Goal: Task Accomplishment & Management: Use online tool/utility

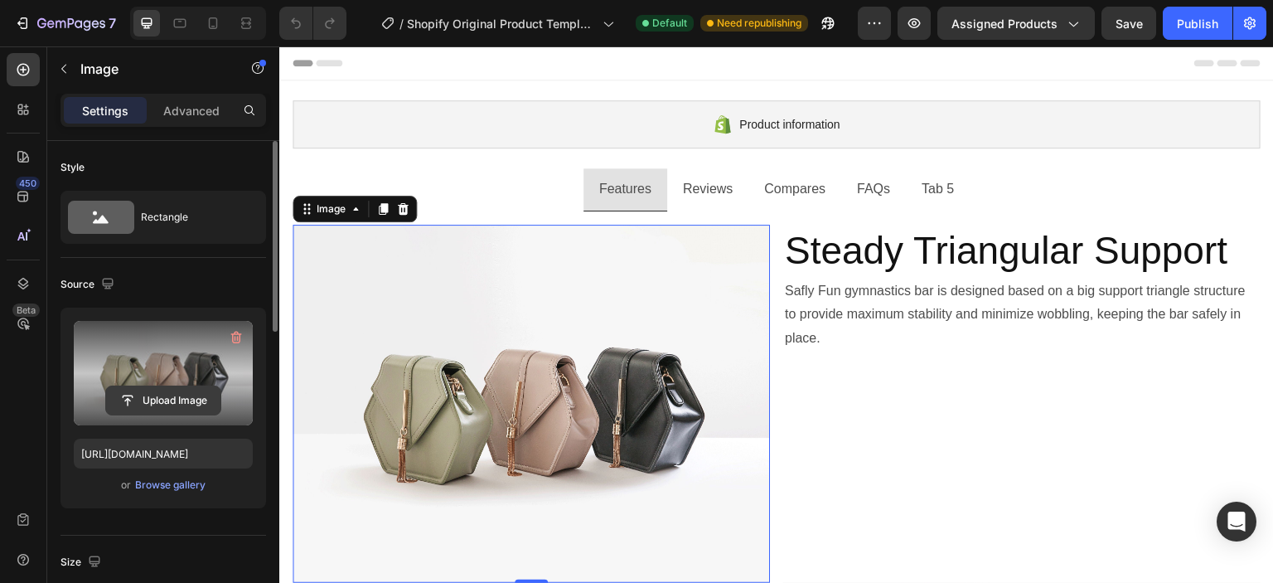
click at [179, 394] on input "file" at bounding box center [163, 400] width 114 height 28
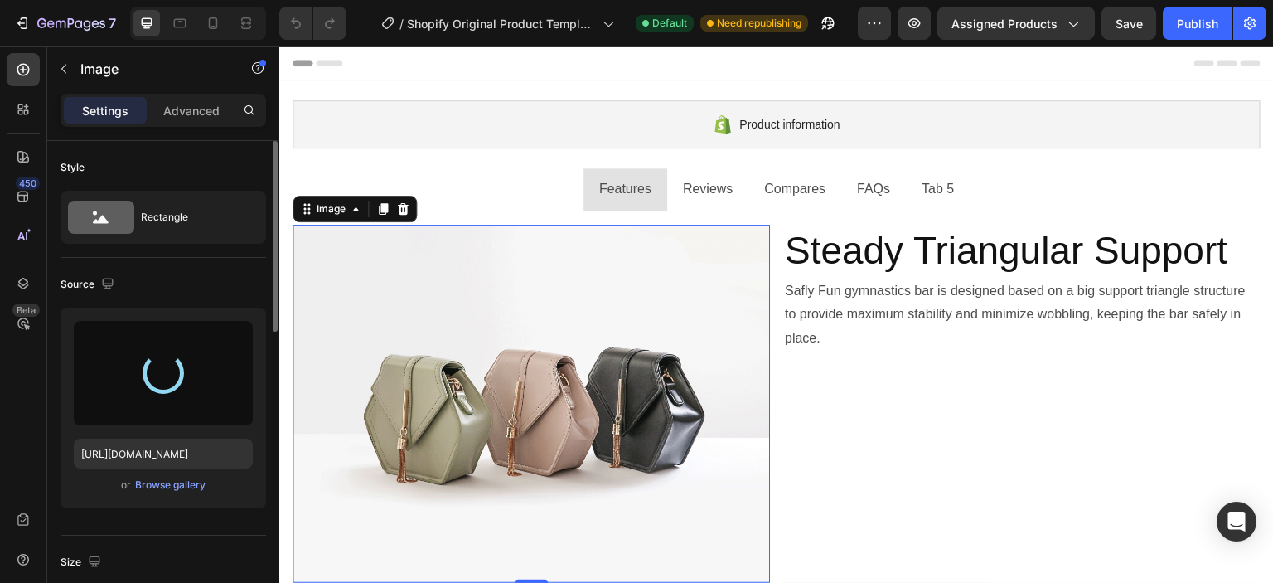
type input "[URL][DOMAIN_NAME]"
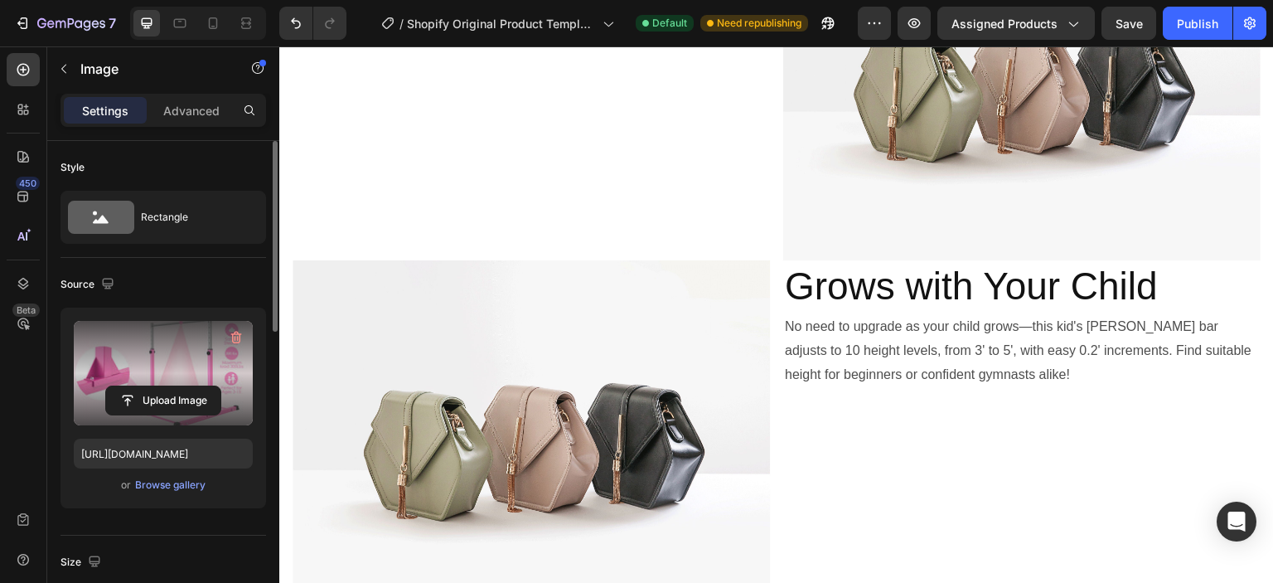
scroll to position [829, 0]
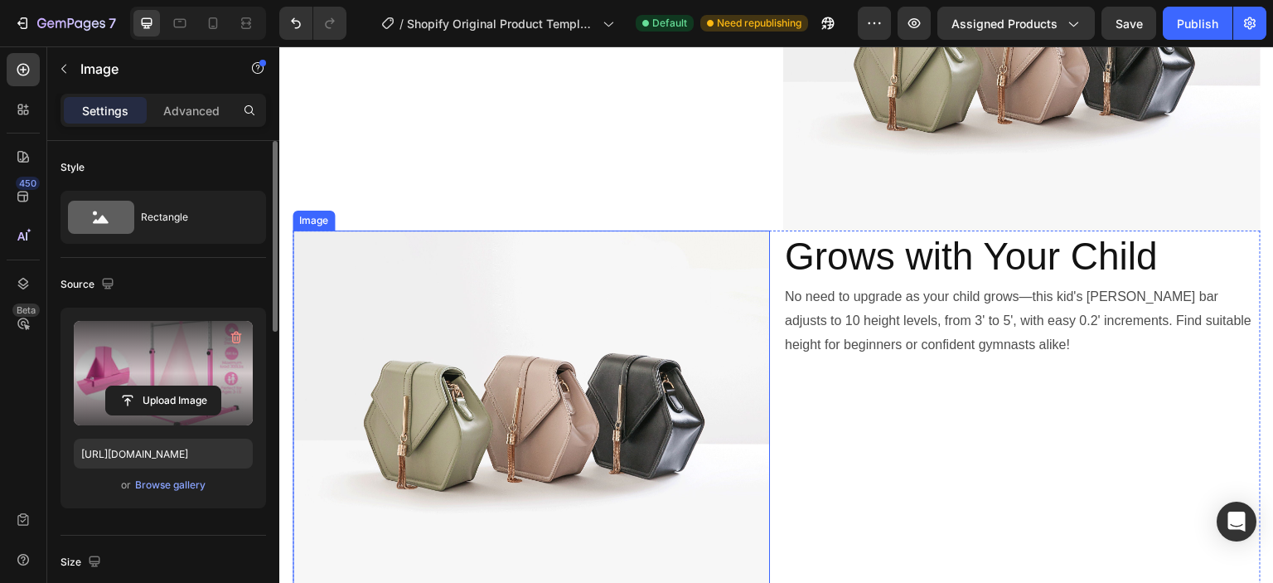
click at [601, 345] on img at bounding box center [531, 409] width 477 height 358
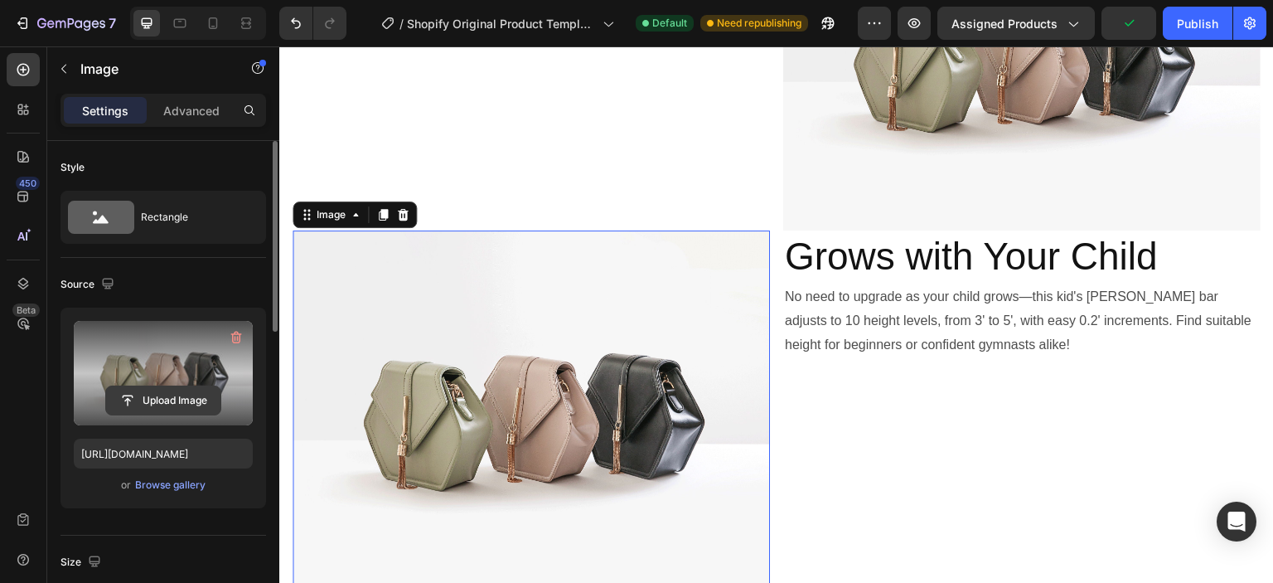
click at [159, 400] on input "file" at bounding box center [163, 400] width 114 height 28
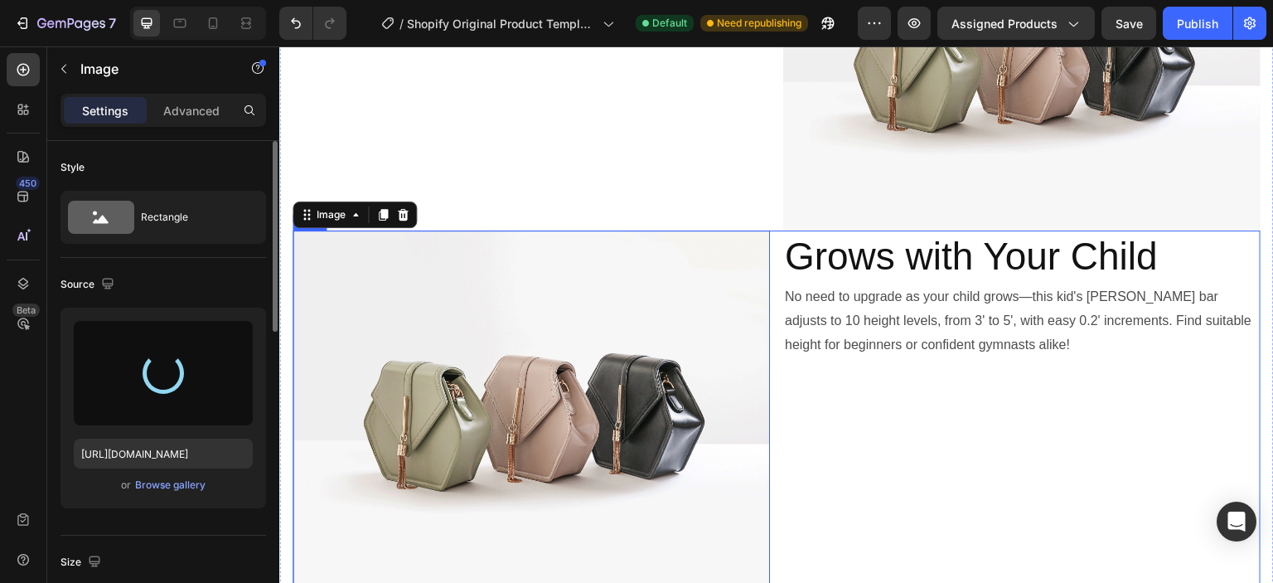
type input "https://cdn.shopify.com/s/files/1/0574/4997/1766/files/gempages_585912775180550…"
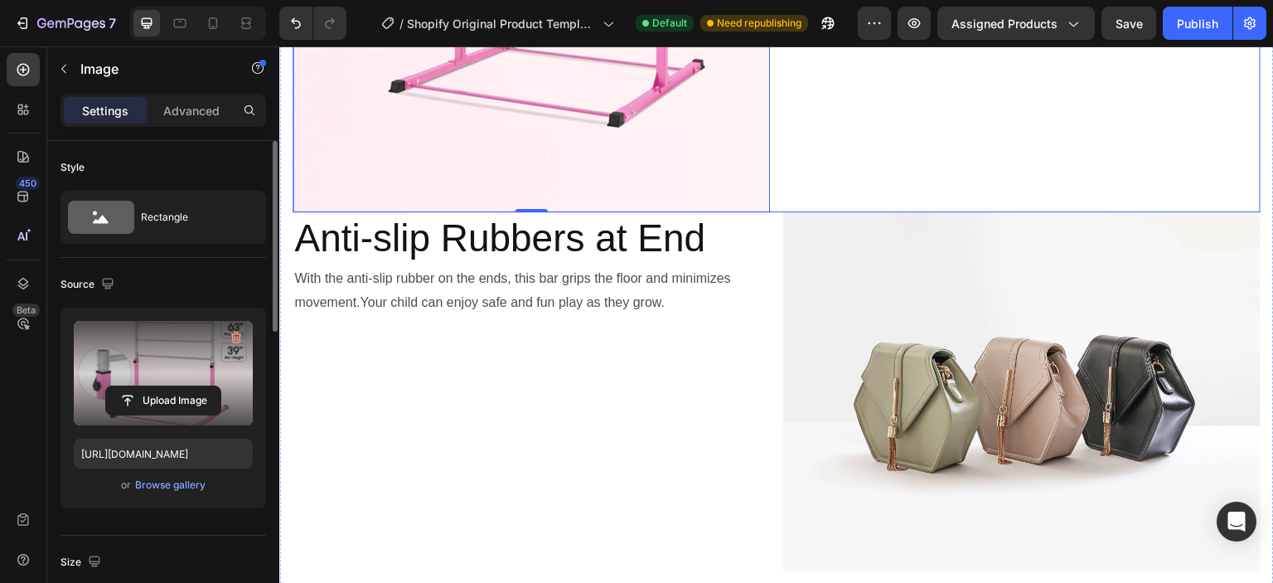
scroll to position [1326, 0]
click at [934, 363] on img at bounding box center [1021, 389] width 477 height 358
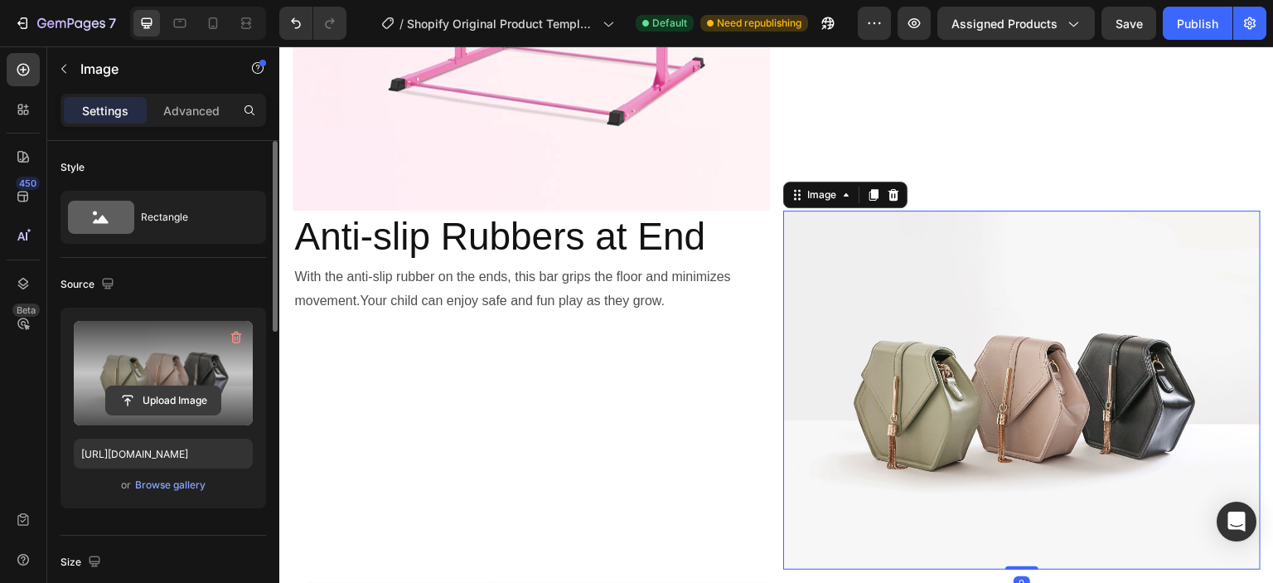
click at [162, 398] on input "file" at bounding box center [163, 400] width 114 height 28
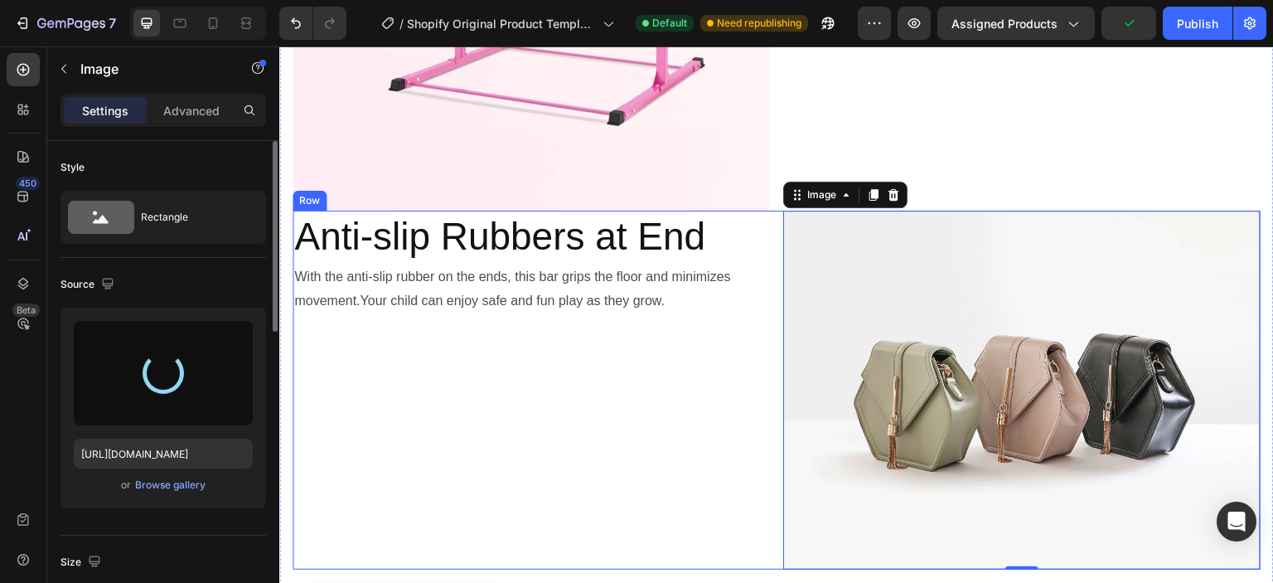
type input "https://cdn.shopify.com/s/files/1/0574/4997/1766/files/gempages_585912775180550…"
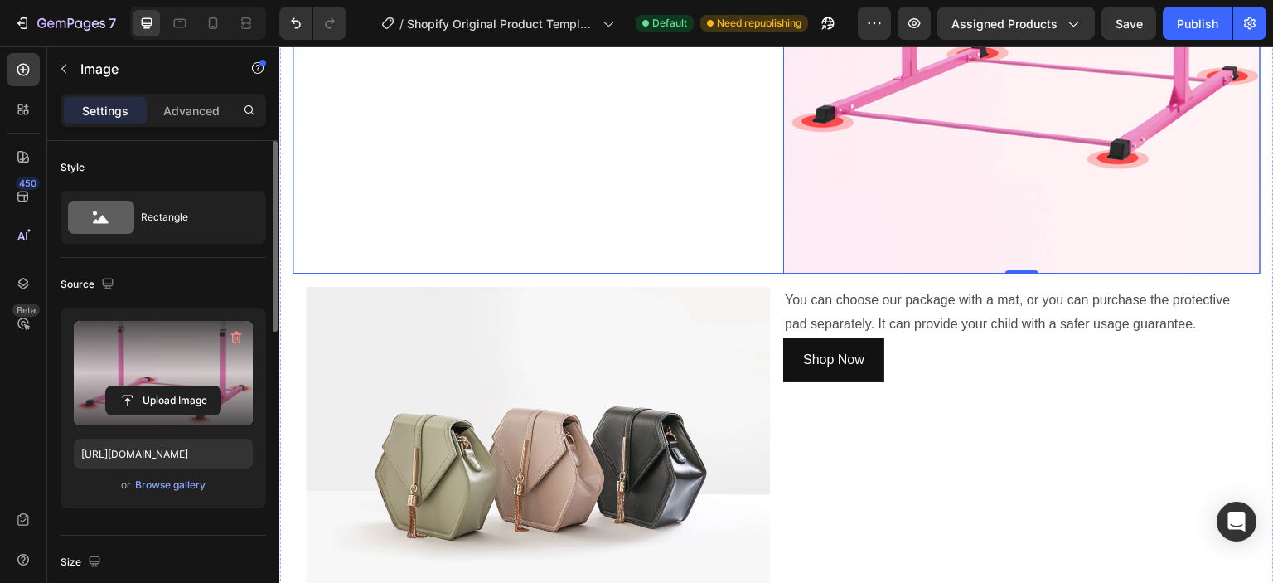
scroll to position [1906, 0]
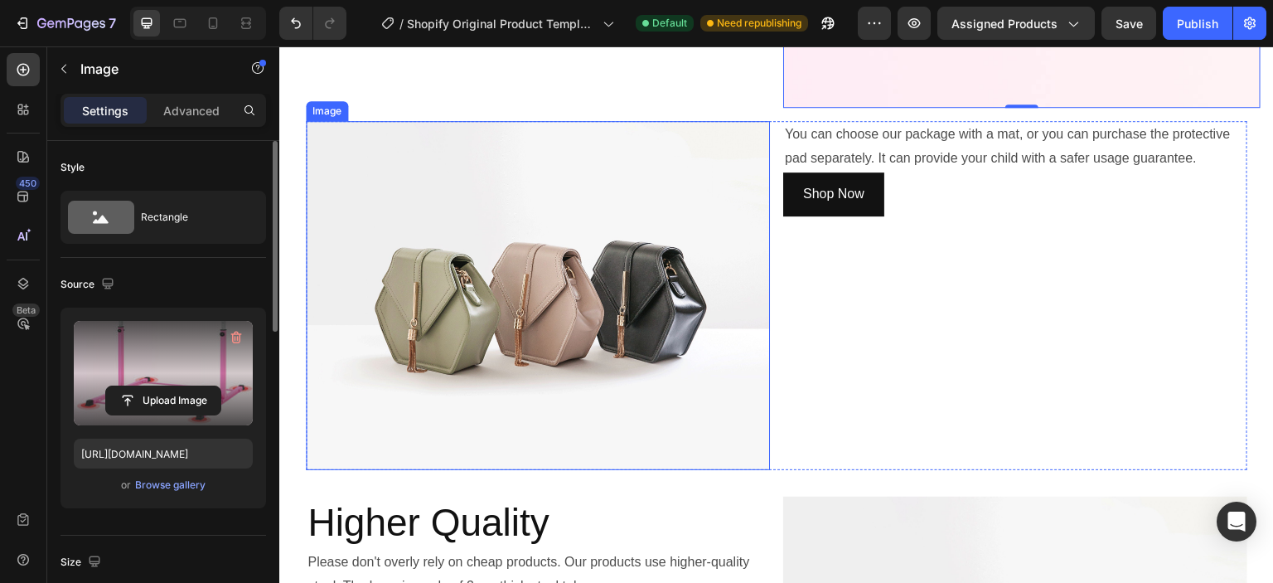
click at [694, 258] on img at bounding box center [538, 295] width 464 height 348
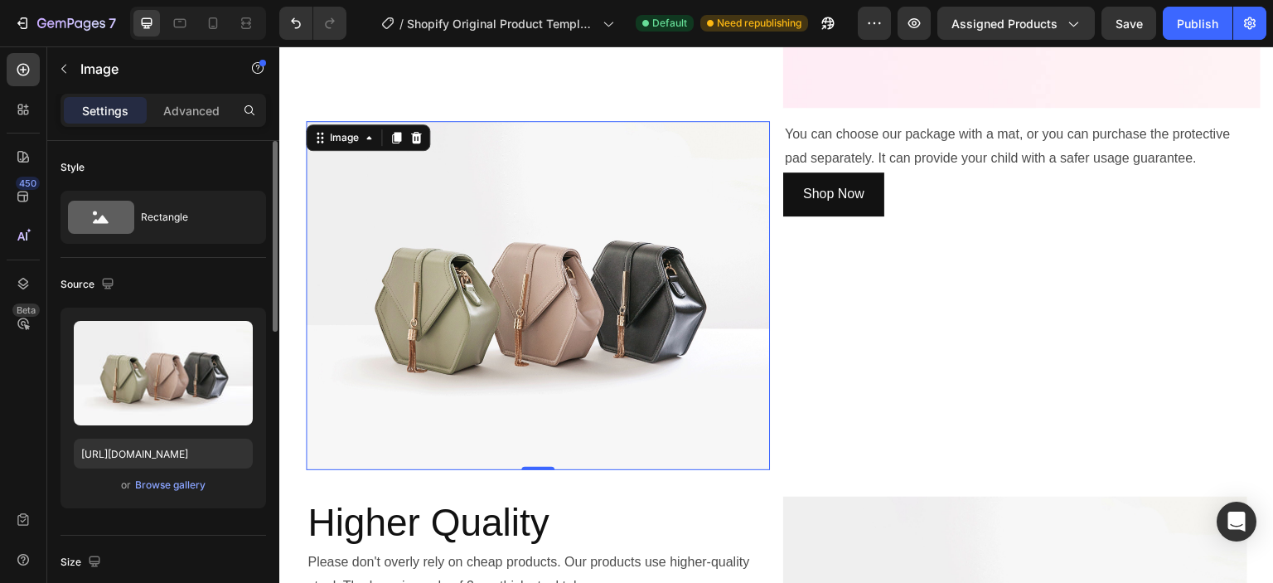
click at [326, 308] on img at bounding box center [538, 295] width 464 height 348
click at [443, 205] on img at bounding box center [538, 295] width 464 height 348
click at [400, 215] on img at bounding box center [538, 295] width 464 height 348
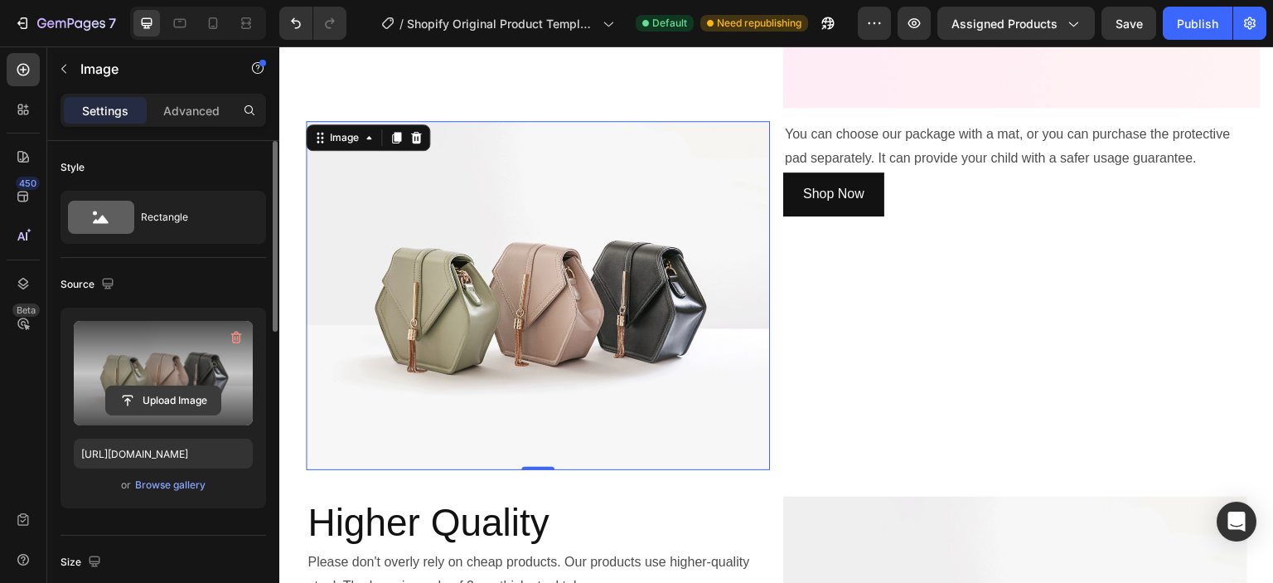
click at [162, 394] on input "file" at bounding box center [163, 400] width 114 height 28
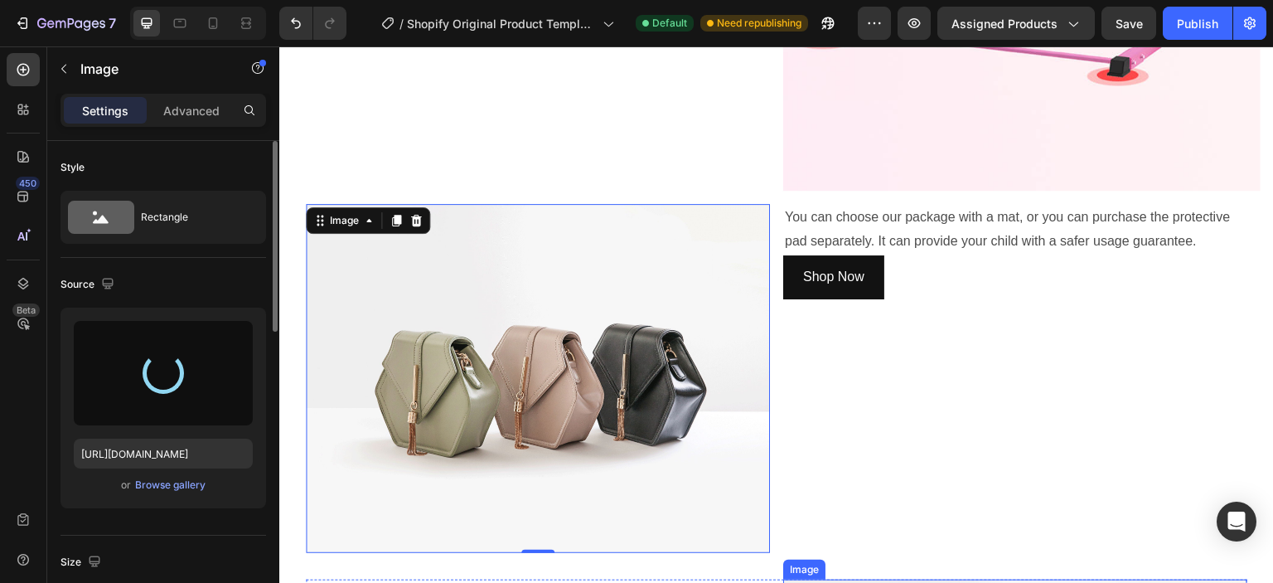
scroll to position [1823, 0]
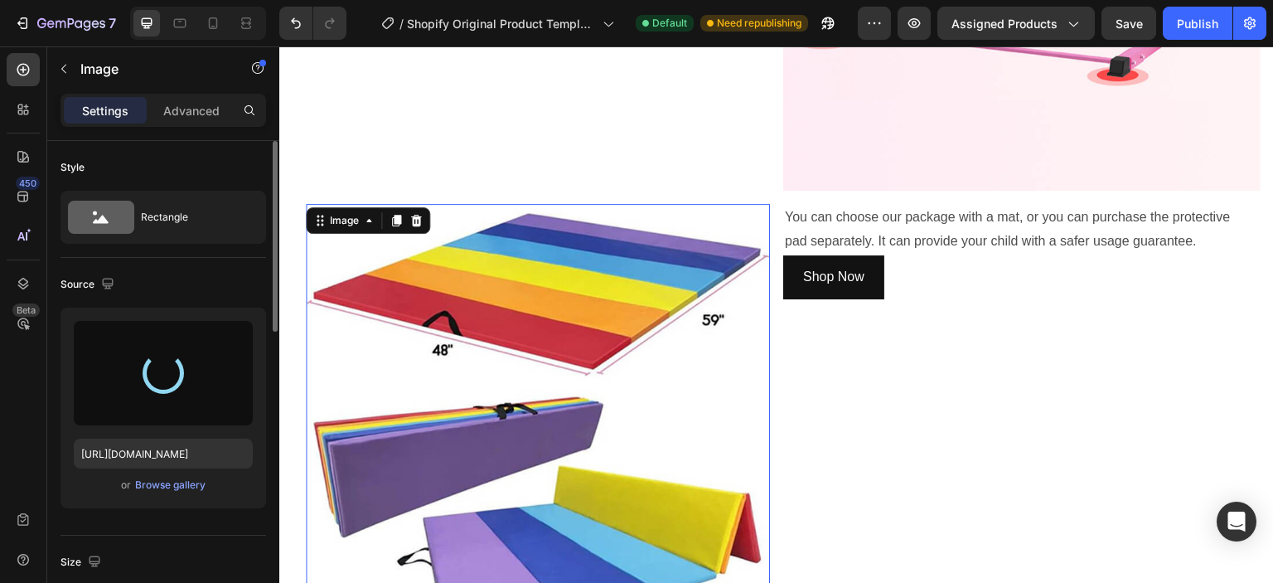
type input "https://cdn.shopify.com/s/files/1/0574/4997/1766/files/gempages_585912775180550…"
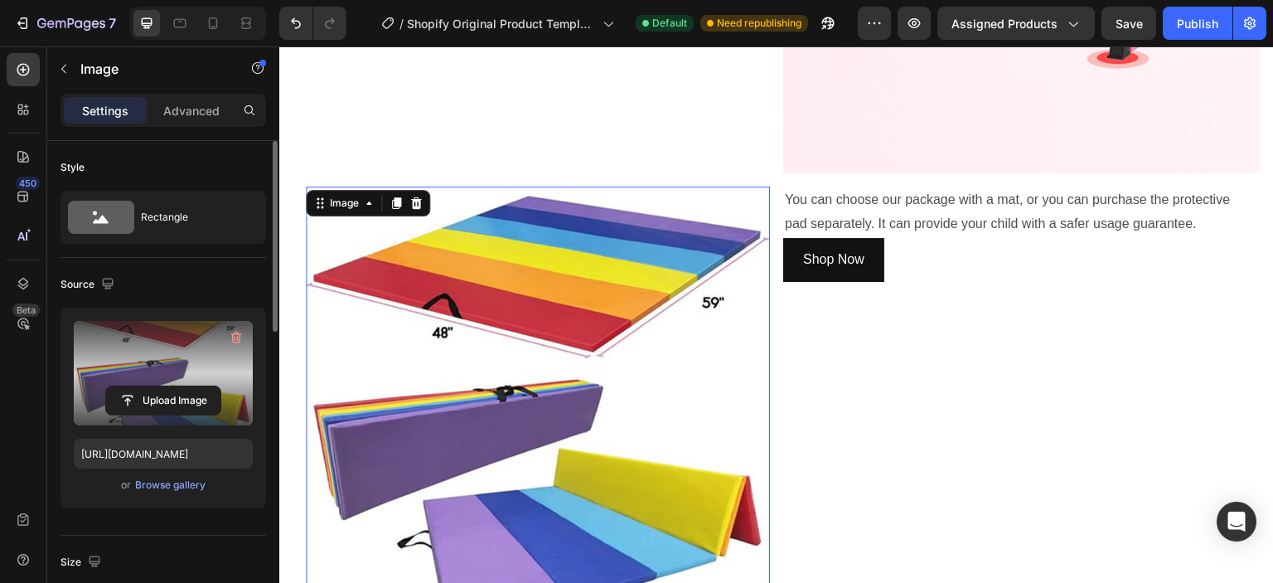
scroll to position [1740, 0]
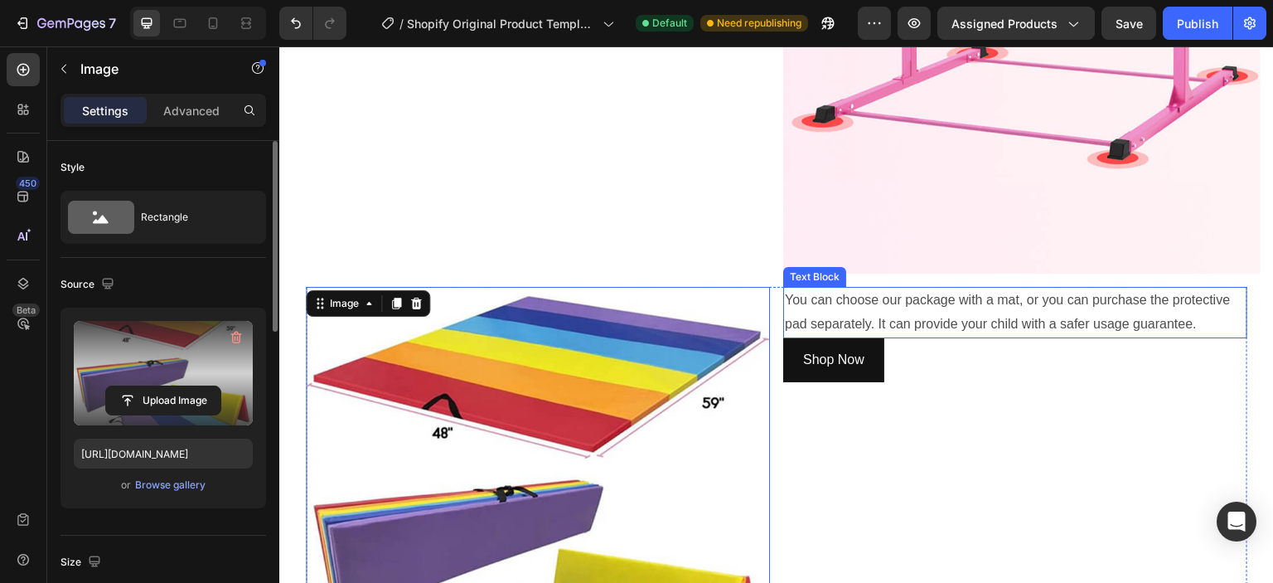
click at [912, 288] on p "You can choose our package with a mat, or you can purchase the protective pad s…" at bounding box center [1015, 312] width 461 height 48
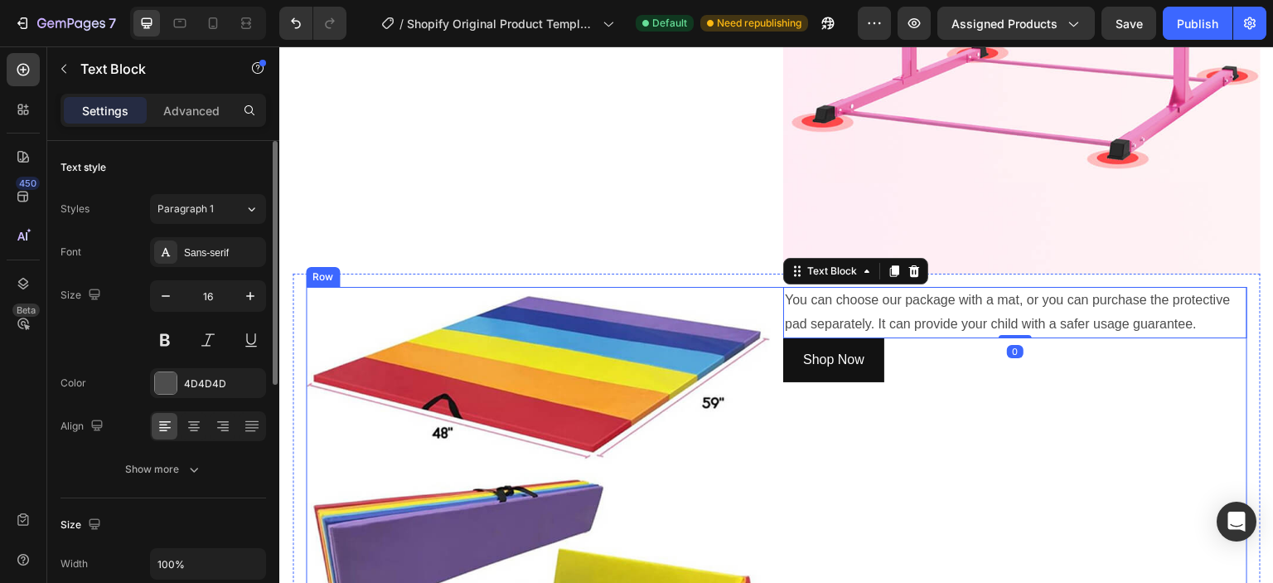
click at [941, 409] on div "You can choose our package with a mat, or you can purchase the protective pad s…" at bounding box center [1015, 519] width 464 height 464
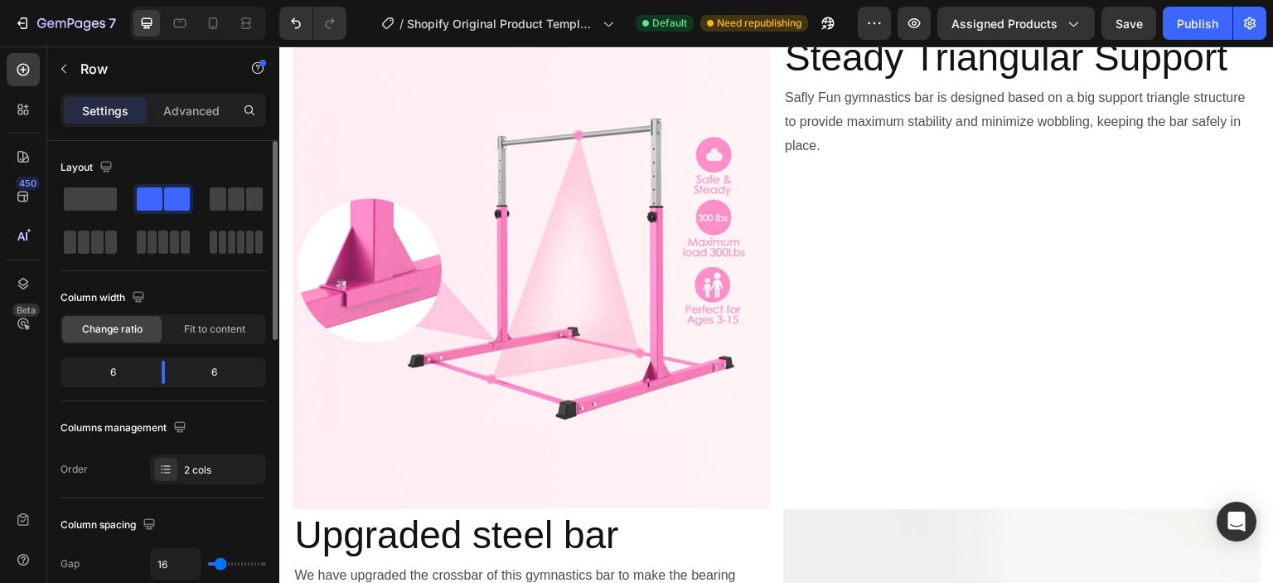
scroll to position [0, 0]
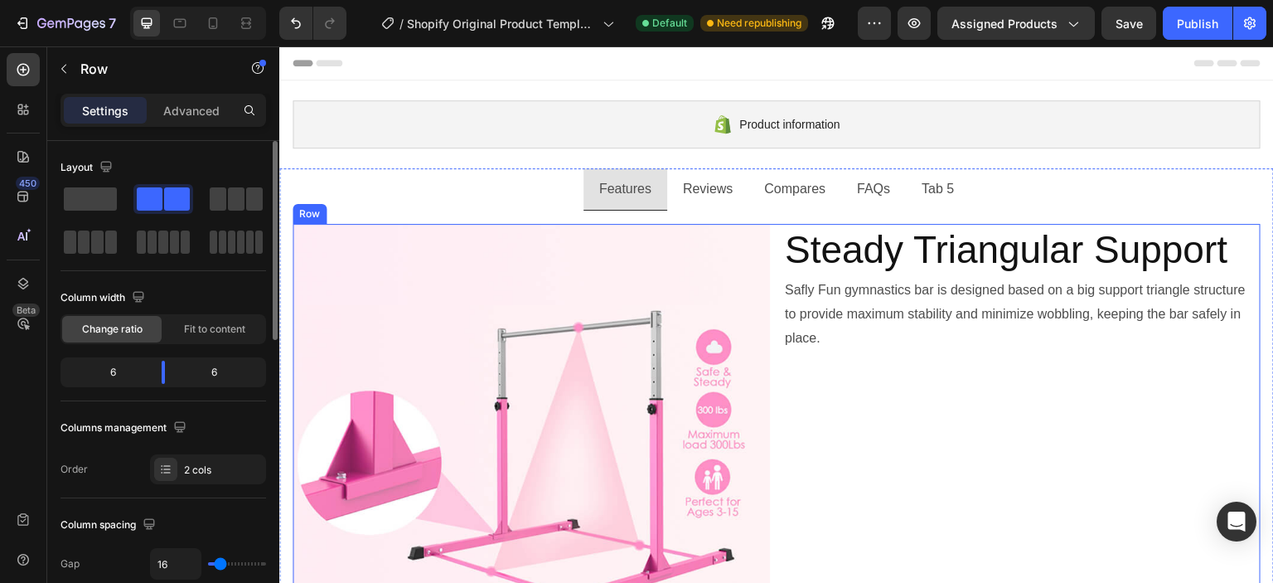
click at [894, 367] on div "Steady Triangular Support Heading Safly Fun gymnastics bar is designed based on…" at bounding box center [1021, 462] width 477 height 477
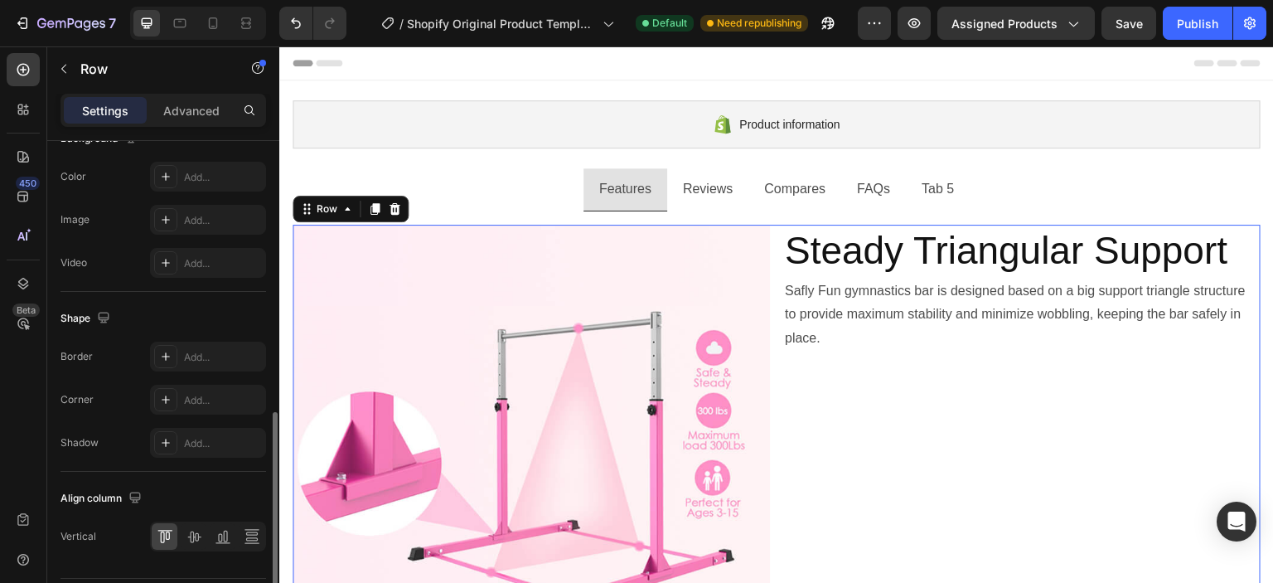
scroll to position [709, 0]
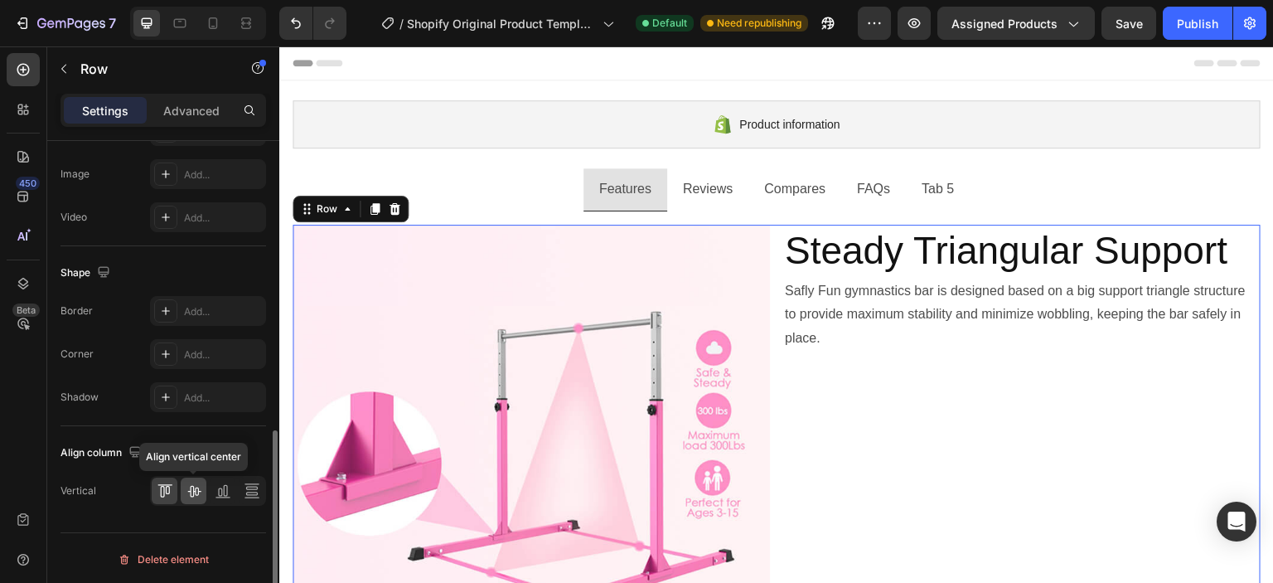
click at [186, 485] on icon at bounding box center [194, 490] width 17 height 17
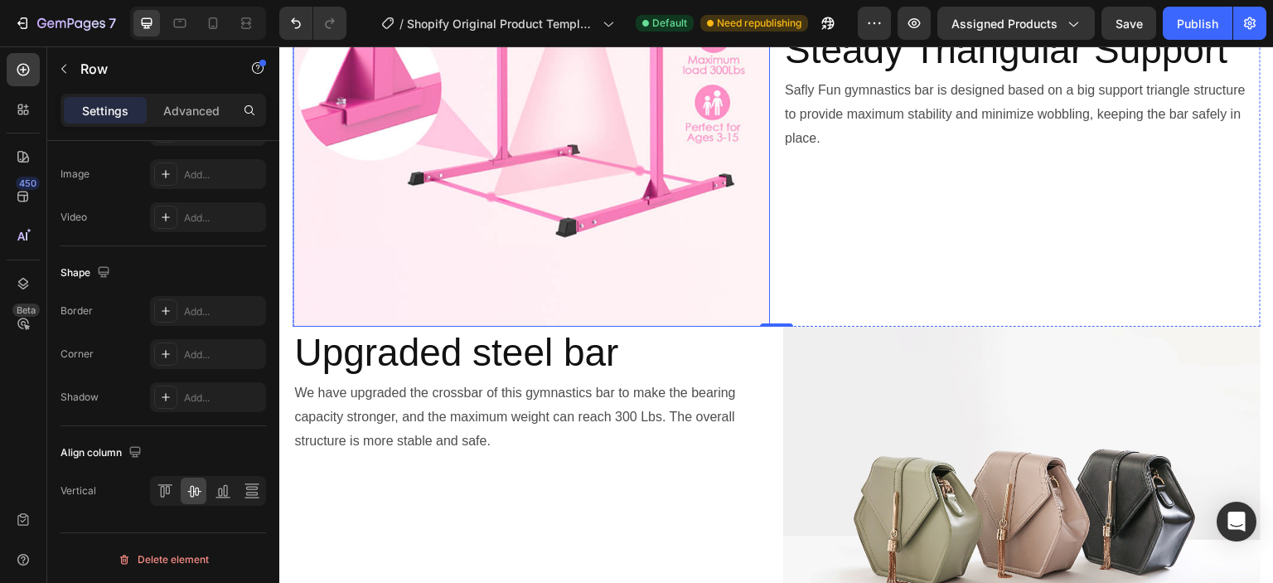
scroll to position [414, 0]
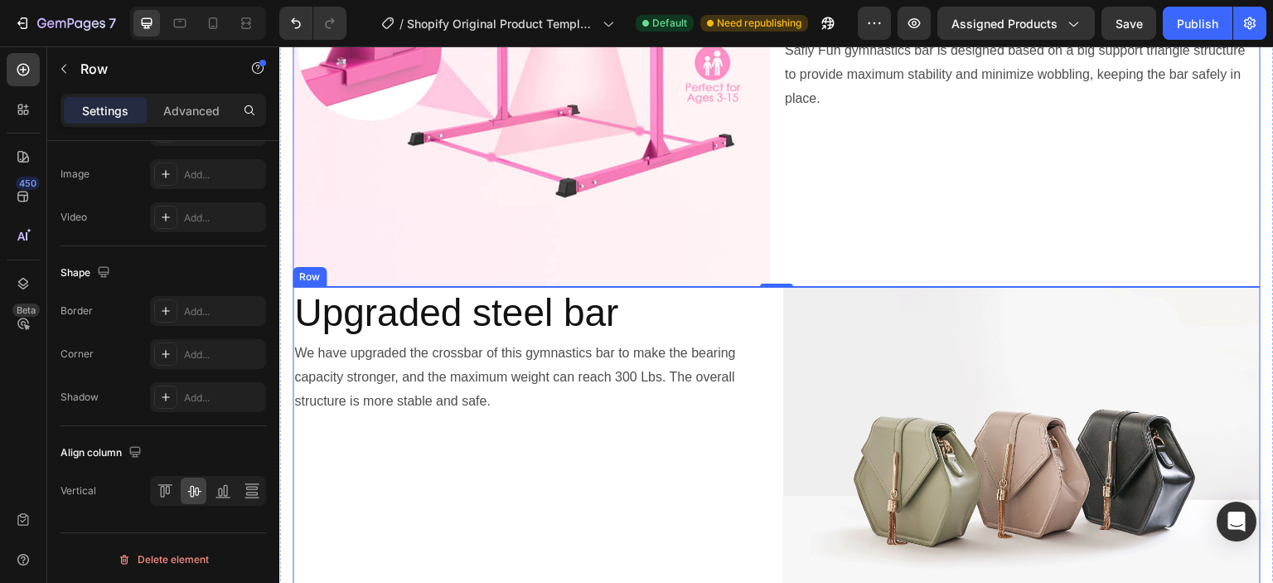
click at [767, 319] on div "Upgraded steel bar Heading We have upgraded the crossbar of this gymnastics bar…" at bounding box center [777, 466] width 968 height 358
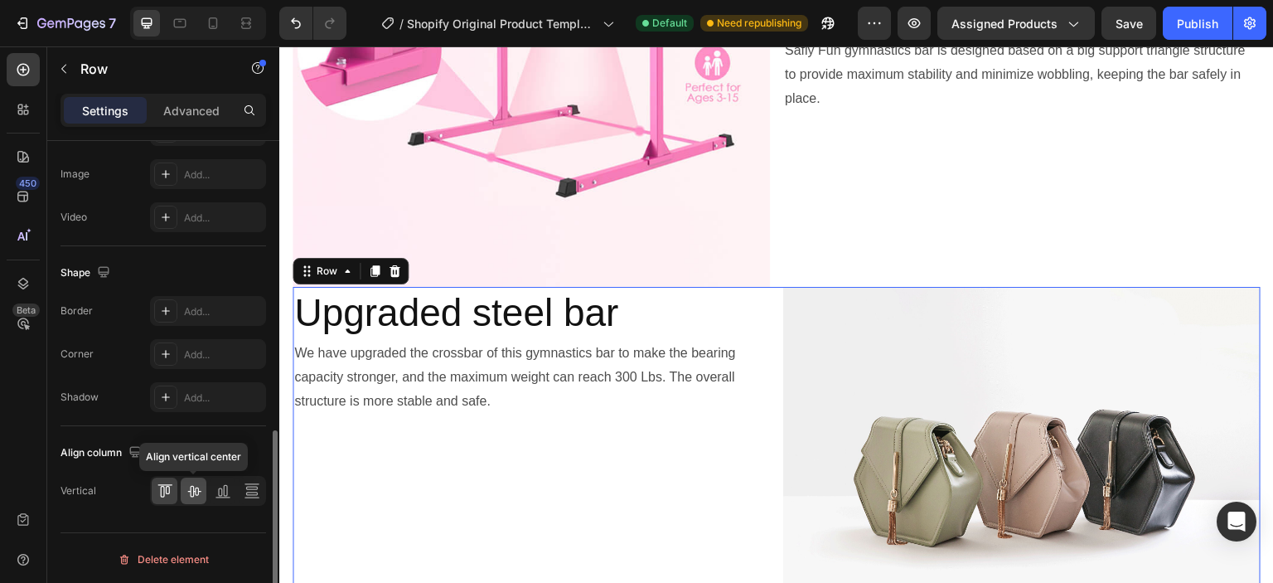
click at [196, 486] on icon at bounding box center [193, 492] width 13 height 12
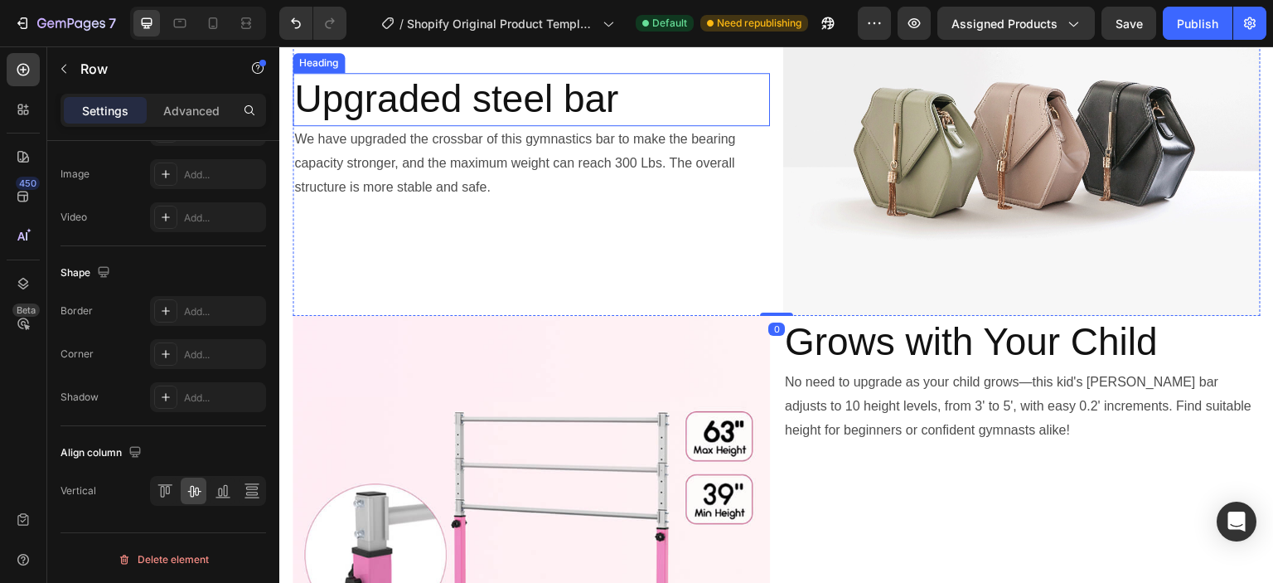
scroll to position [746, 0]
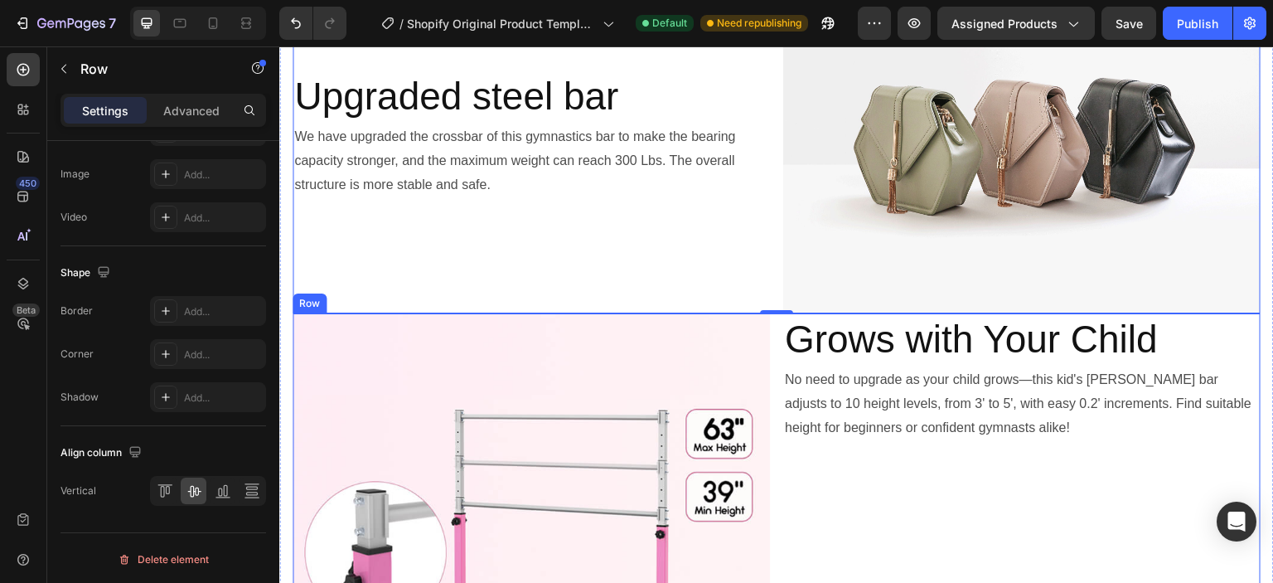
click at [842, 496] on div "Grows with Your Child Heading No need to upgrade as your child grows—this kid's…" at bounding box center [1021, 551] width 477 height 477
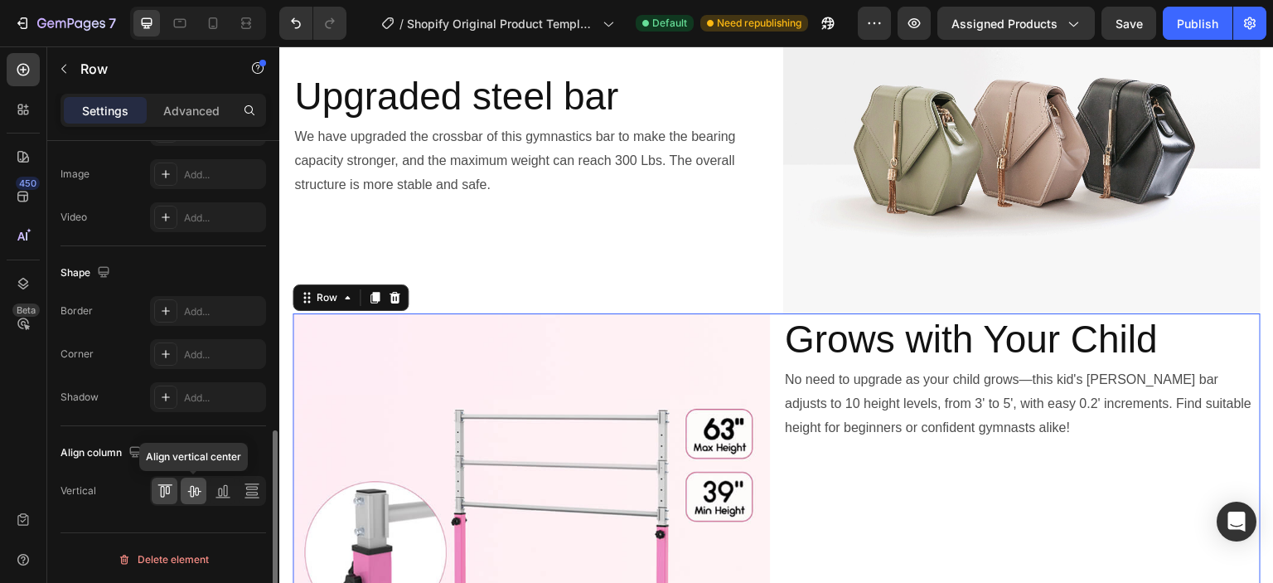
click at [183, 481] on div at bounding box center [194, 490] width 26 height 27
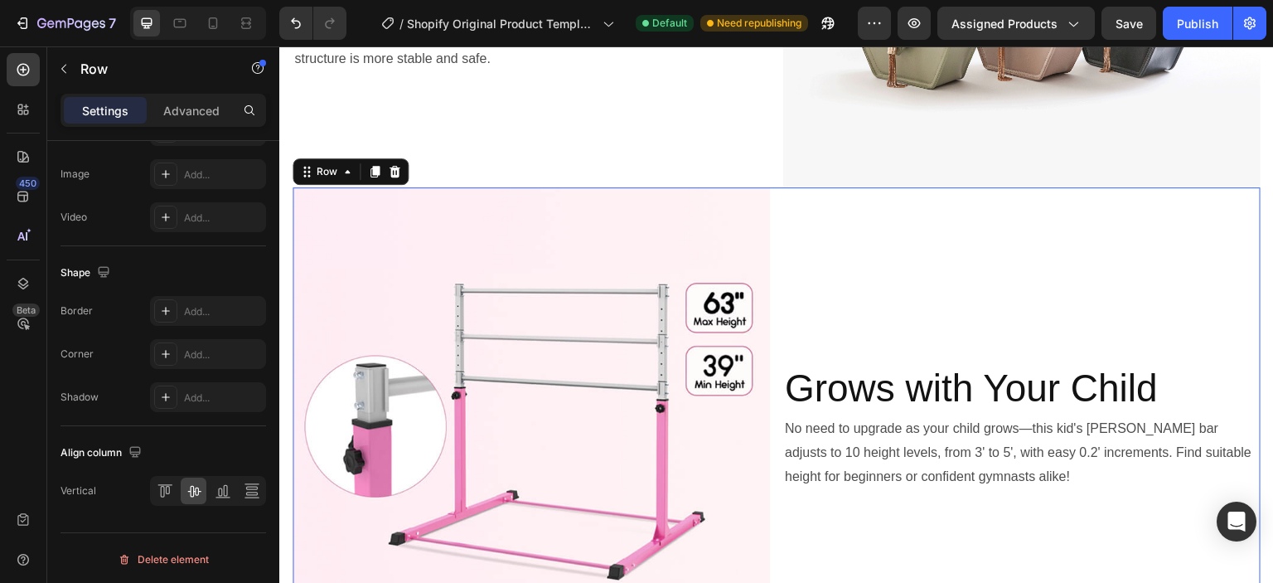
scroll to position [1160, 0]
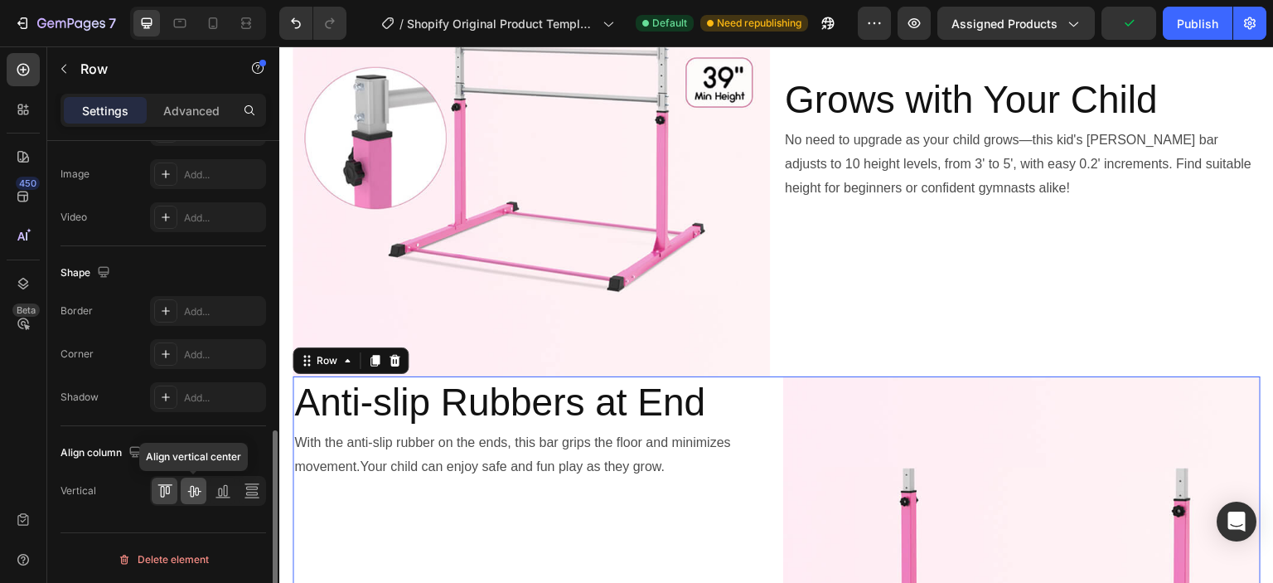
click at [187, 490] on icon at bounding box center [194, 490] width 17 height 17
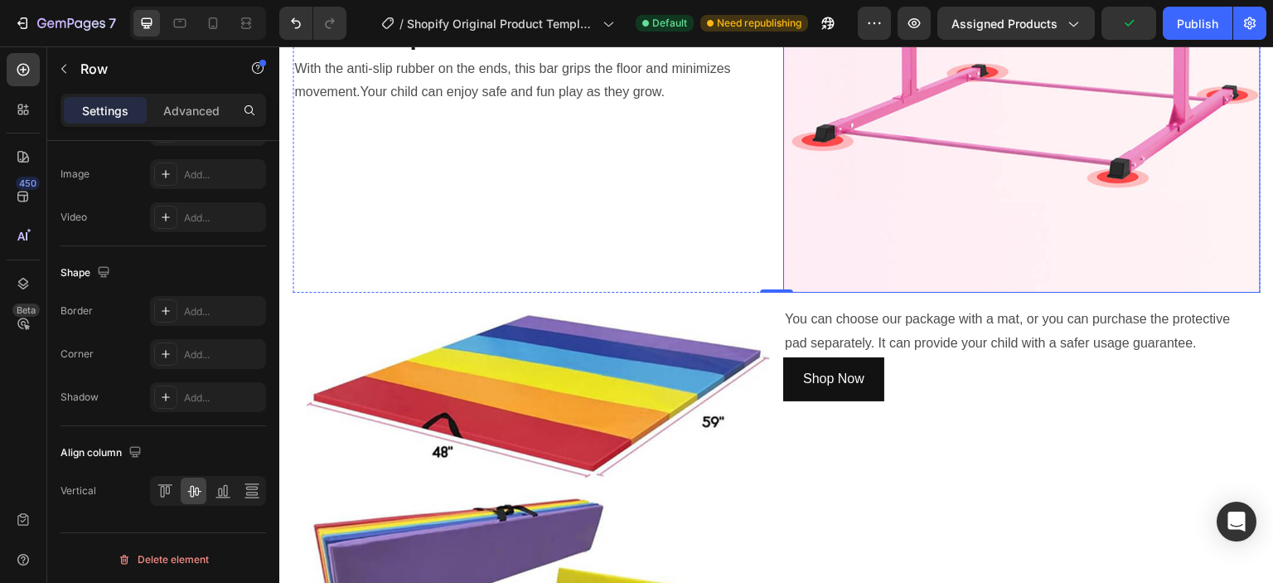
scroll to position [1740, 0]
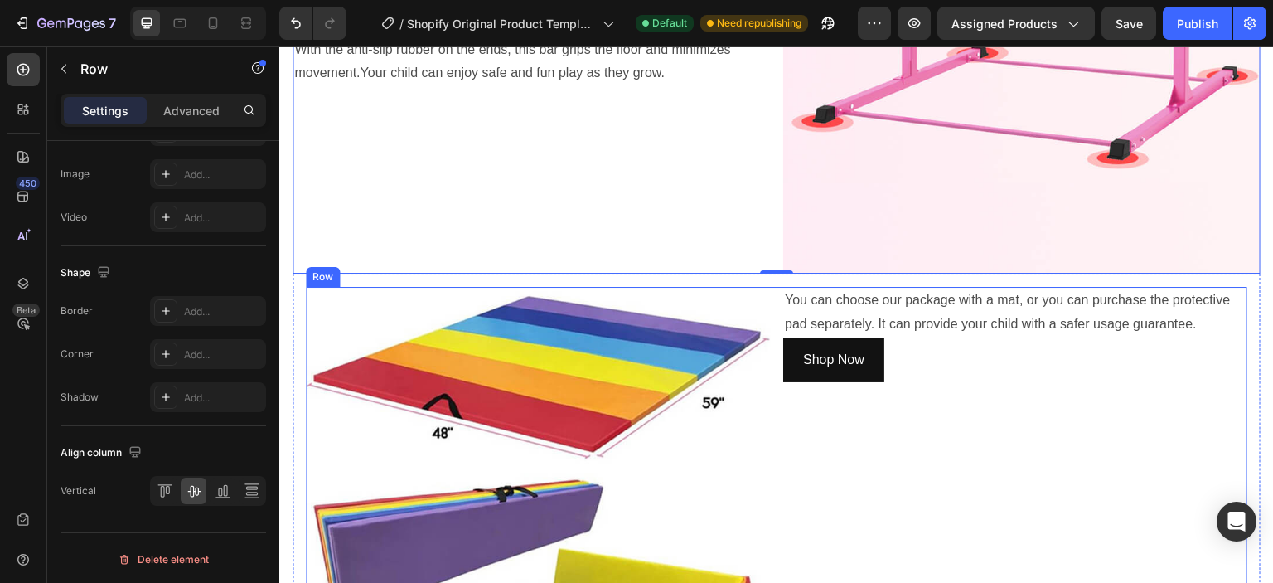
click at [960, 418] on div "You can choose our package with a mat, or you can purchase the protective pad s…" at bounding box center [1015, 519] width 464 height 464
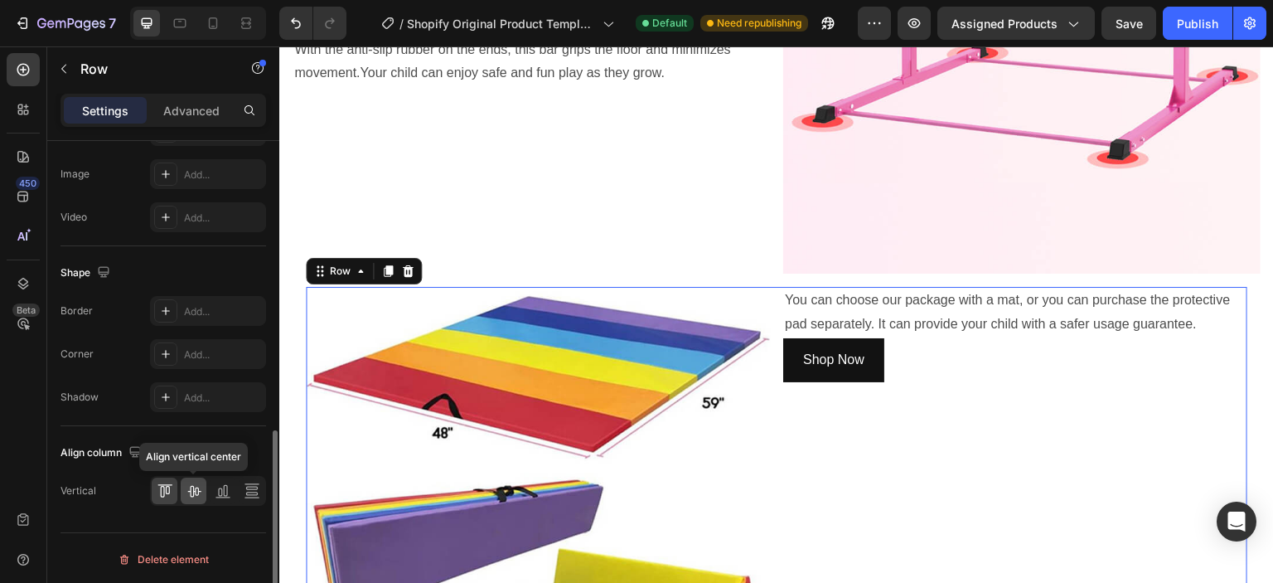
click at [196, 486] on icon at bounding box center [194, 490] width 17 height 17
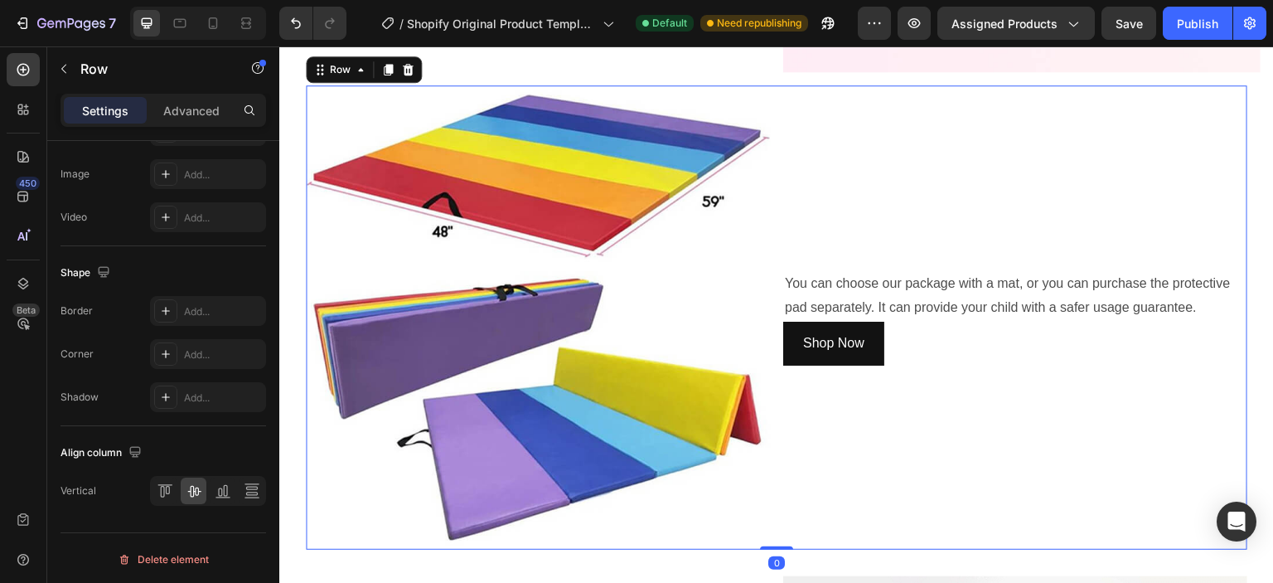
scroll to position [1989, 0]
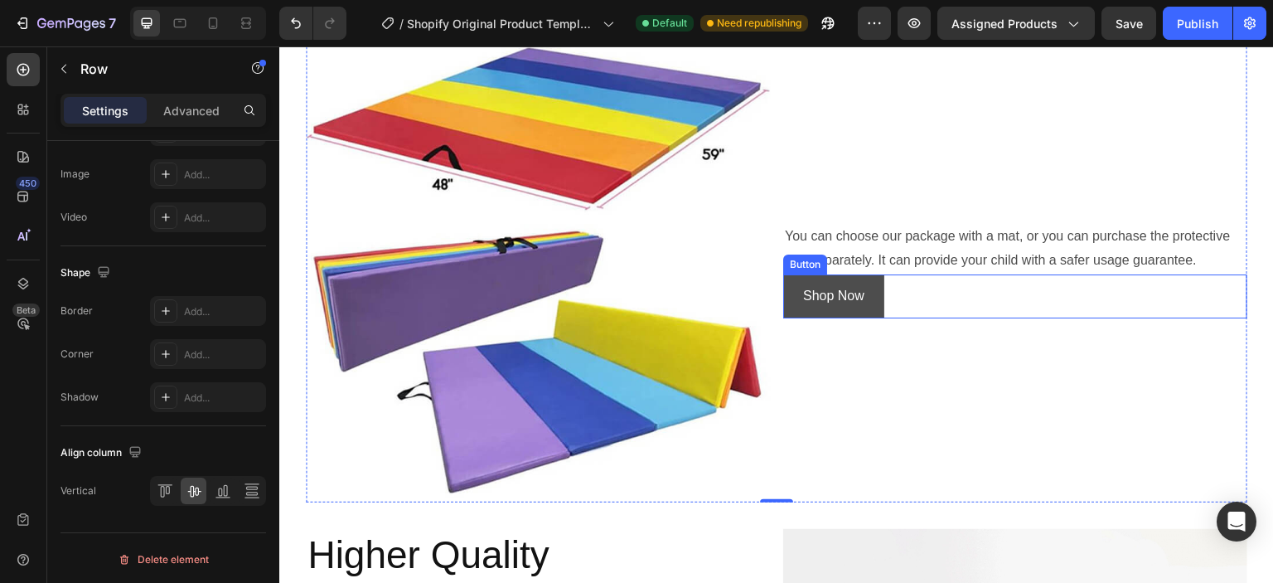
click at [867, 278] on button "Shop Now" at bounding box center [833, 296] width 101 height 44
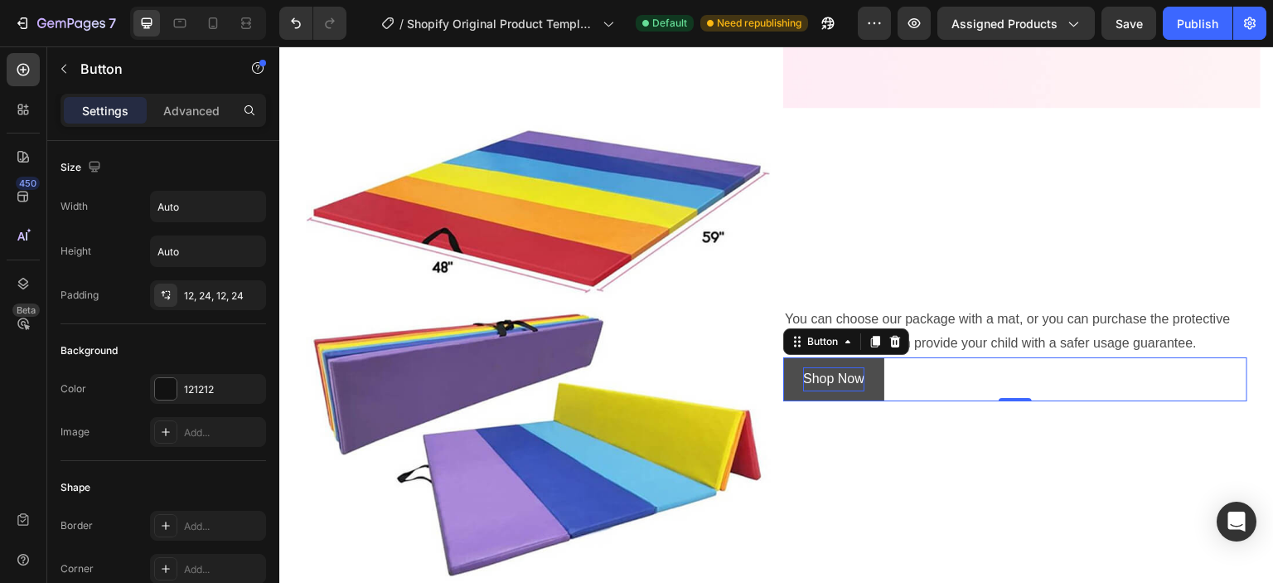
scroll to position [1823, 0]
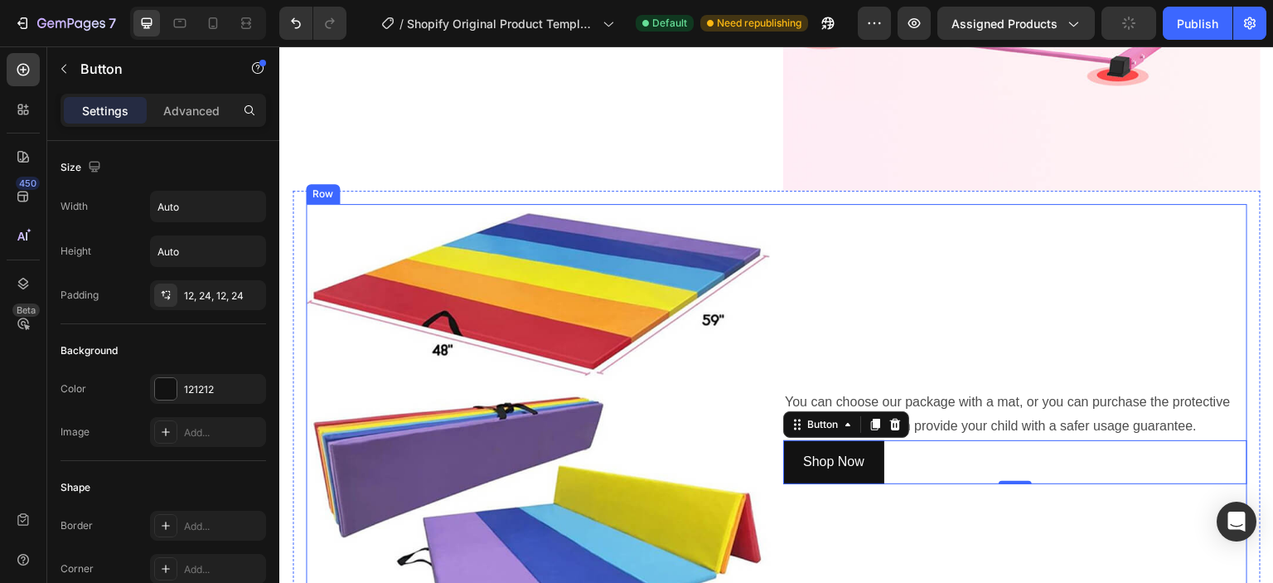
click at [844, 234] on div "You can choose our package with a mat, or you can purchase the protective pad s…" at bounding box center [1015, 436] width 464 height 464
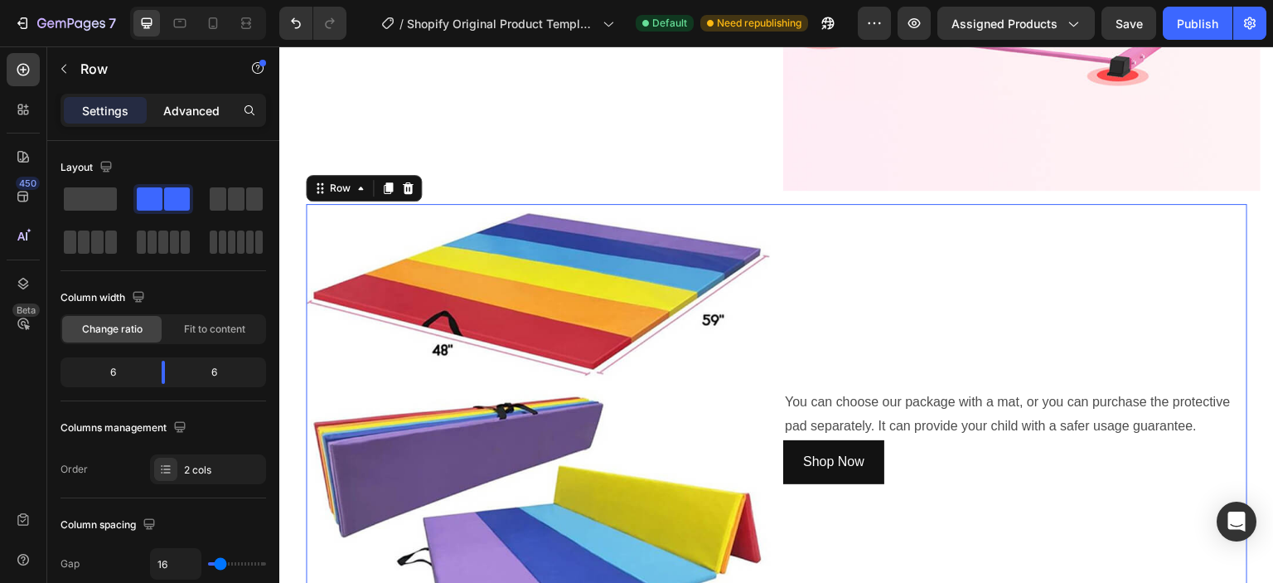
click at [167, 114] on p "Advanced" at bounding box center [191, 110] width 56 height 17
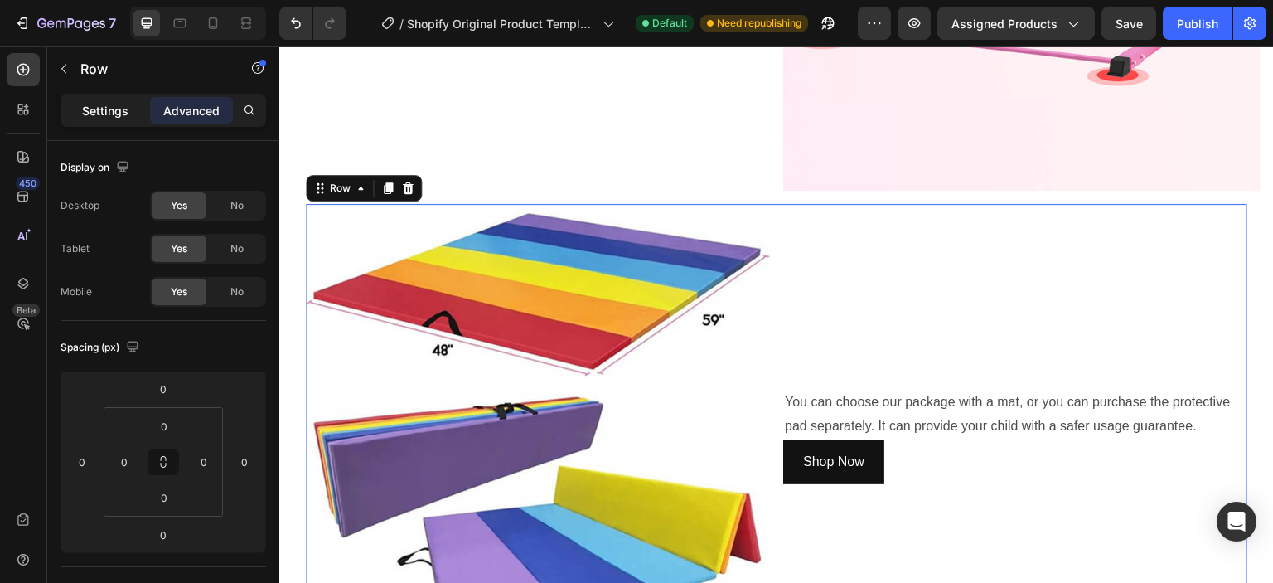
click at [113, 104] on p "Settings" at bounding box center [105, 110] width 46 height 17
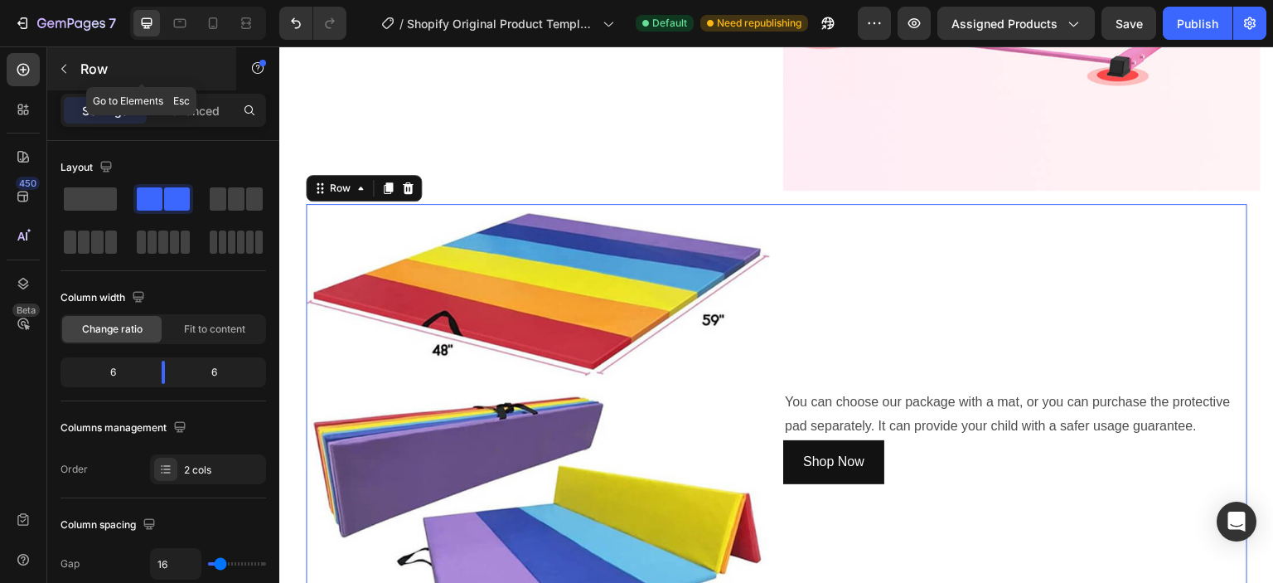
click at [63, 66] on icon "button" at bounding box center [63, 69] width 5 height 9
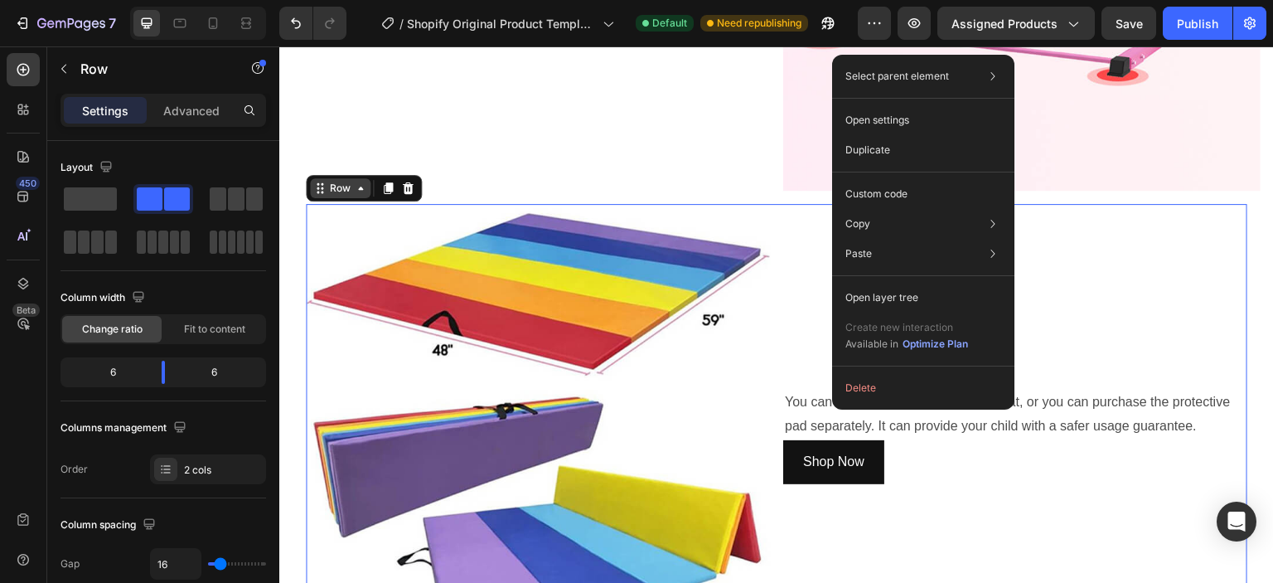
click at [351, 178] on div "Row" at bounding box center [340, 188] width 60 height 20
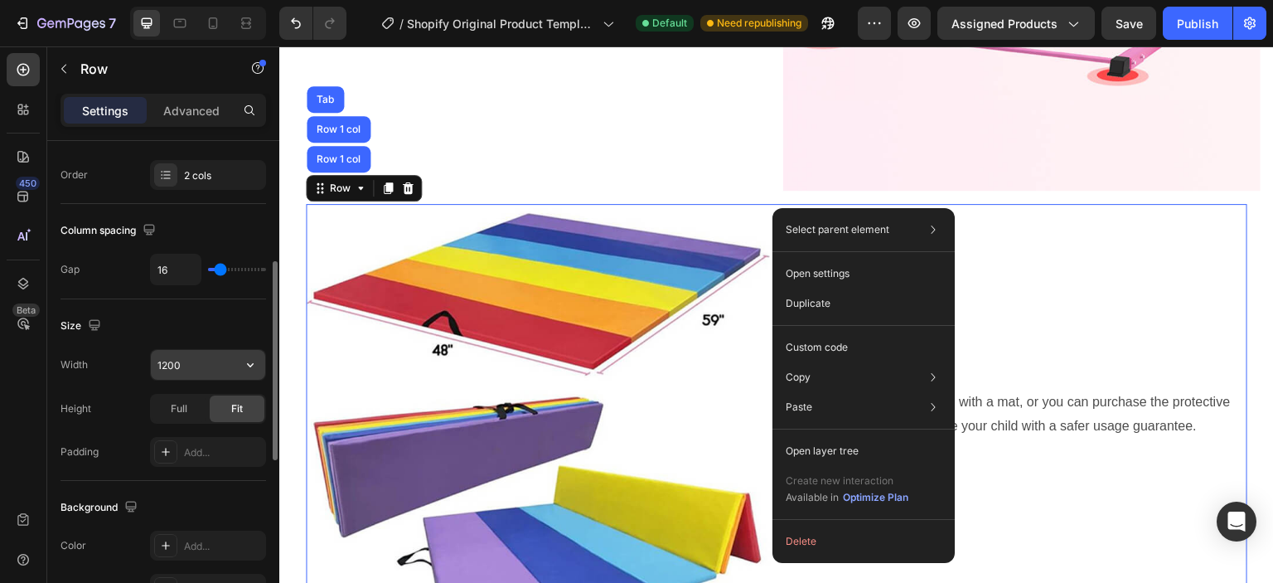
scroll to position [0, 0]
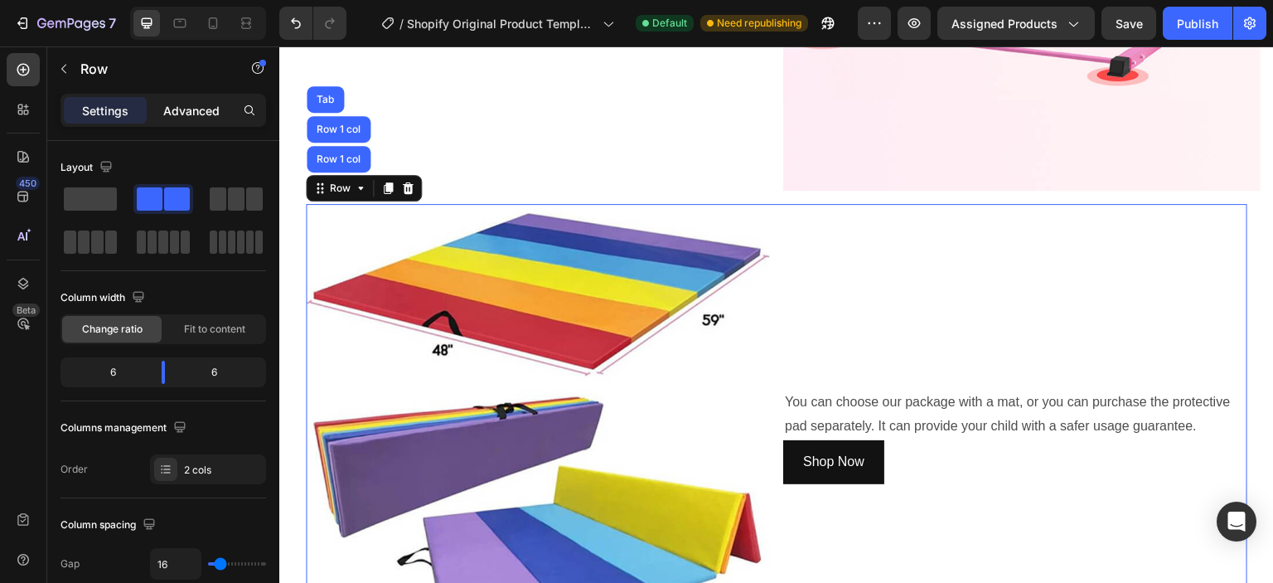
click at [199, 107] on p "Advanced" at bounding box center [191, 110] width 56 height 17
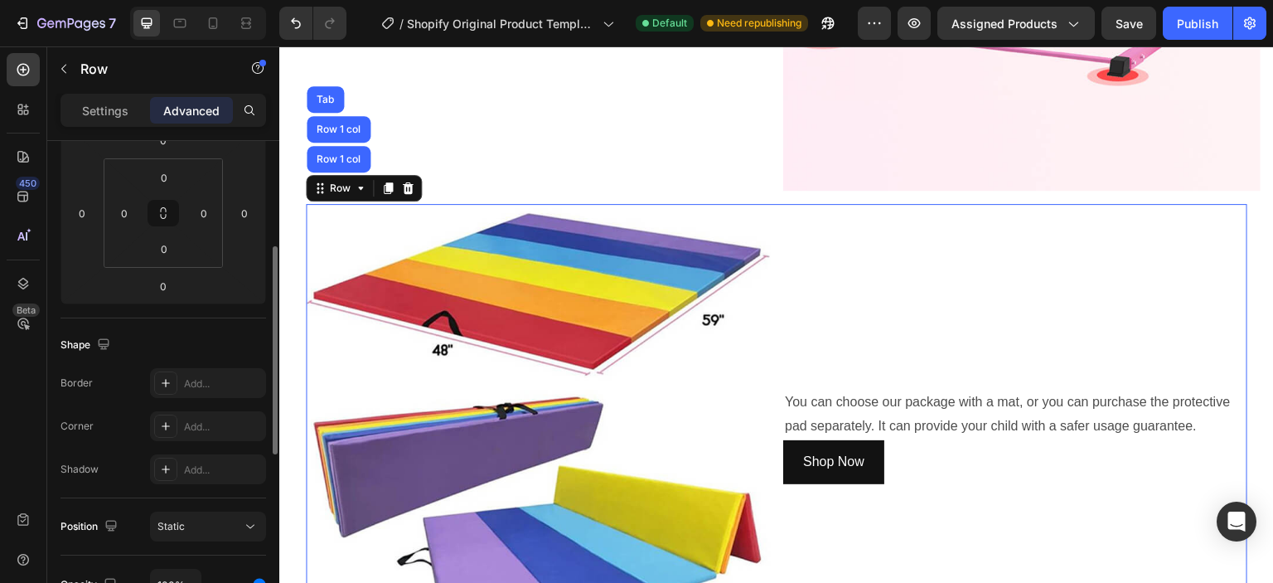
scroll to position [580, 0]
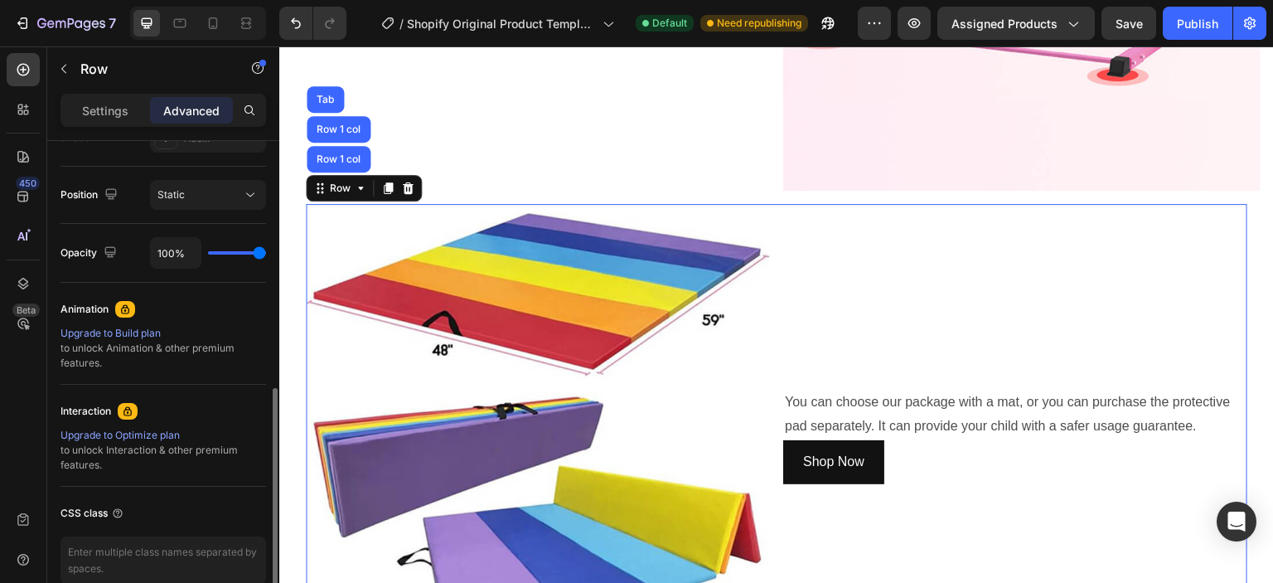
click at [208, 254] on div "100%" at bounding box center [208, 252] width 116 height 31
click at [209, 254] on div "100%" at bounding box center [208, 252] width 116 height 31
click at [211, 254] on div "100%" at bounding box center [208, 252] width 116 height 31
click at [217, 254] on div "100%" at bounding box center [208, 252] width 116 height 31
type input "69%"
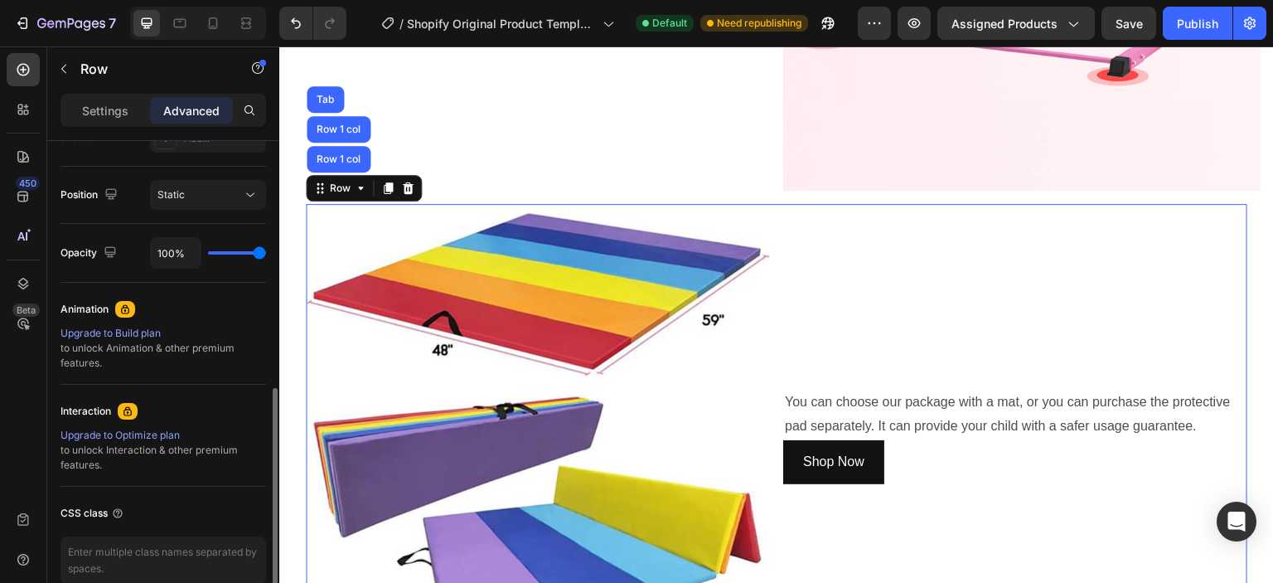
type input "69"
type input "0%"
type input "0"
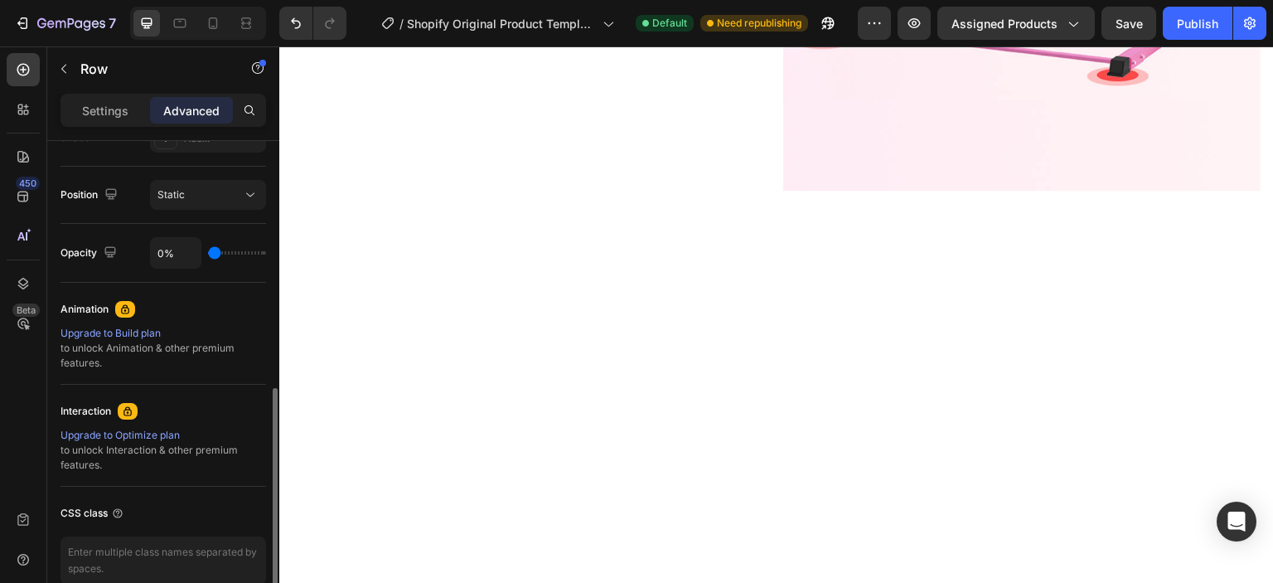
type input "3%"
type input "3"
type input "92%"
type input "92"
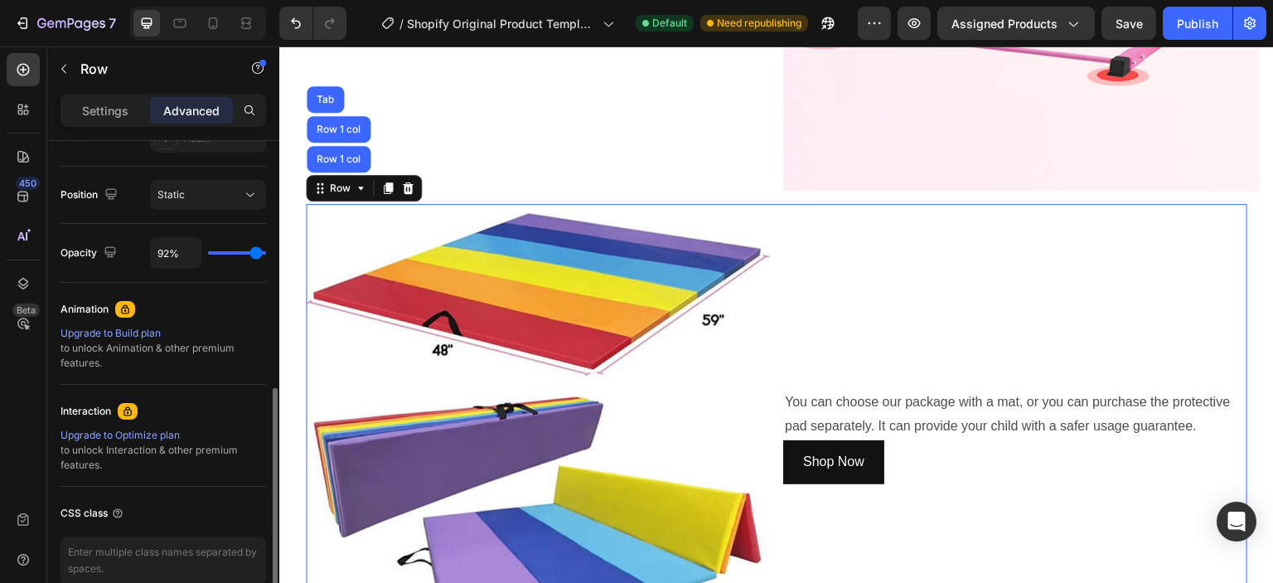
type input "100%"
type input "100"
drag, startPoint x: 260, startPoint y: 254, endPoint x: 286, endPoint y: 255, distance: 25.7
click at [266, 254] on input "range" at bounding box center [237, 252] width 58 height 3
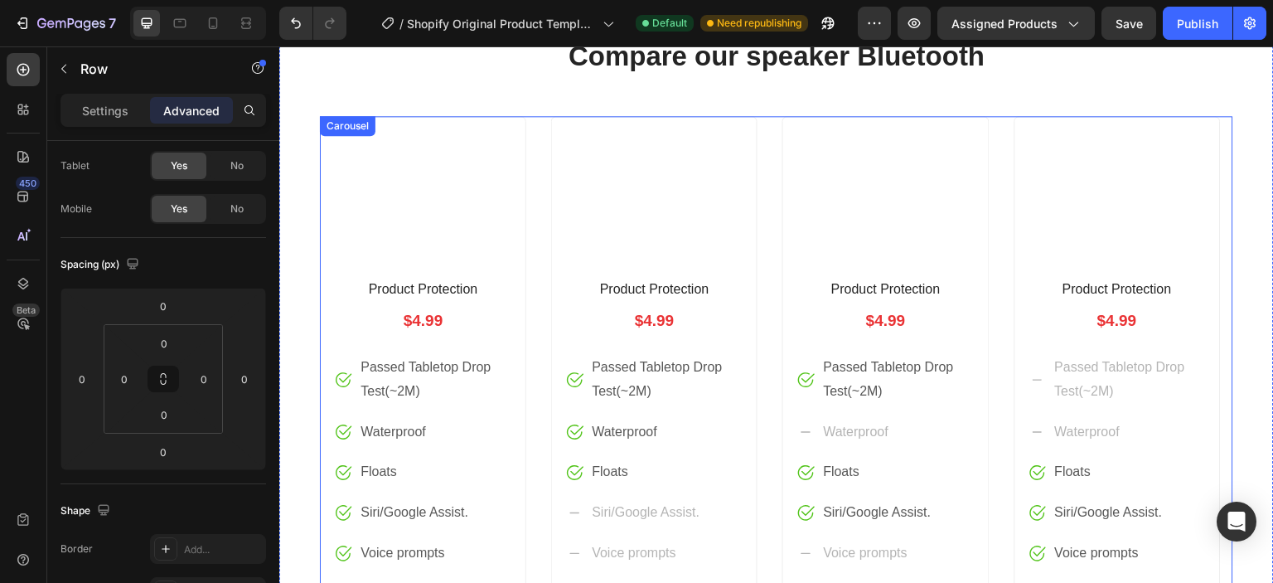
scroll to position [4475, 0]
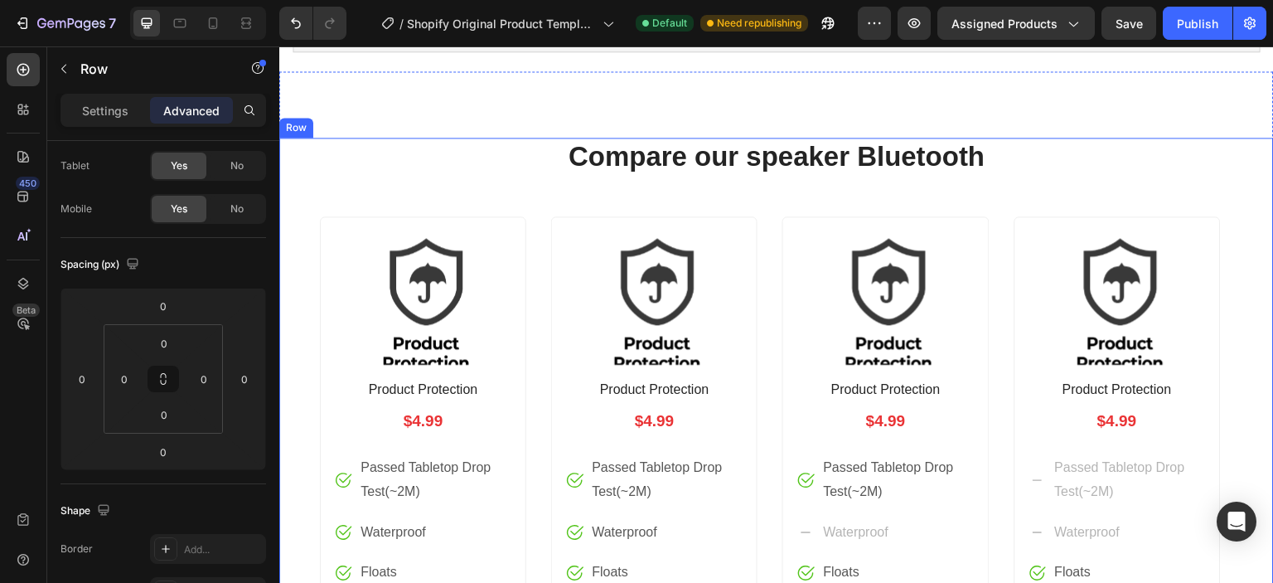
click at [749, 196] on div "Compare our speaker Bluetooth Heading Product Images Product Protection Product…" at bounding box center [776, 529] width 913 height 783
click at [381, 125] on icon at bounding box center [381, 123] width 11 height 12
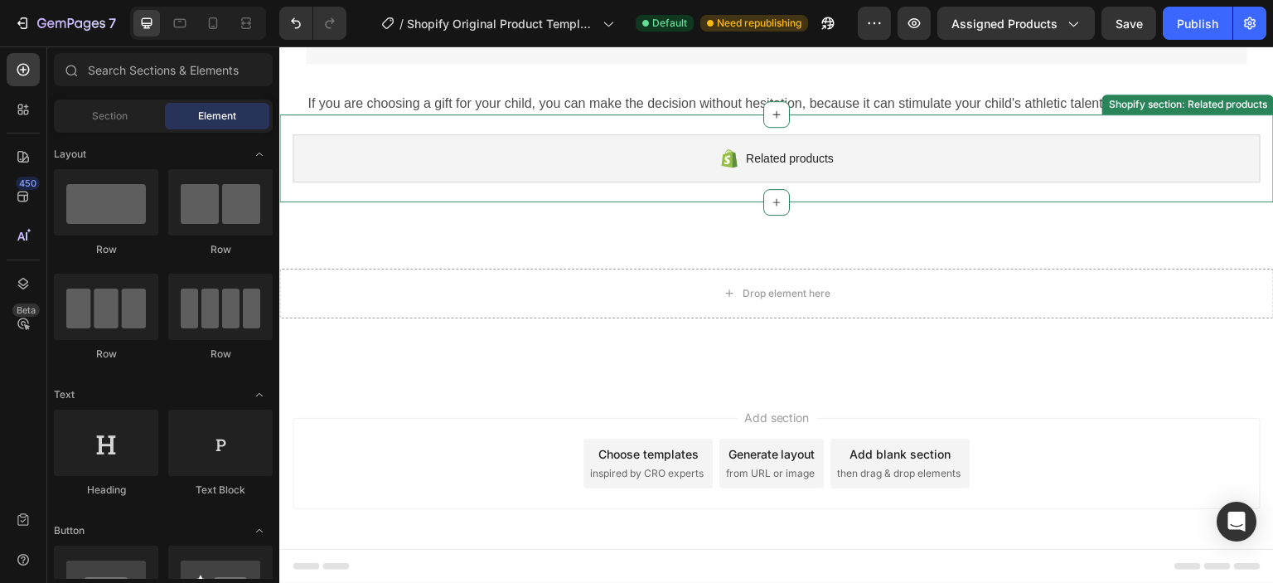
scroll to position [4344, 0]
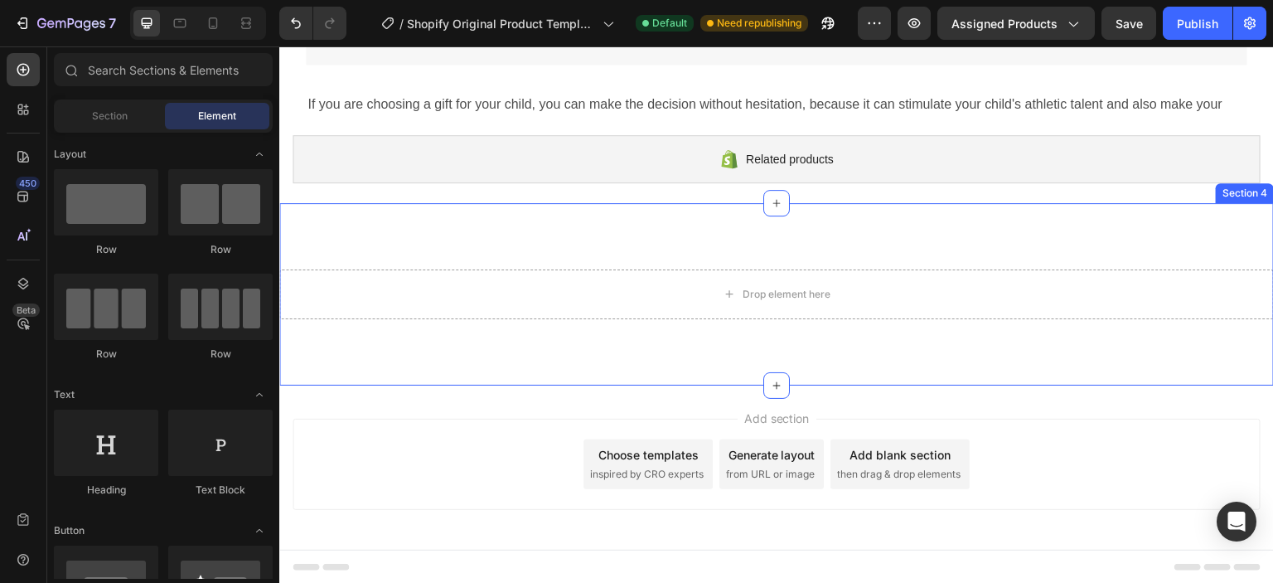
click at [618, 235] on div "Drop element here Section 4" at bounding box center [776, 294] width 994 height 182
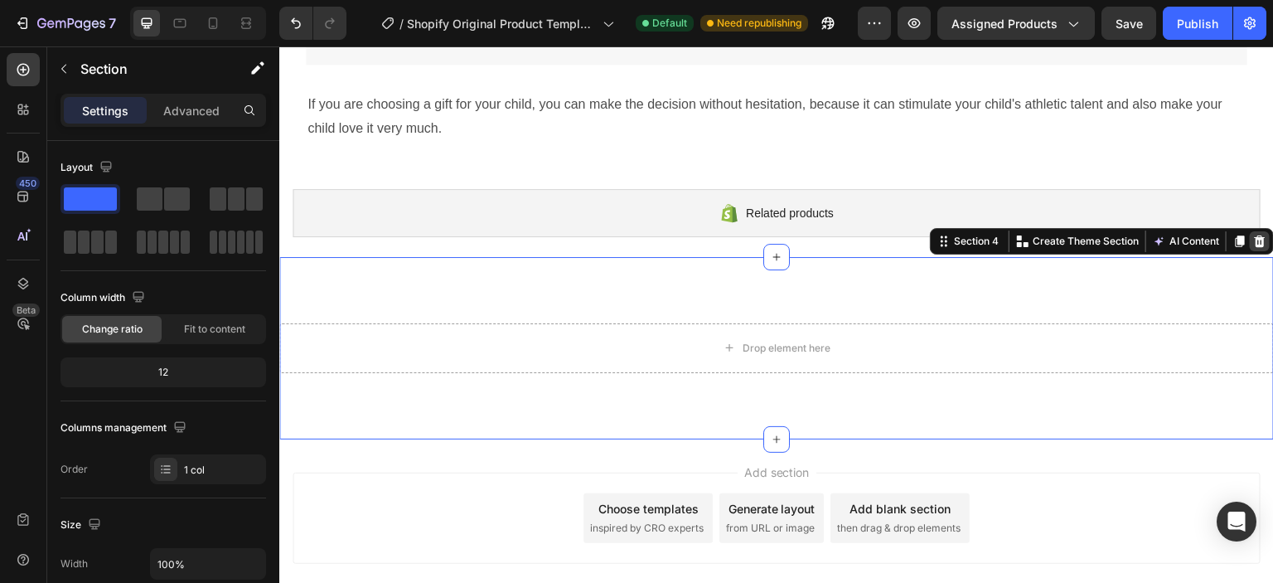
click at [1255, 235] on icon at bounding box center [1260, 241] width 11 height 12
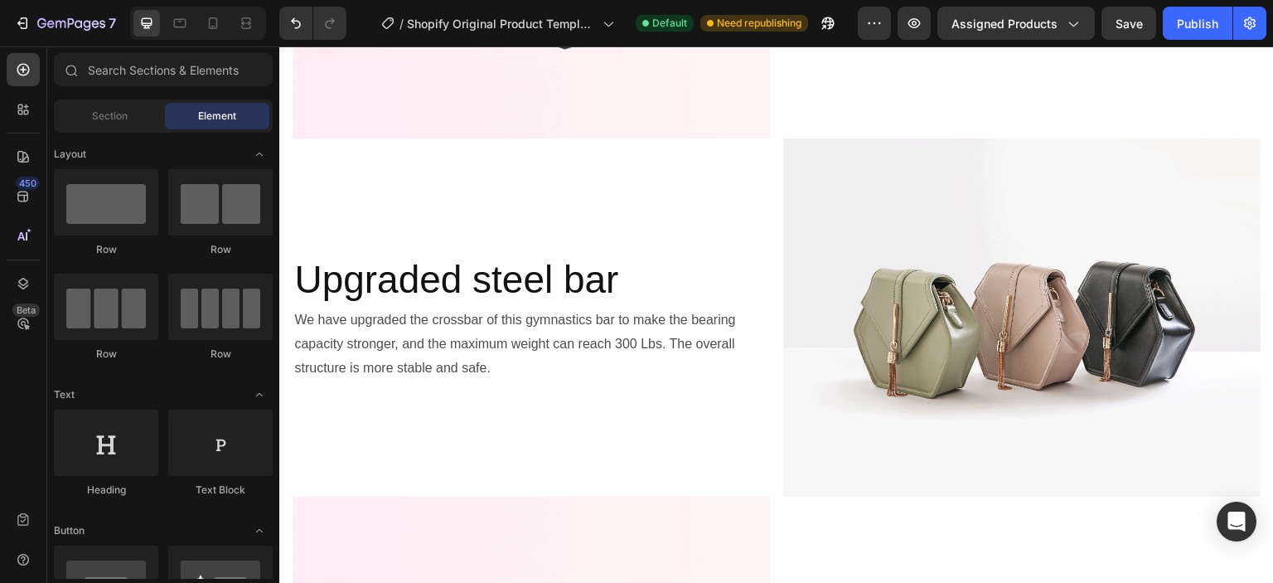
scroll to position [580, 0]
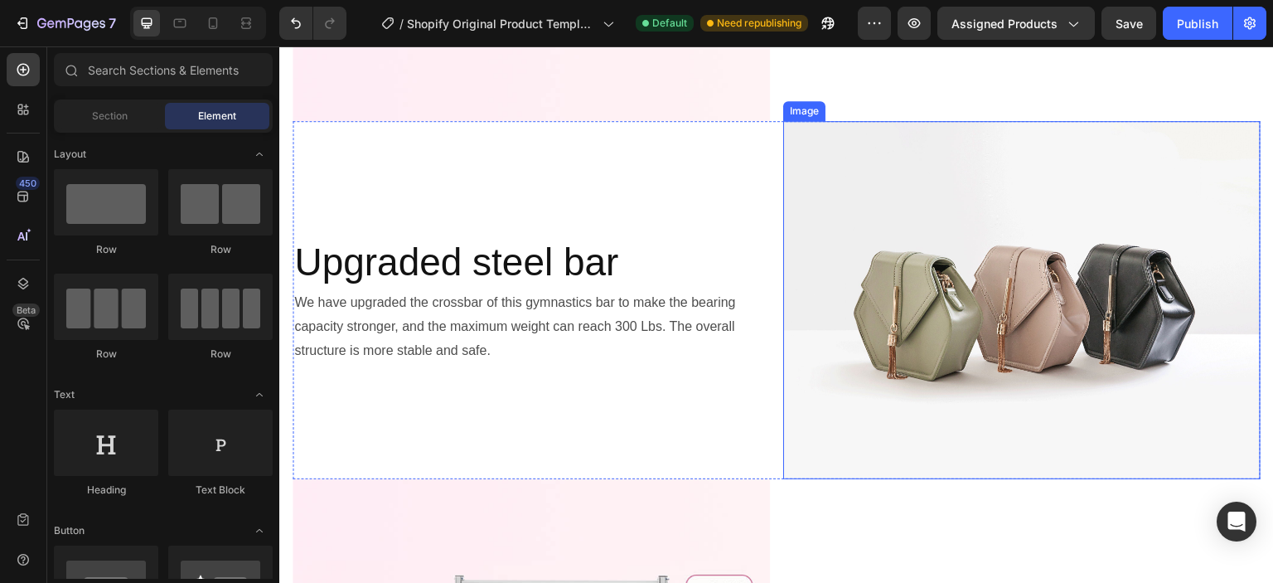
click at [817, 282] on img at bounding box center [1021, 300] width 477 height 358
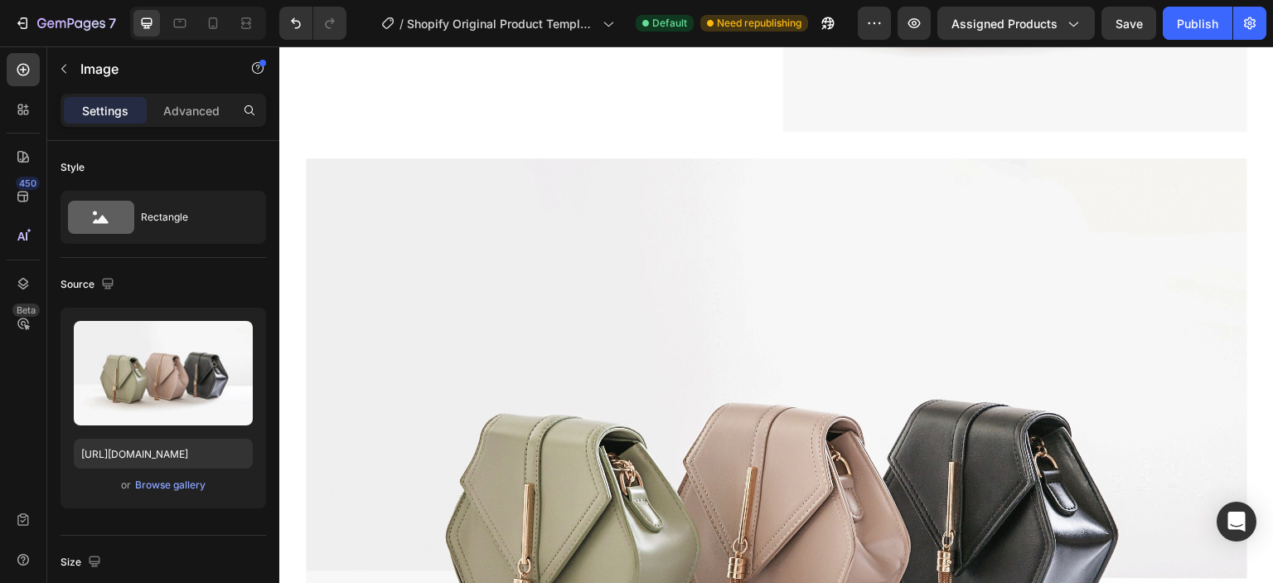
scroll to position [2403, 0]
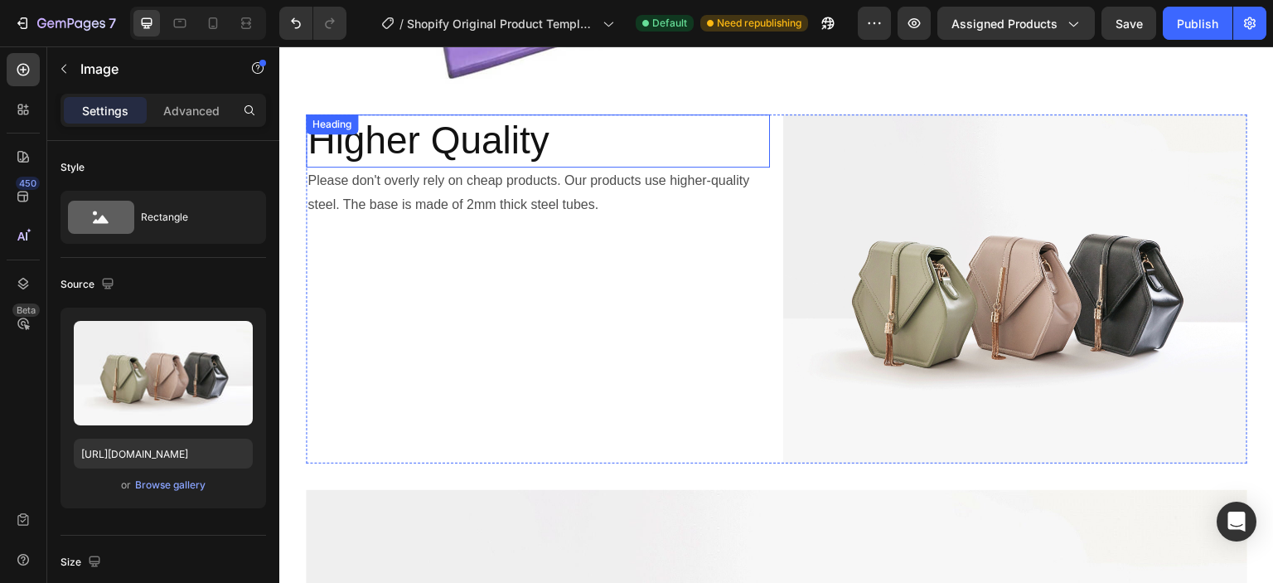
click at [600, 114] on h2 "Higher Quality" at bounding box center [538, 140] width 464 height 53
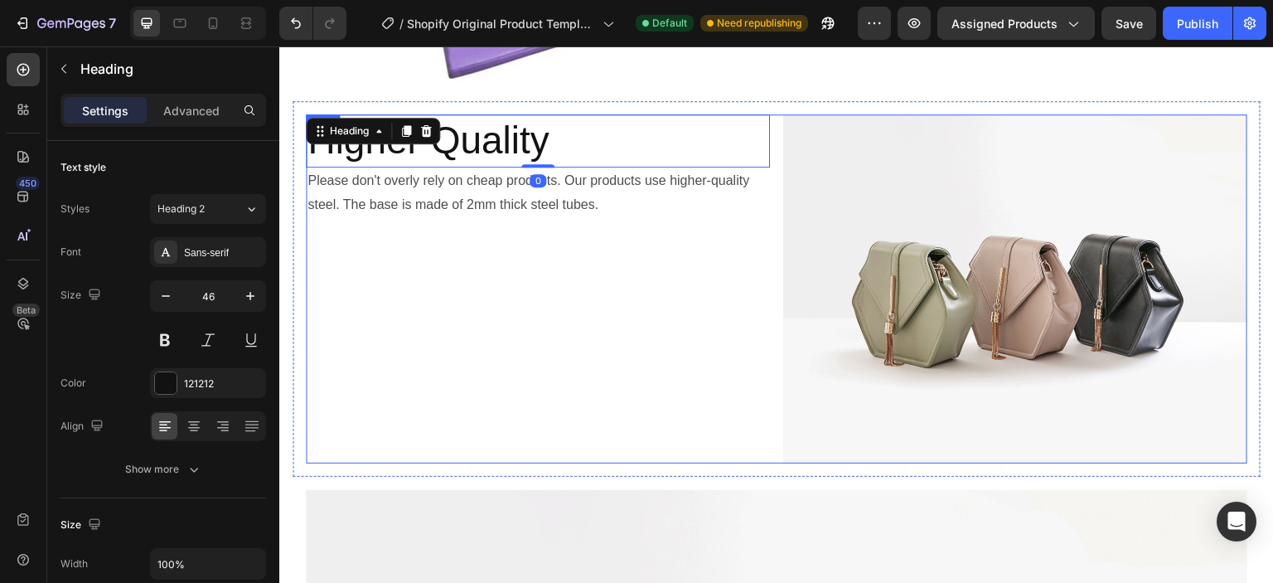
click at [609, 225] on div "Higher Quality Heading 0 Please don't overly rely on cheap products. Our produc…" at bounding box center [538, 288] width 464 height 348
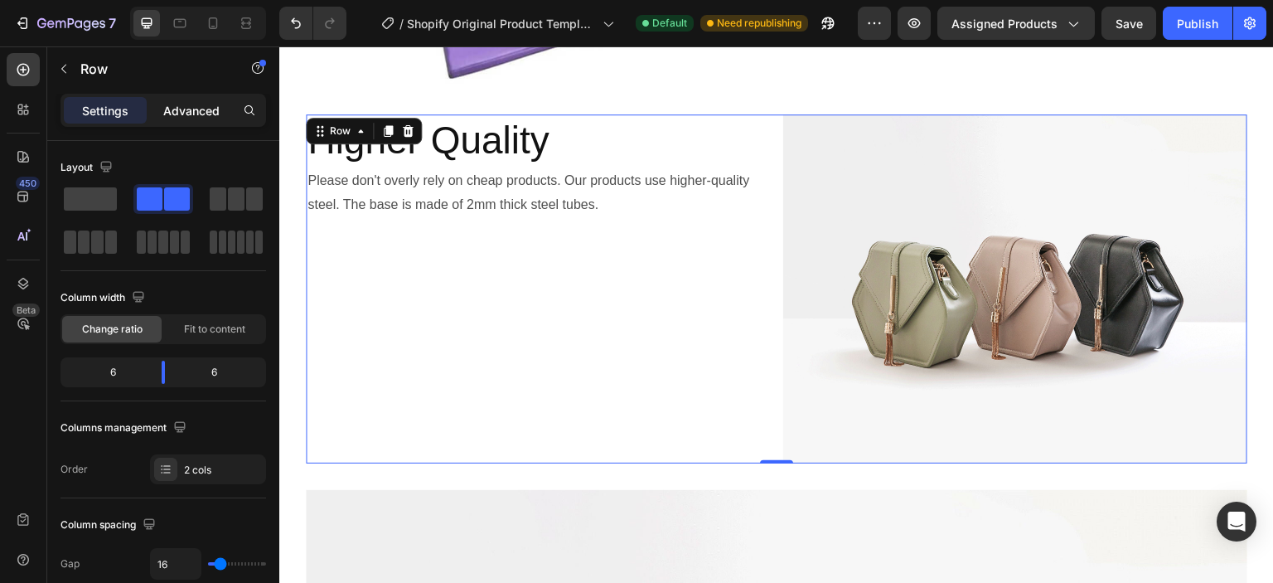
click at [204, 113] on p "Advanced" at bounding box center [191, 110] width 56 height 17
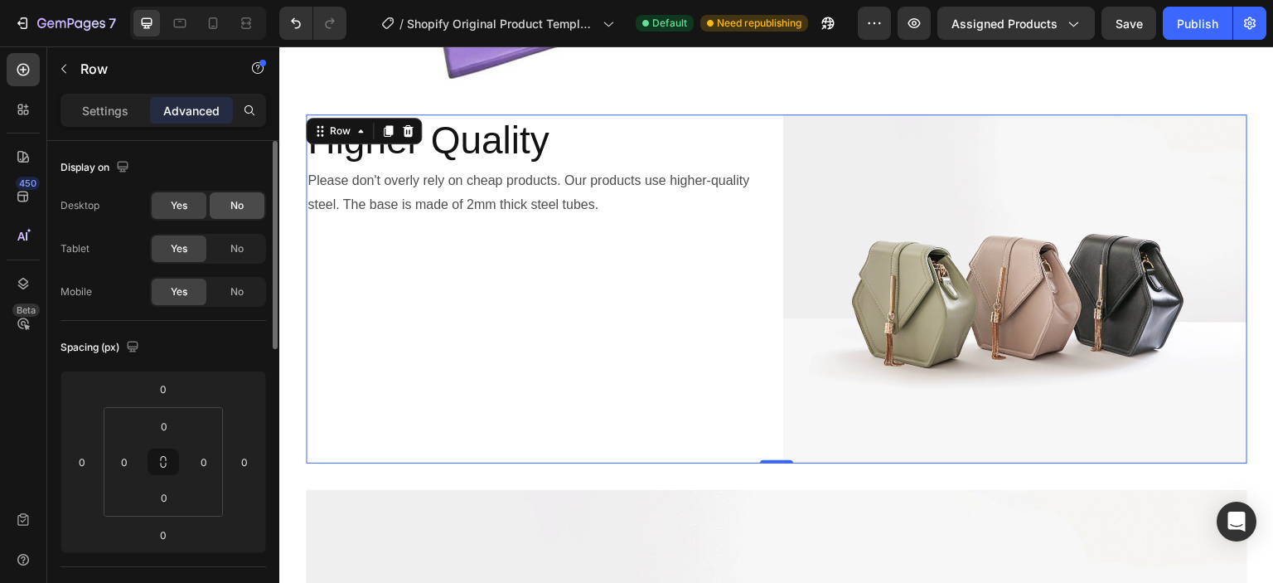
click at [225, 201] on div "No" at bounding box center [237, 205] width 55 height 27
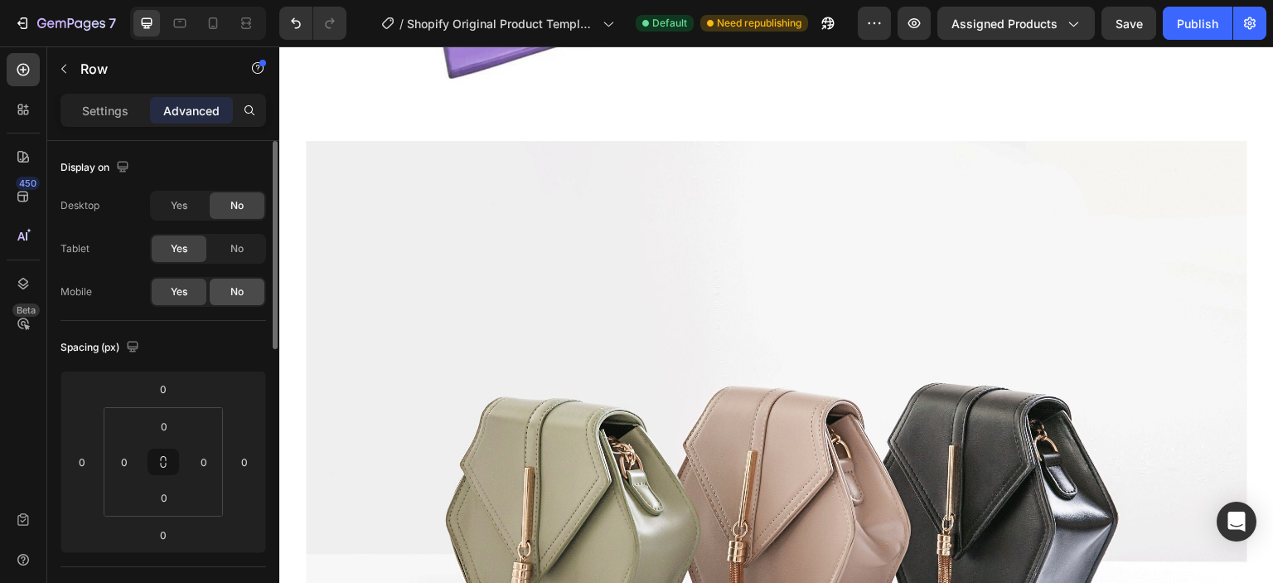
click at [230, 285] on span "No" at bounding box center [236, 291] width 13 height 15
click at [235, 247] on span "No" at bounding box center [236, 248] width 13 height 15
click at [181, 296] on span "Yes" at bounding box center [179, 291] width 17 height 15
click at [181, 208] on span "Yes" at bounding box center [179, 205] width 17 height 15
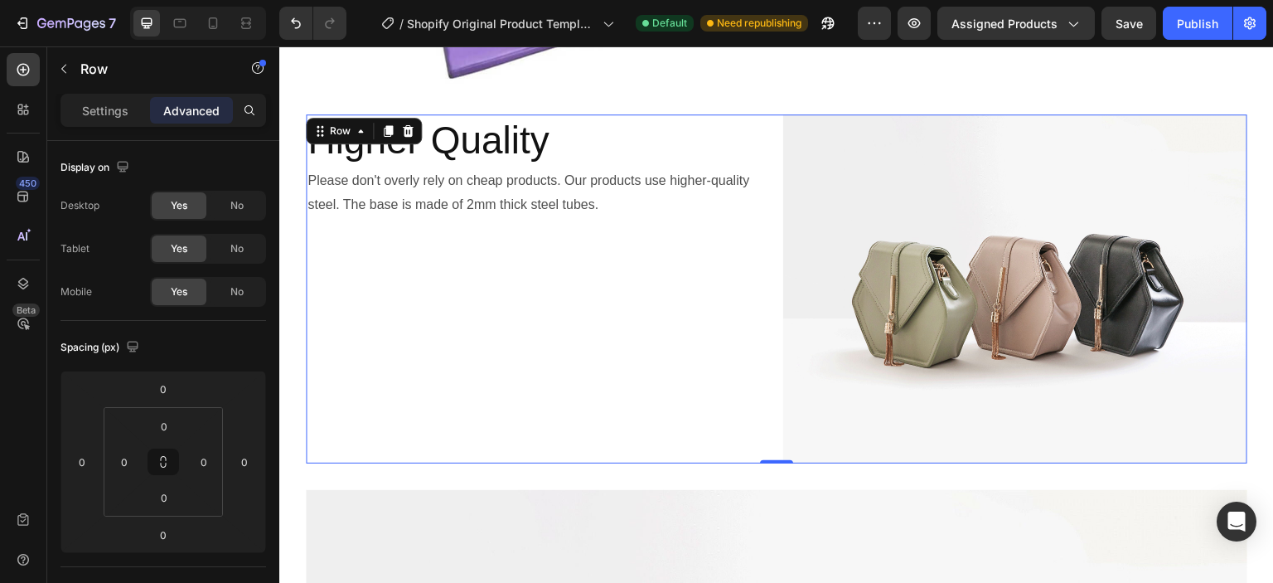
click at [728, 352] on div "Higher Quality Heading Please don't overly rely on cheap products. Our products…" at bounding box center [538, 288] width 464 height 348
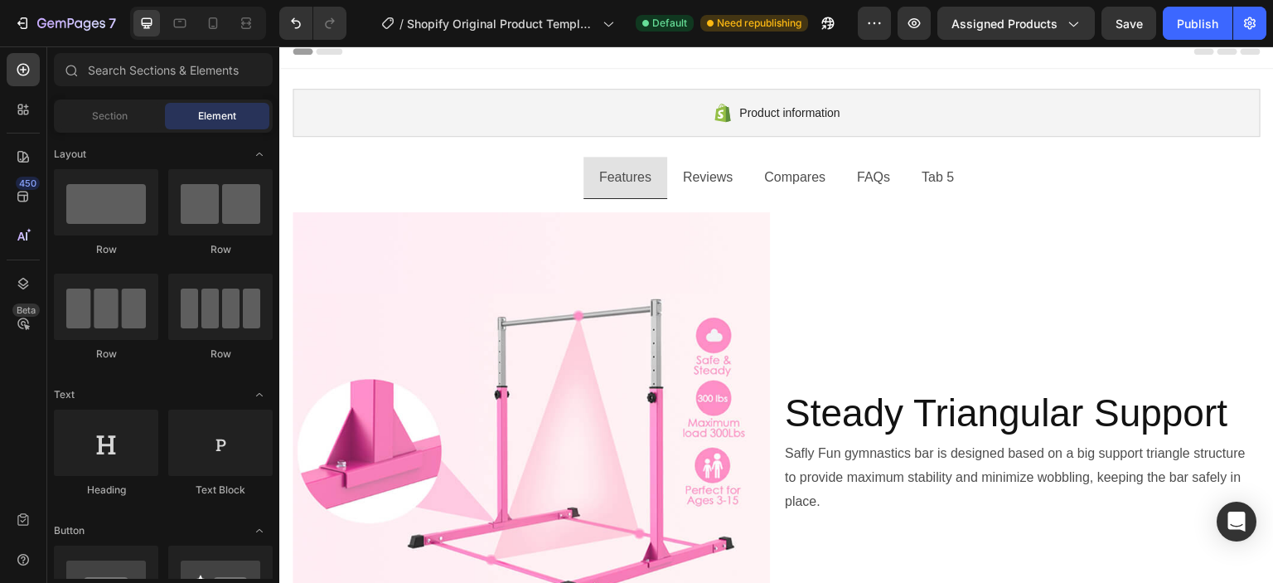
scroll to position [0, 0]
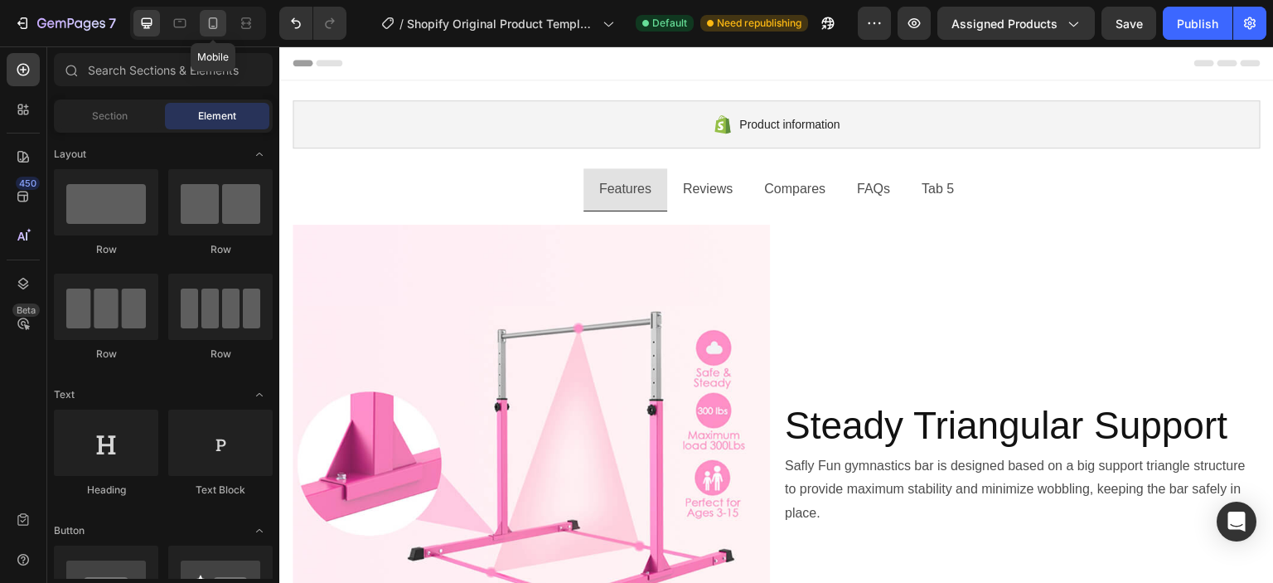
click at [220, 22] on icon at bounding box center [213, 23] width 17 height 17
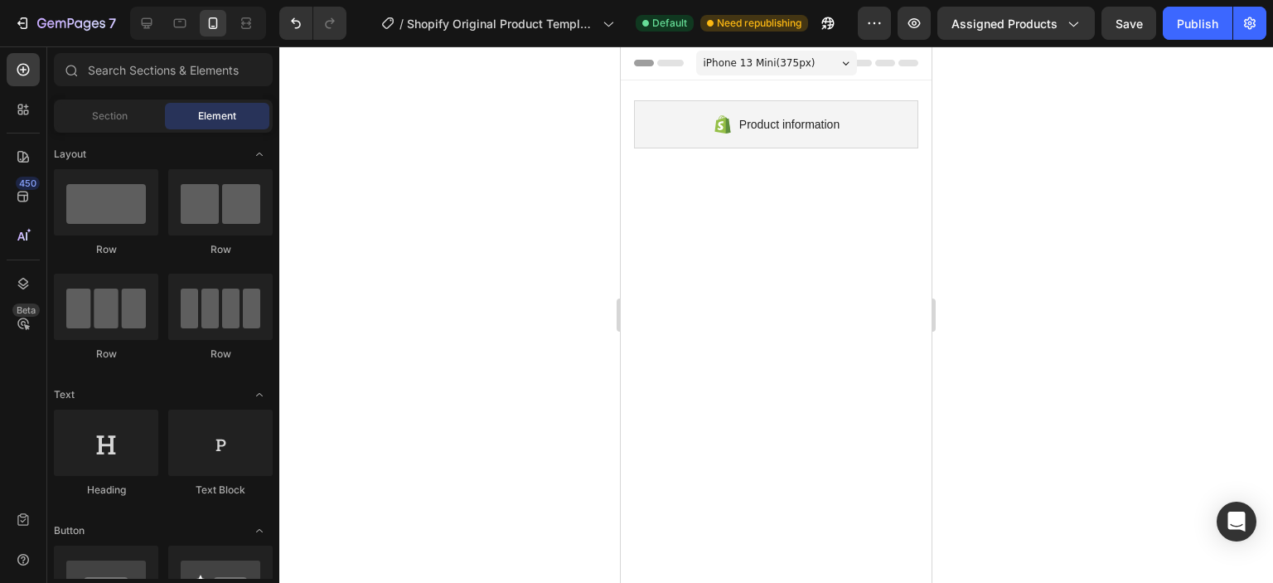
click at [654, 71] on div at bounding box center [776, 62] width 284 height 33
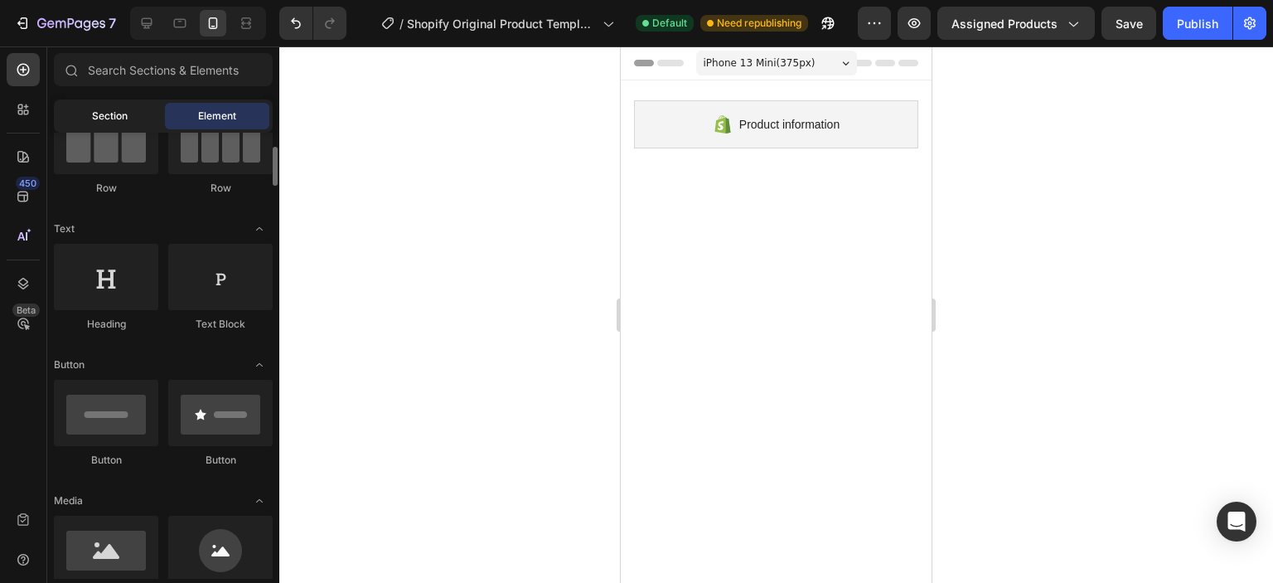
scroll to position [249, 0]
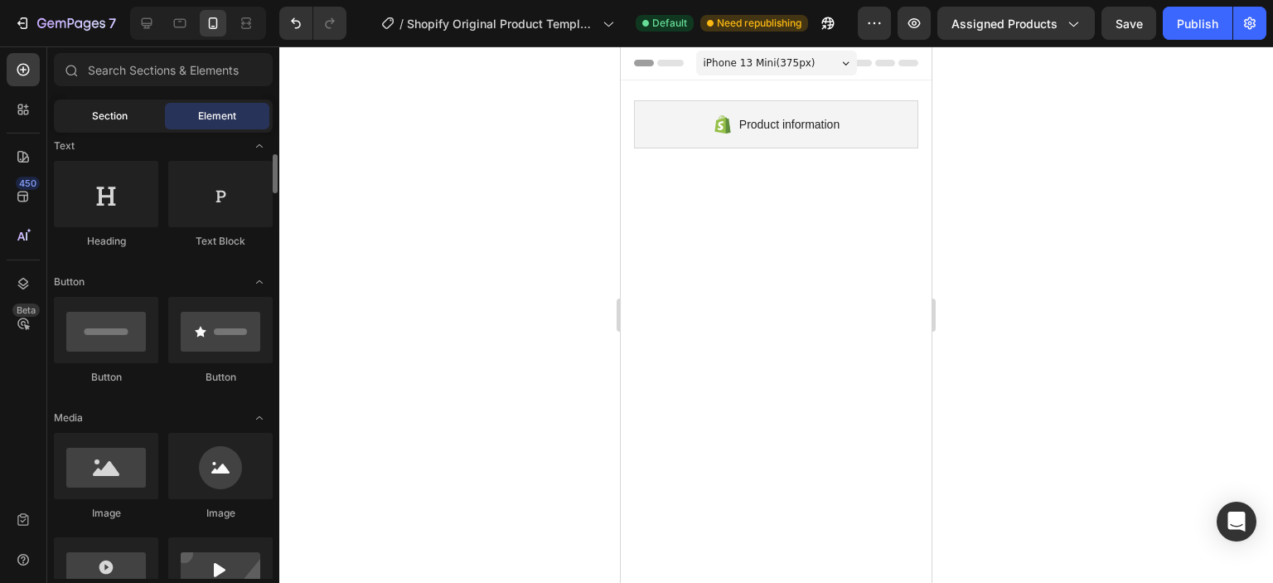
click at [114, 107] on div "Section" at bounding box center [109, 116] width 104 height 27
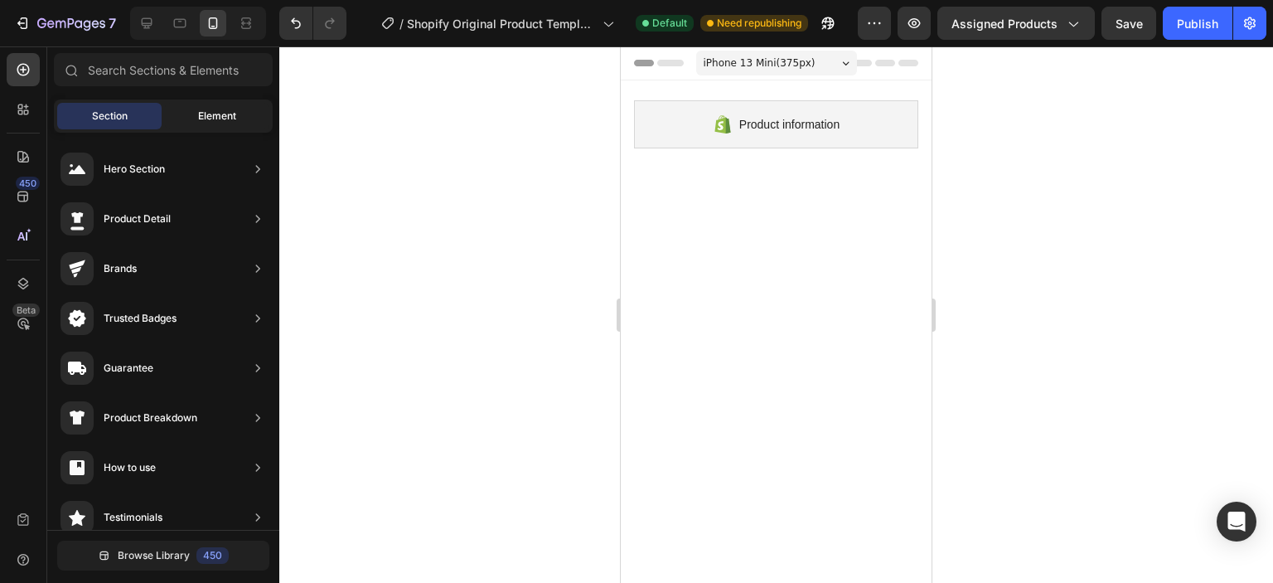
click at [227, 109] on span "Element" at bounding box center [217, 116] width 38 height 15
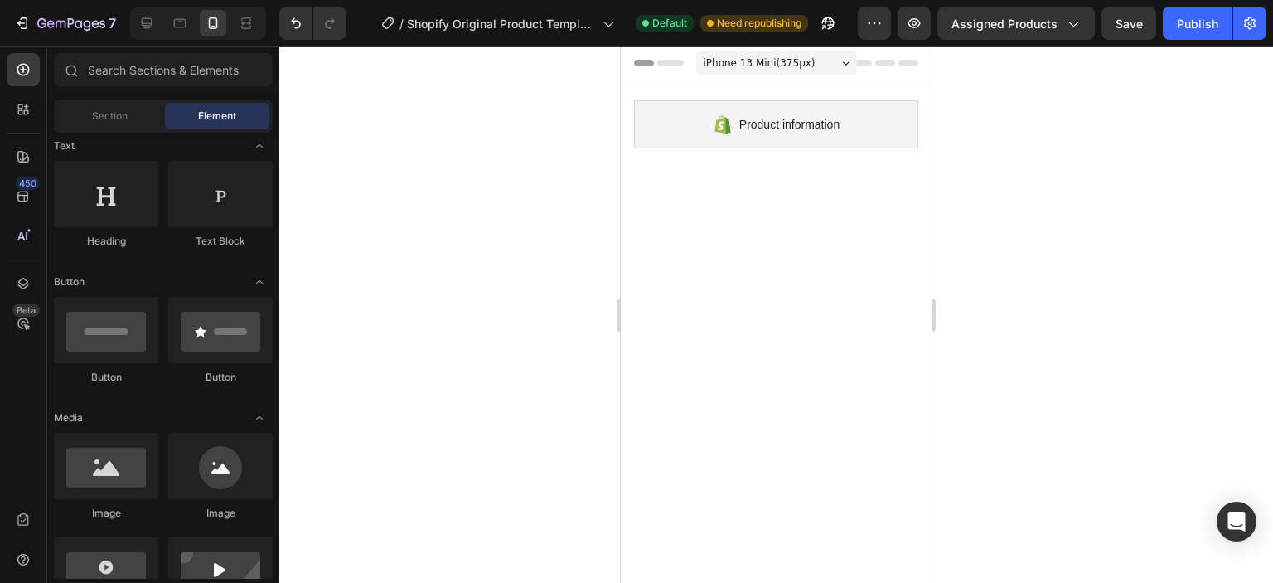
click at [681, 268] on img at bounding box center [776, 402] width 284 height 284
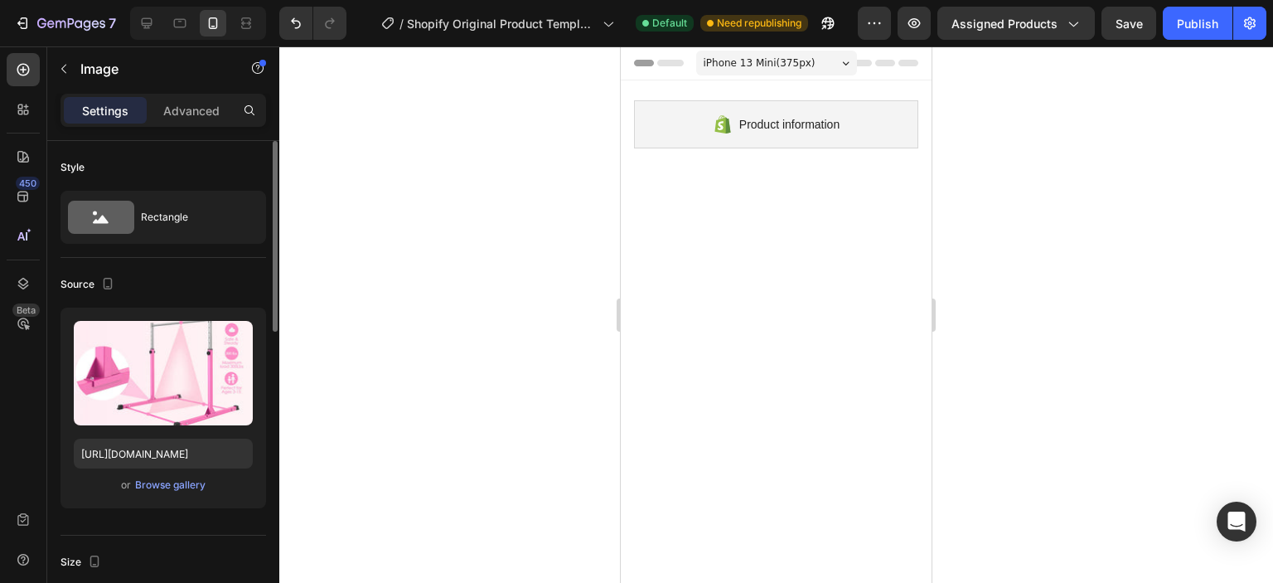
click at [204, 258] on div "Source Upload Image https://cdn.shopify.com/s/files/1/0574/4997/1766/files/gemp…" at bounding box center [163, 397] width 206 height 278
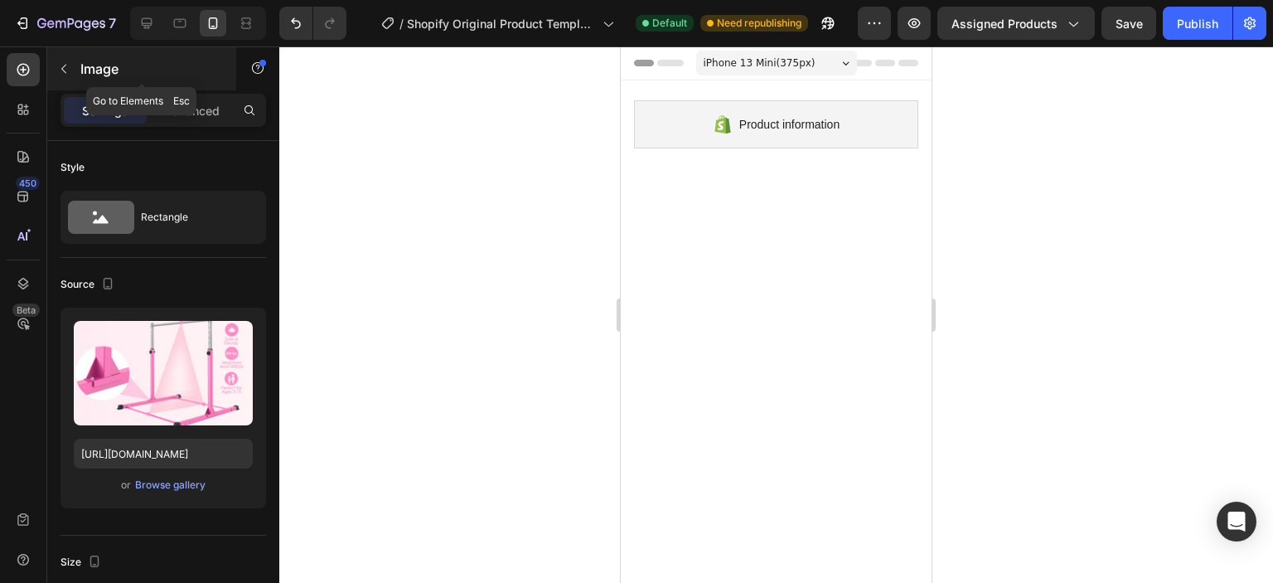
click at [72, 67] on button "button" at bounding box center [64, 69] width 27 height 27
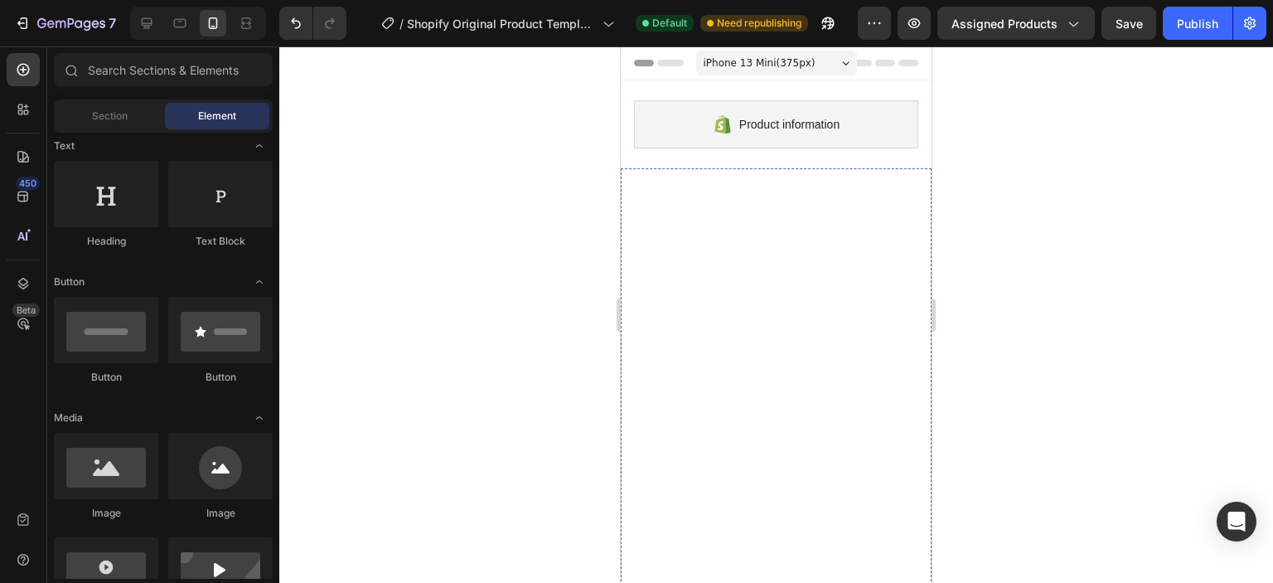
click at [759, 218] on div "Tab 5" at bounding box center [775, 228] width 33 height 26
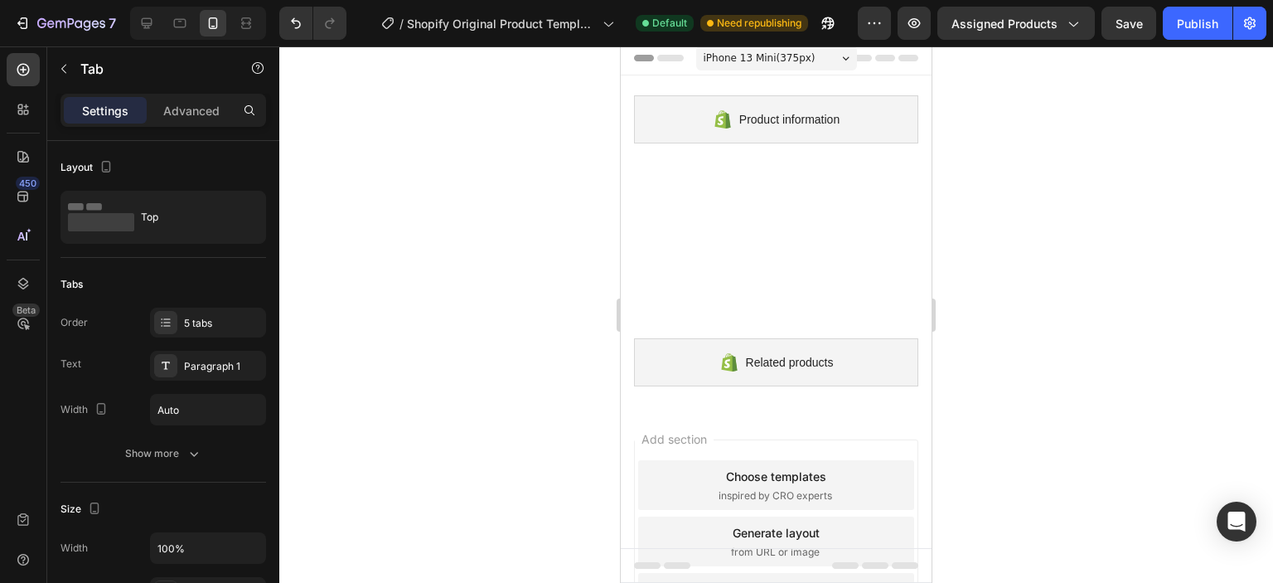
scroll to position [0, 0]
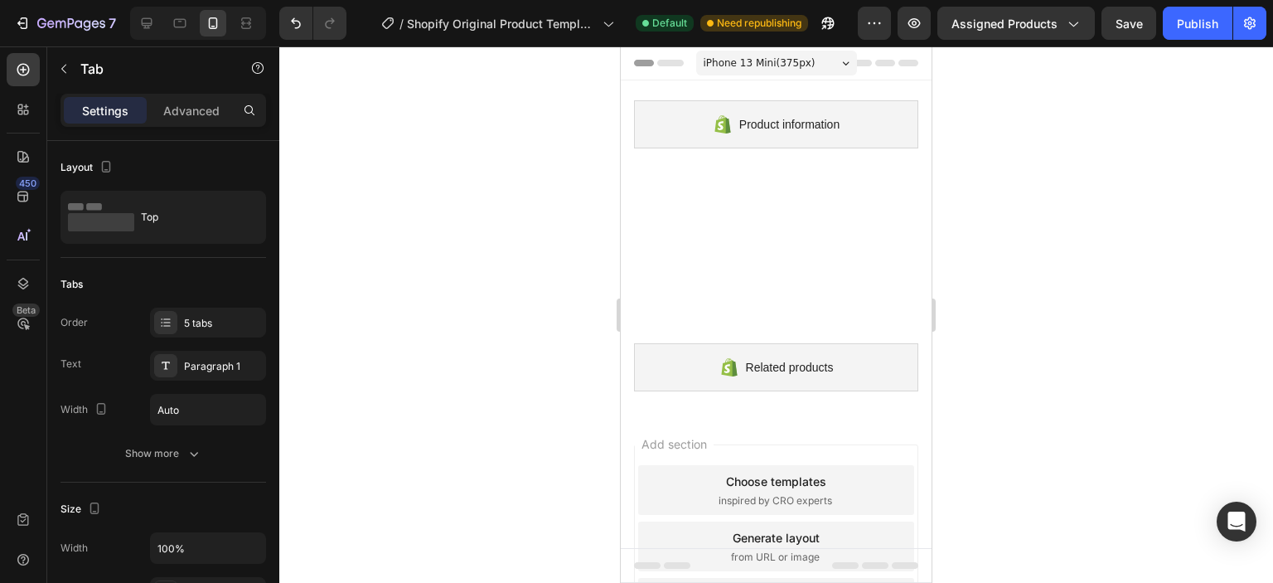
click at [759, 220] on div "Tab 5" at bounding box center [775, 227] width 33 height 26
click at [182, 125] on div "Settings Advanced" at bounding box center [163, 110] width 206 height 33
click at [181, 121] on div "Advanced" at bounding box center [191, 110] width 83 height 27
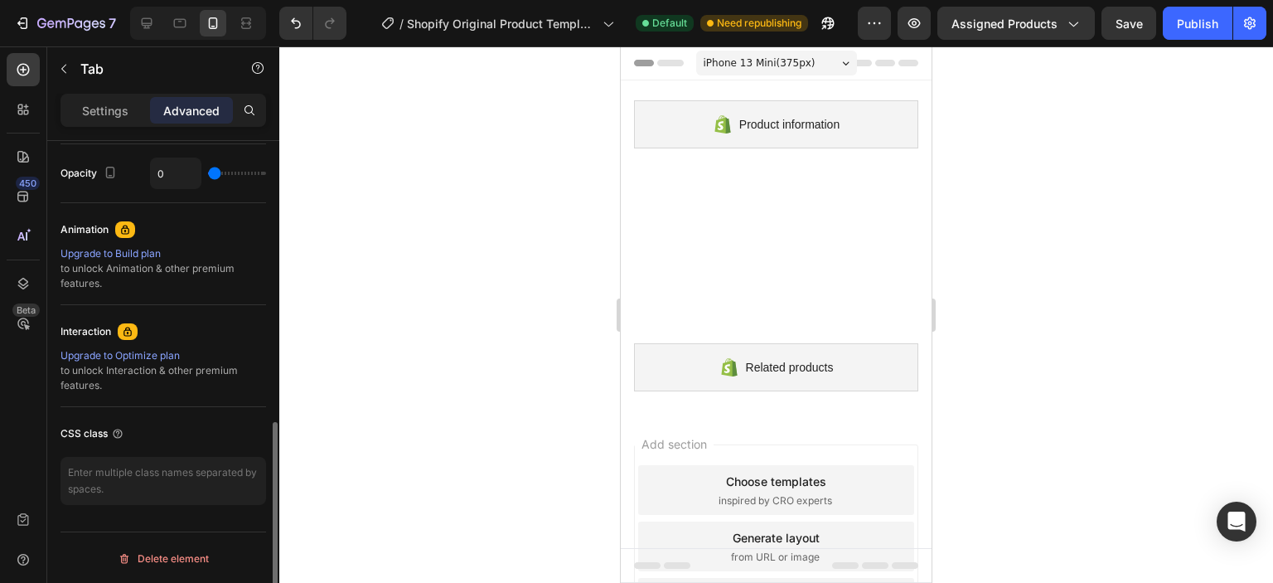
scroll to position [494, 0]
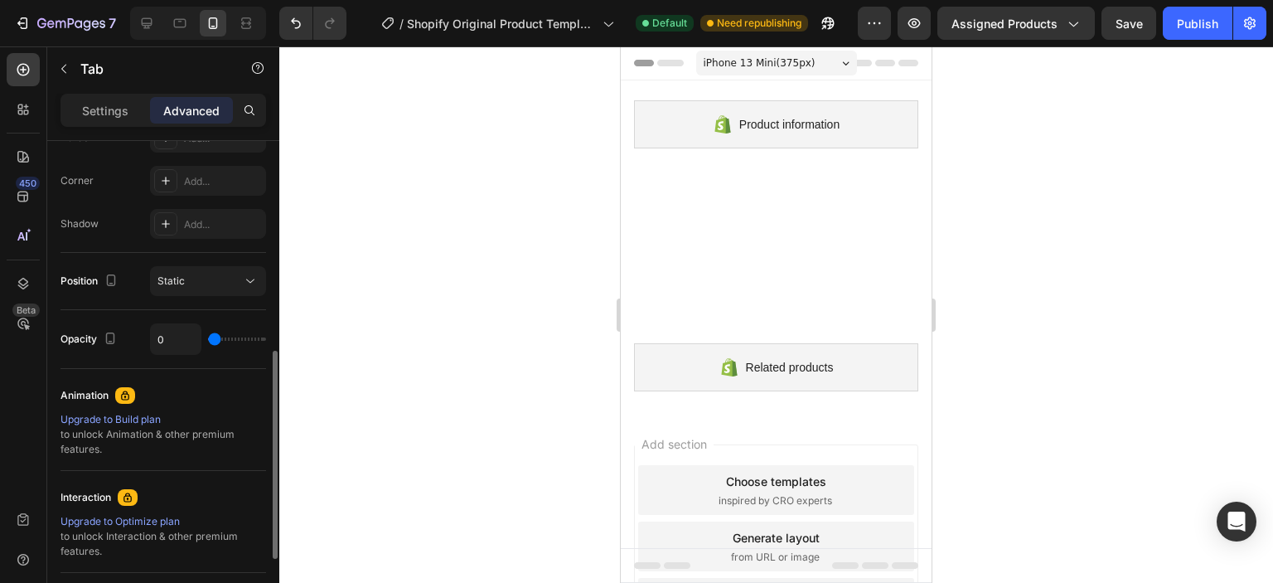
type input "2%"
type input "2"
type input "91%"
type input "91"
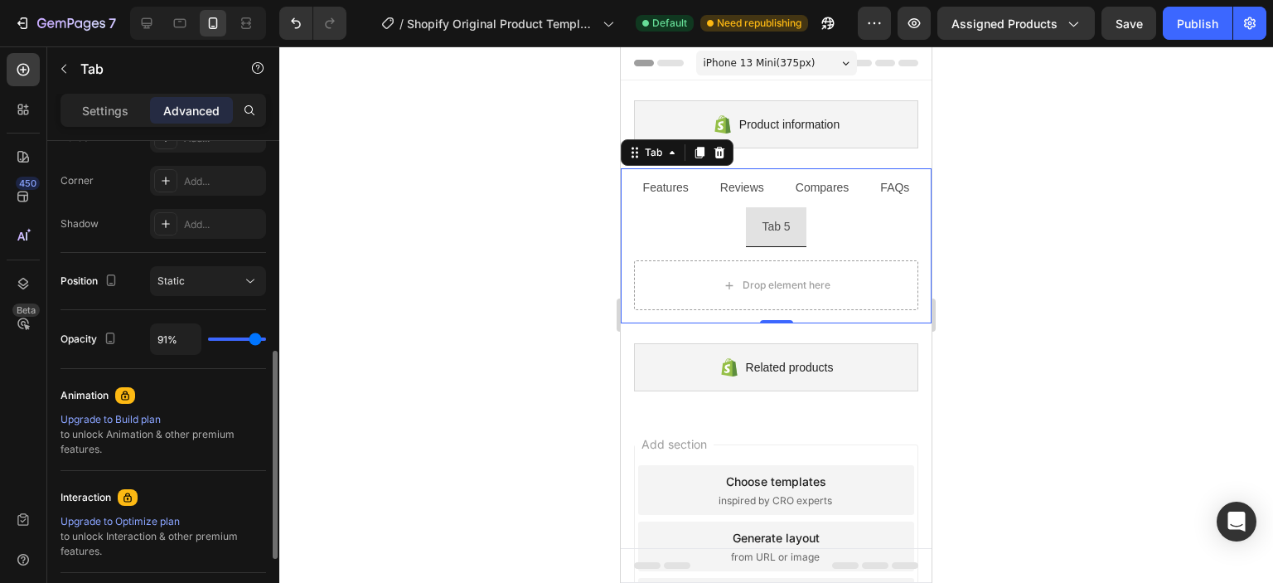
type input "100%"
drag, startPoint x: 212, startPoint y: 339, endPoint x: 271, endPoint y: 341, distance: 58.9
type input "100"
click at [266, 341] on input "range" at bounding box center [237, 338] width 58 height 3
click at [245, 358] on div "Opacity 100%" at bounding box center [163, 339] width 206 height 59
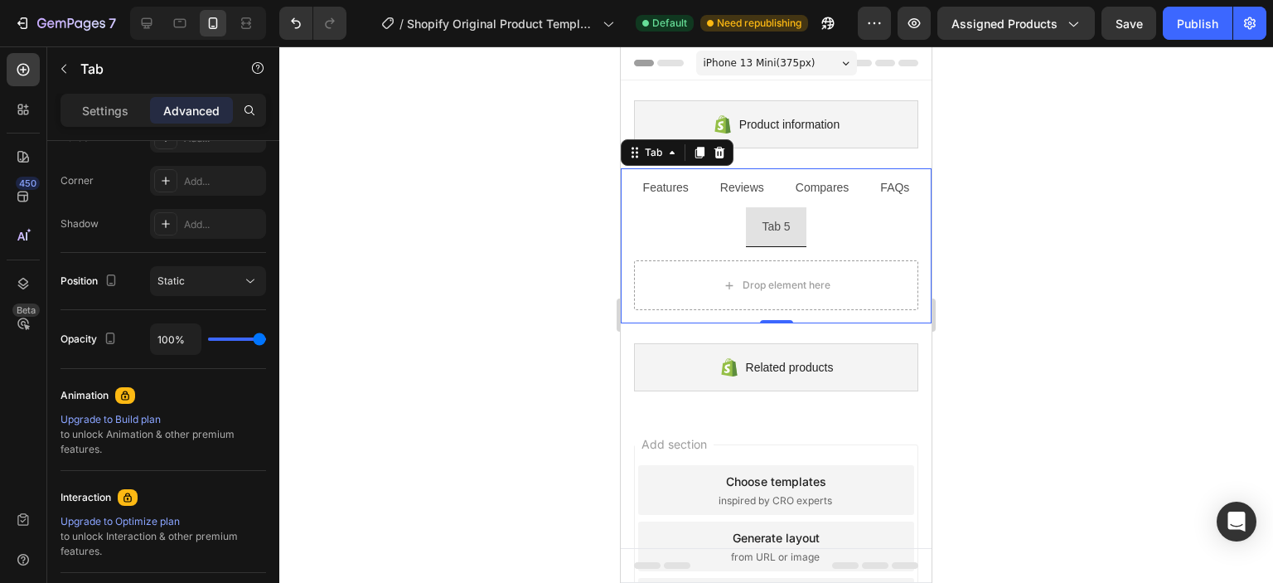
click at [359, 315] on div at bounding box center [776, 314] width 994 height 536
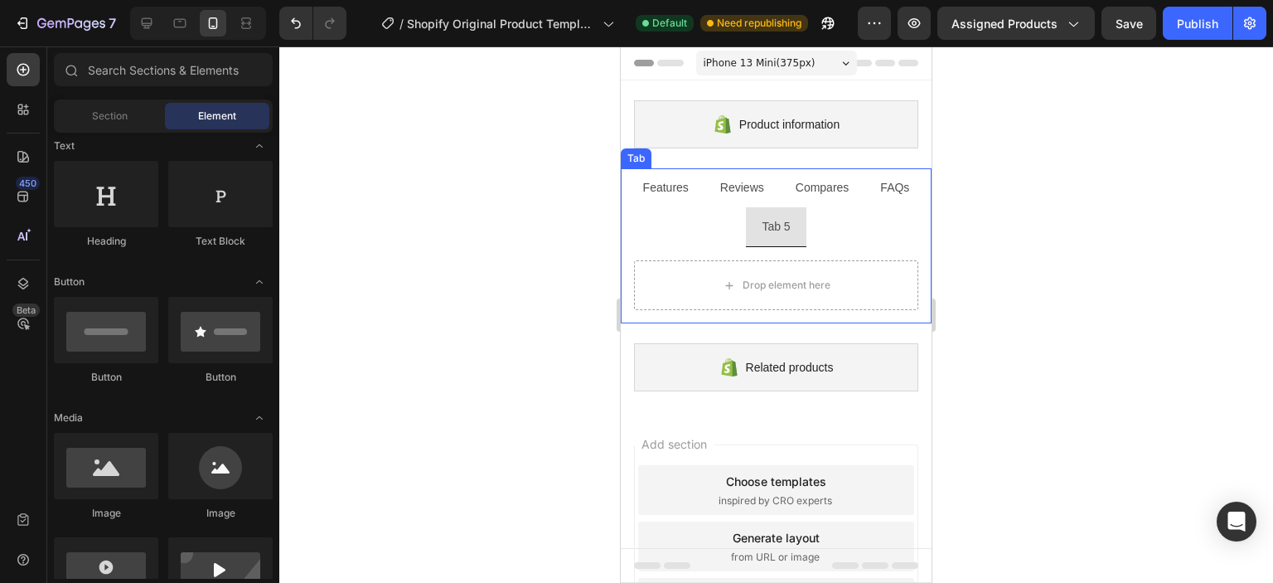
click at [792, 224] on li "Tab 5" at bounding box center [776, 227] width 60 height 40
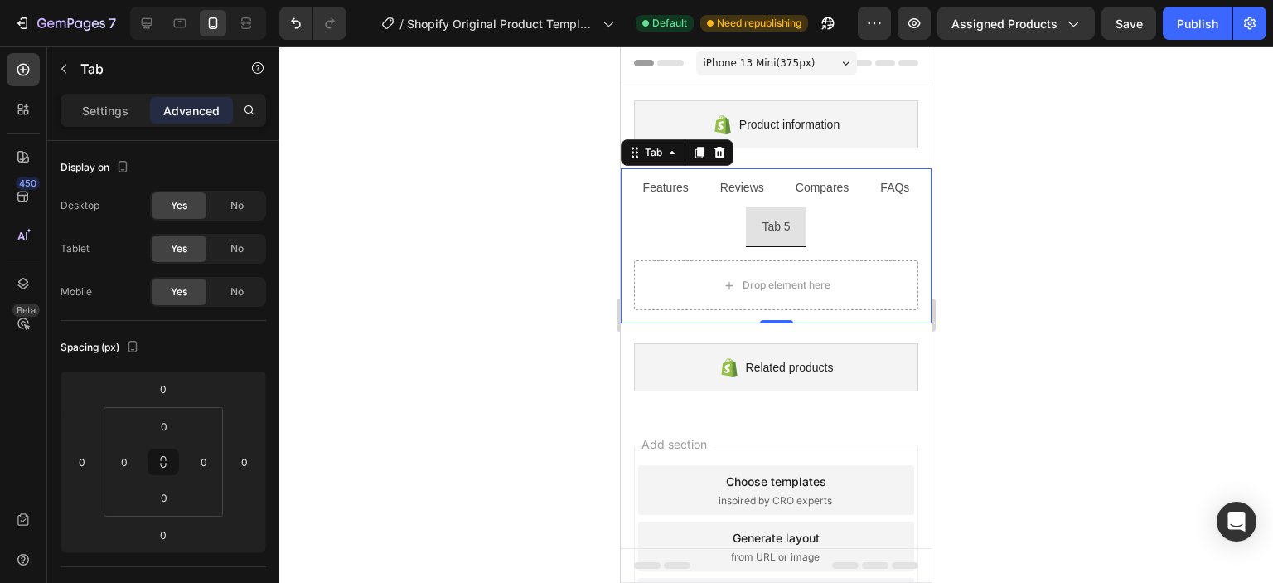
click at [664, 198] on div "Features" at bounding box center [666, 188] width 51 height 26
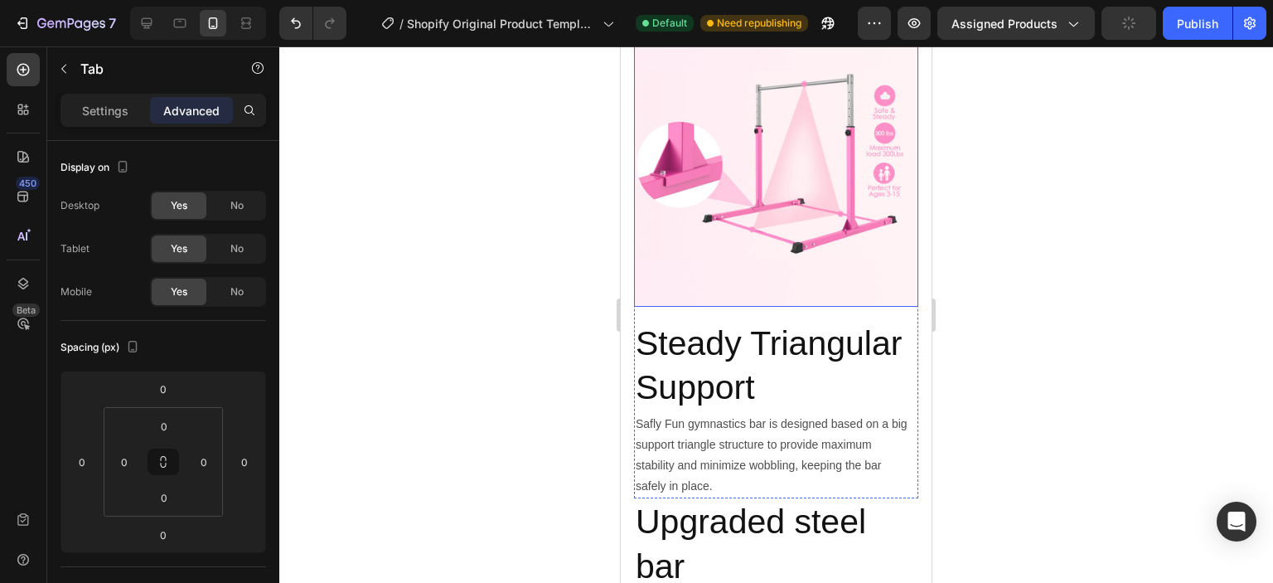
scroll to position [414, 0]
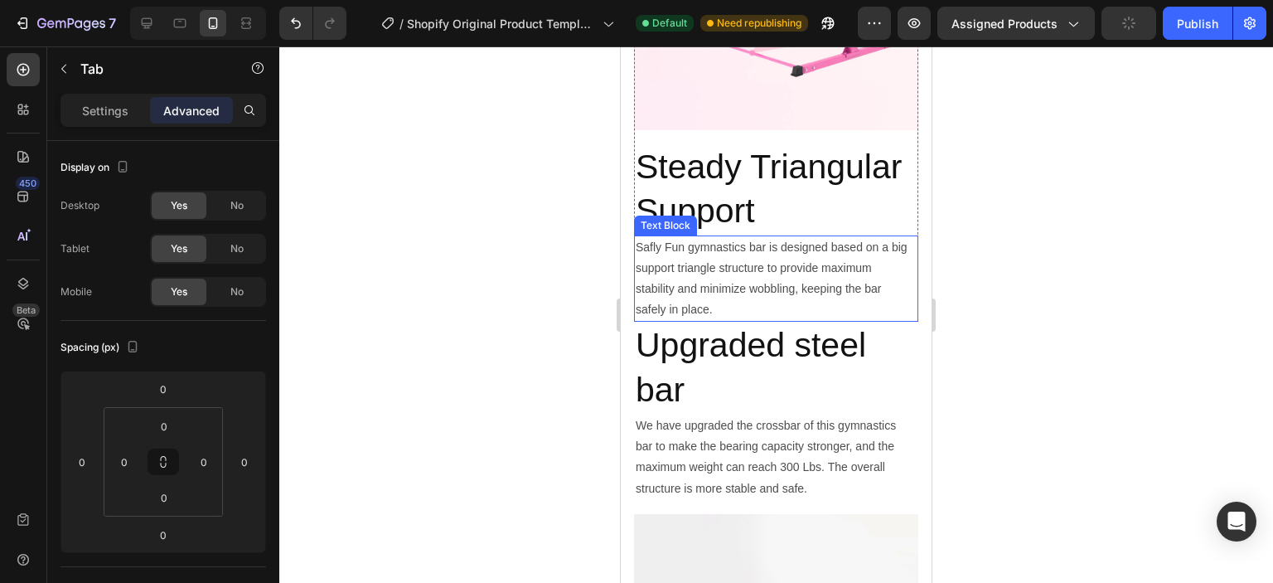
click at [896, 321] on p "Safly Fun gymnastics bar is designed based on a big support triangle structure …" at bounding box center [776, 279] width 281 height 84
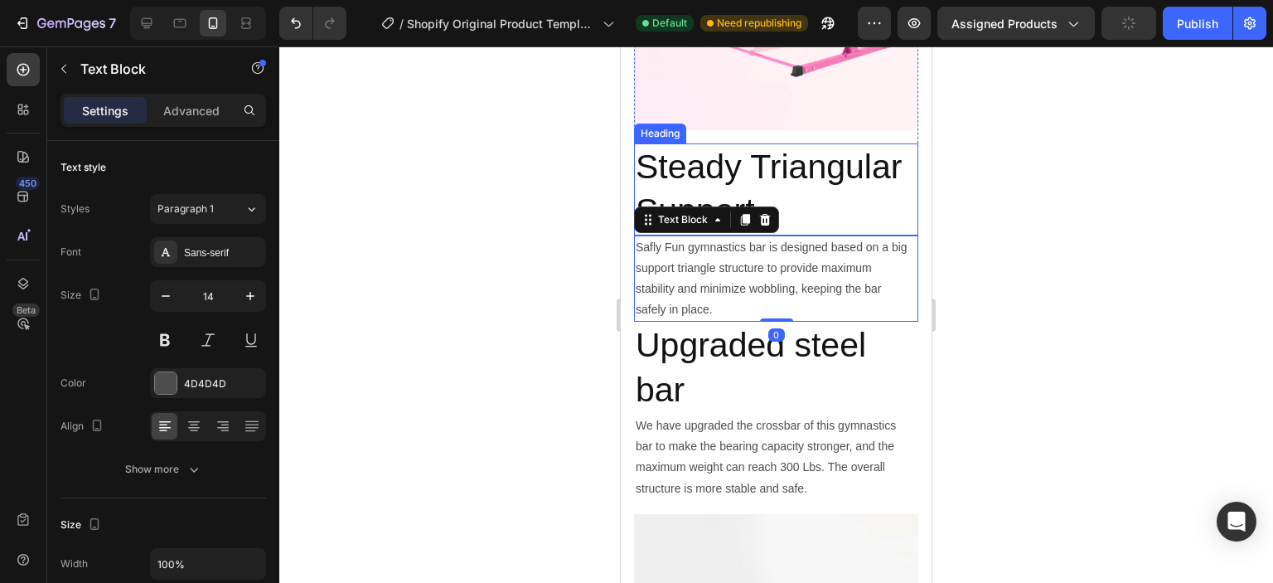
click at [843, 189] on h2 "Steady Triangular Support" at bounding box center [776, 189] width 284 height 92
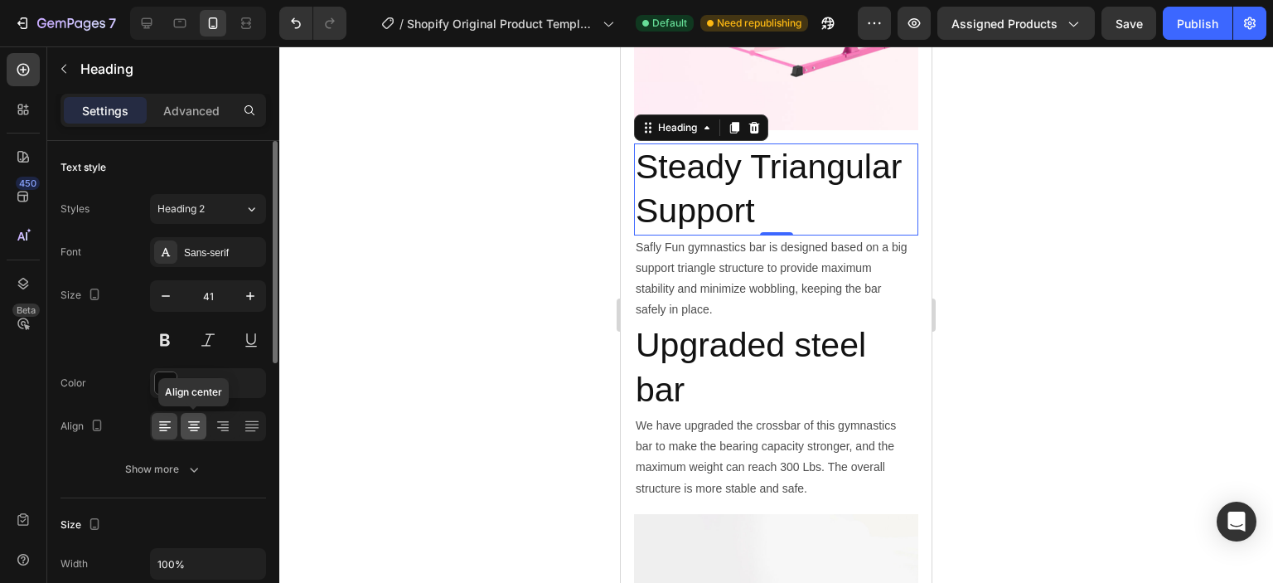
click at [193, 421] on icon at bounding box center [194, 422] width 12 height 2
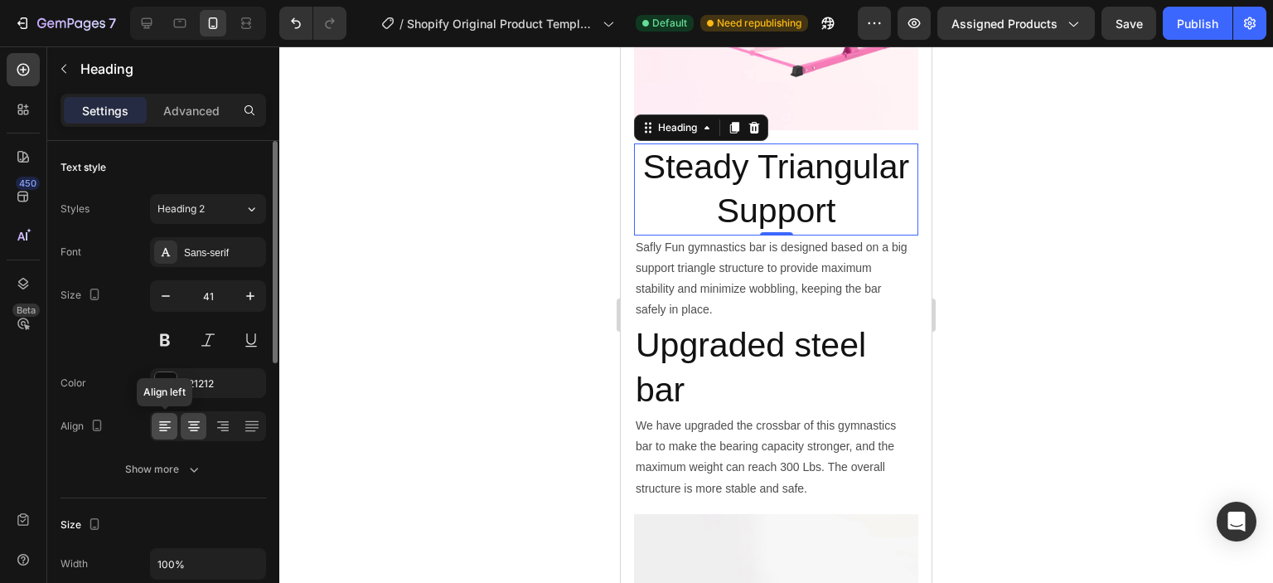
click at [162, 433] on icon at bounding box center [165, 426] width 17 height 17
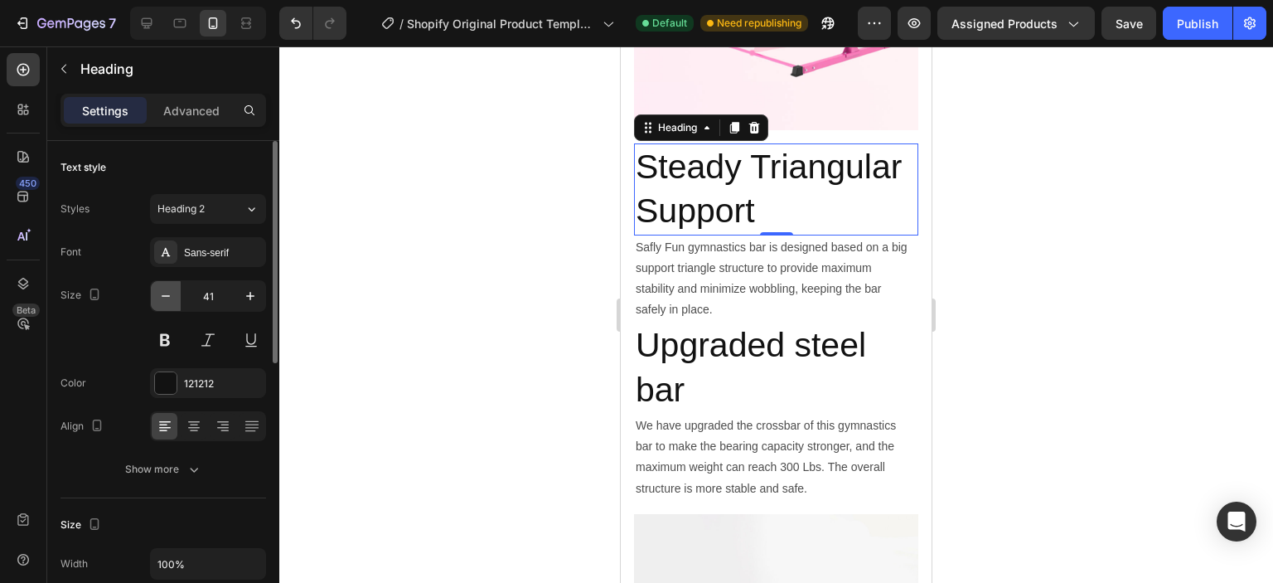
click at [164, 300] on icon "button" at bounding box center [165, 296] width 17 height 17
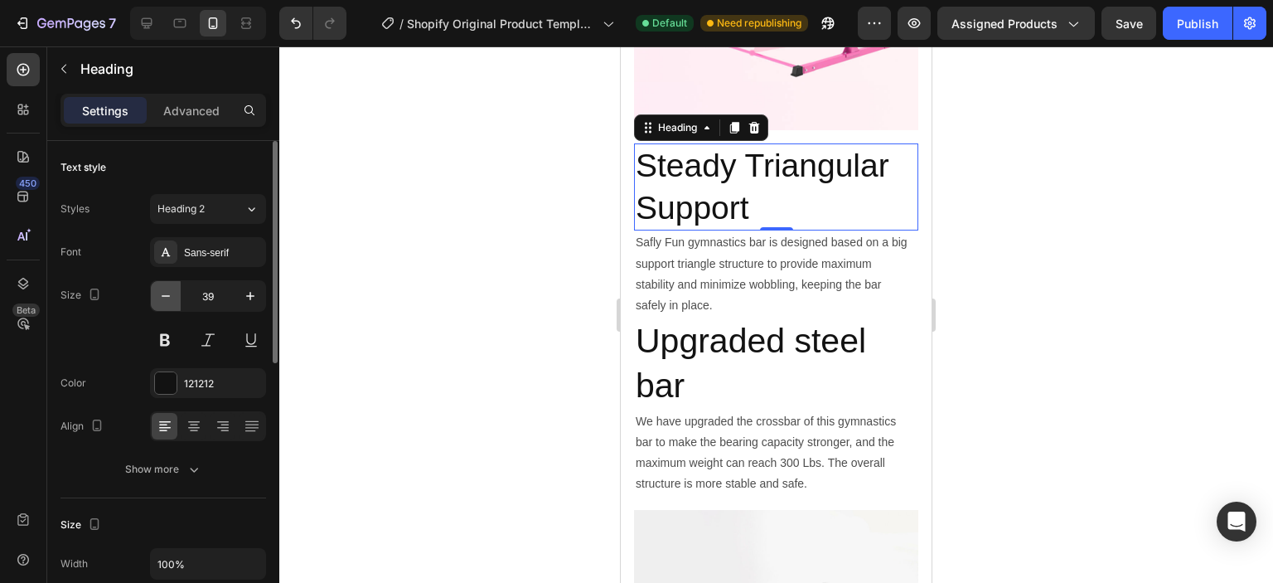
click at [164, 300] on icon "button" at bounding box center [165, 296] width 17 height 17
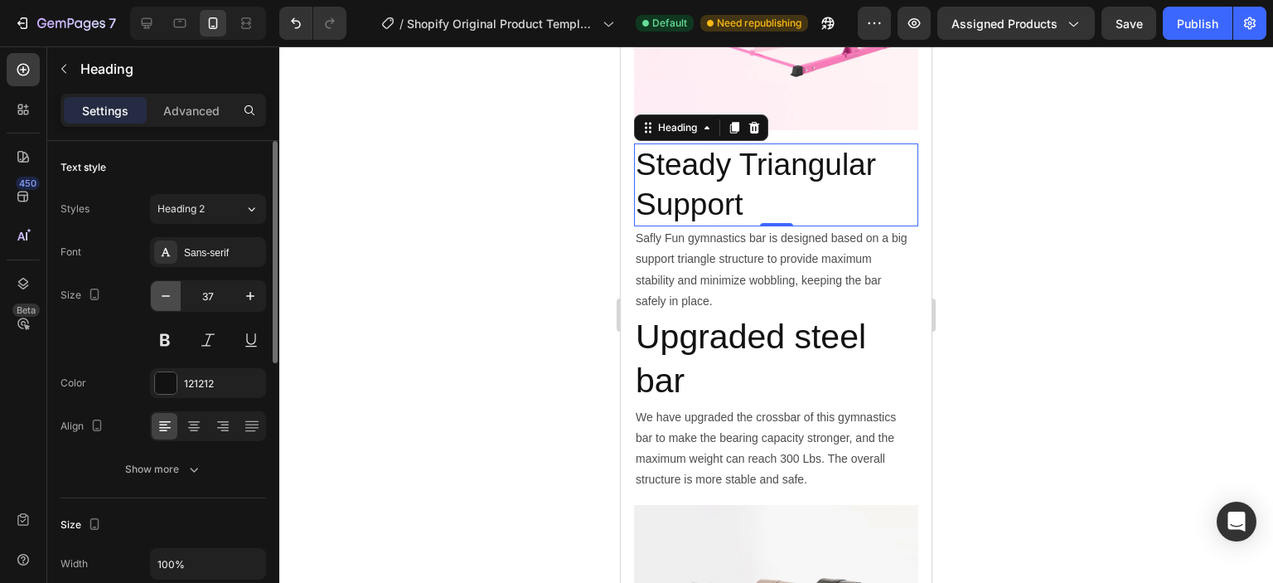
click at [164, 300] on icon "button" at bounding box center [165, 296] width 17 height 17
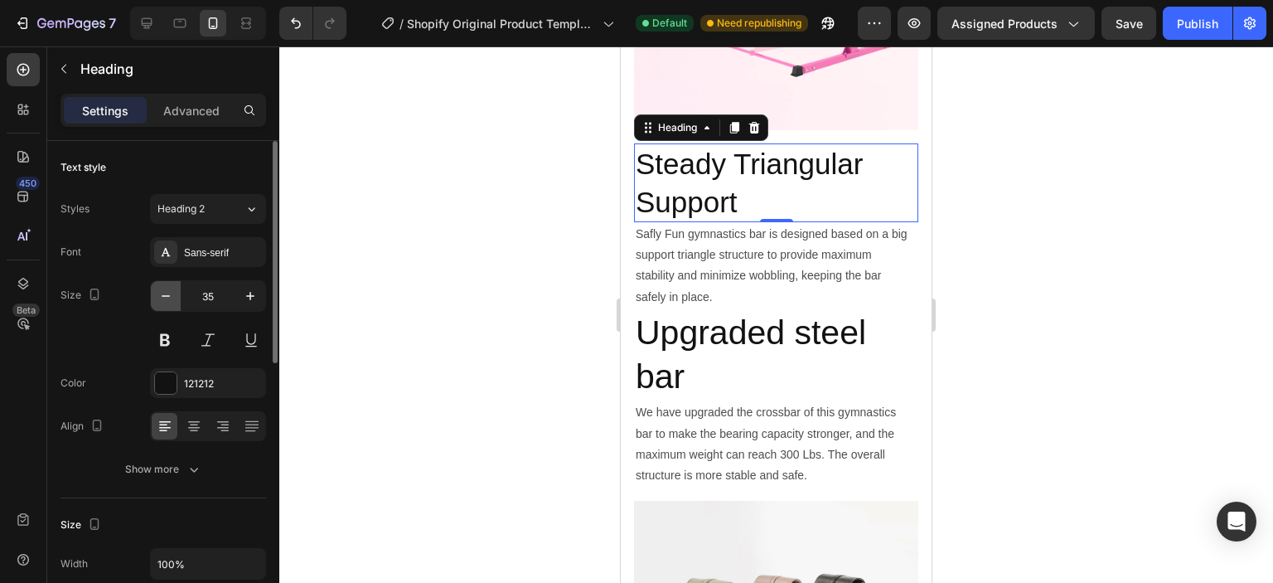
click at [164, 300] on icon "button" at bounding box center [165, 296] width 17 height 17
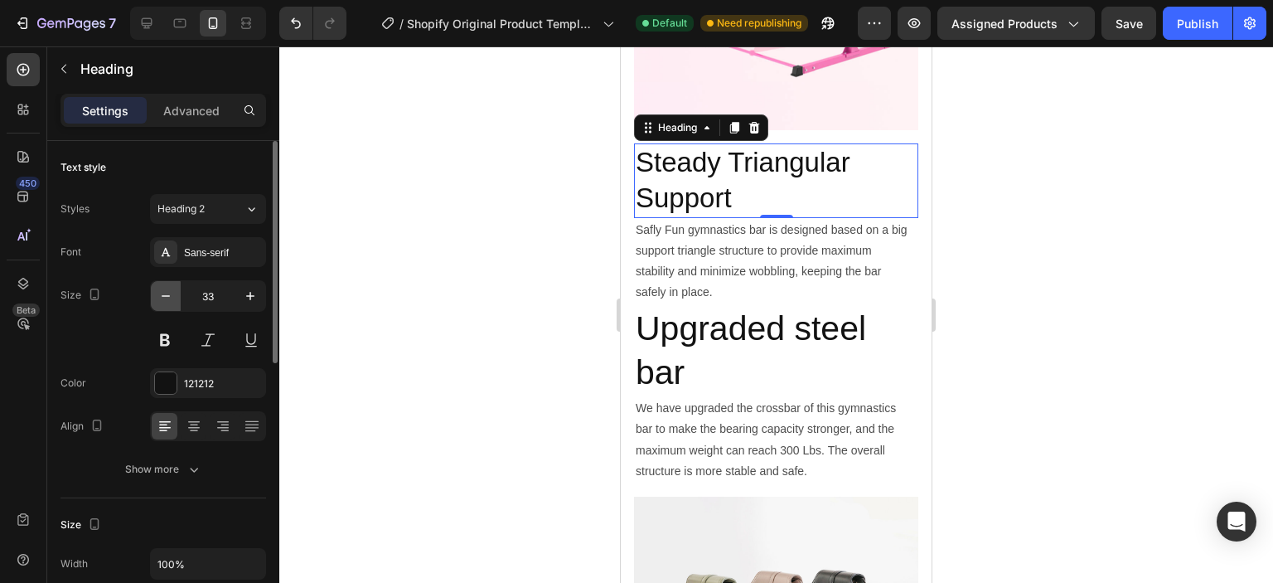
click at [164, 300] on icon "button" at bounding box center [165, 296] width 17 height 17
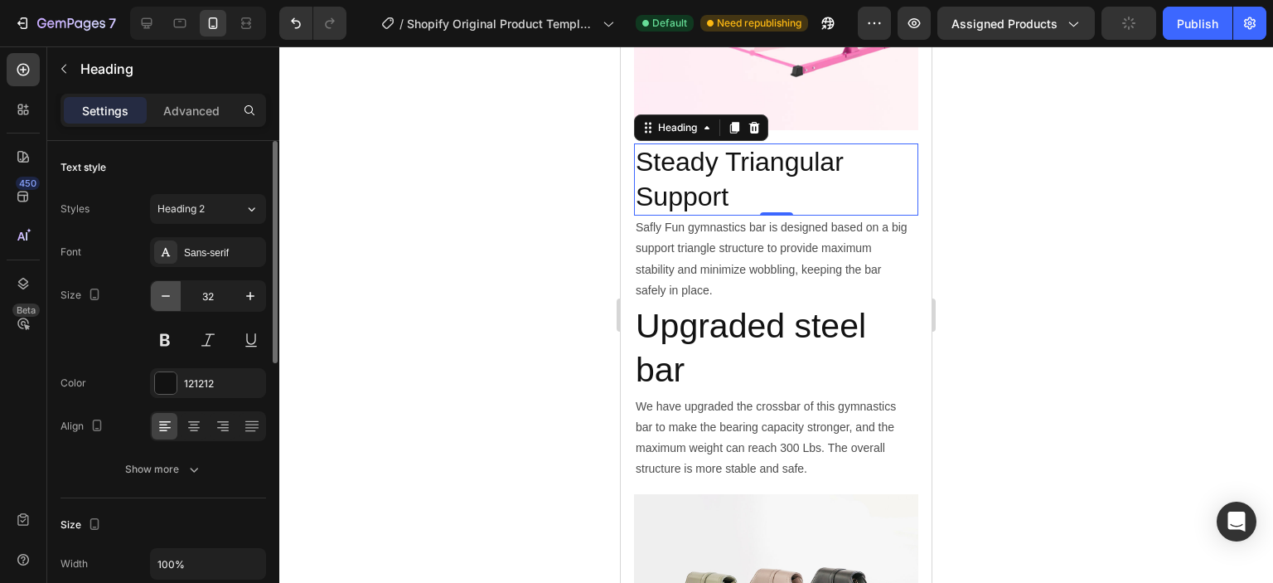
click at [164, 300] on icon "button" at bounding box center [165, 296] width 17 height 17
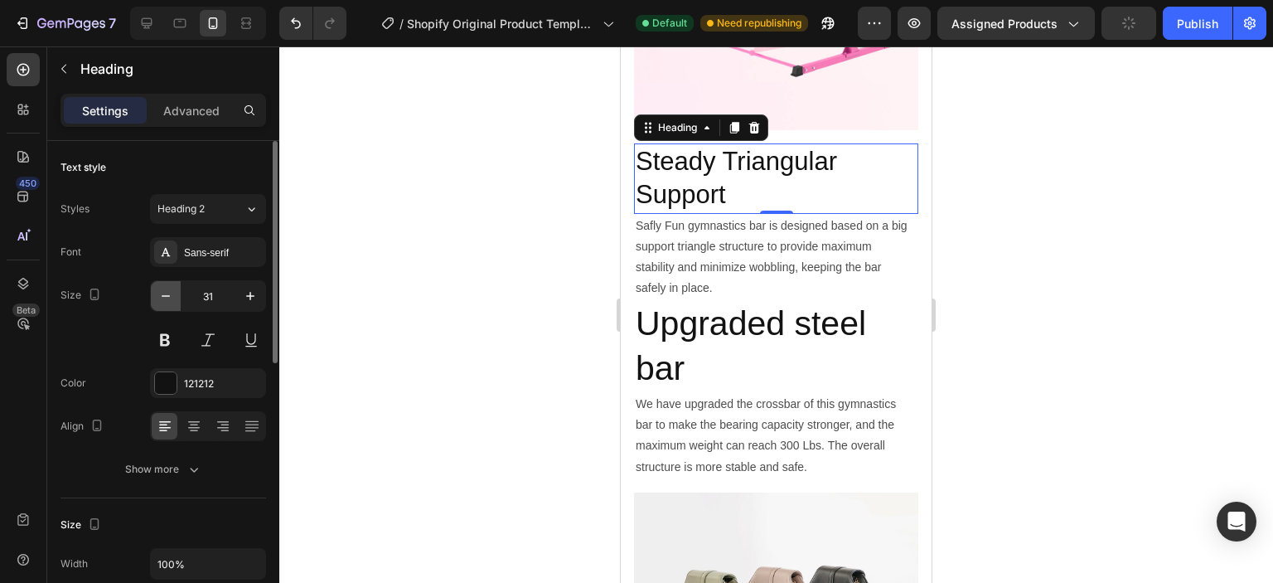
click at [164, 300] on icon "button" at bounding box center [165, 296] width 17 height 17
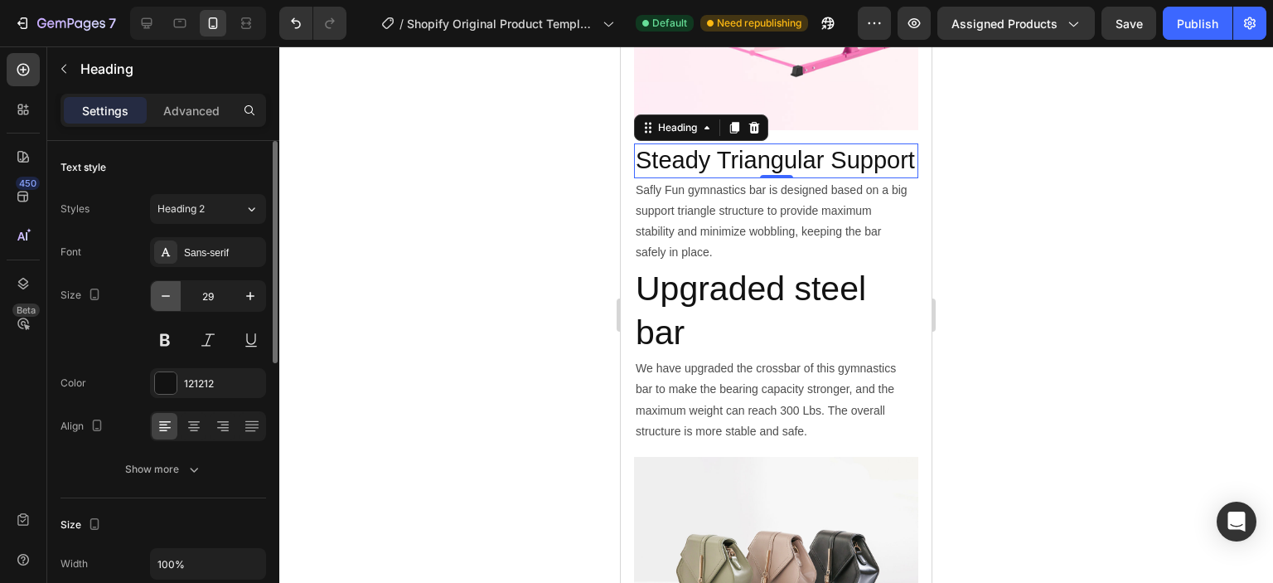
click at [164, 300] on icon "button" at bounding box center [165, 296] width 17 height 17
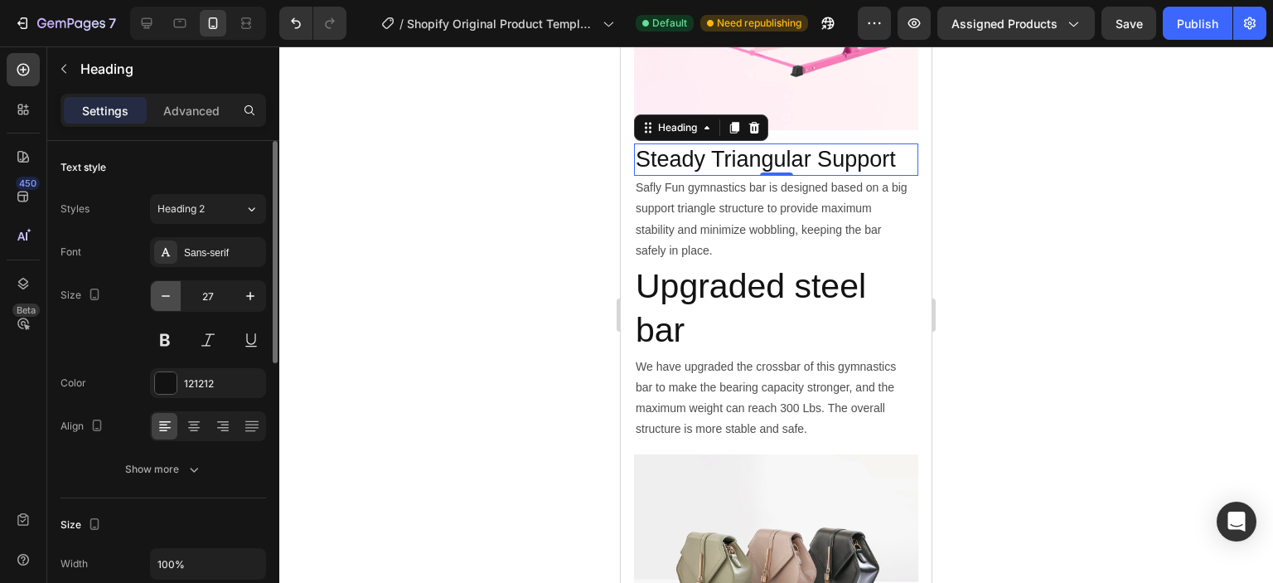
click at [164, 300] on icon "button" at bounding box center [165, 296] width 17 height 17
type input "26"
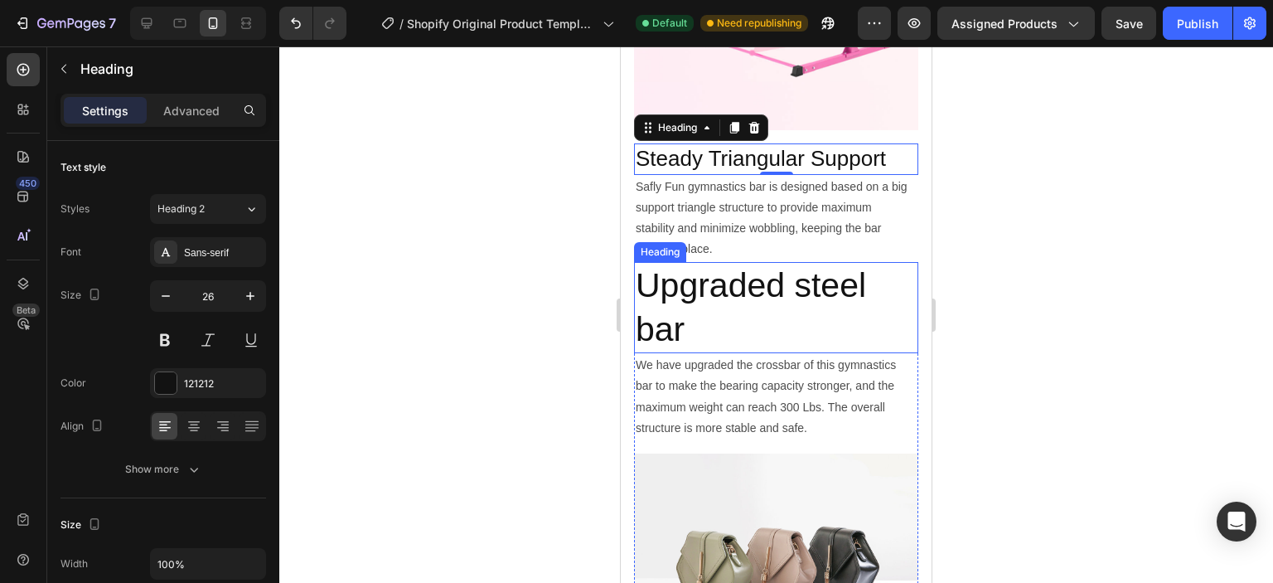
click at [678, 296] on h2 "Upgraded steel bar" at bounding box center [776, 308] width 284 height 92
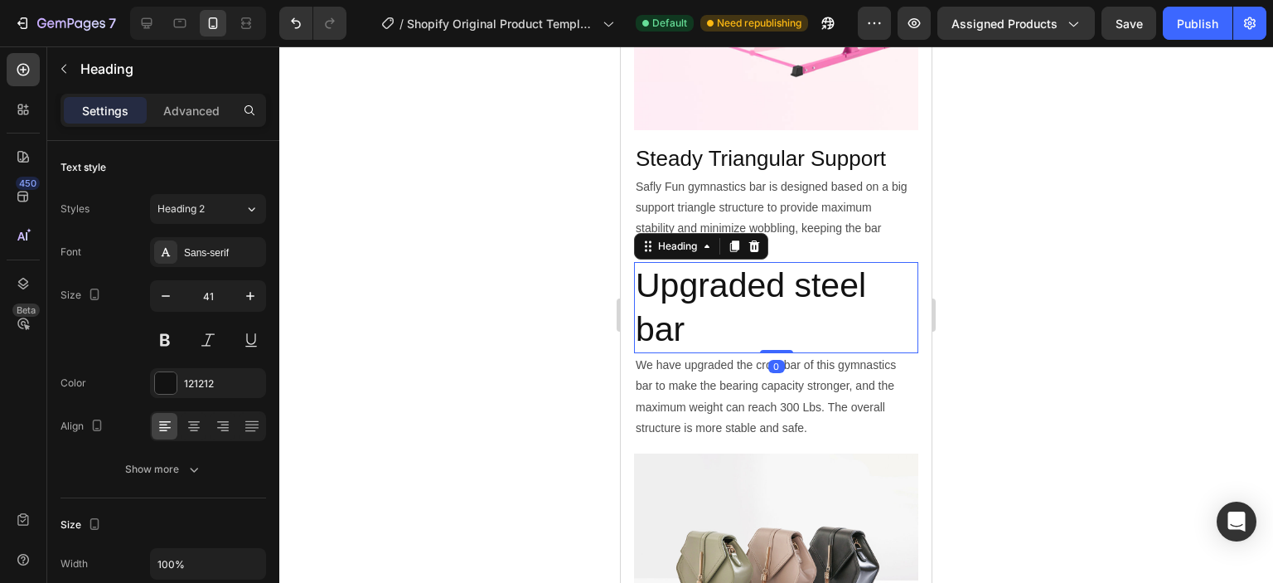
scroll to position [494, 0]
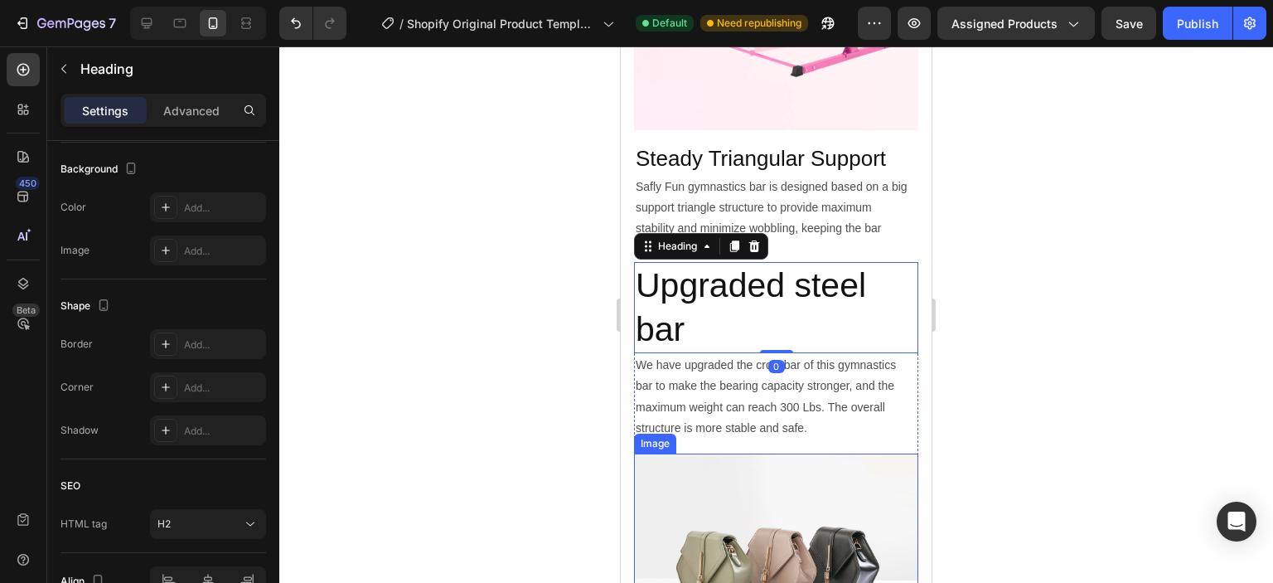
click at [736, 479] on img at bounding box center [776, 559] width 284 height 213
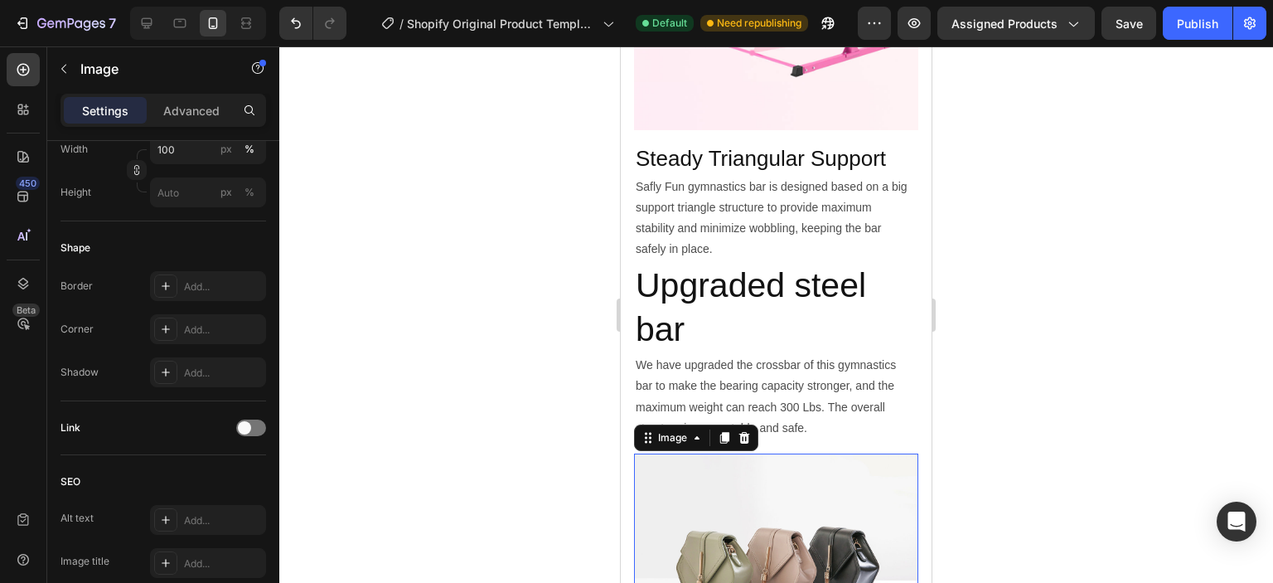
scroll to position [0, 0]
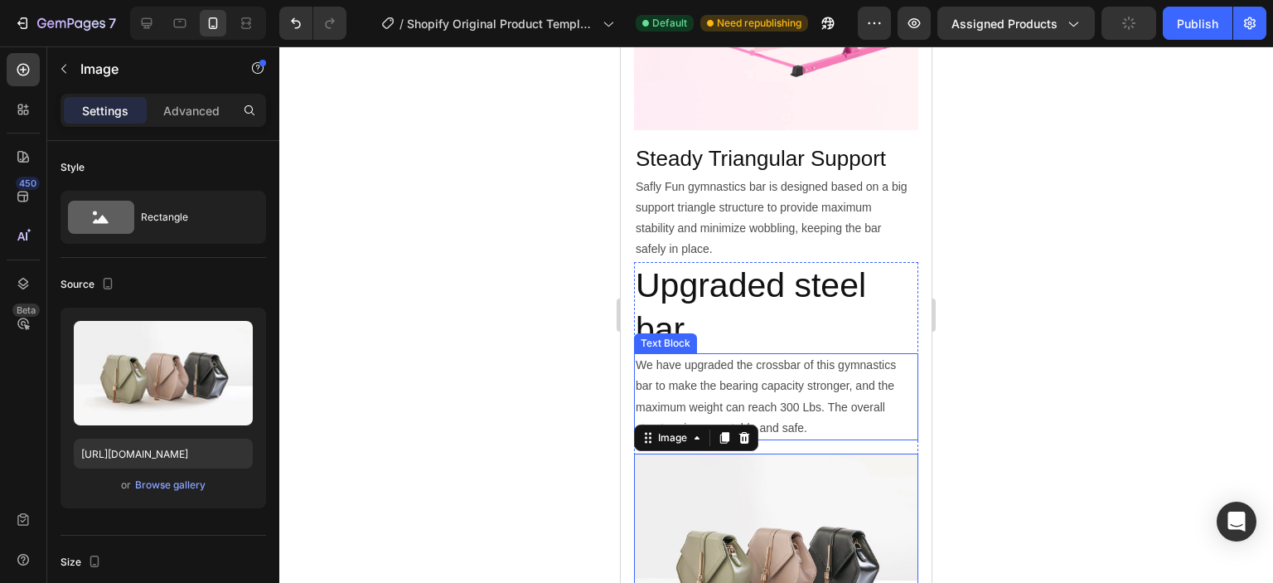
click at [889, 357] on p "We have upgraded the crossbar of this gymnastics bar to make the bearing capaci…" at bounding box center [776, 397] width 281 height 84
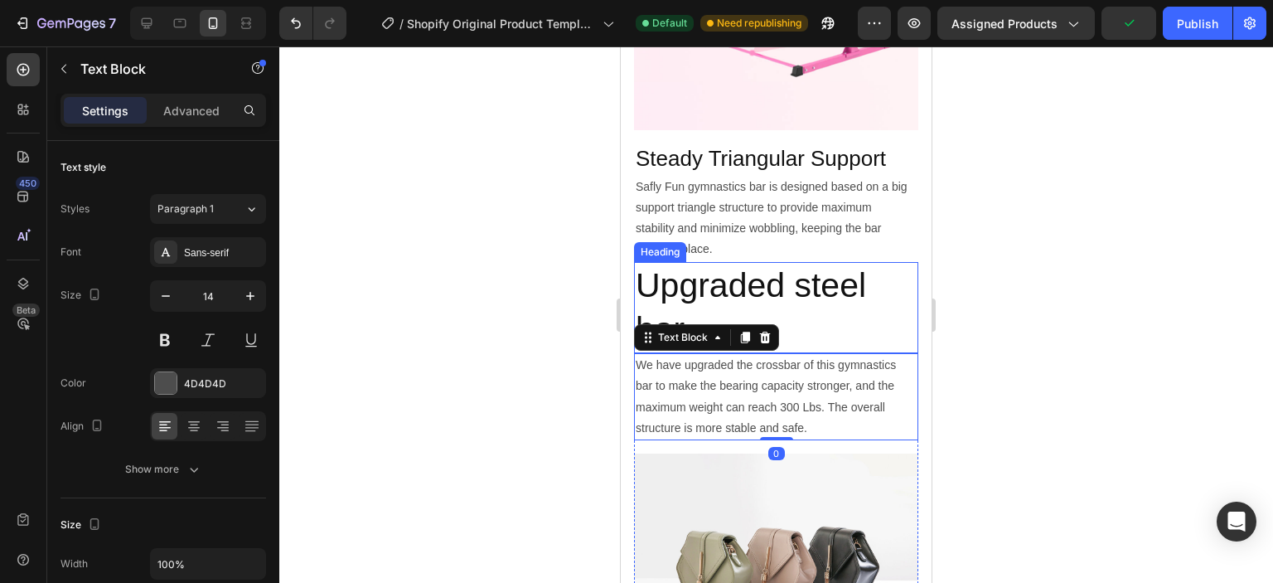
click at [898, 313] on h2 "Upgraded steel bar" at bounding box center [776, 308] width 284 height 92
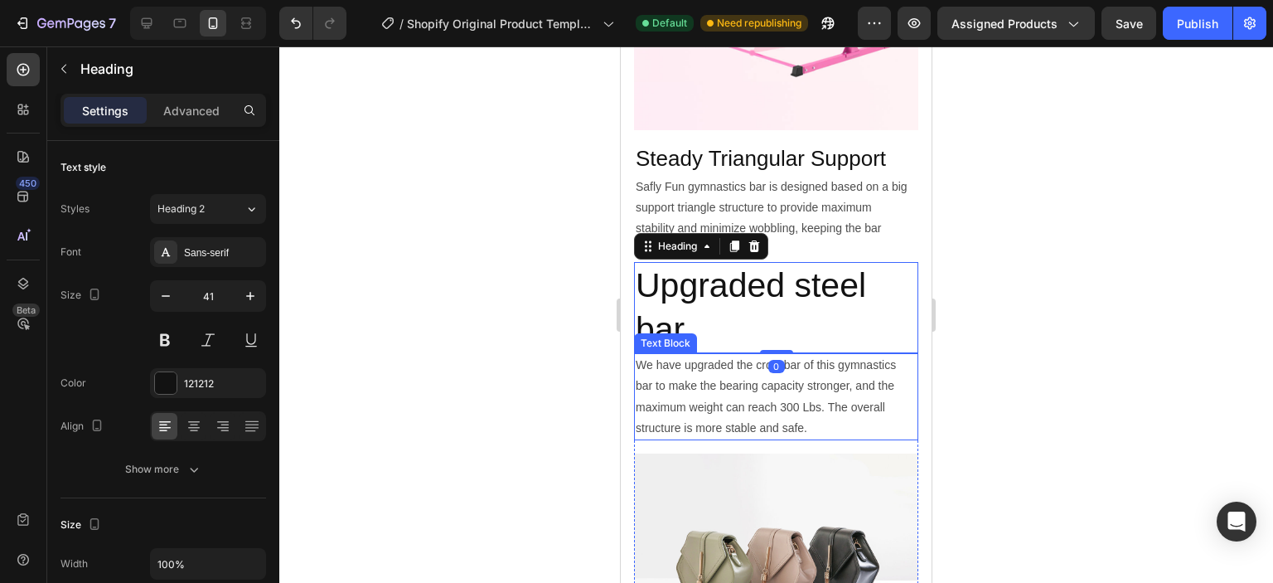
click at [902, 355] on p "We have upgraded the crossbar of this gymnastics bar to make the bearing capaci…" at bounding box center [776, 397] width 281 height 84
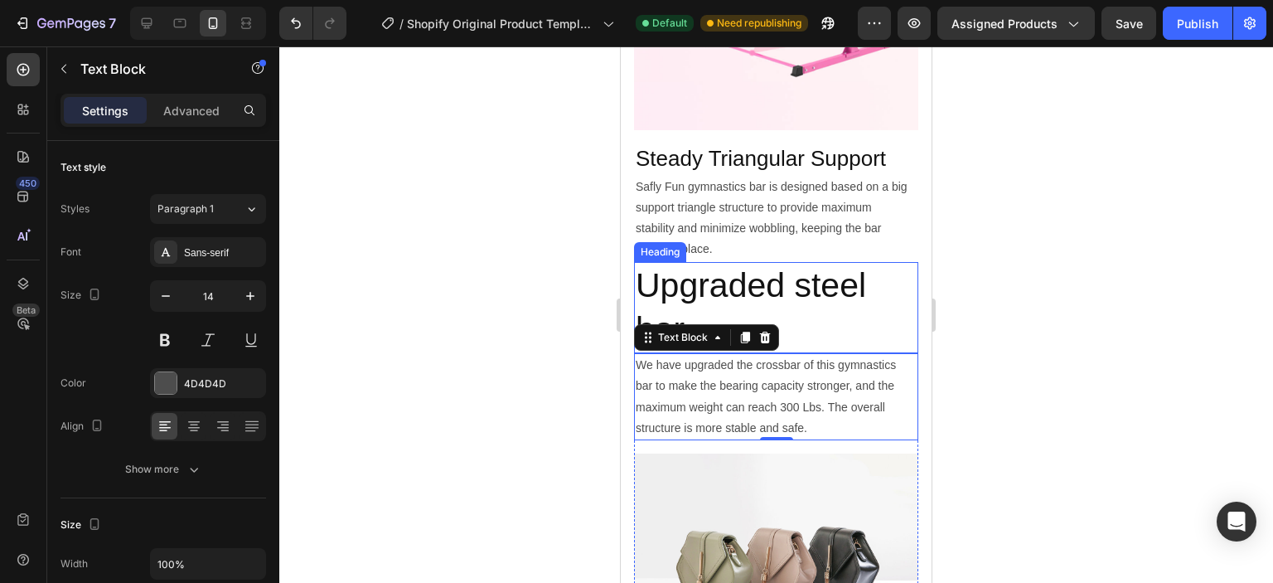
click at [895, 262] on h2 "Upgraded steel bar" at bounding box center [776, 308] width 284 height 92
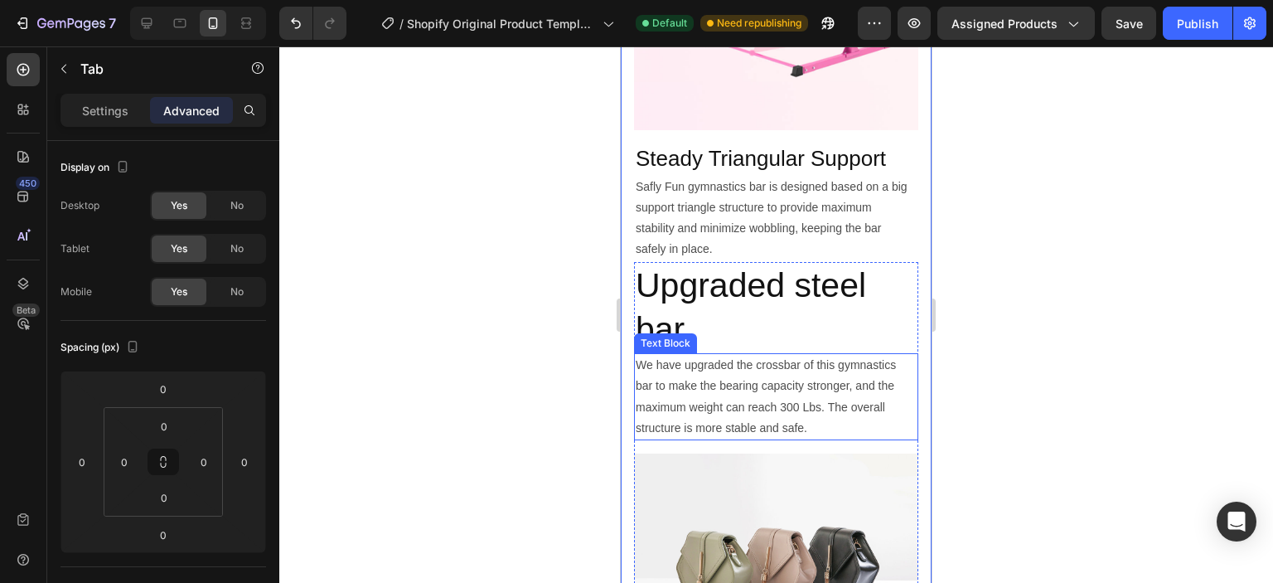
click at [905, 384] on div "We have upgraded the crossbar of this gymnastics bar to make the bearing capaci…" at bounding box center [776, 396] width 284 height 87
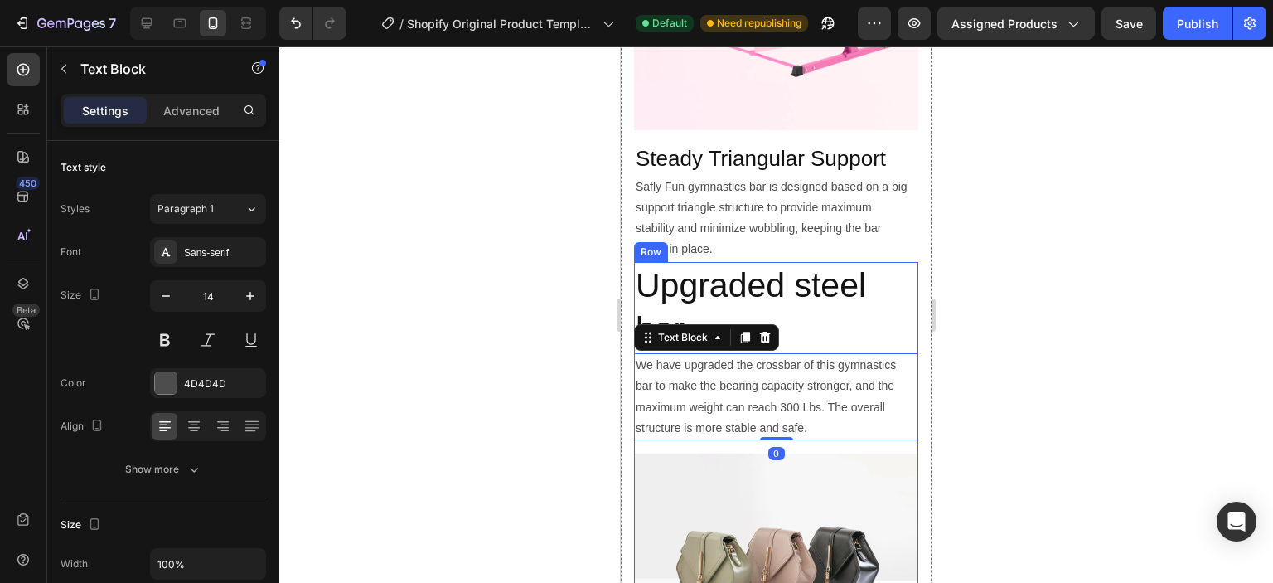
click at [886, 434] on div "Upgraded steel bar Heading We have upgraded the crossbar of this gymnastics bar…" at bounding box center [776, 464] width 284 height 405
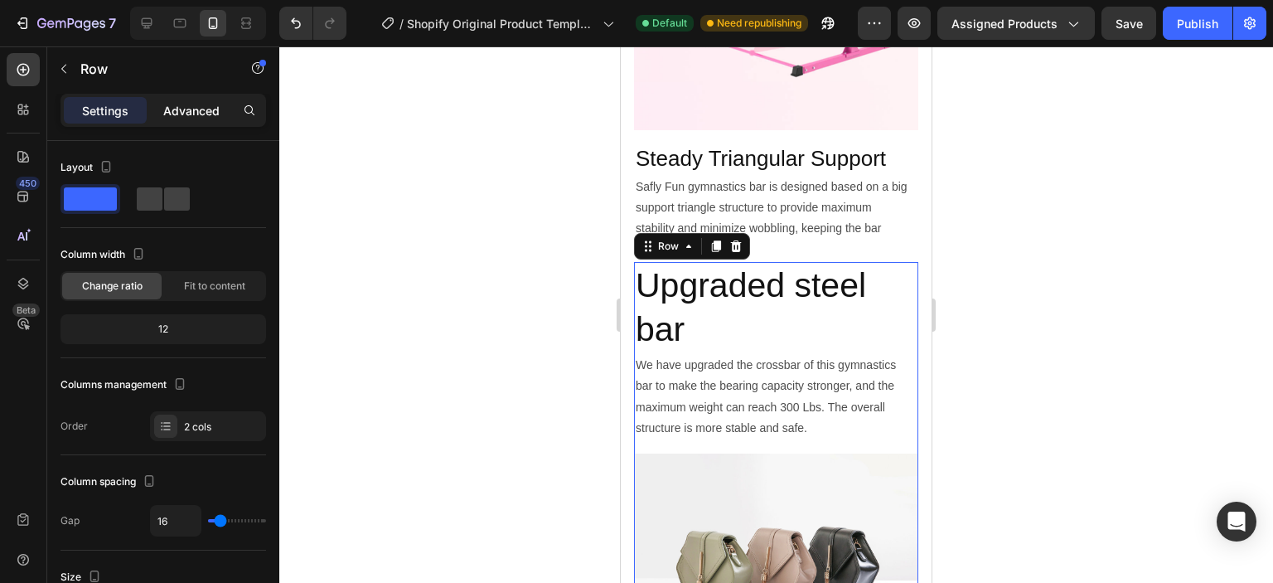
click at [183, 111] on p "Advanced" at bounding box center [191, 110] width 56 height 17
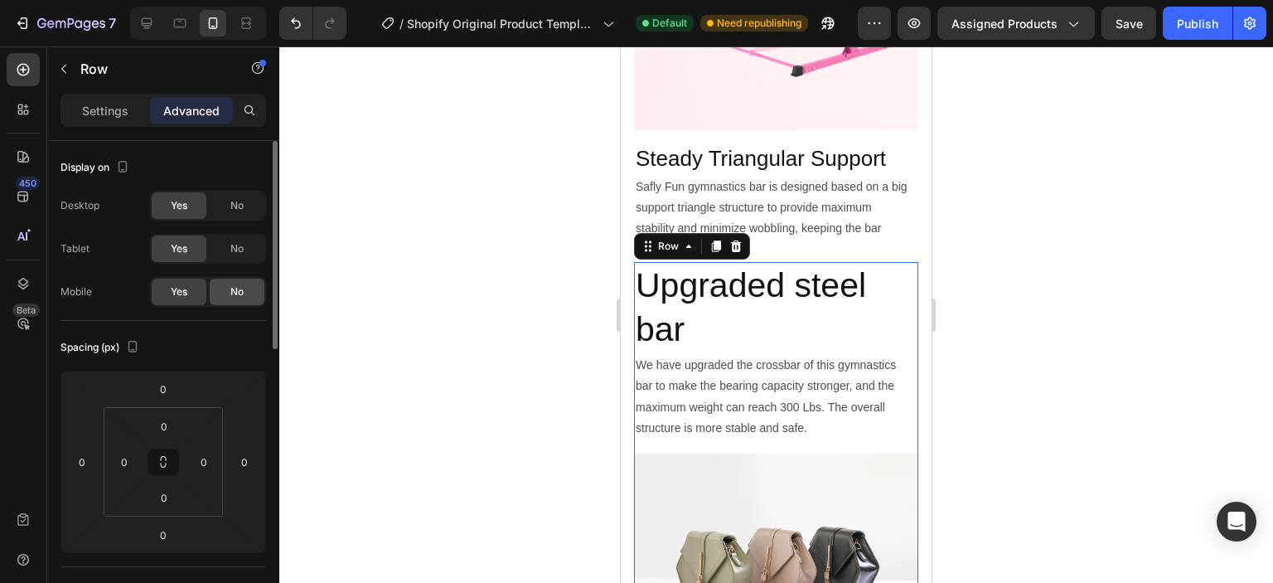
click at [229, 293] on div "No" at bounding box center [237, 291] width 55 height 27
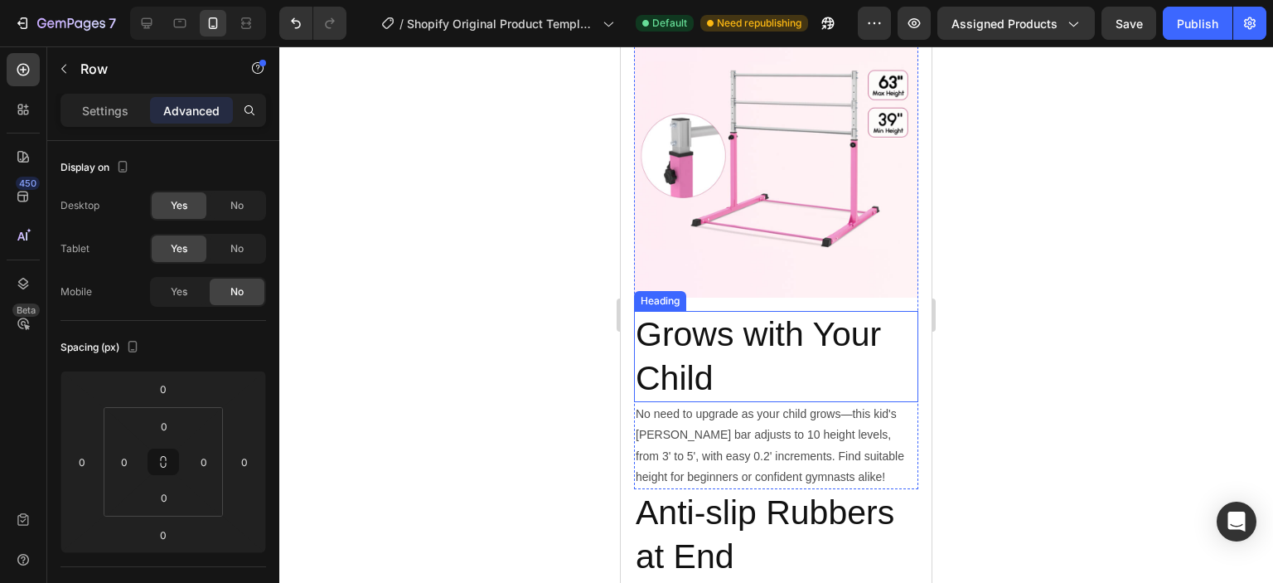
scroll to position [331, 0]
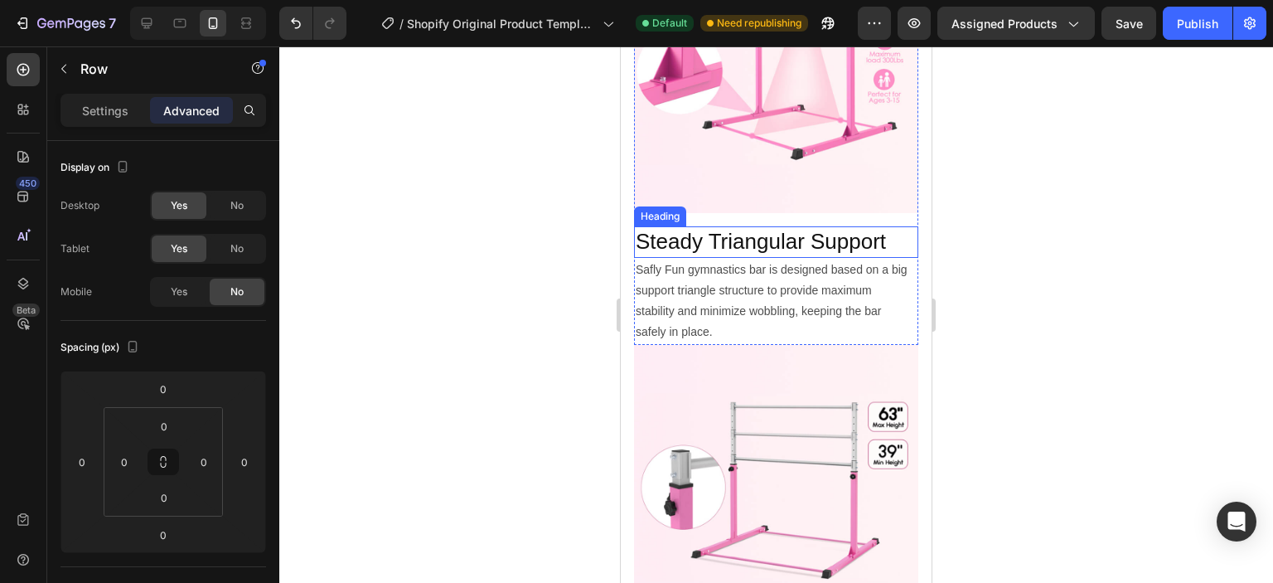
click at [716, 228] on h2 "Steady Triangular Support" at bounding box center [776, 241] width 284 height 31
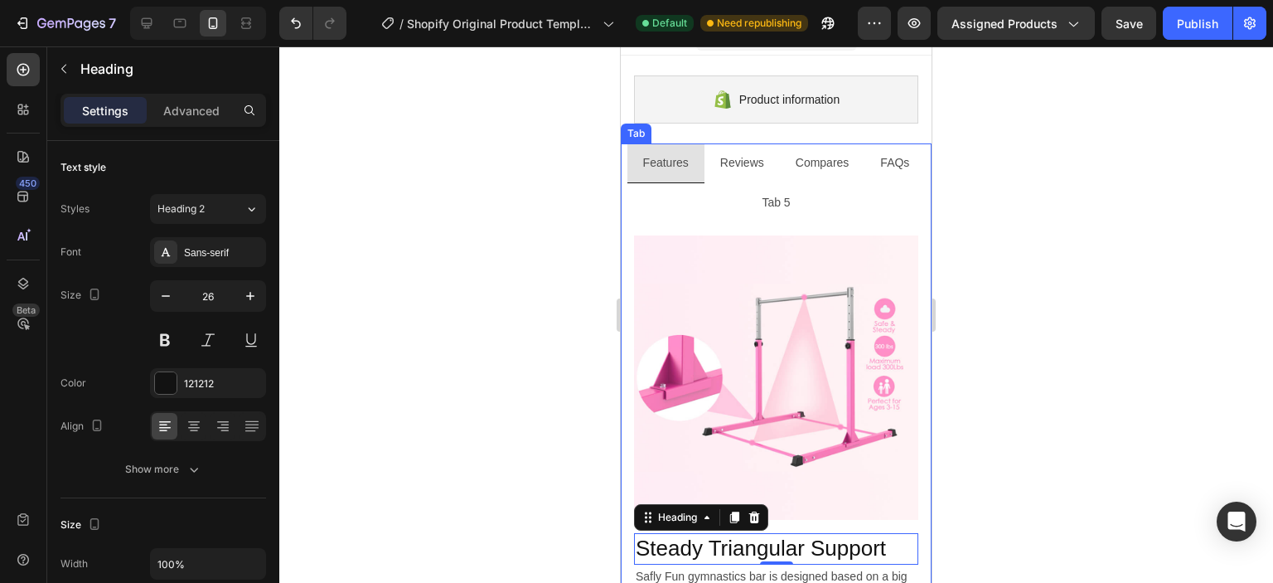
scroll to position [0, 0]
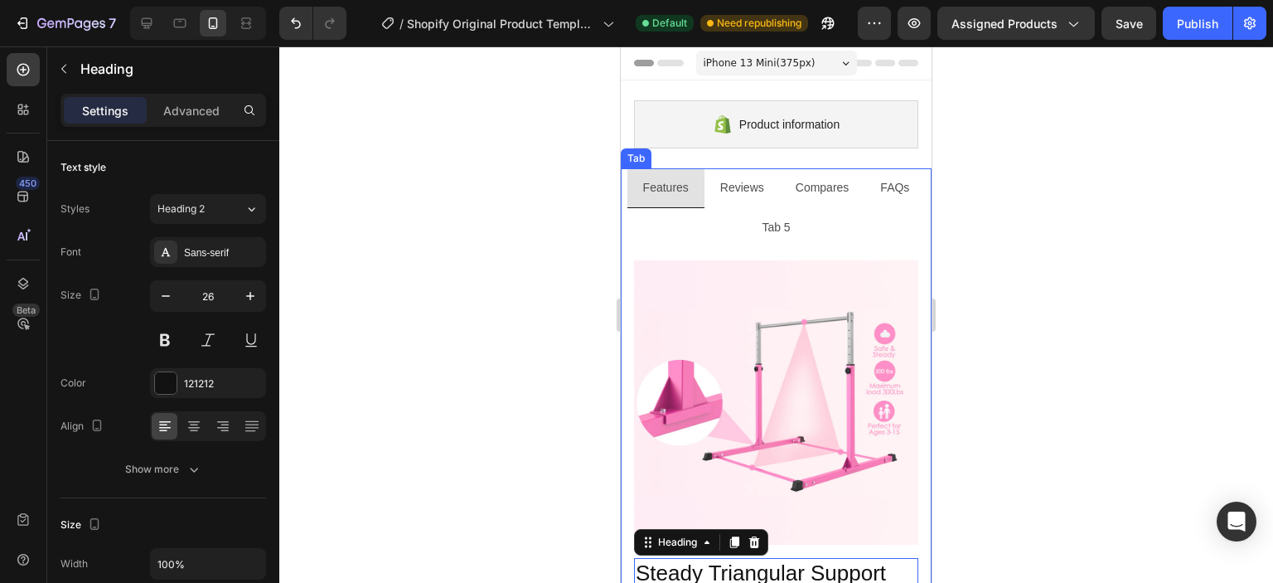
click at [771, 227] on p "Tab 5" at bounding box center [776, 227] width 28 height 21
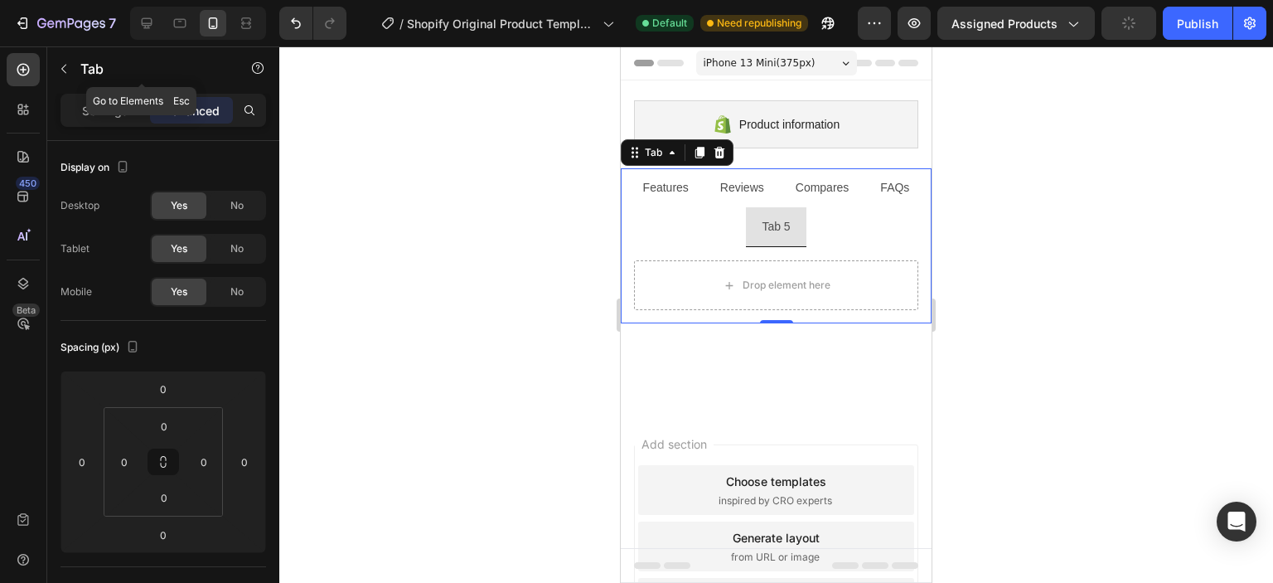
click at [63, 74] on icon "button" at bounding box center [63, 68] width 13 height 13
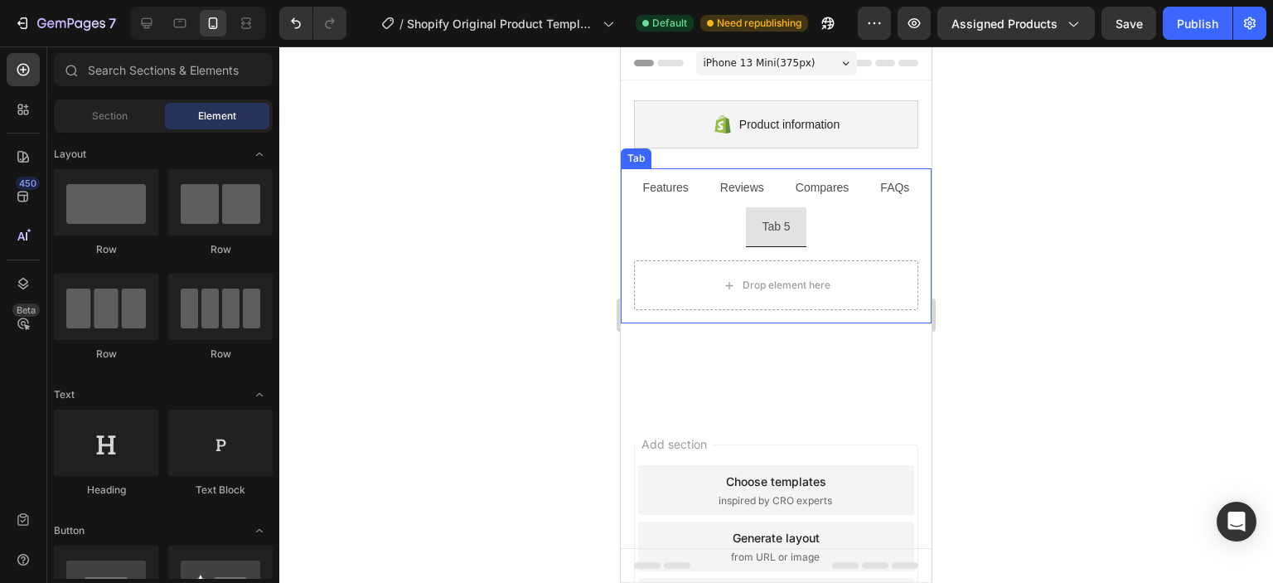
click at [699, 233] on ul "Features Reviews Compares FAQs Tab 5" at bounding box center [776, 207] width 311 height 79
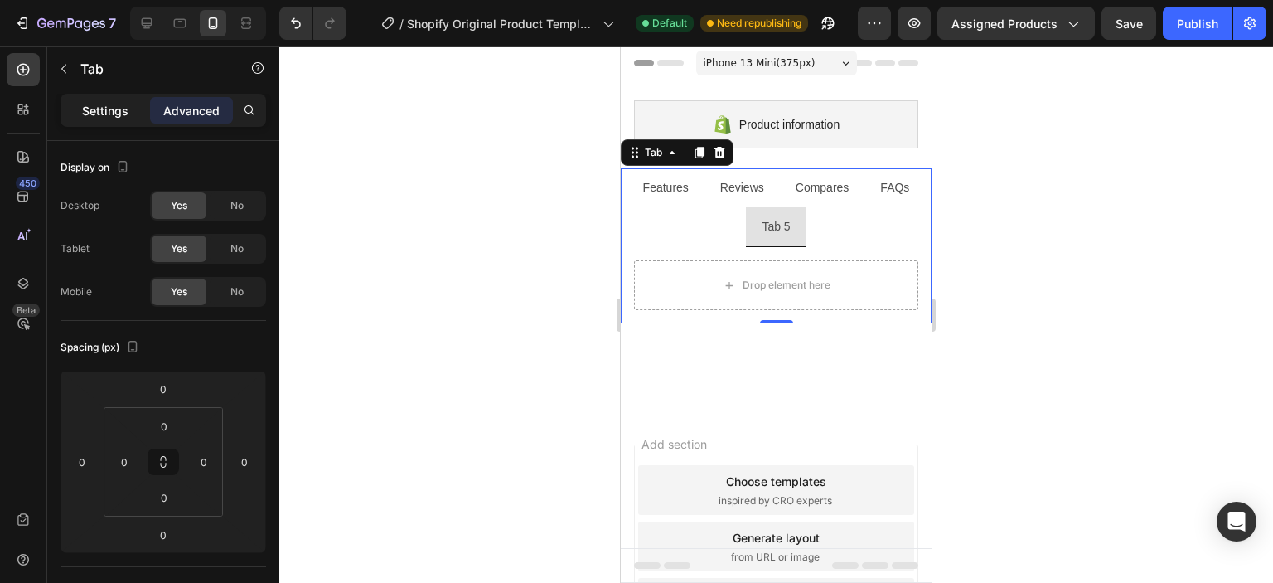
click at [90, 112] on p "Settings" at bounding box center [105, 110] width 46 height 17
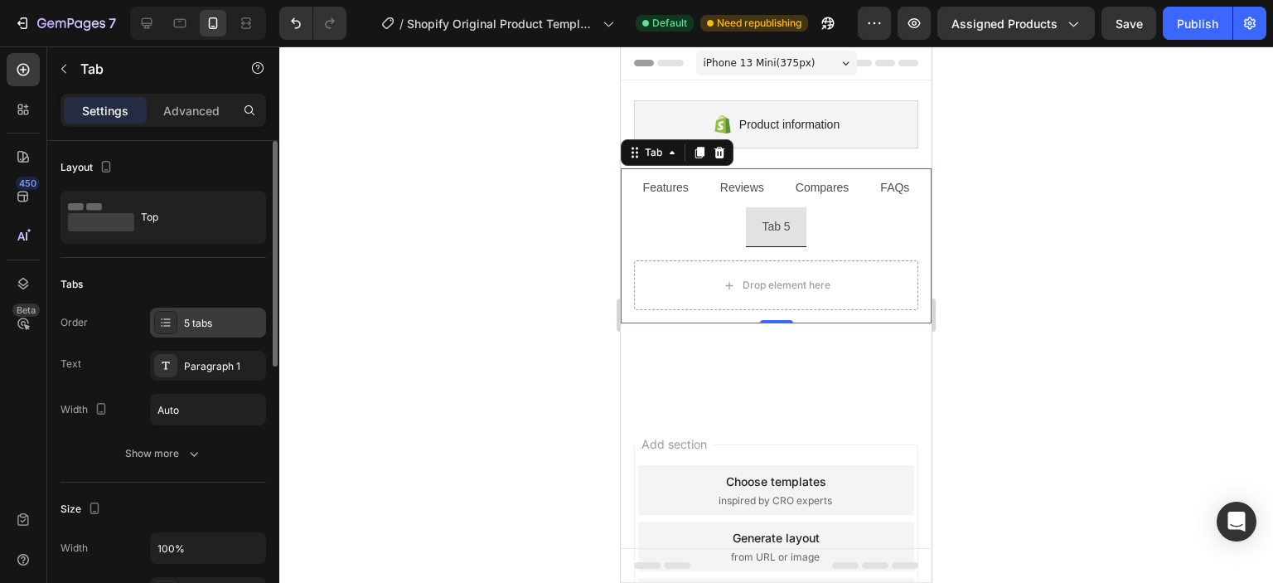
click at [196, 334] on div "5 tabs" at bounding box center [208, 322] width 116 height 30
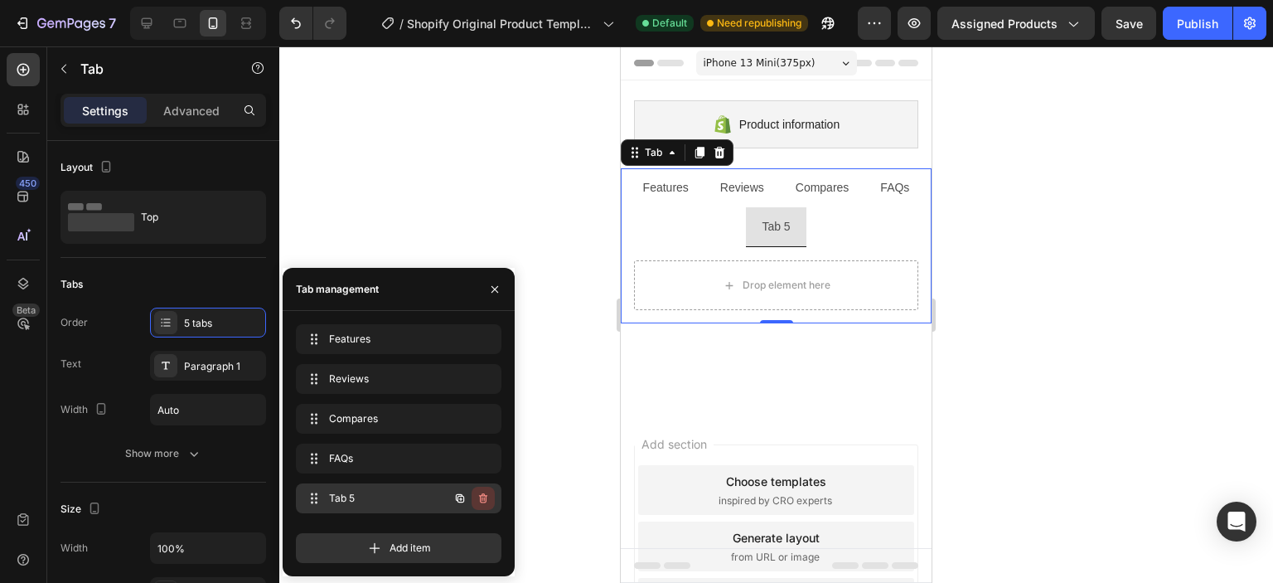
click at [476, 496] on icon "button" at bounding box center [482, 497] width 13 height 13
click at [469, 495] on div "Delete" at bounding box center [472, 498] width 31 height 15
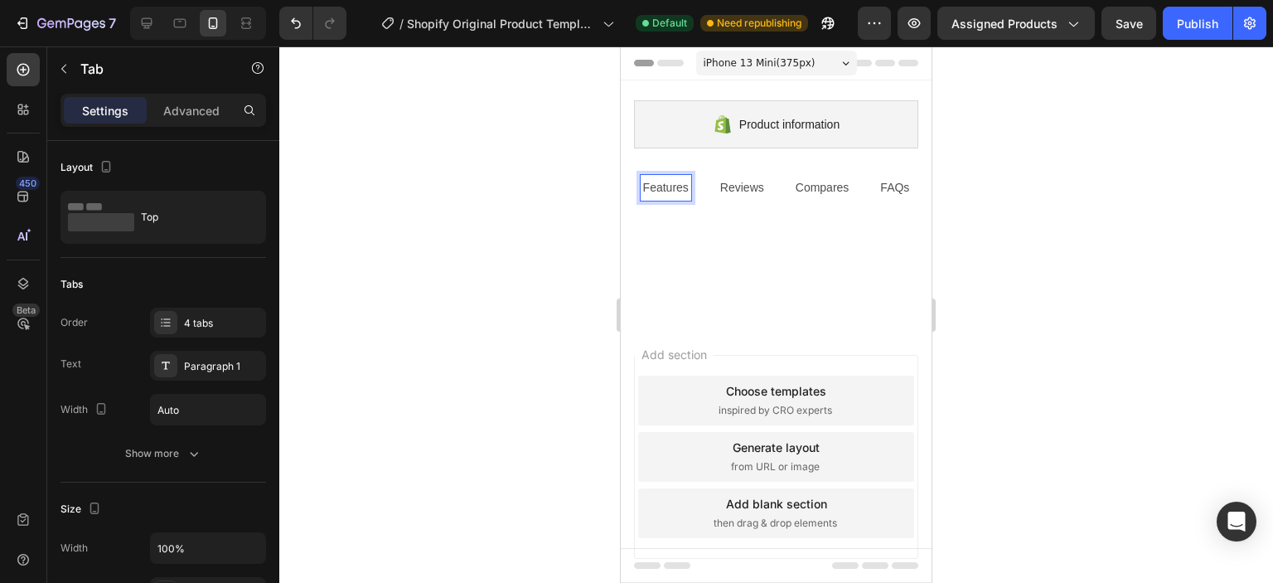
click at [680, 181] on p "Features" at bounding box center [666, 187] width 46 height 21
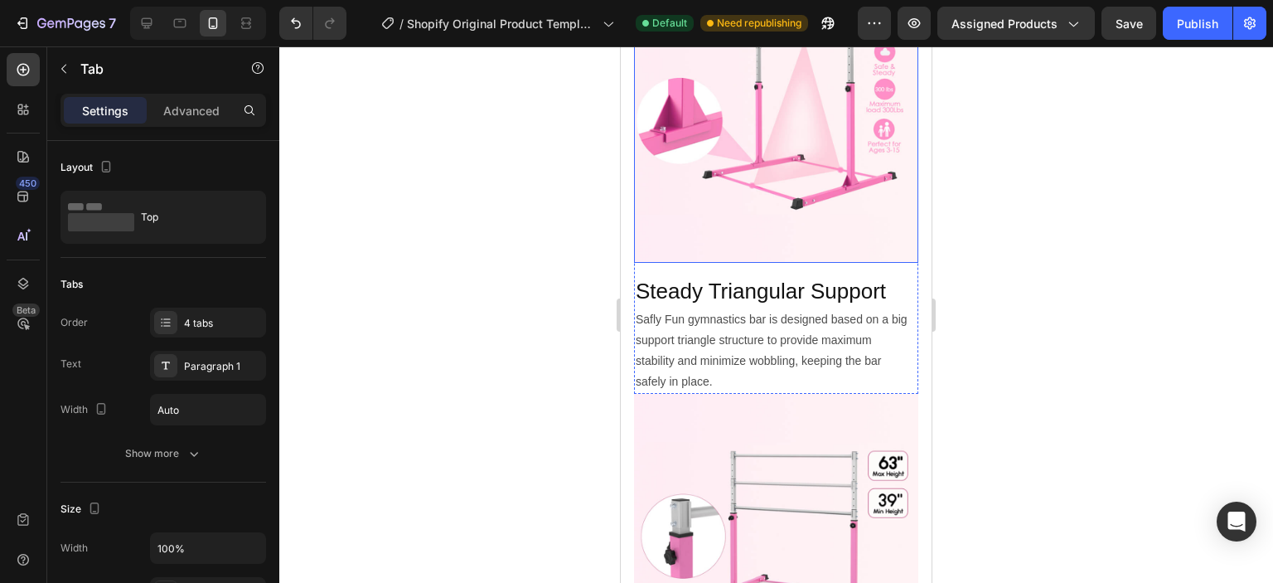
scroll to position [249, 0]
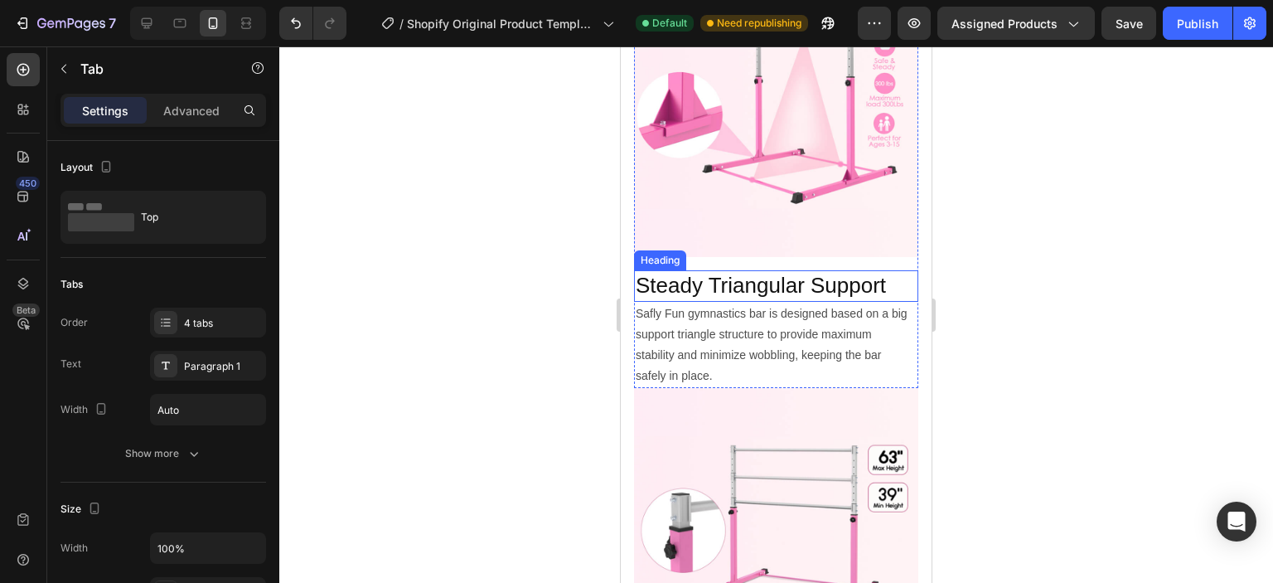
click at [751, 270] on h2 "Steady Triangular Support" at bounding box center [776, 285] width 284 height 31
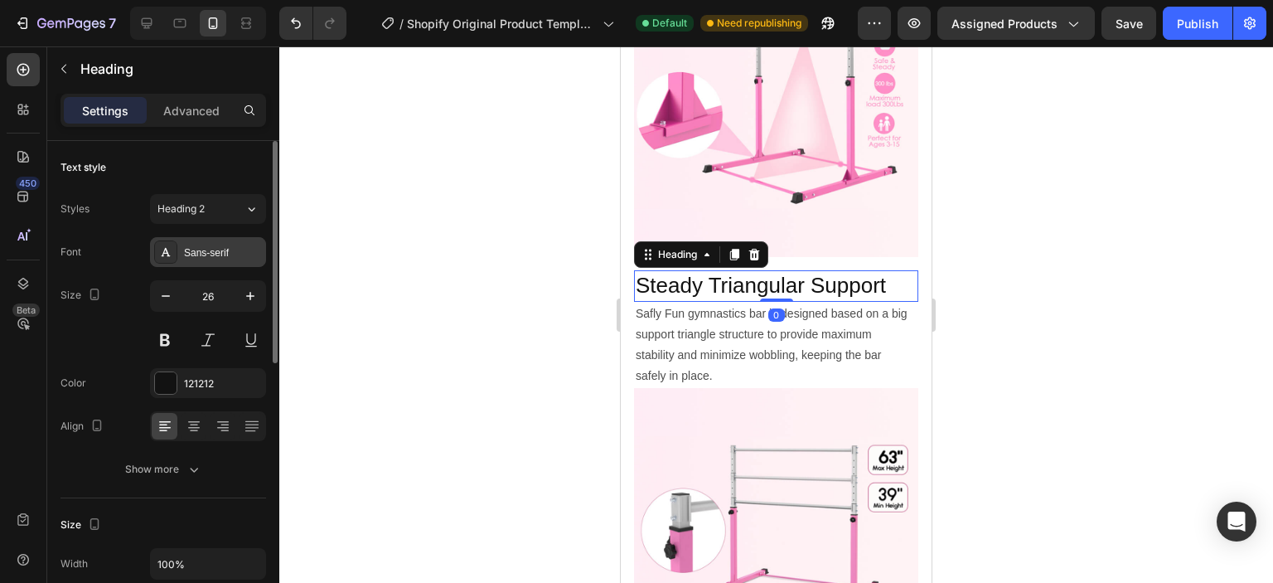
click at [210, 245] on div "Sans-serif" at bounding box center [223, 252] width 78 height 15
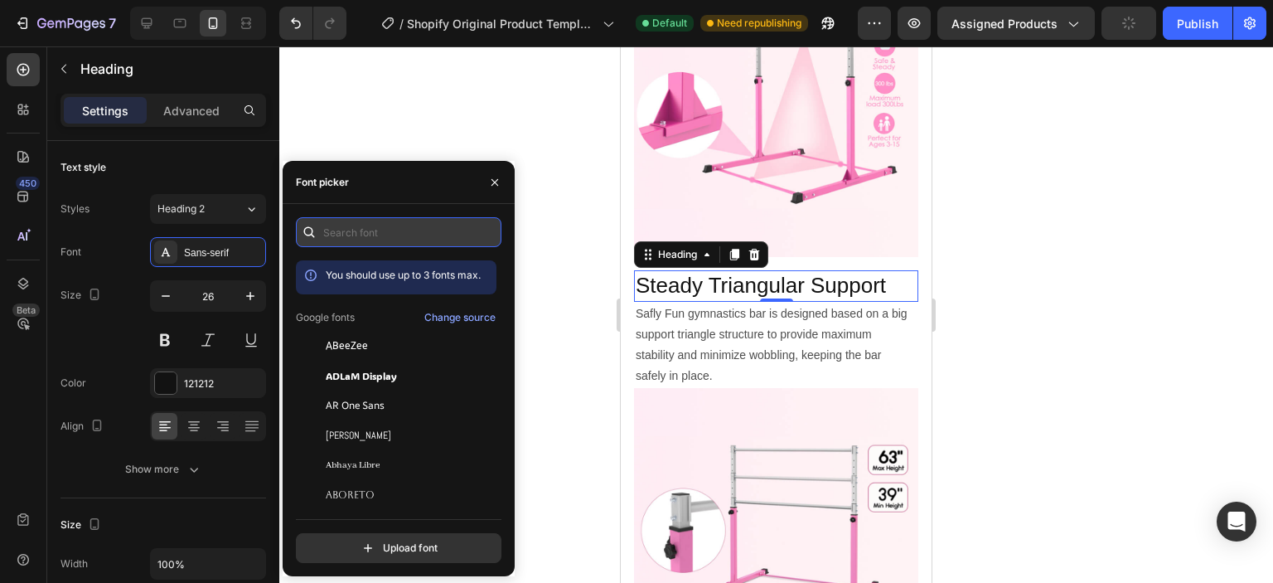
click at [348, 230] on input "text" at bounding box center [399, 232] width 206 height 30
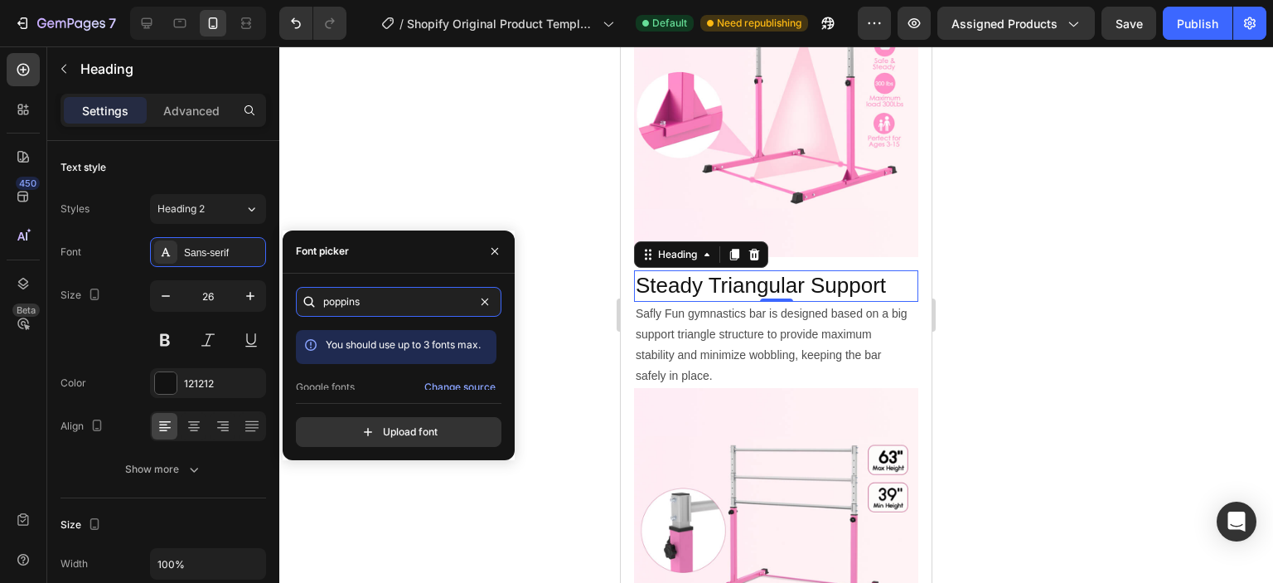
scroll to position [41, 0]
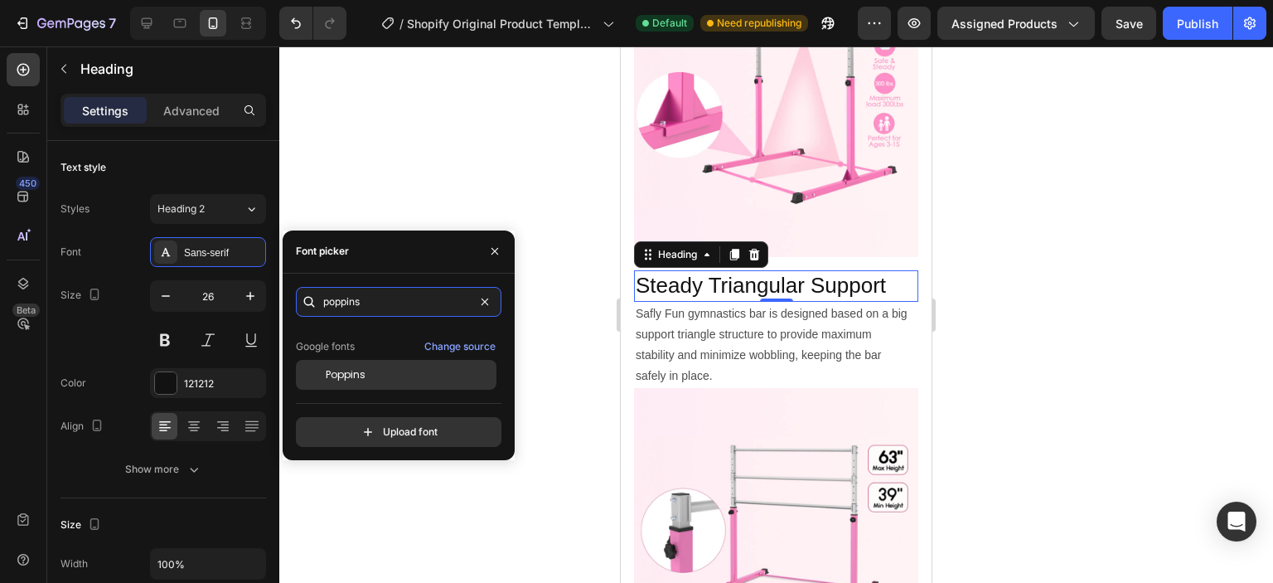
type input "poppins"
click at [361, 369] on span "Poppins" at bounding box center [346, 374] width 40 height 15
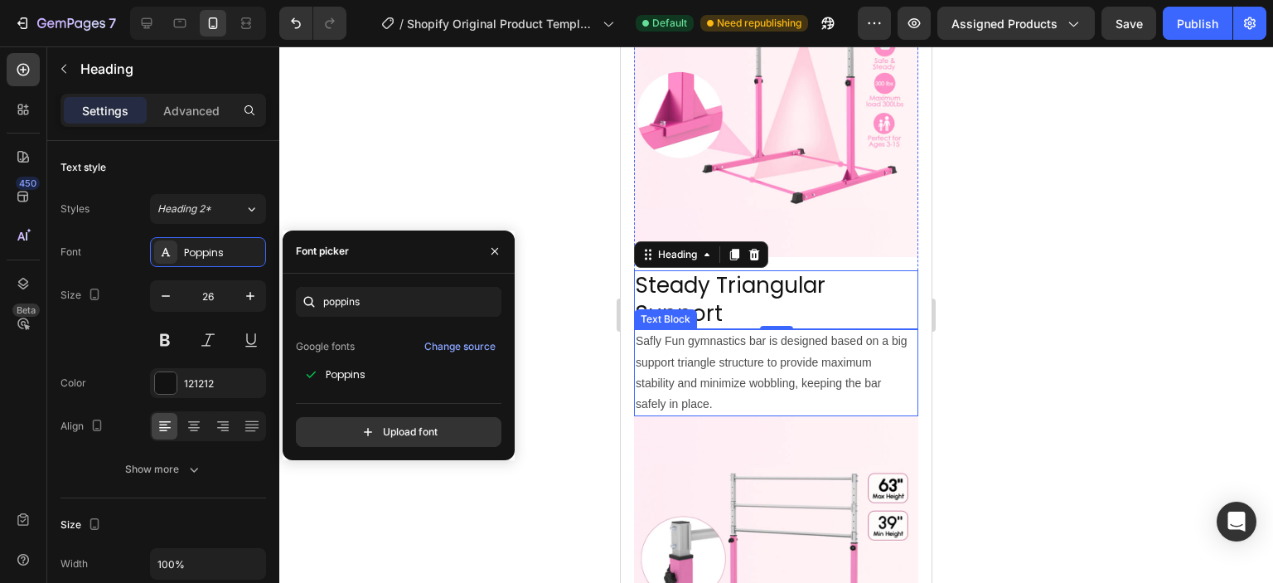
click at [723, 336] on p "Safly Fun gymnastics bar is designed based on a big support triangle structure …" at bounding box center [776, 373] width 281 height 84
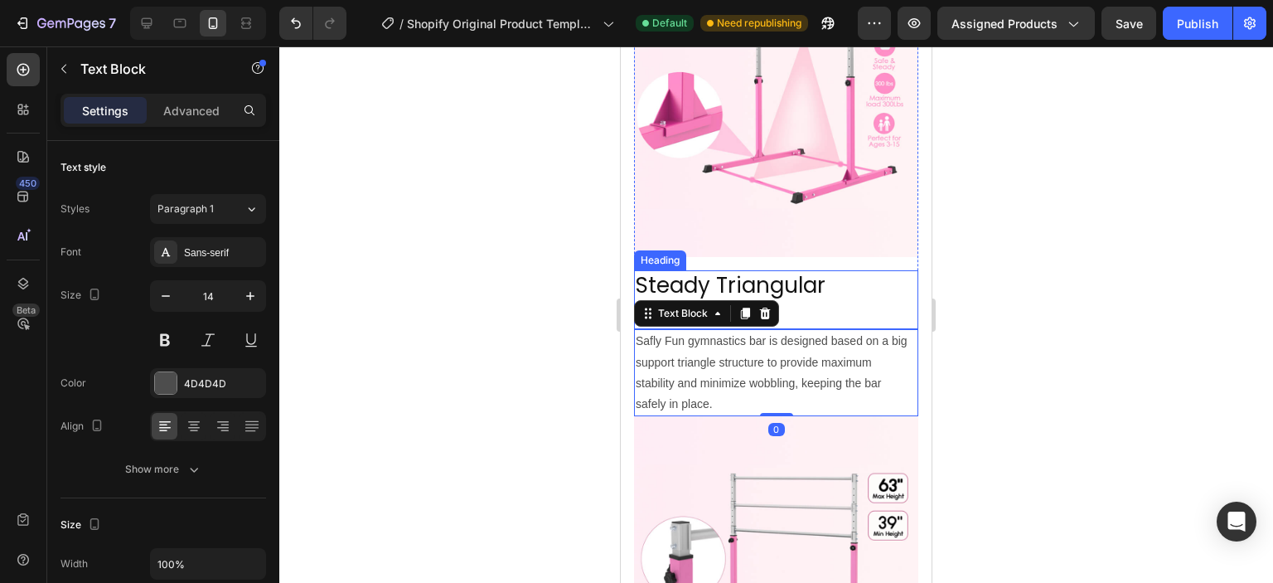
click at [784, 278] on h2 "Steady Triangular Support" at bounding box center [776, 300] width 284 height 60
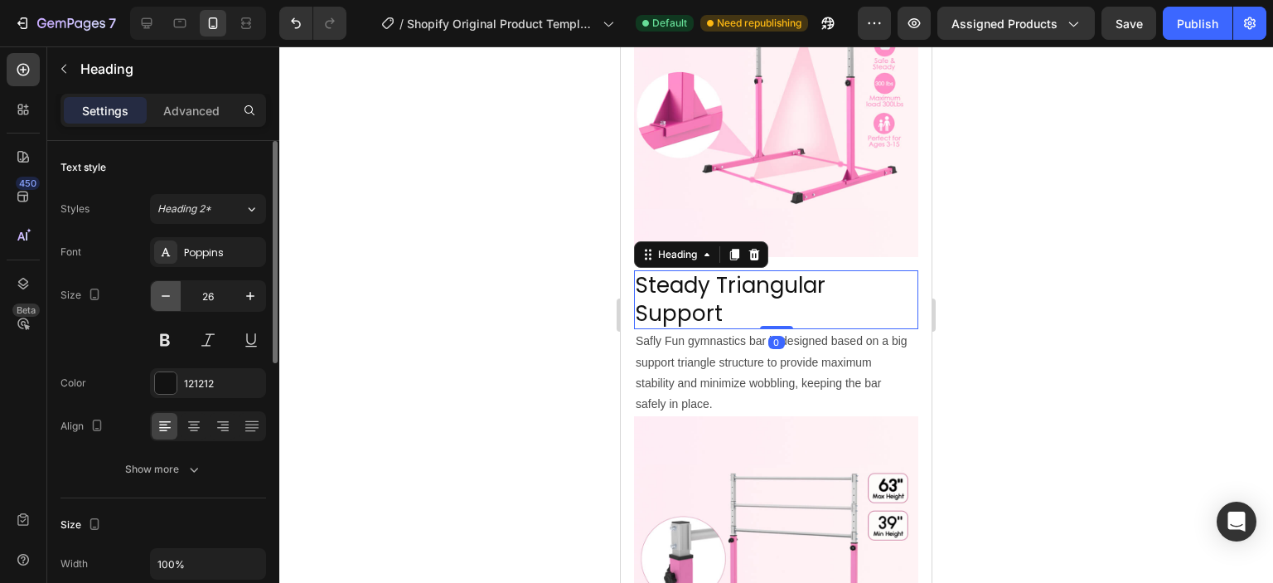
click at [166, 301] on icon "button" at bounding box center [165, 296] width 17 height 17
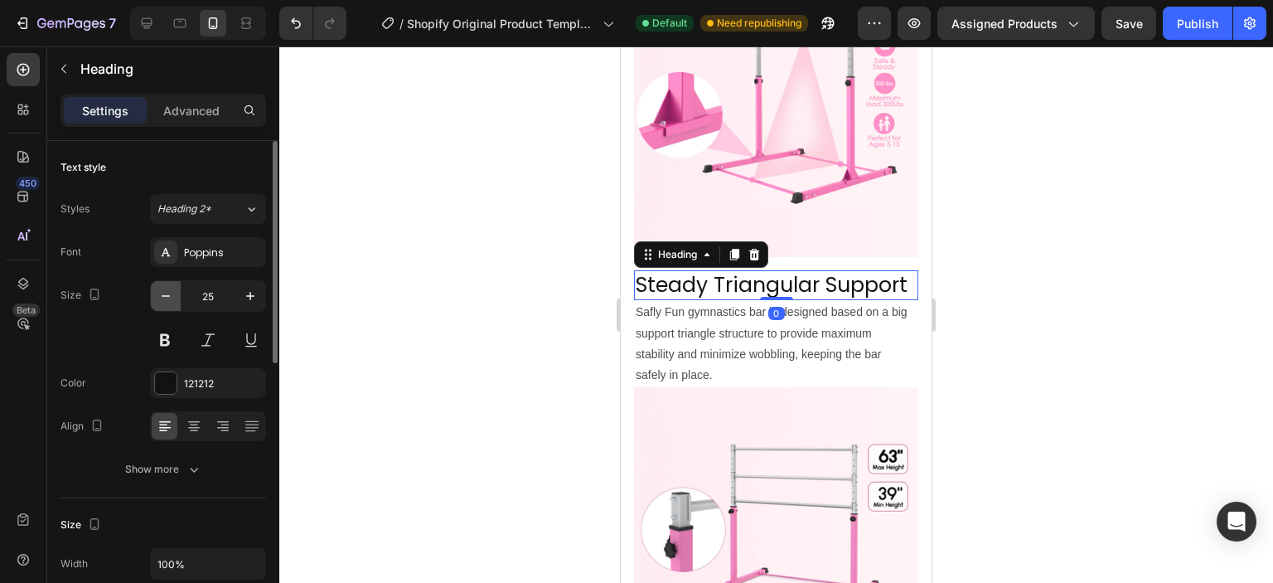
click at [166, 301] on icon "button" at bounding box center [165, 296] width 17 height 17
type input "24"
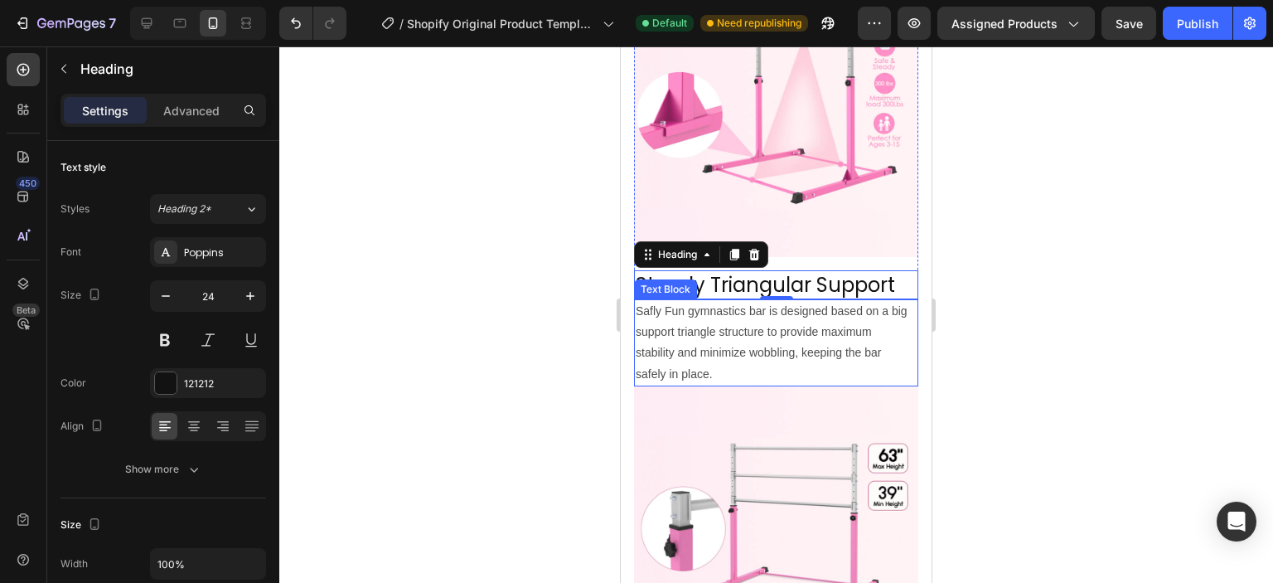
click at [712, 330] on p "Safly Fun gymnastics bar is designed based on a big support triangle structure …" at bounding box center [776, 343] width 281 height 84
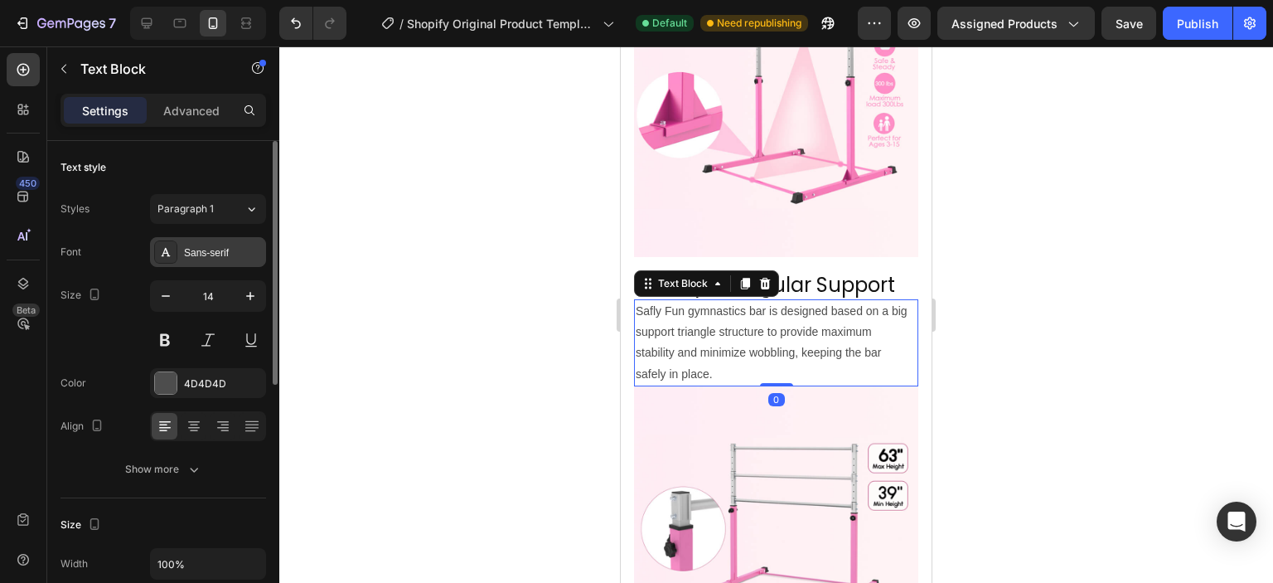
click at [206, 252] on div "Sans-serif" at bounding box center [223, 252] width 78 height 15
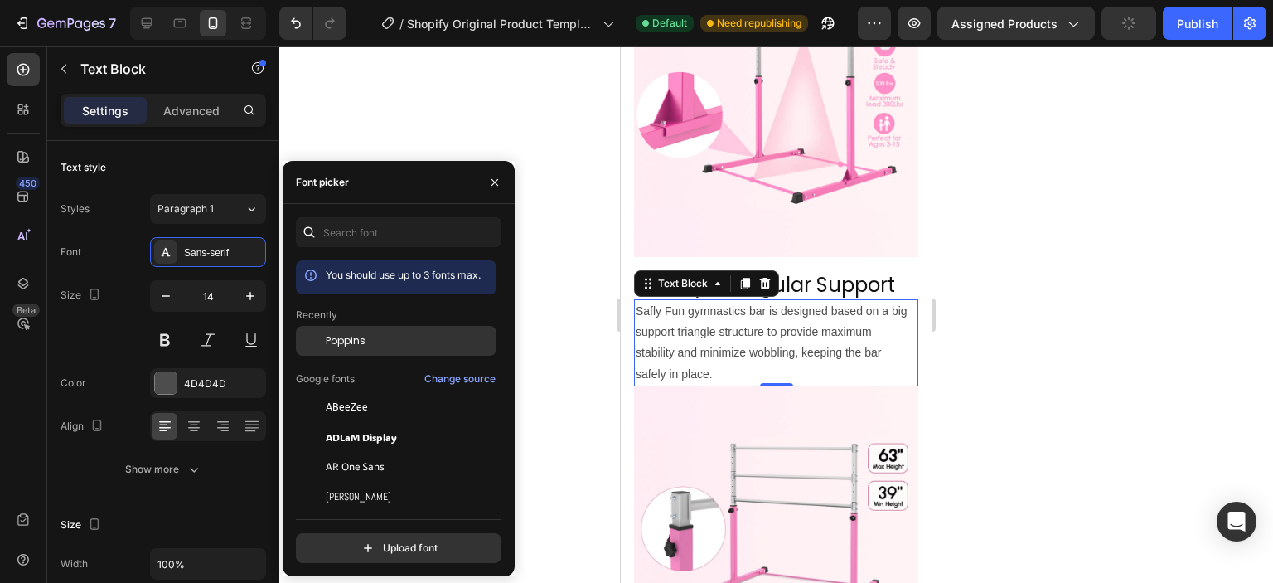
click at [328, 332] on div "Poppins" at bounding box center [396, 341] width 201 height 30
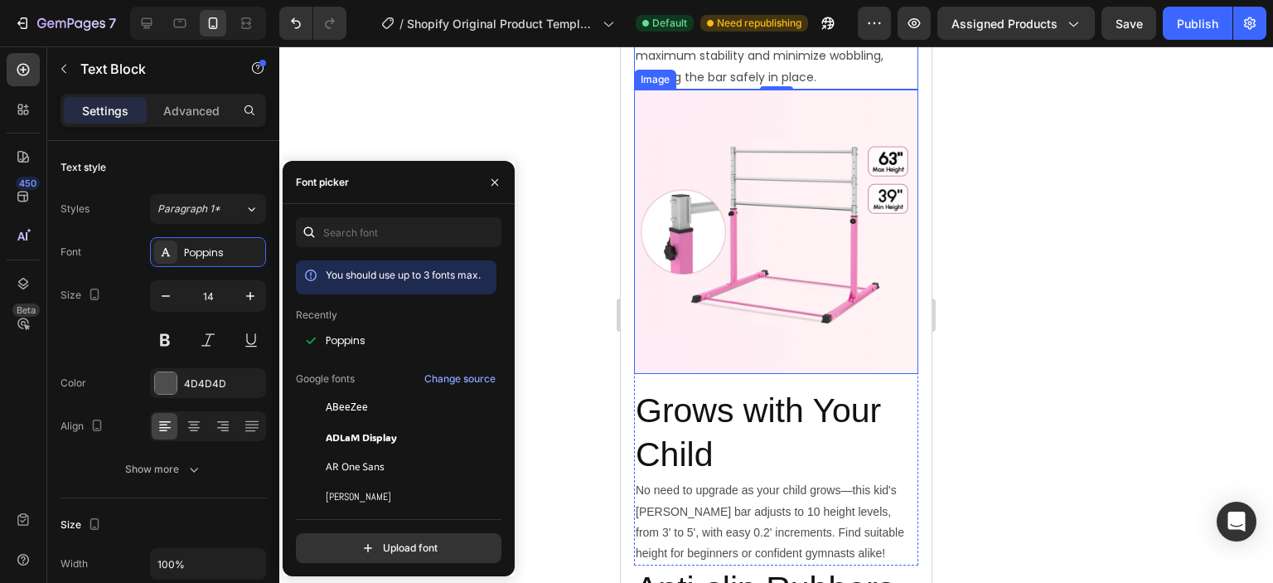
scroll to position [580, 0]
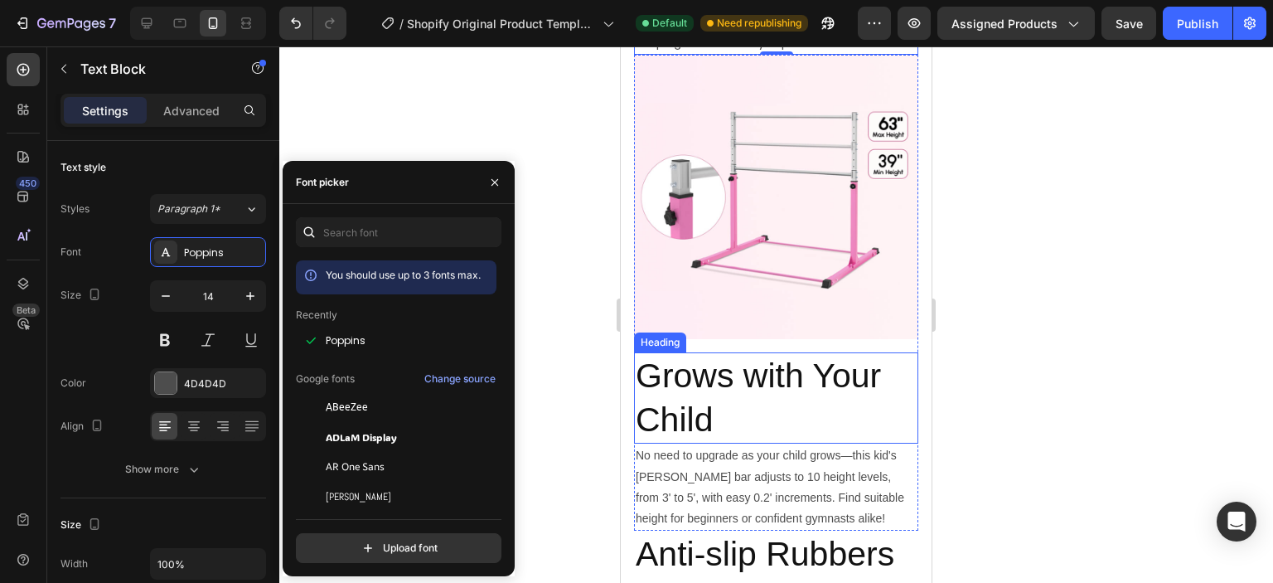
click at [749, 355] on h2 "Grows with Your Child" at bounding box center [776, 398] width 284 height 92
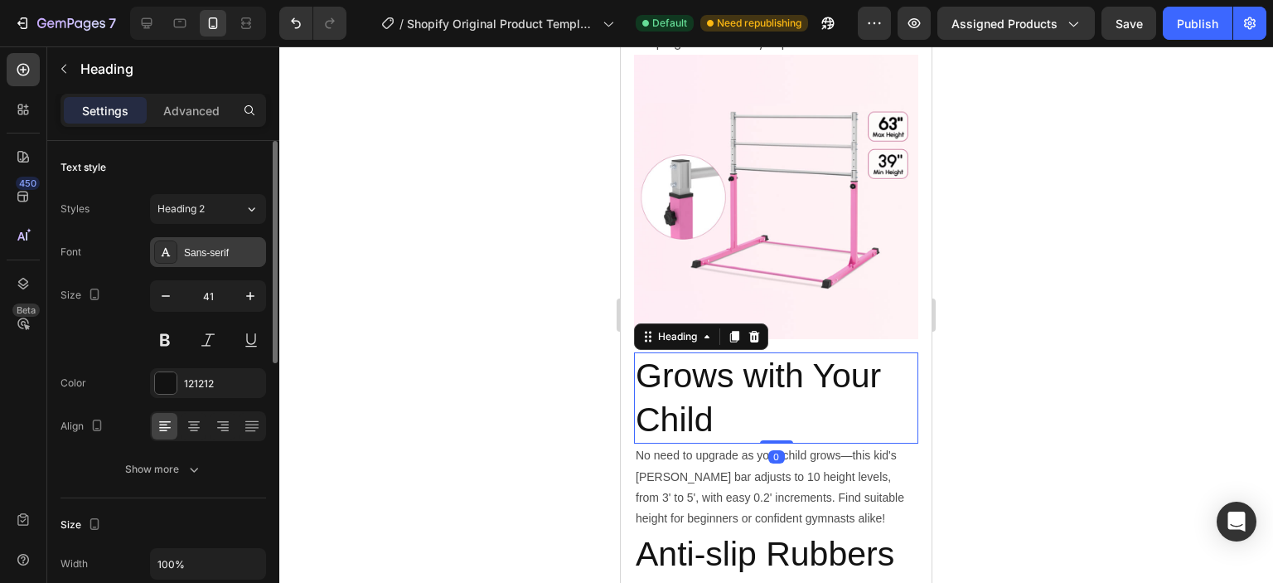
click at [197, 254] on div "Sans-serif" at bounding box center [223, 252] width 78 height 15
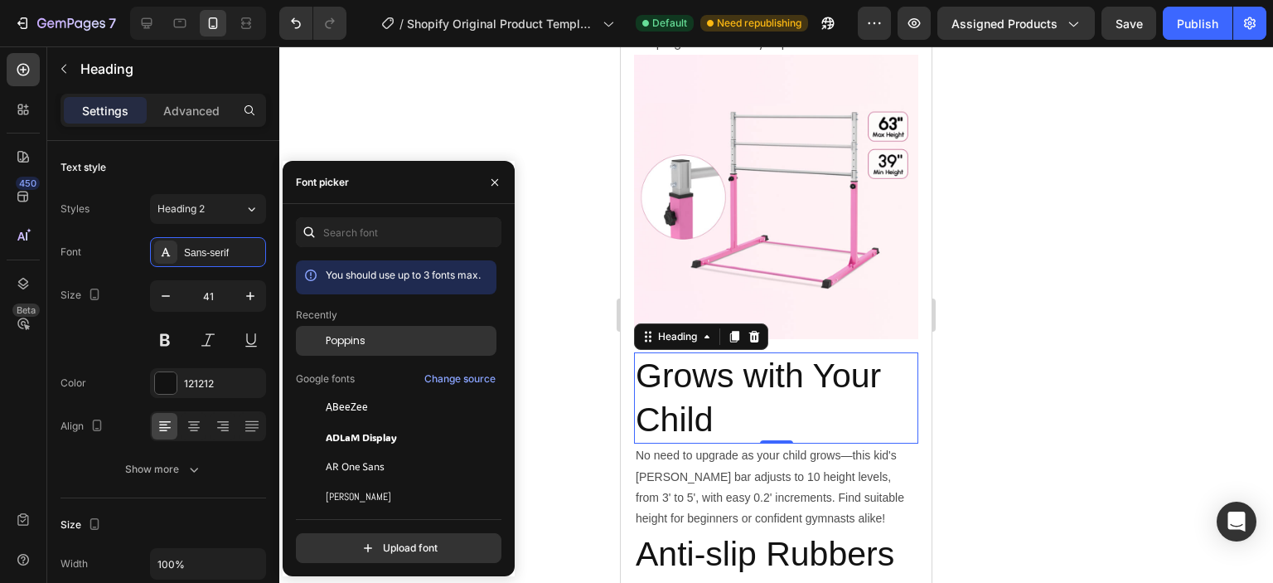
click at [343, 341] on span "Poppins" at bounding box center [346, 340] width 40 height 15
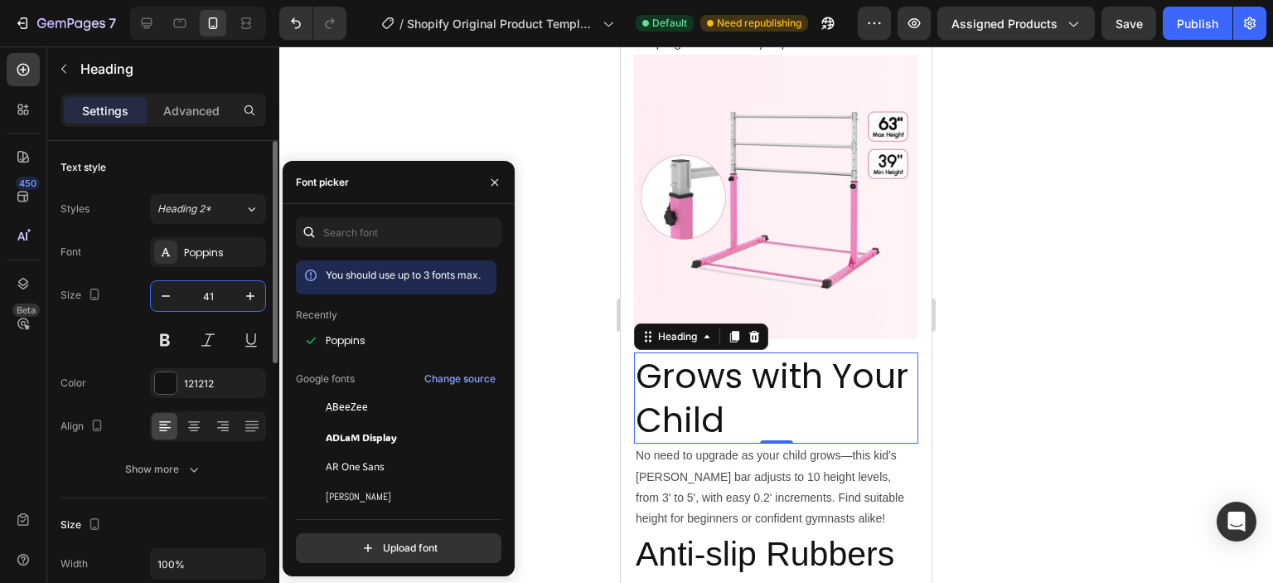
click at [220, 294] on input "41" at bounding box center [208, 296] width 55 height 30
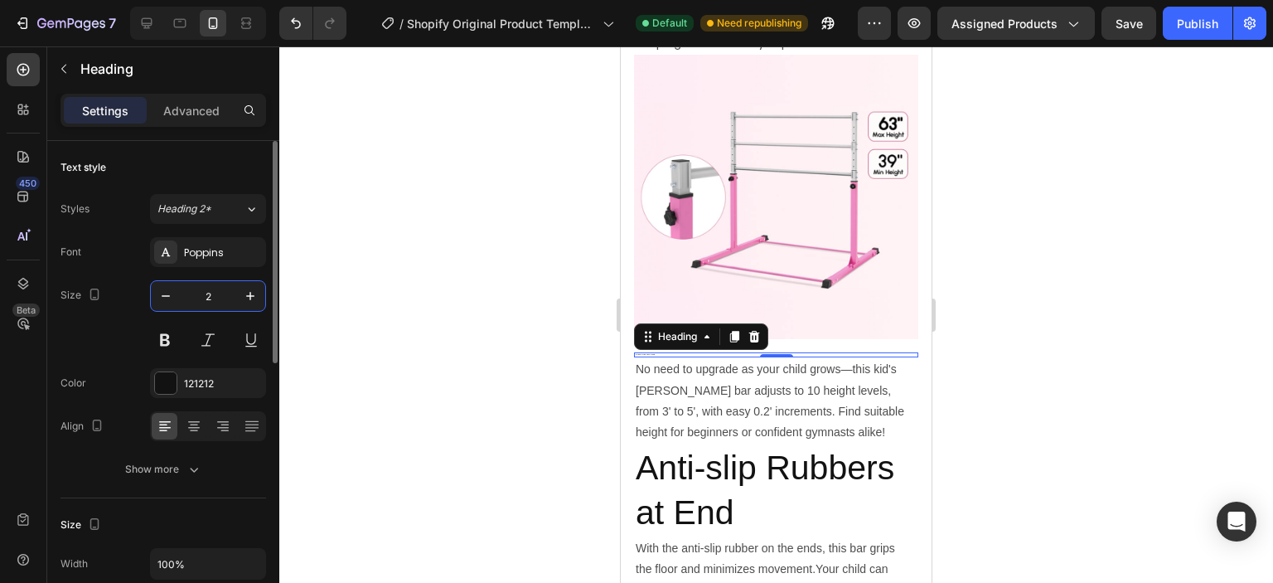
type input "24"
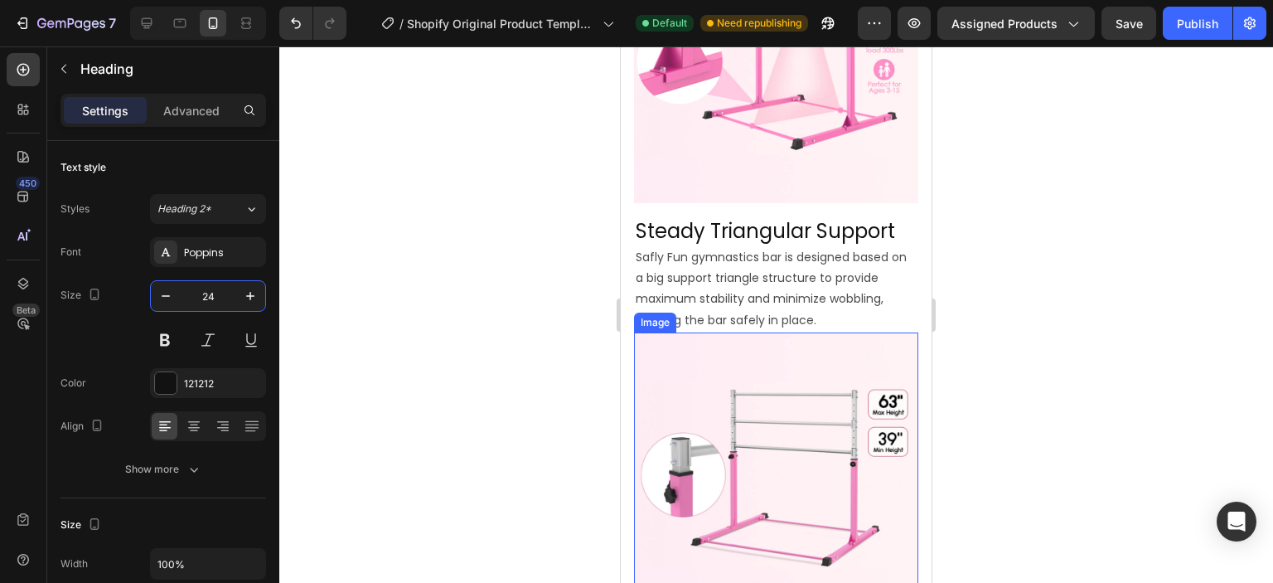
scroll to position [249, 0]
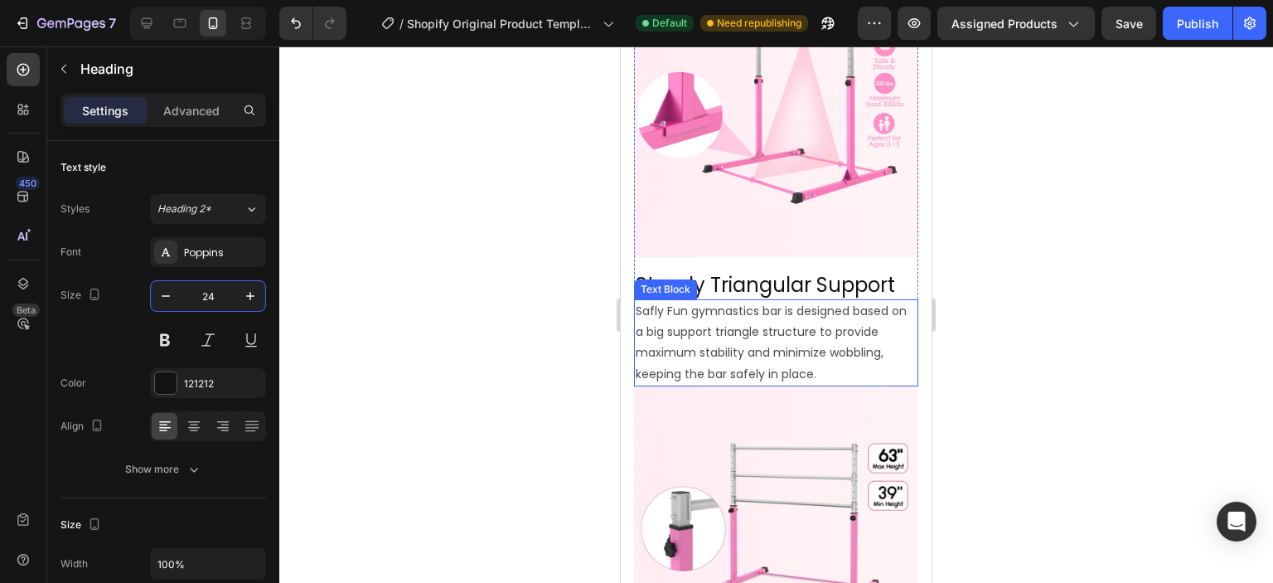
click at [714, 334] on p "Safly Fun gymnastics bar is designed based on a big support triangle structure …" at bounding box center [776, 343] width 281 height 84
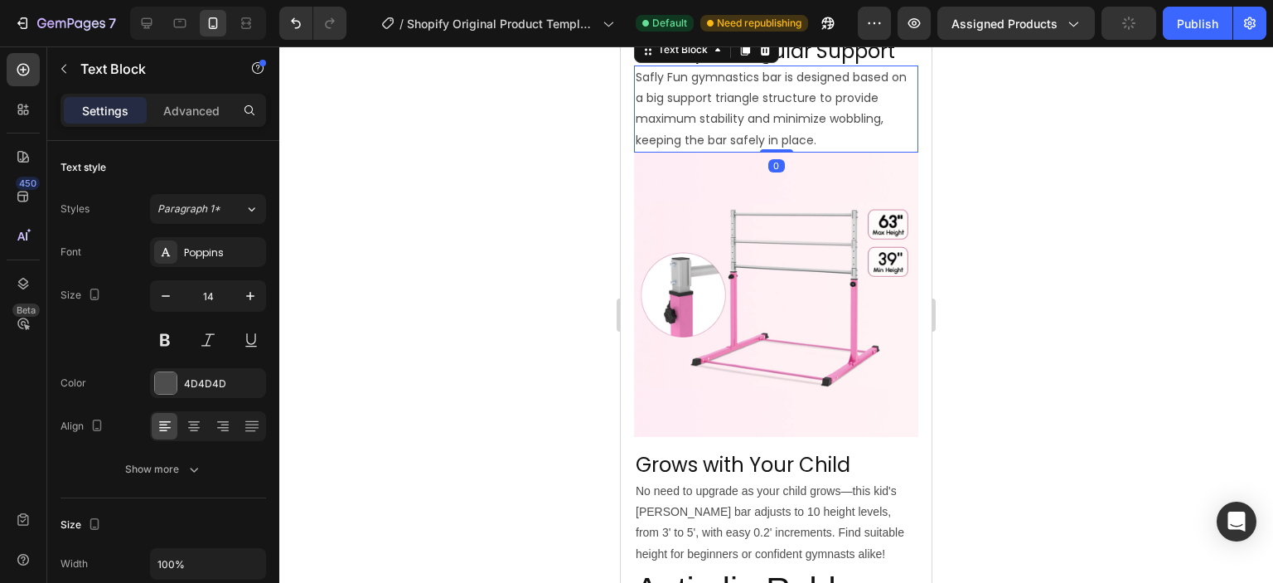
scroll to position [497, 0]
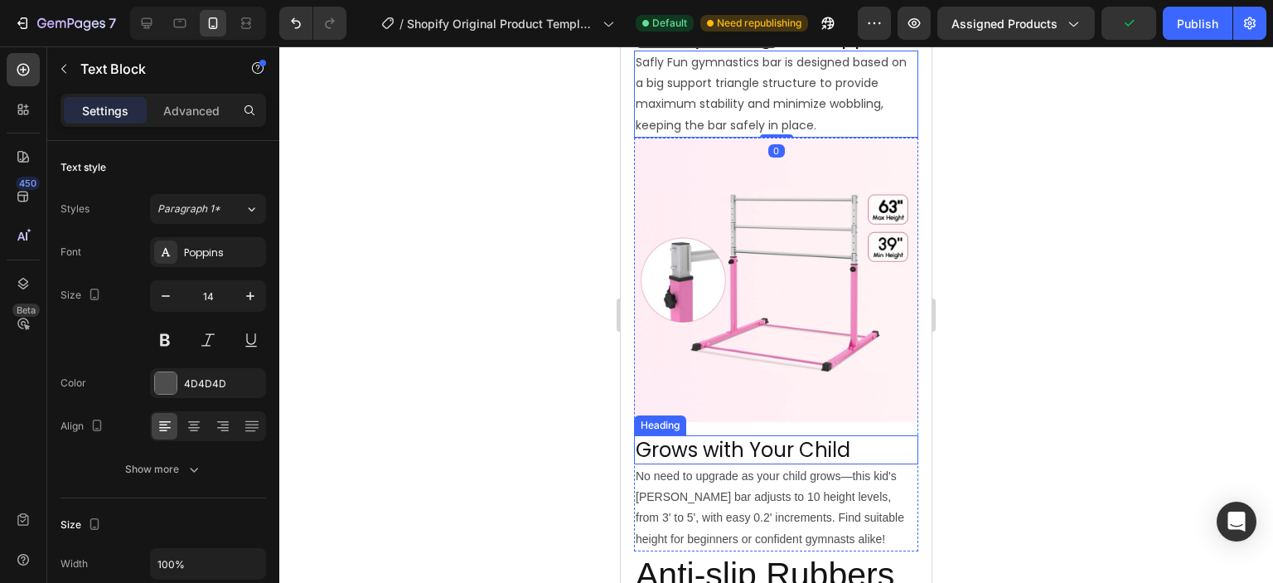
click at [730, 466] on p "No need to upgrade as your child grows—this kid's [PERSON_NAME] bar adjusts to …" at bounding box center [776, 508] width 281 height 84
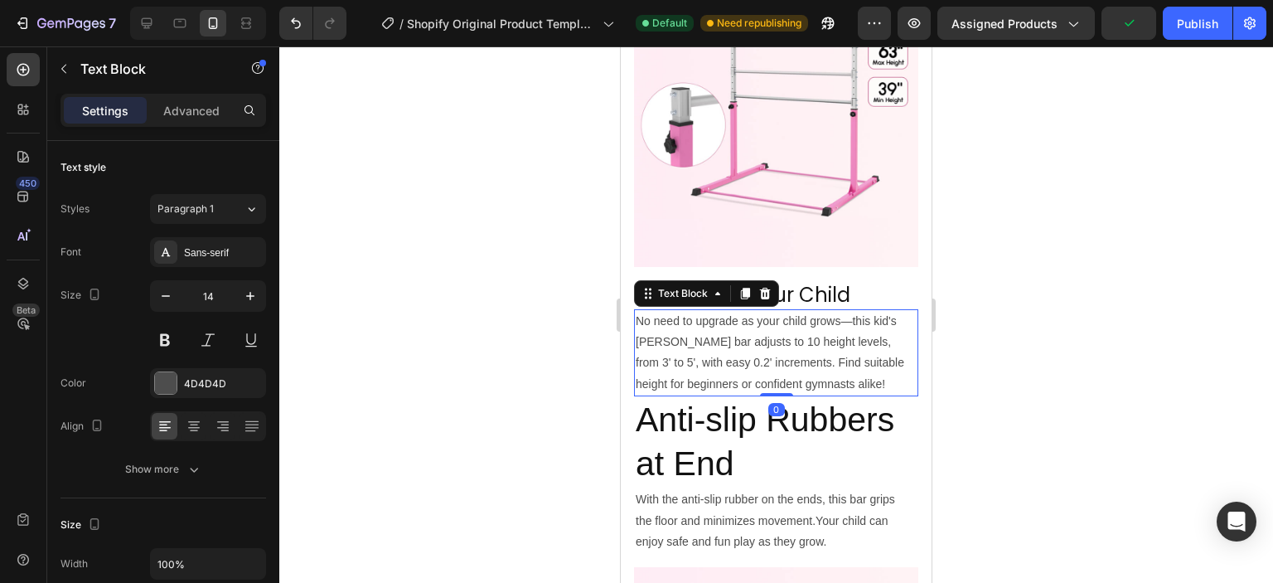
scroll to position [663, 0]
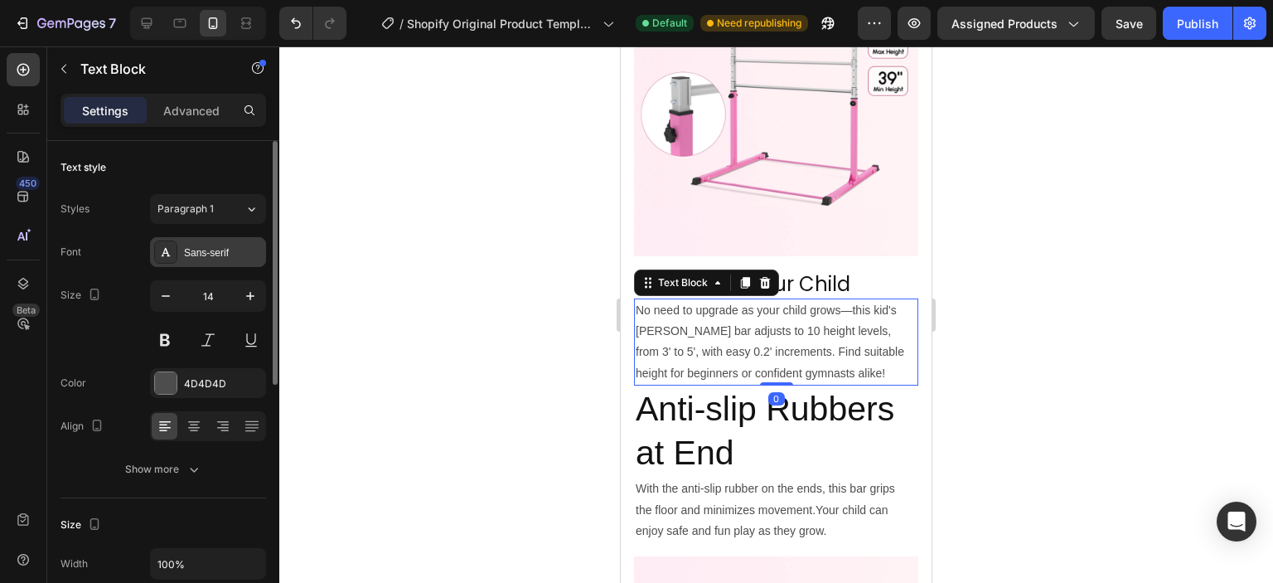
click at [196, 237] on div "Sans-serif" at bounding box center [208, 252] width 116 height 30
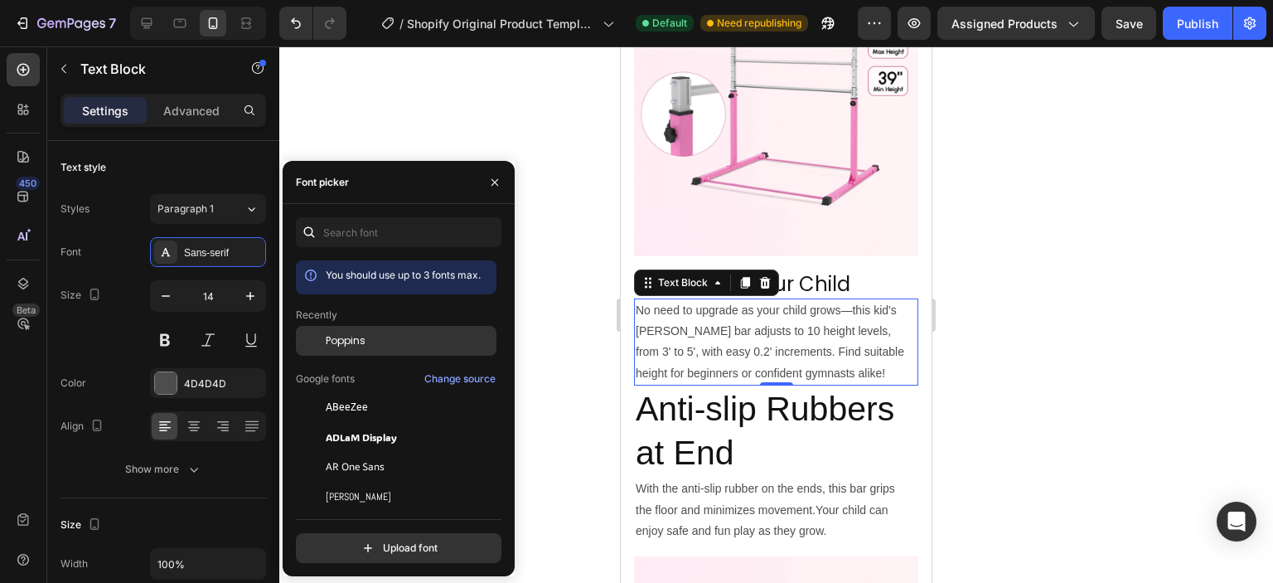
drag, startPoint x: 355, startPoint y: 344, endPoint x: 191, endPoint y: 335, distance: 163.5
click at [355, 344] on span "Poppins" at bounding box center [346, 340] width 40 height 15
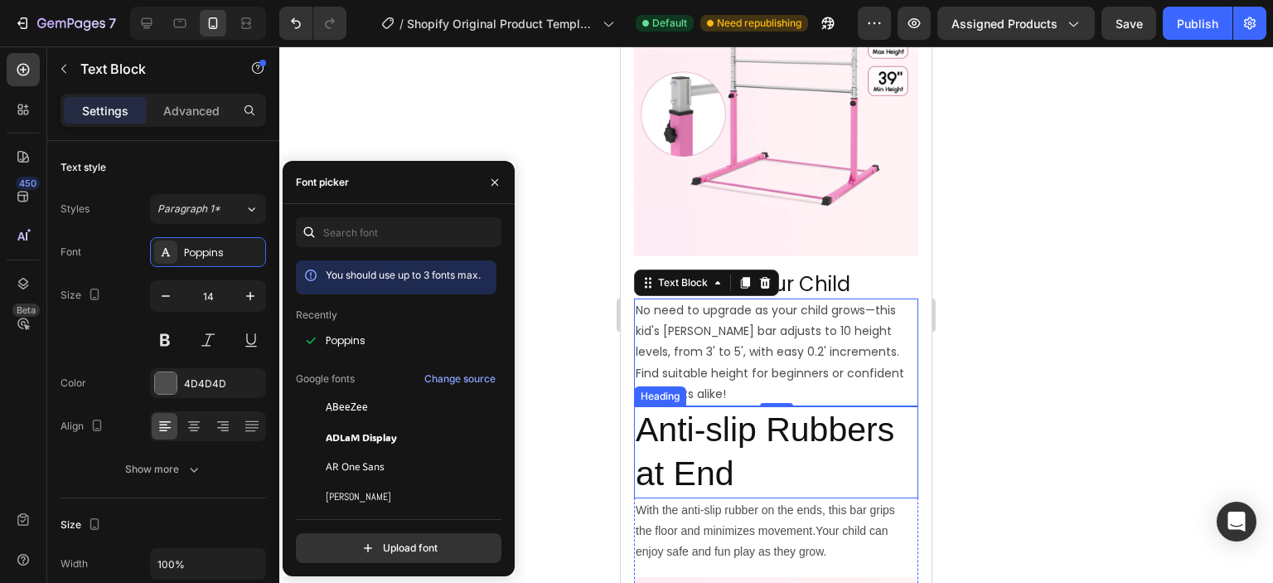
click at [773, 425] on h2 "Anti-slip Rubbers at End" at bounding box center [776, 452] width 284 height 92
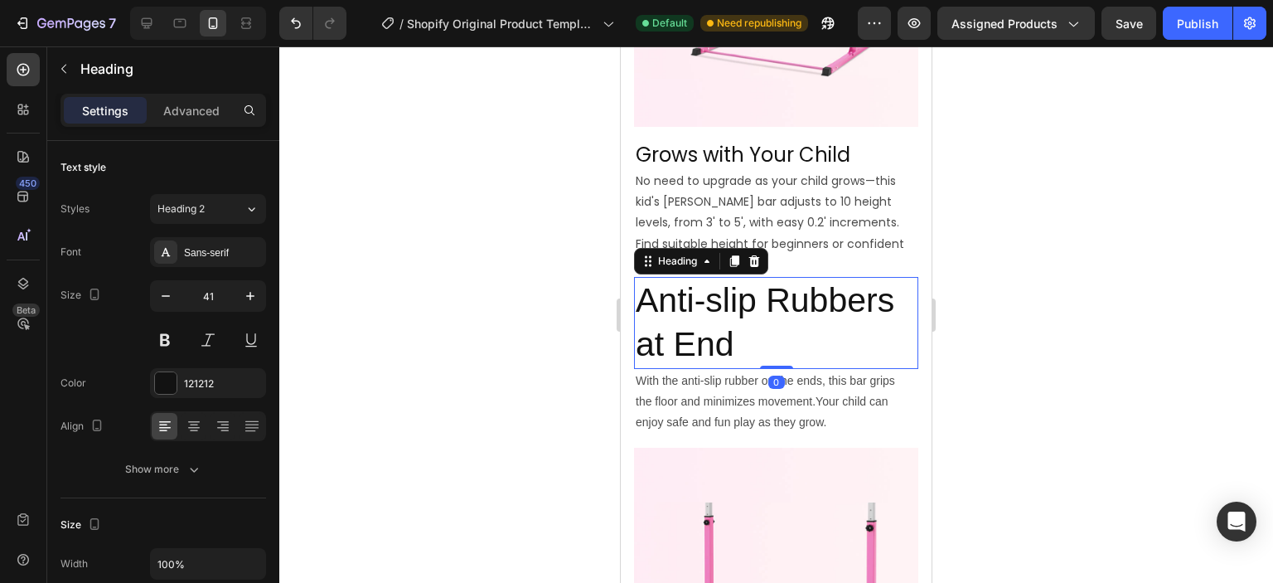
scroll to position [829, 0]
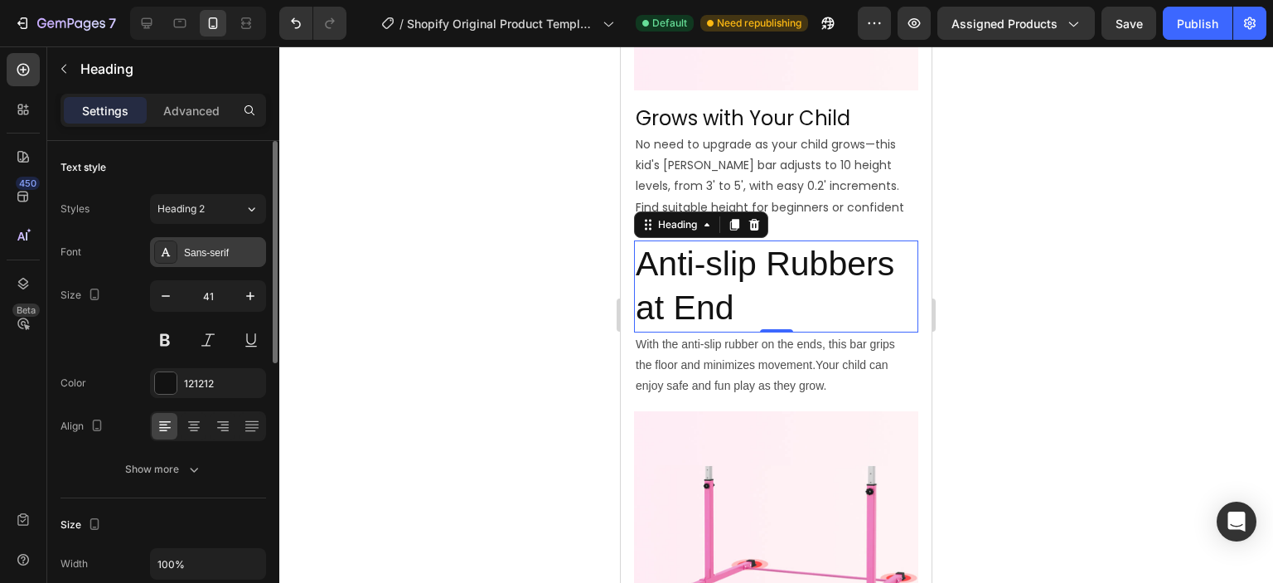
click at [208, 250] on div "Sans-serif" at bounding box center [223, 252] width 78 height 15
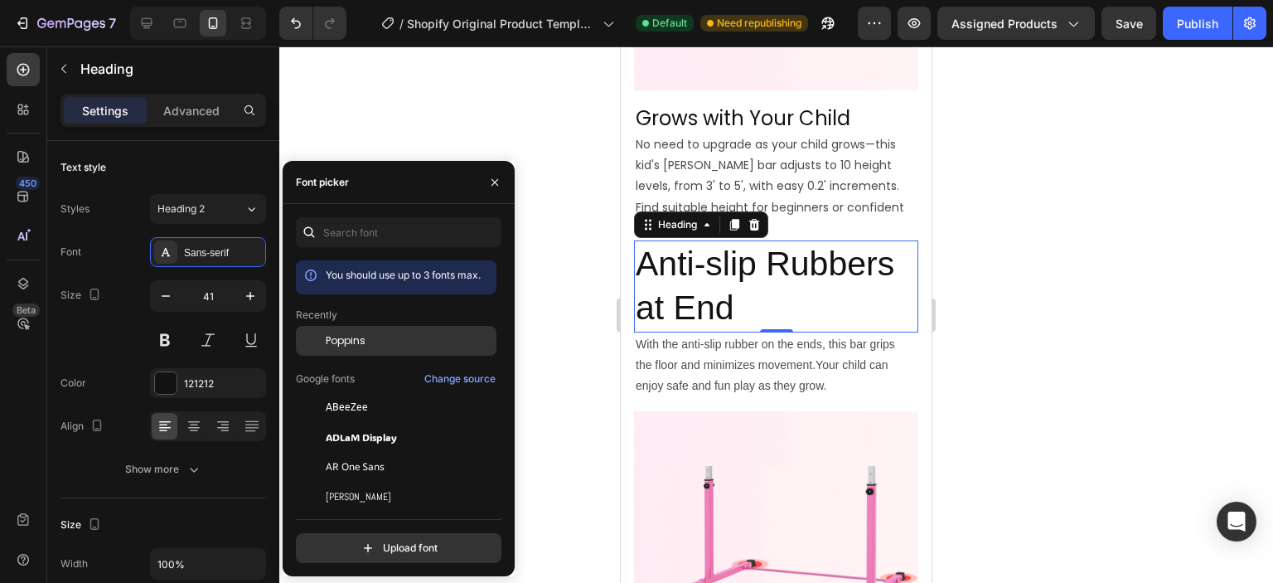
click at [360, 335] on span "Poppins" at bounding box center [346, 340] width 40 height 15
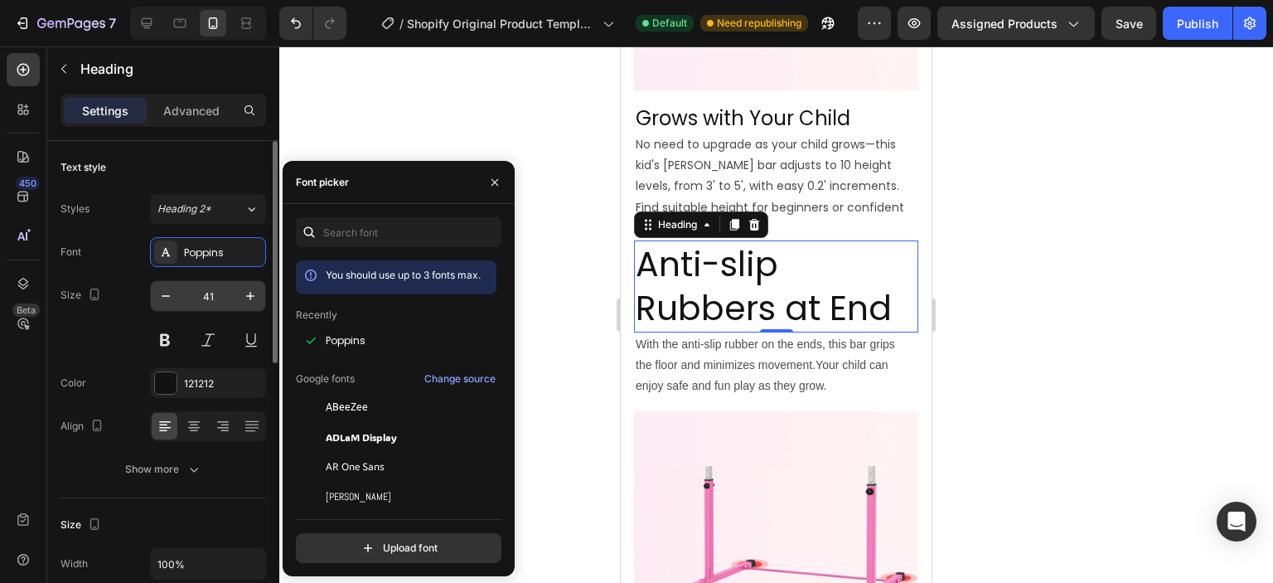
click at [221, 293] on input "41" at bounding box center [208, 296] width 55 height 30
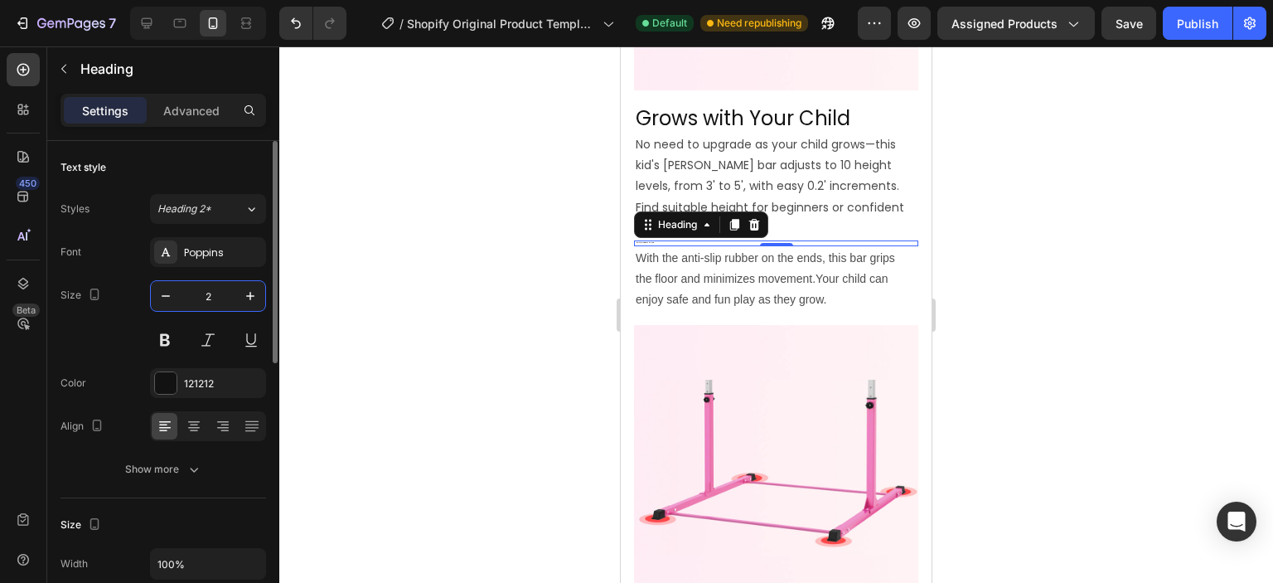
type input "24"
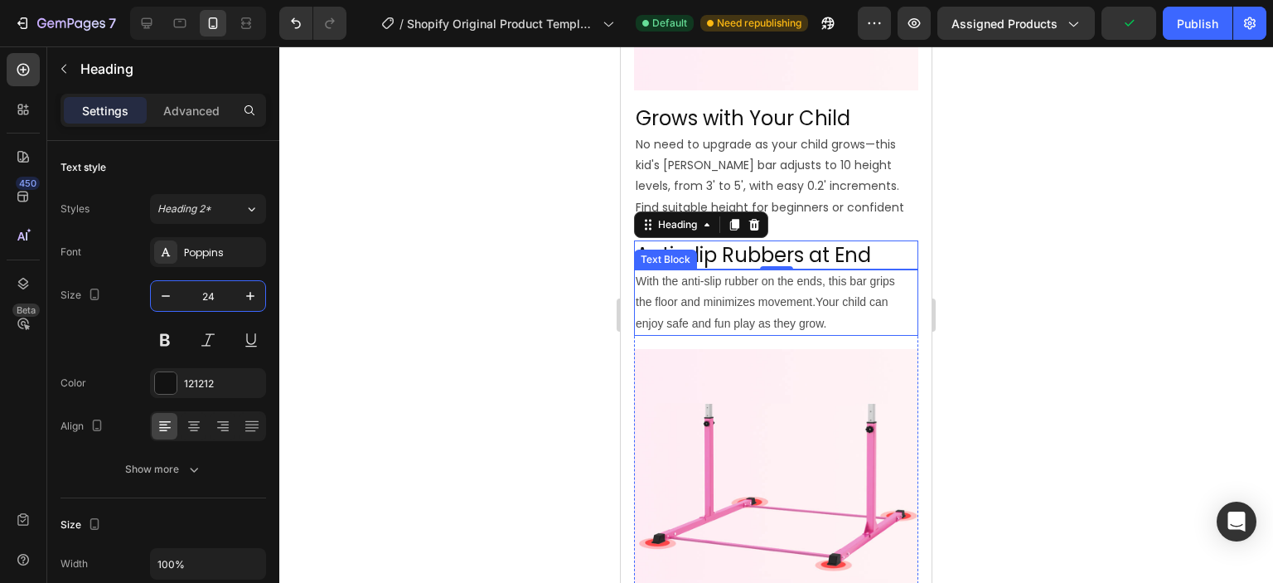
click at [771, 271] on p "With the anti-slip rubber on the ends, this bar grips the floor and minimizes m…" at bounding box center [776, 302] width 281 height 63
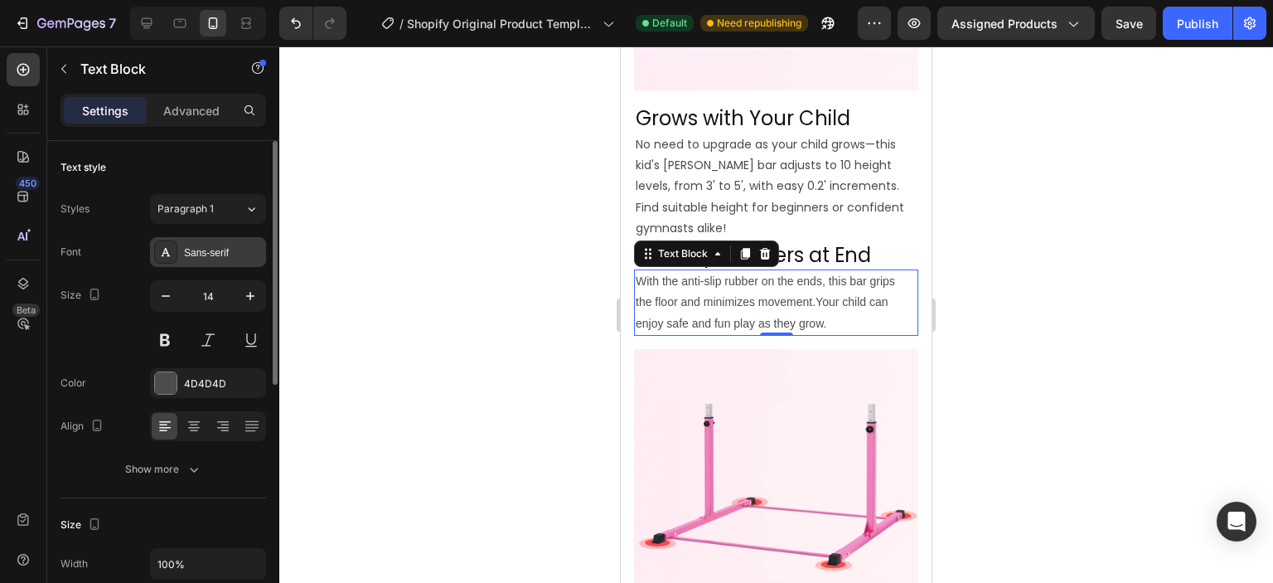
click at [196, 258] on div "Sans-serif" at bounding box center [223, 252] width 78 height 15
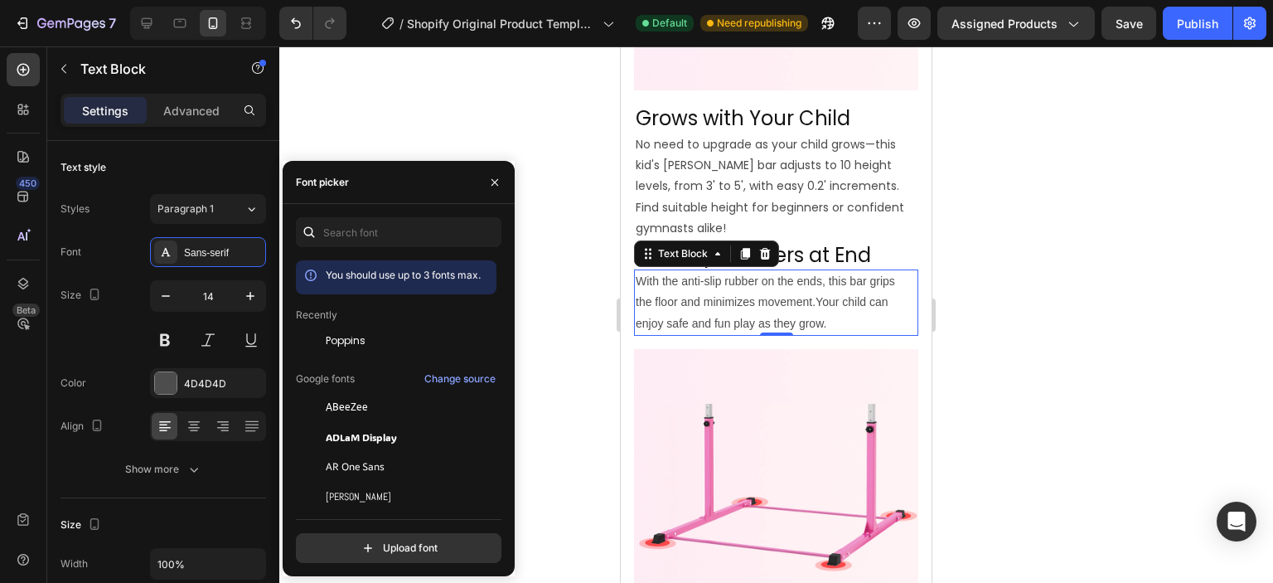
click at [329, 345] on span "Poppins" at bounding box center [346, 340] width 40 height 15
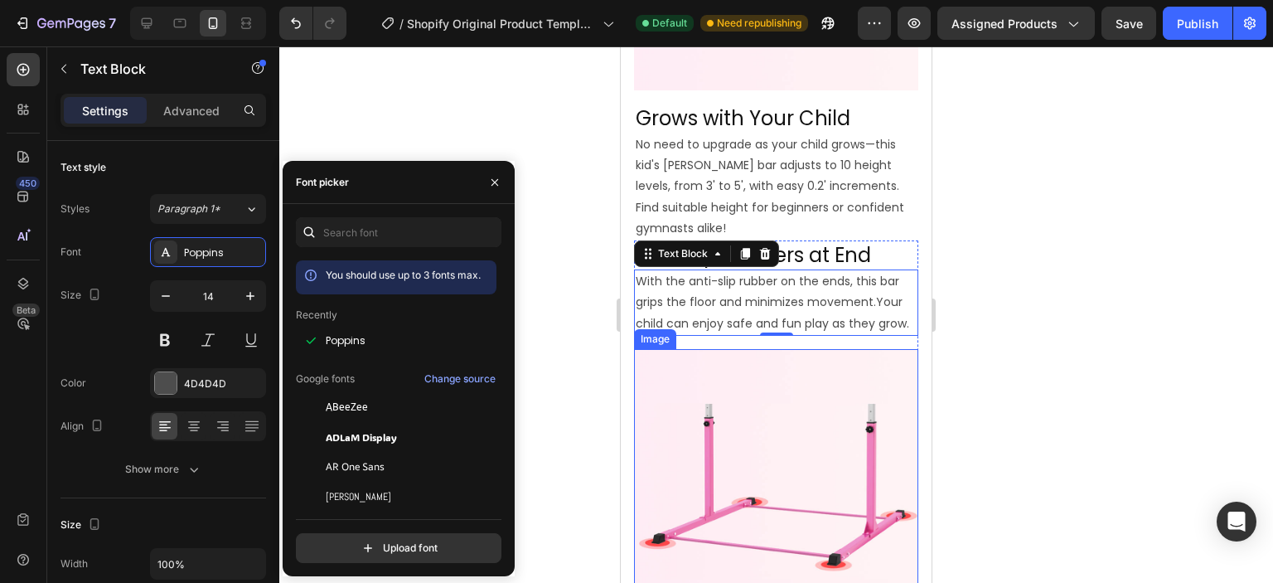
click at [793, 376] on img at bounding box center [776, 491] width 284 height 284
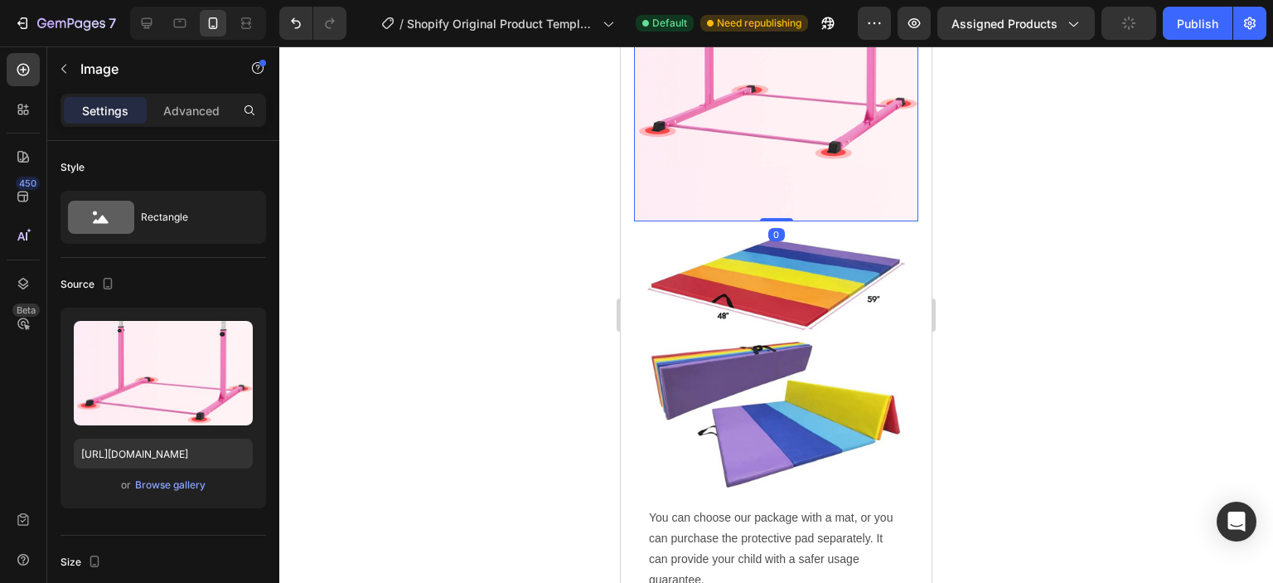
scroll to position [1243, 0]
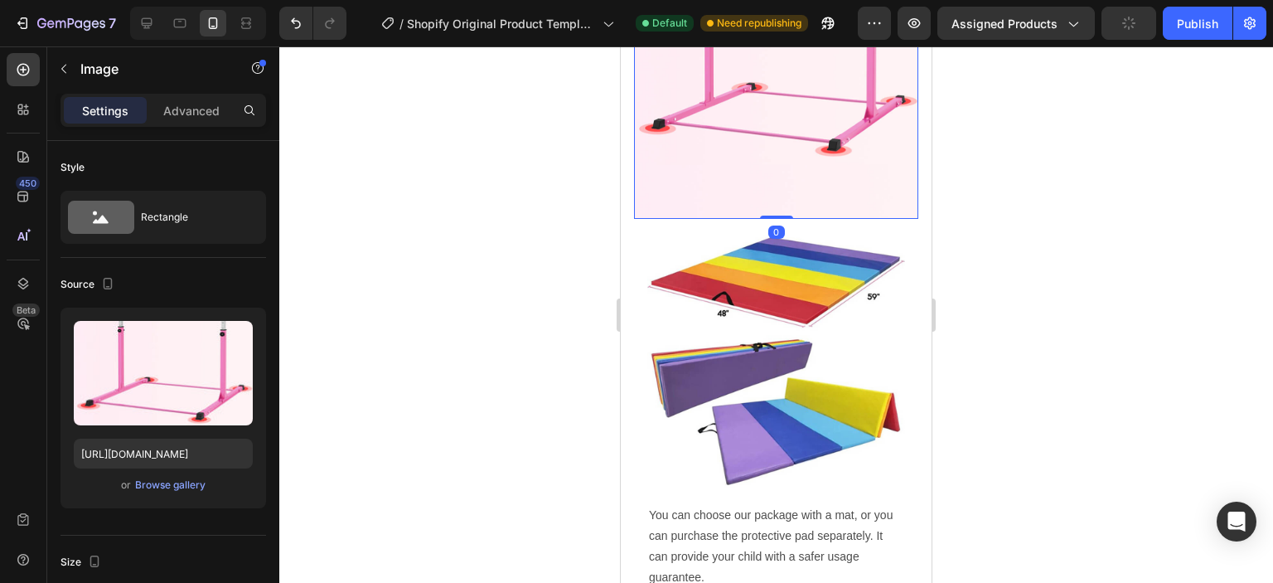
click at [792, 376] on img at bounding box center [776, 361] width 258 height 258
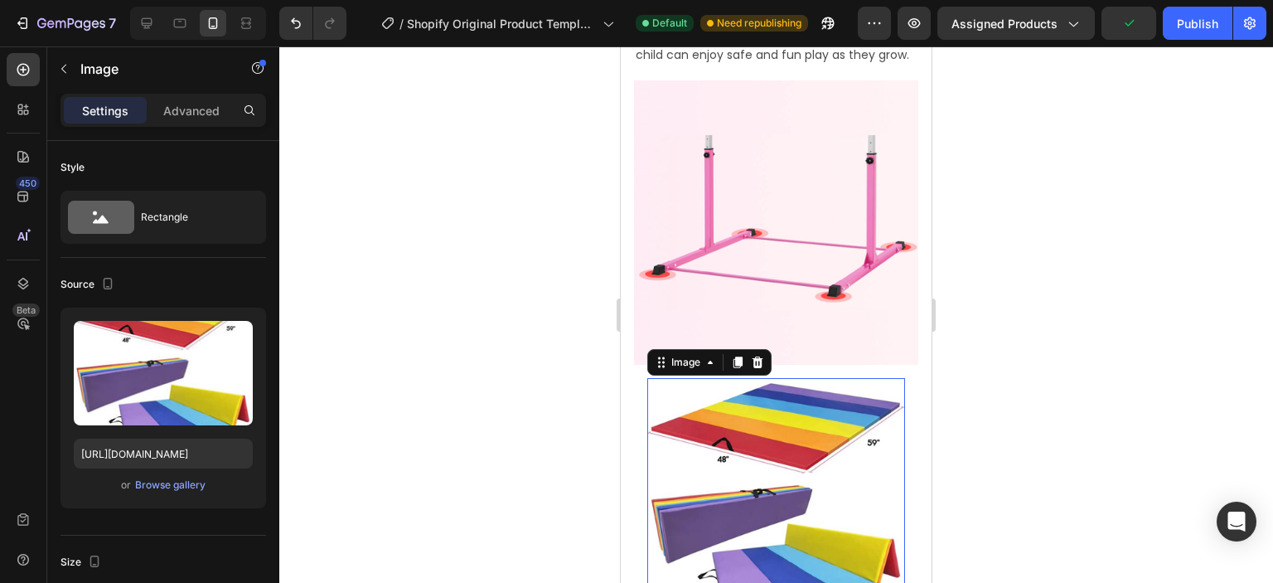
scroll to position [1077, 0]
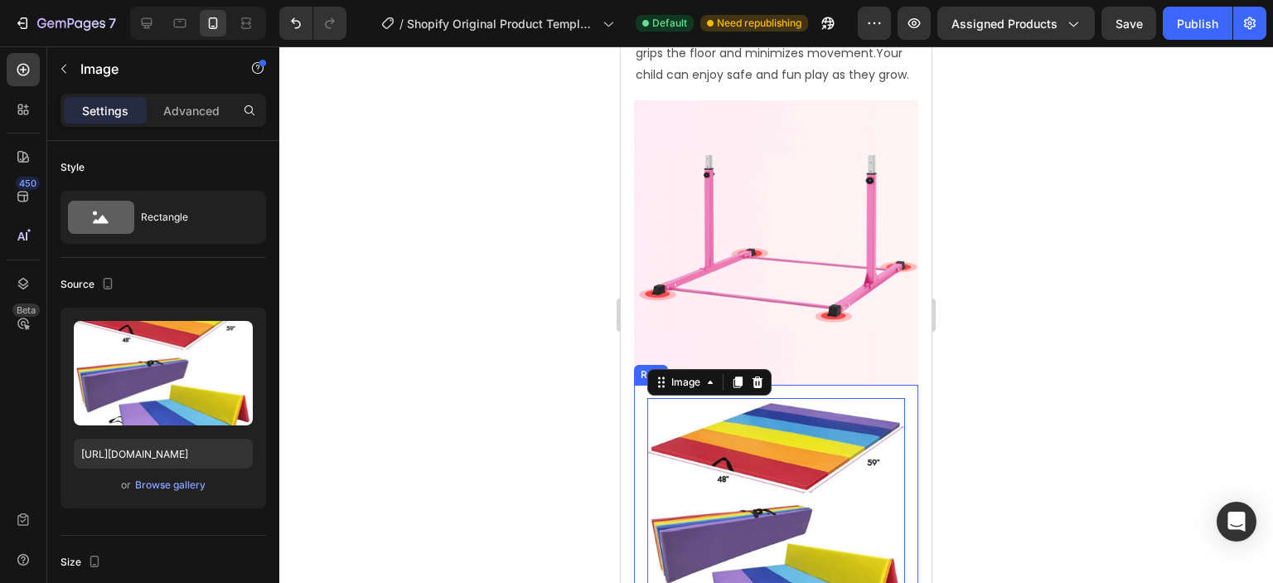
click at [632, 392] on div "Image Steady Triangular Support Heading Safly Fun gymnastics bar is designed ba…" at bounding box center [776, 483] width 311 height 2705
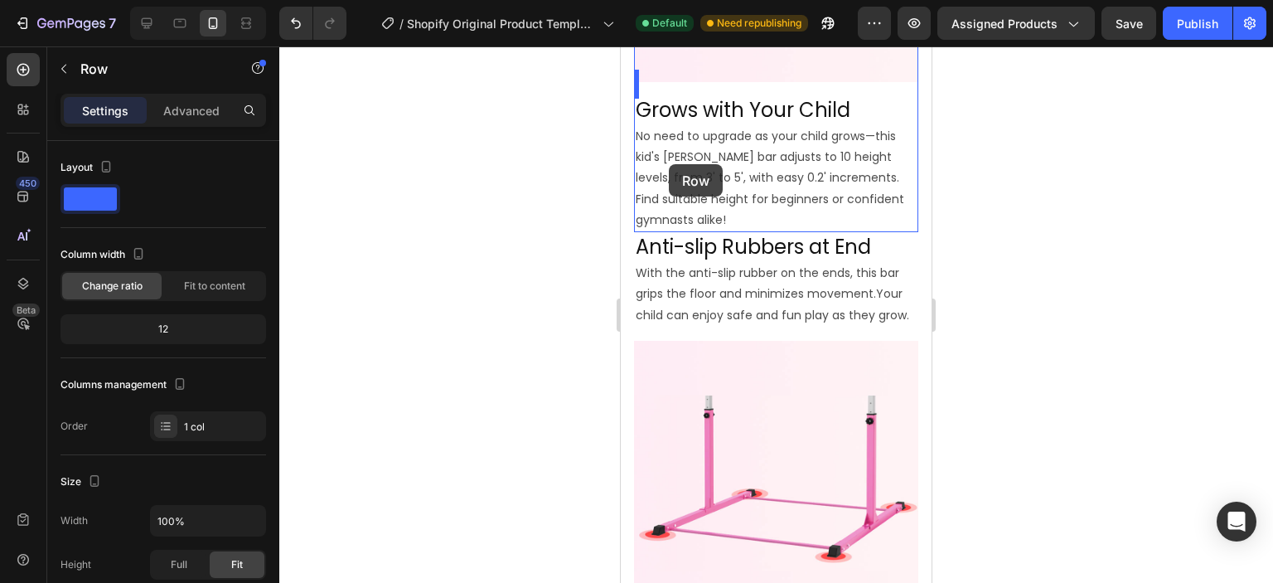
scroll to position [789, 0]
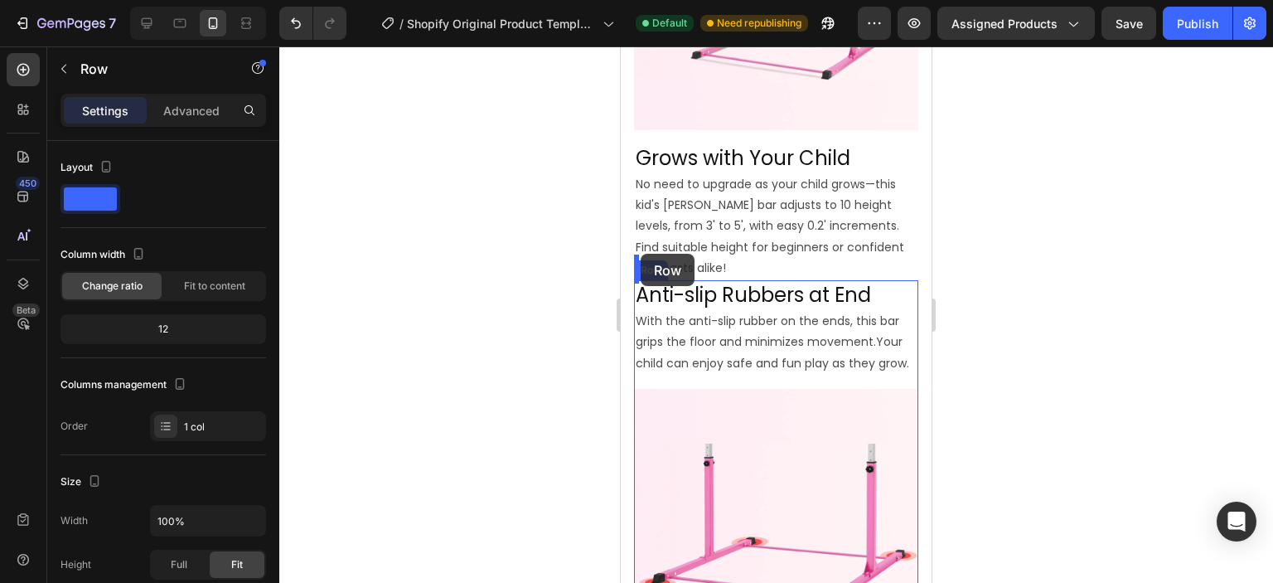
drag, startPoint x: 647, startPoint y: 355, endPoint x: 641, endPoint y: 254, distance: 102.1
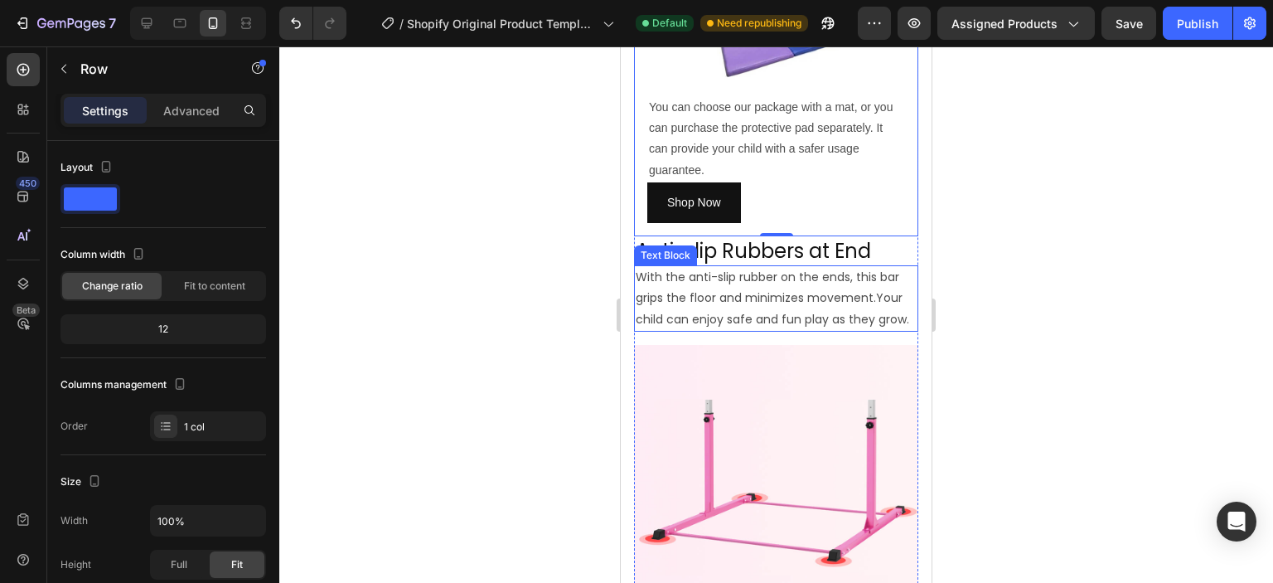
scroll to position [1286, 0]
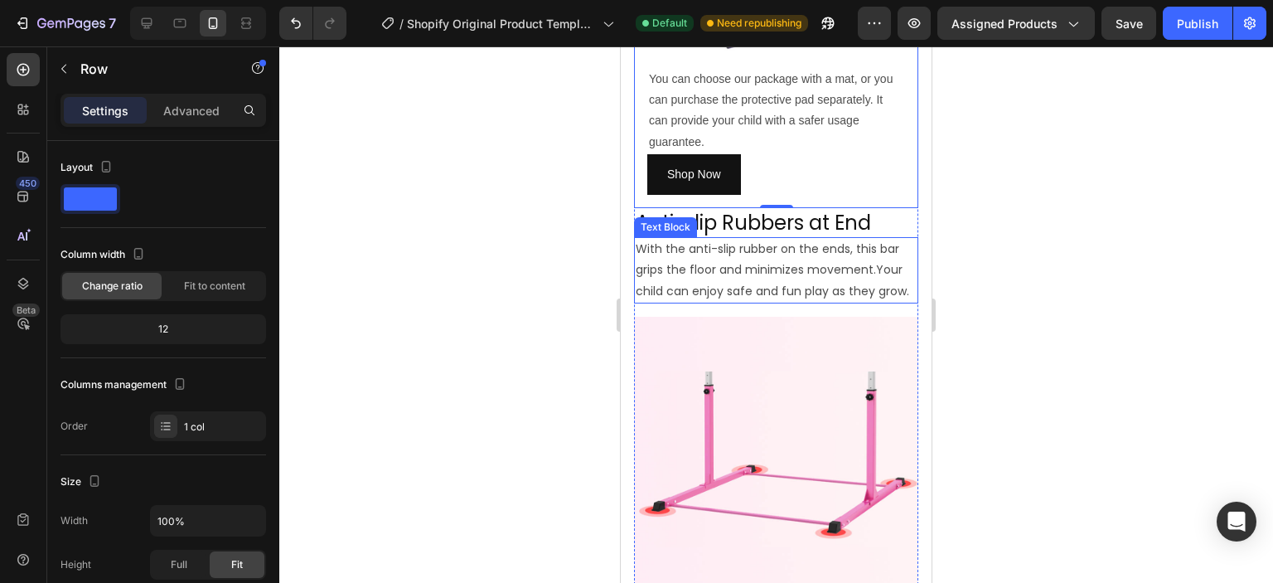
click at [755, 269] on p "With the anti-slip rubber on the ends, this bar grips the floor and minimizes m…" at bounding box center [776, 270] width 281 height 63
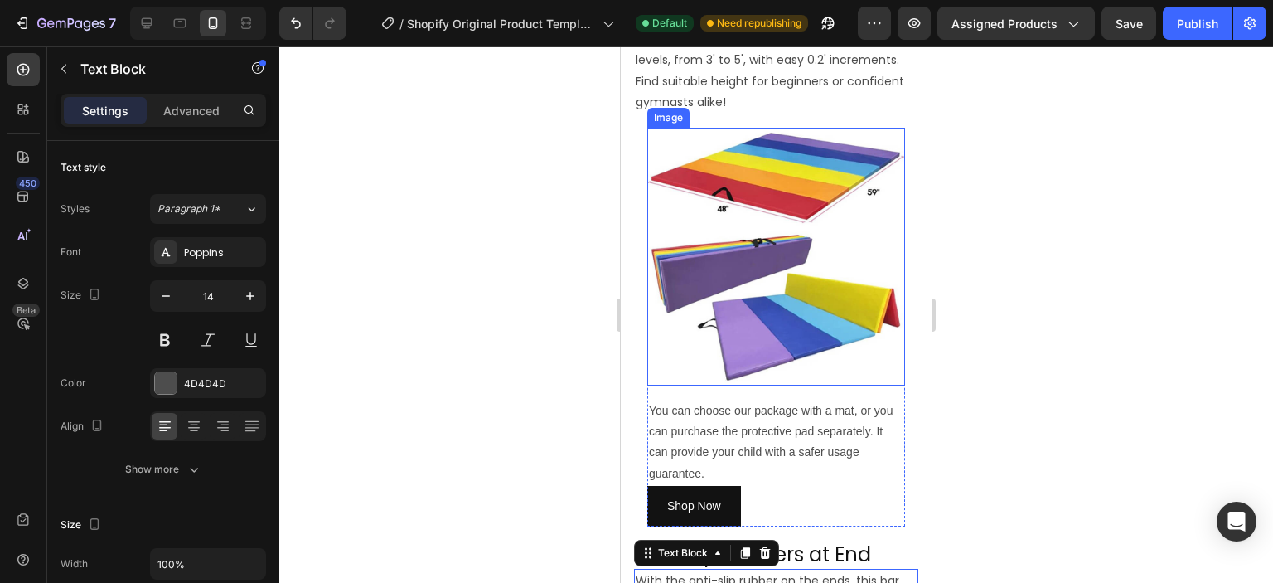
scroll to position [623, 0]
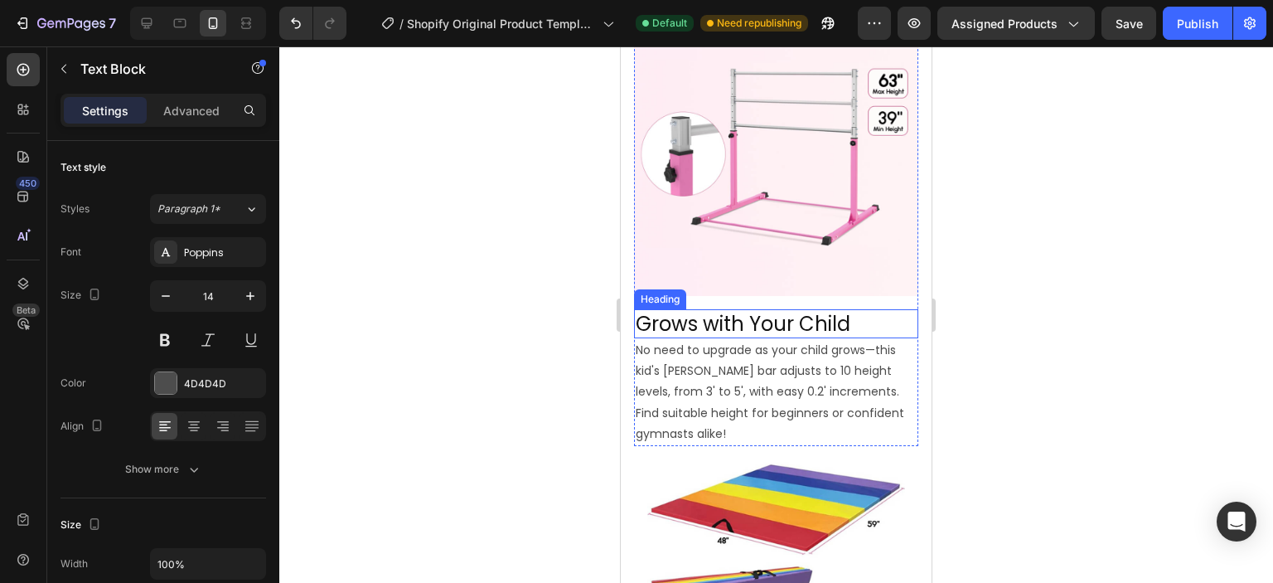
click at [746, 309] on h2 "Grows with Your Child" at bounding box center [776, 323] width 284 height 29
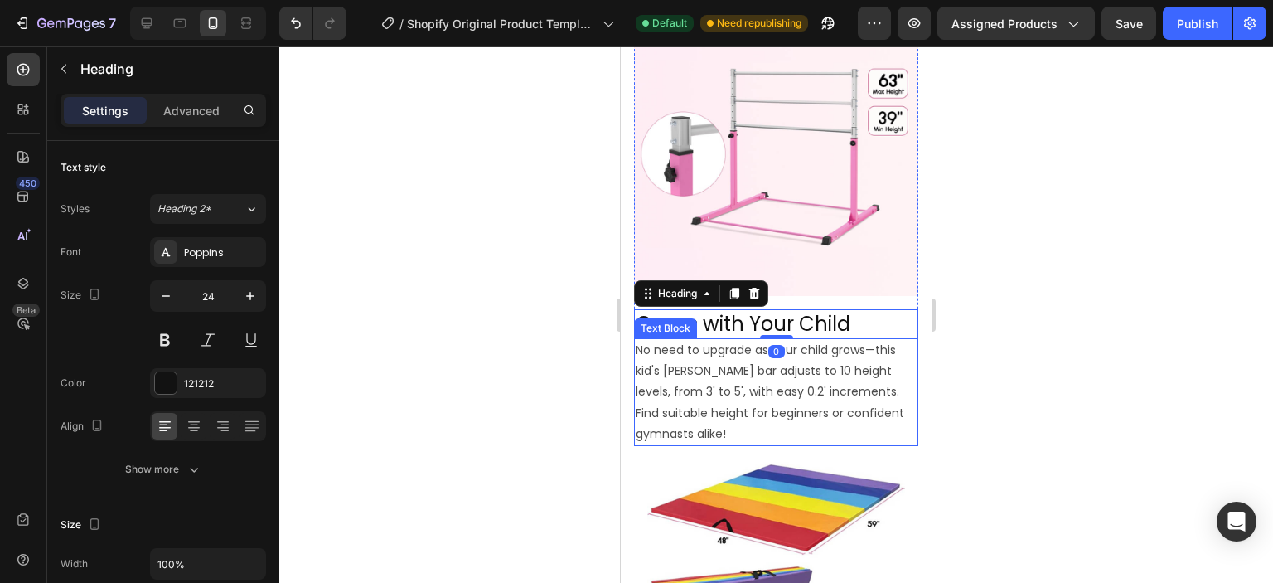
click at [718, 360] on p "No need to upgrade as your child grows—this kid's [PERSON_NAME] bar adjusts to …" at bounding box center [776, 392] width 281 height 104
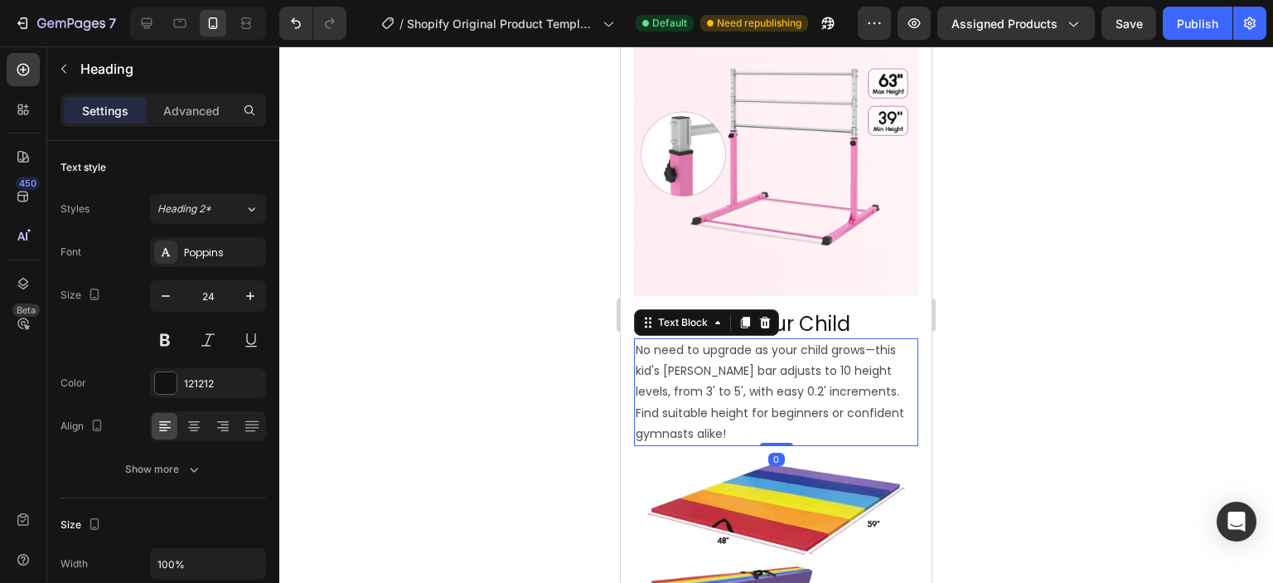
click at [718, 360] on p "No need to upgrade as your child grows—this kid's [PERSON_NAME] bar adjusts to …" at bounding box center [776, 392] width 281 height 104
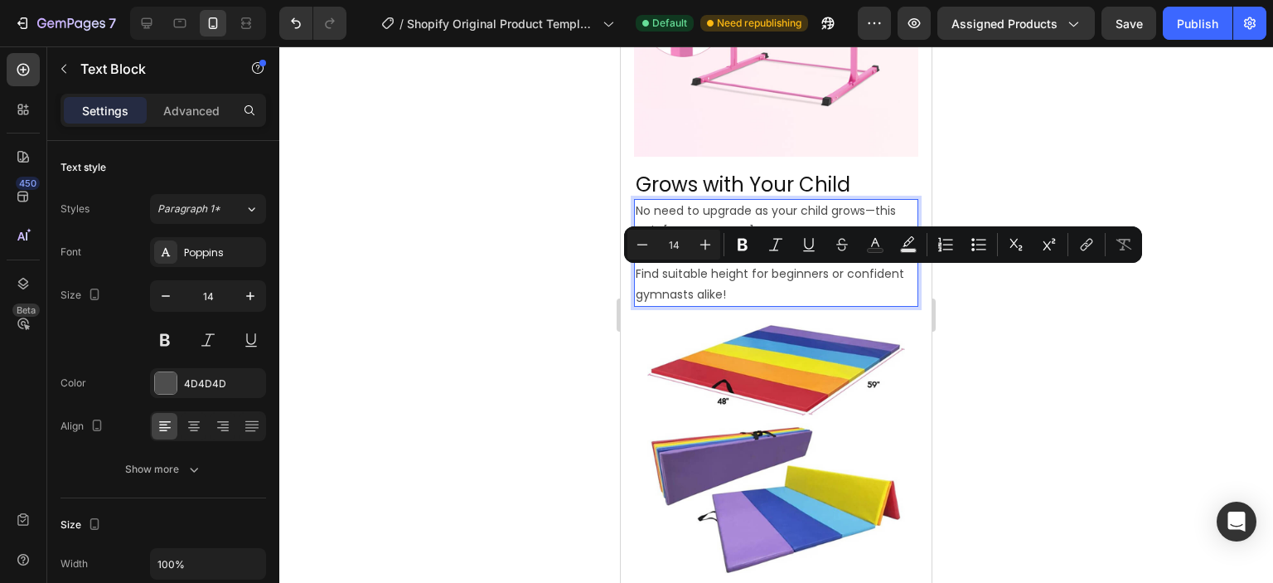
scroll to position [789, 0]
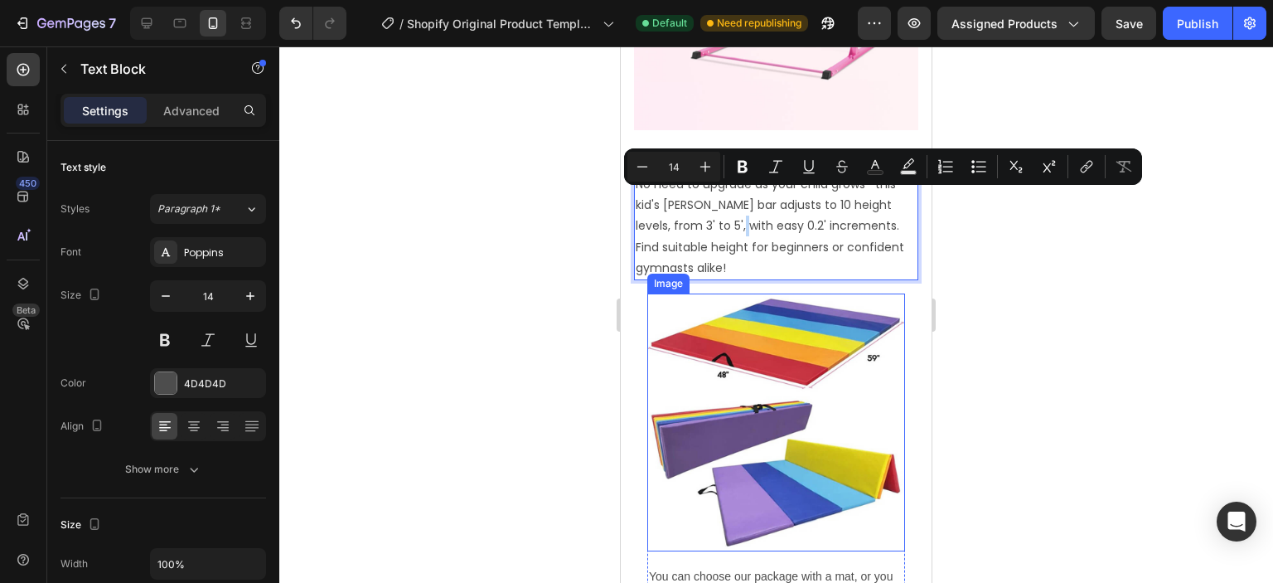
click at [721, 346] on img at bounding box center [776, 422] width 258 height 258
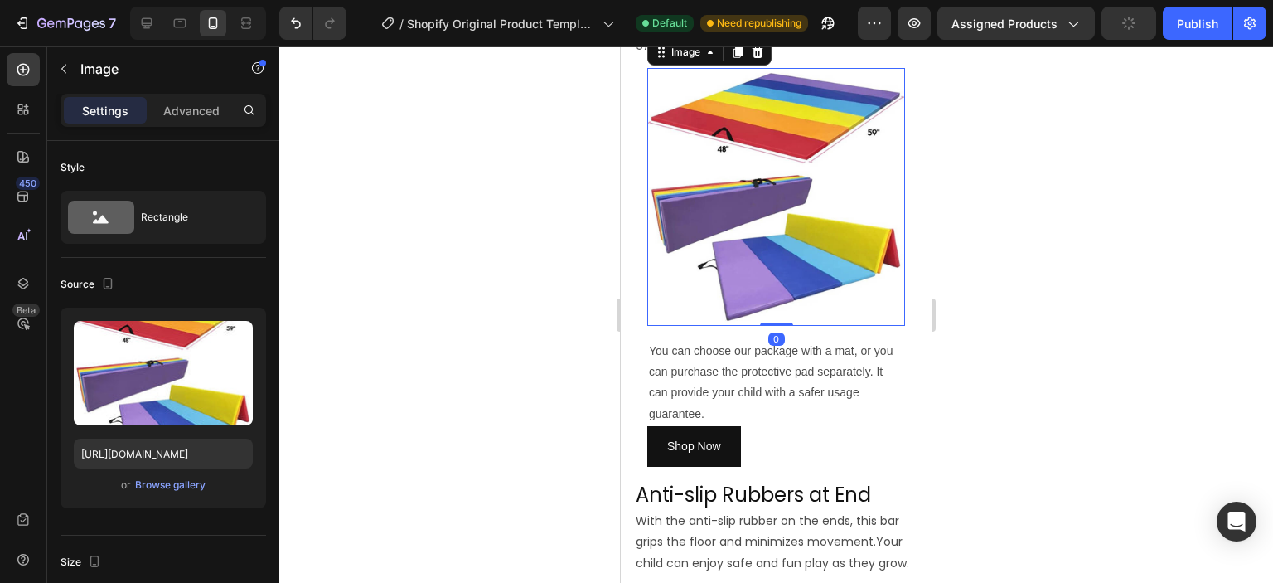
scroll to position [1037, 0]
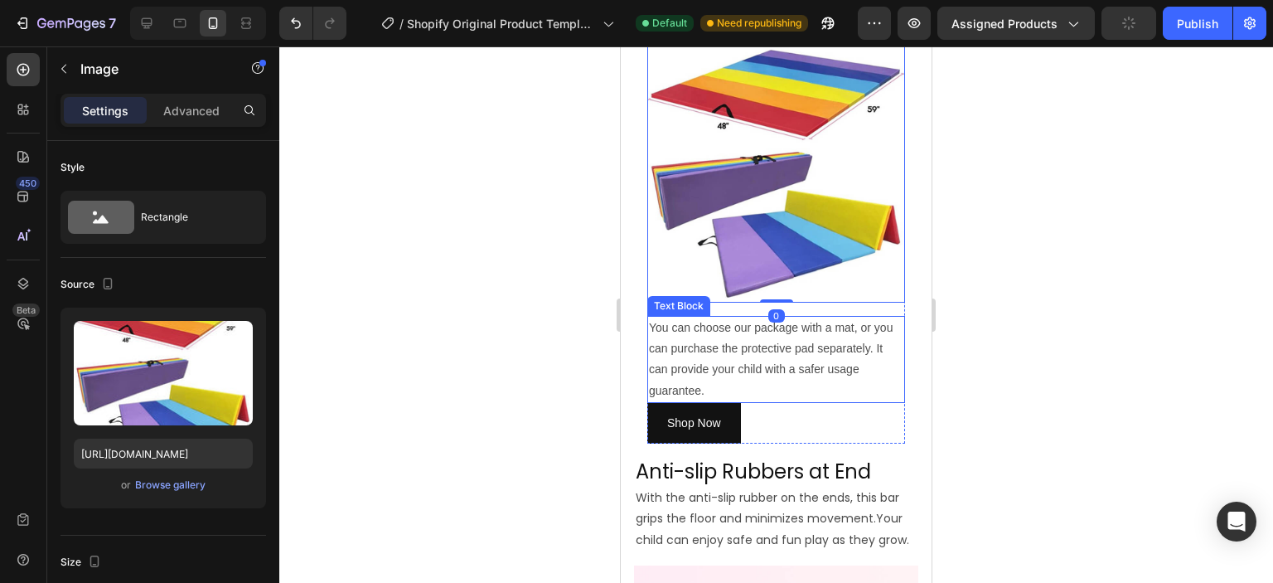
click at [709, 322] on p "You can choose our package with a mat, or you can purchase the protective pad s…" at bounding box center [776, 359] width 254 height 84
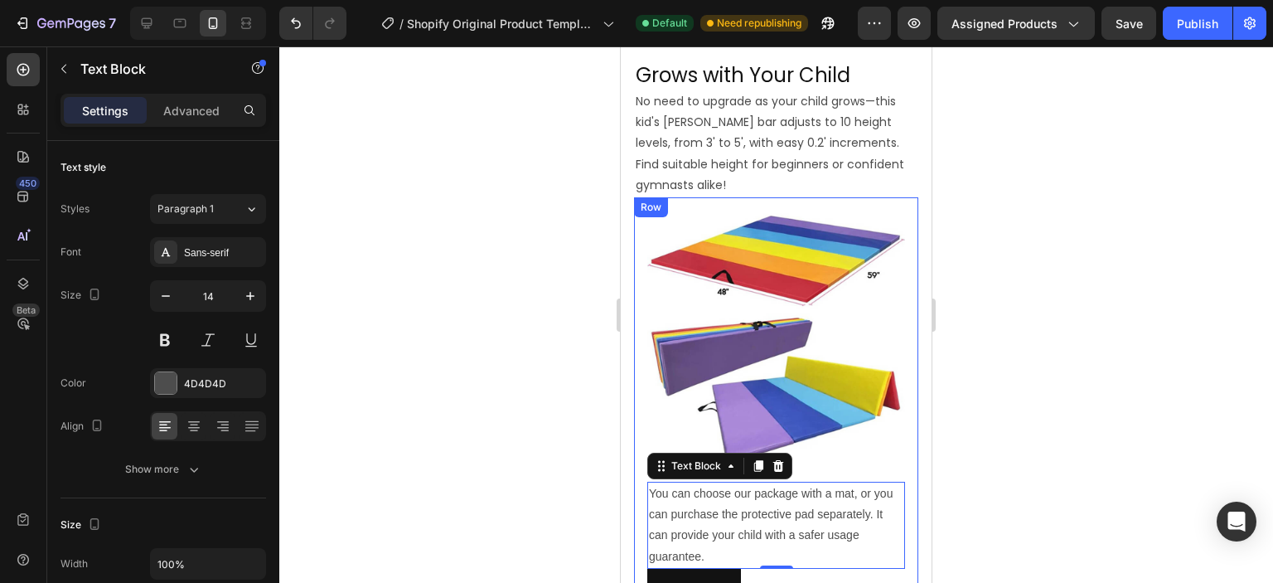
scroll to position [1120, 0]
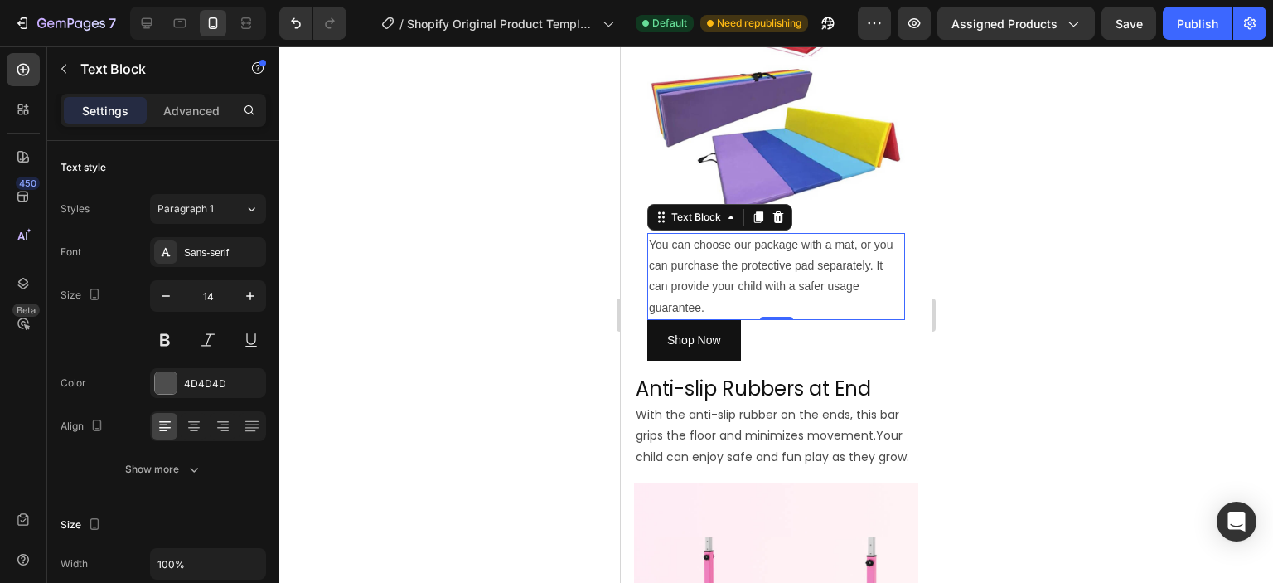
click at [724, 246] on p "You can choose our package with a mat, or you can purchase the protective pad s…" at bounding box center [776, 277] width 254 height 84
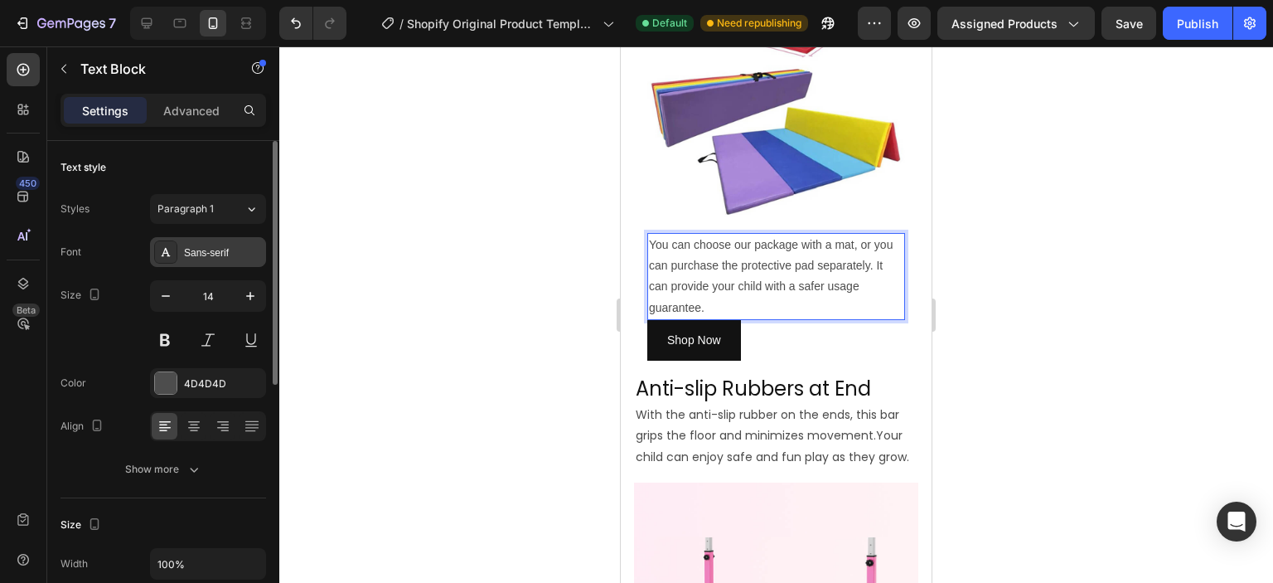
click at [199, 245] on div "Sans-serif" at bounding box center [223, 252] width 78 height 15
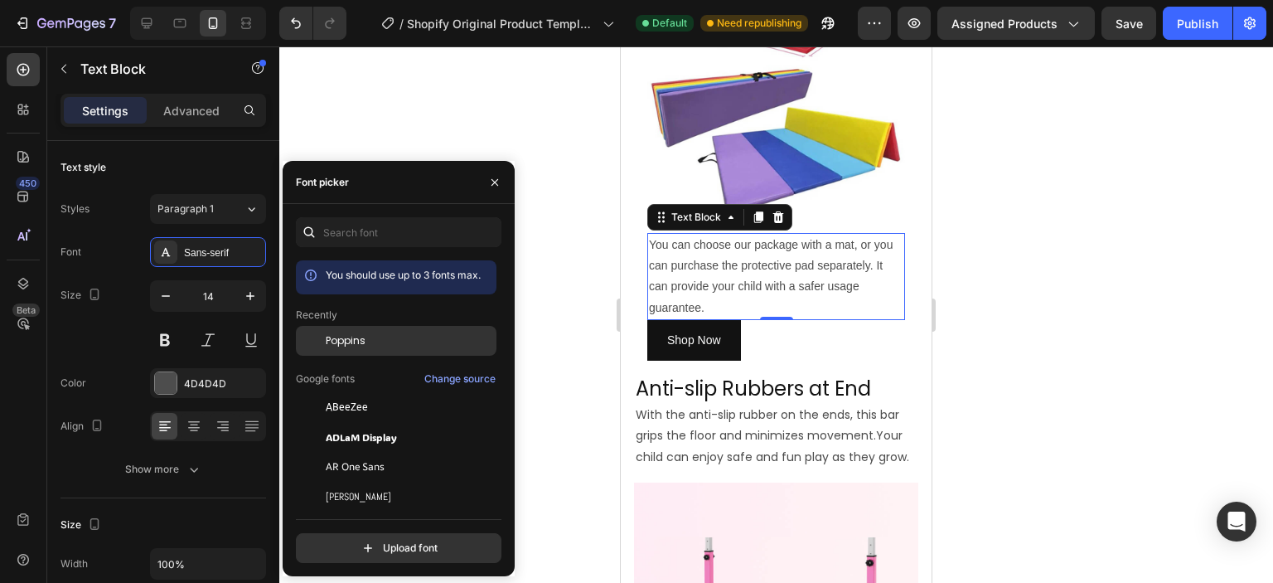
click at [330, 335] on span "Poppins" at bounding box center [346, 340] width 40 height 15
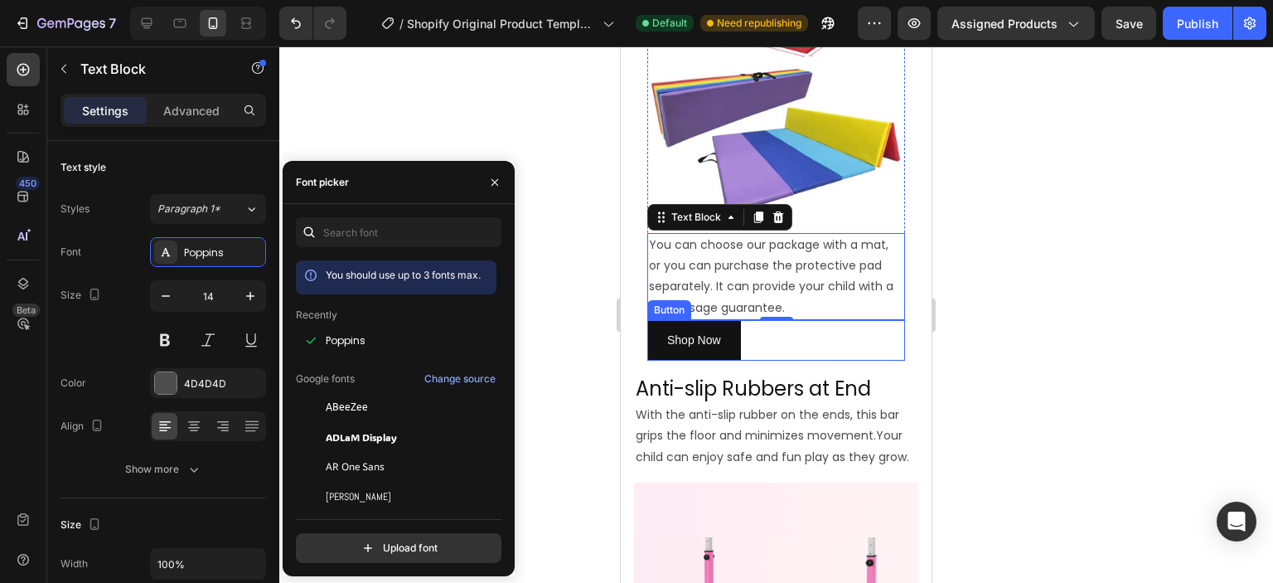
click at [756, 320] on div "Shop Now Button" at bounding box center [776, 340] width 258 height 41
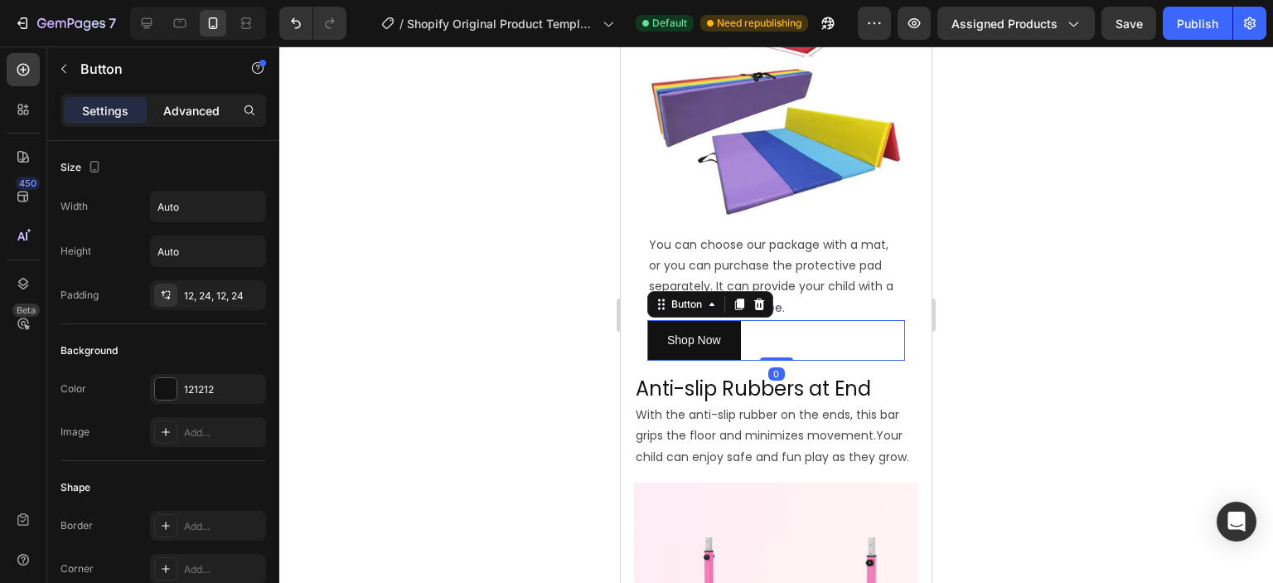
click at [167, 109] on p "Advanced" at bounding box center [191, 110] width 56 height 17
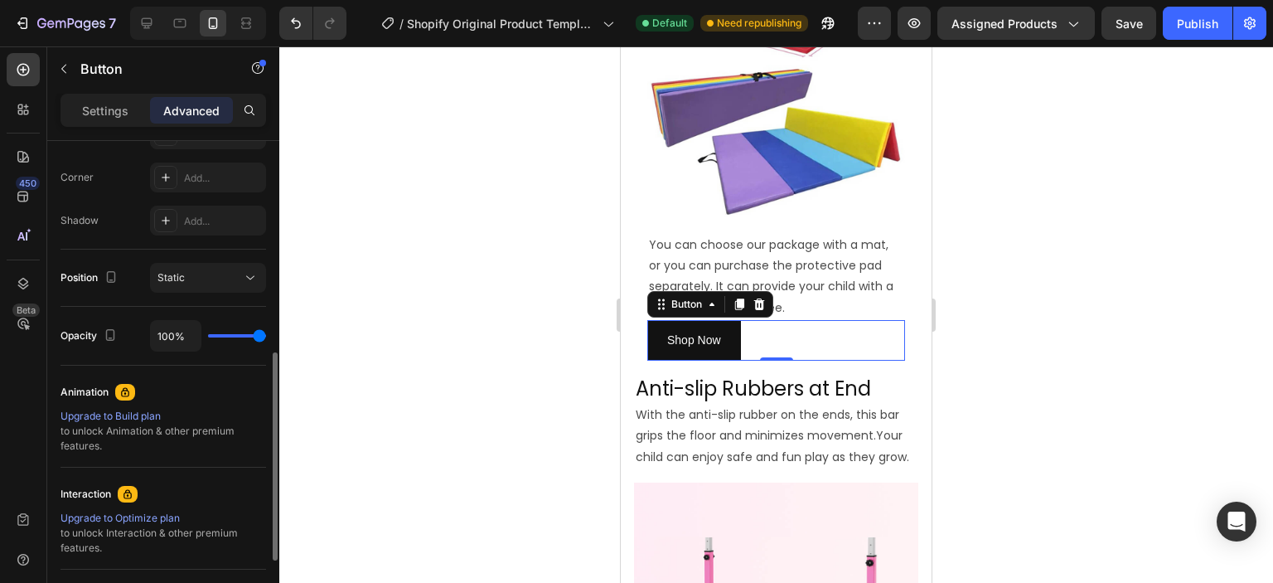
scroll to position [580, 0]
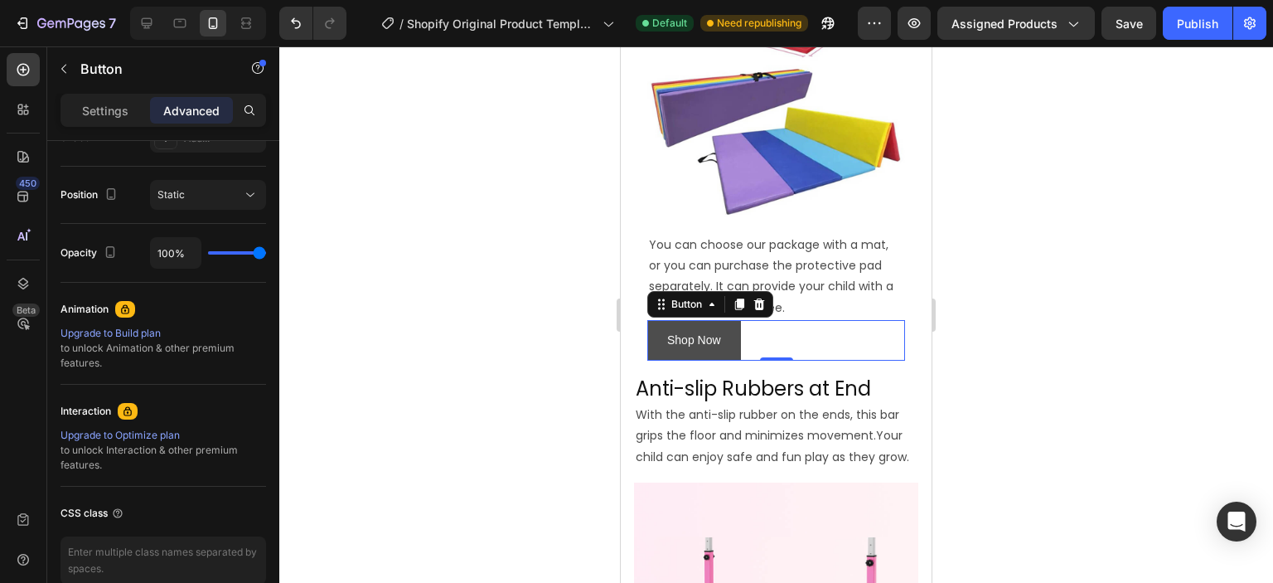
click at [653, 320] on button "Shop Now" at bounding box center [694, 340] width 94 height 41
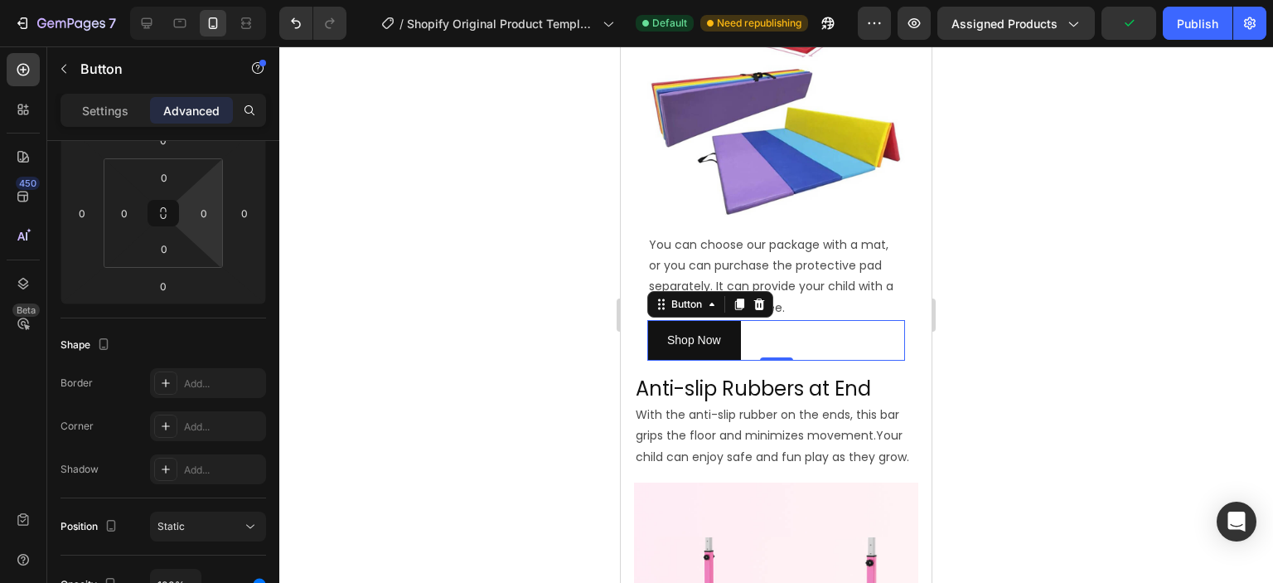
scroll to position [0, 0]
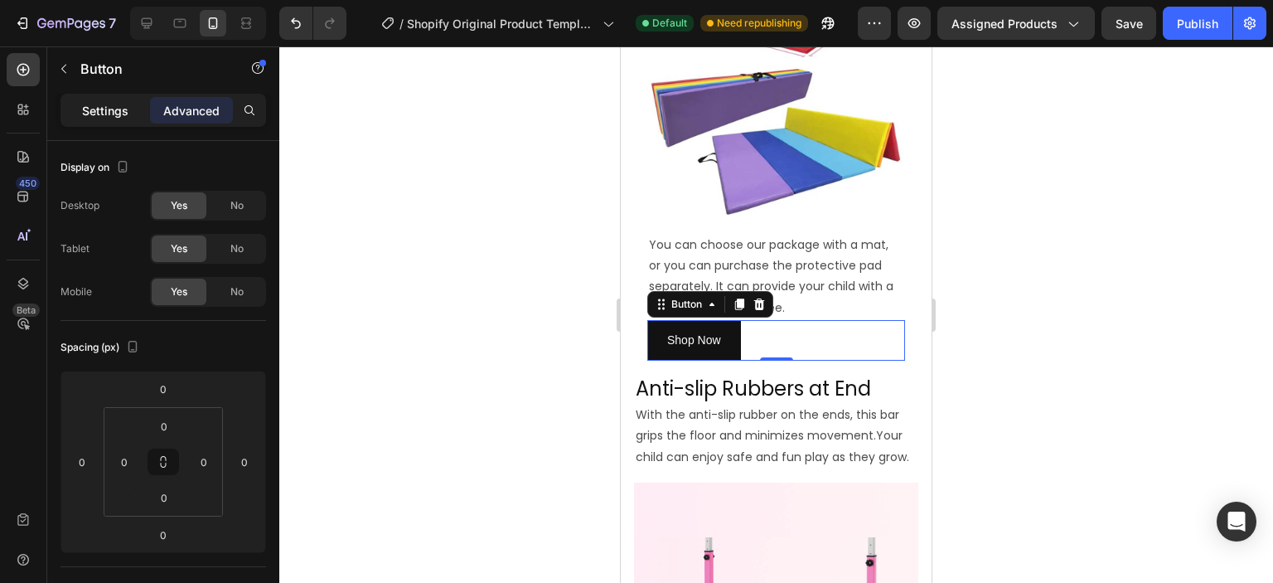
click at [80, 109] on div "Settings" at bounding box center [105, 110] width 83 height 27
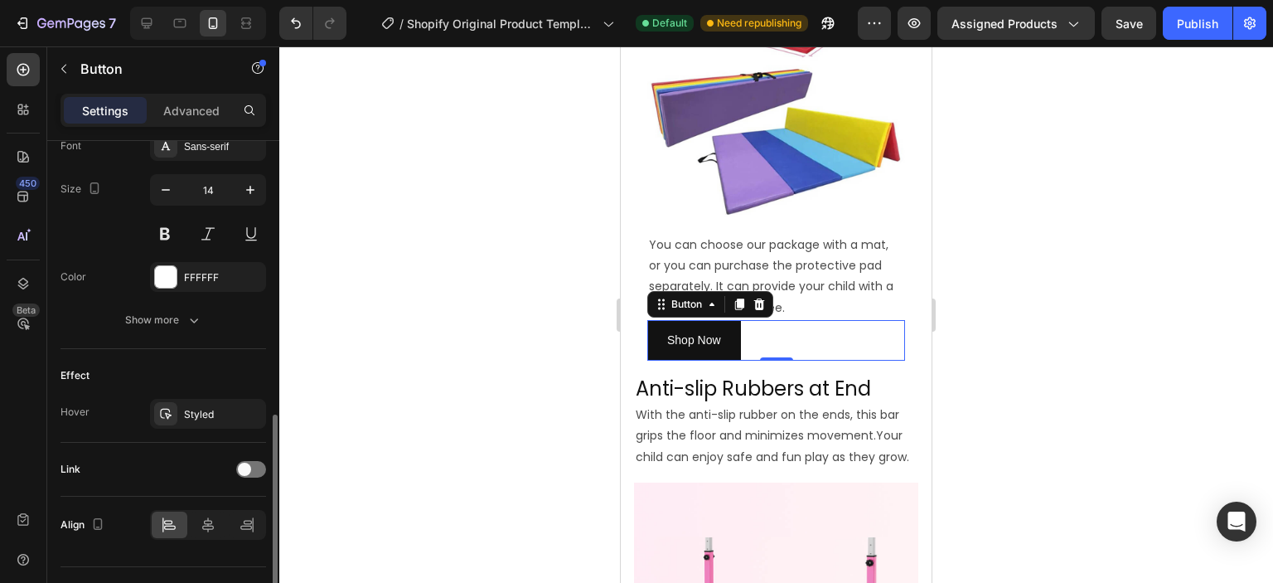
scroll to position [696, 0]
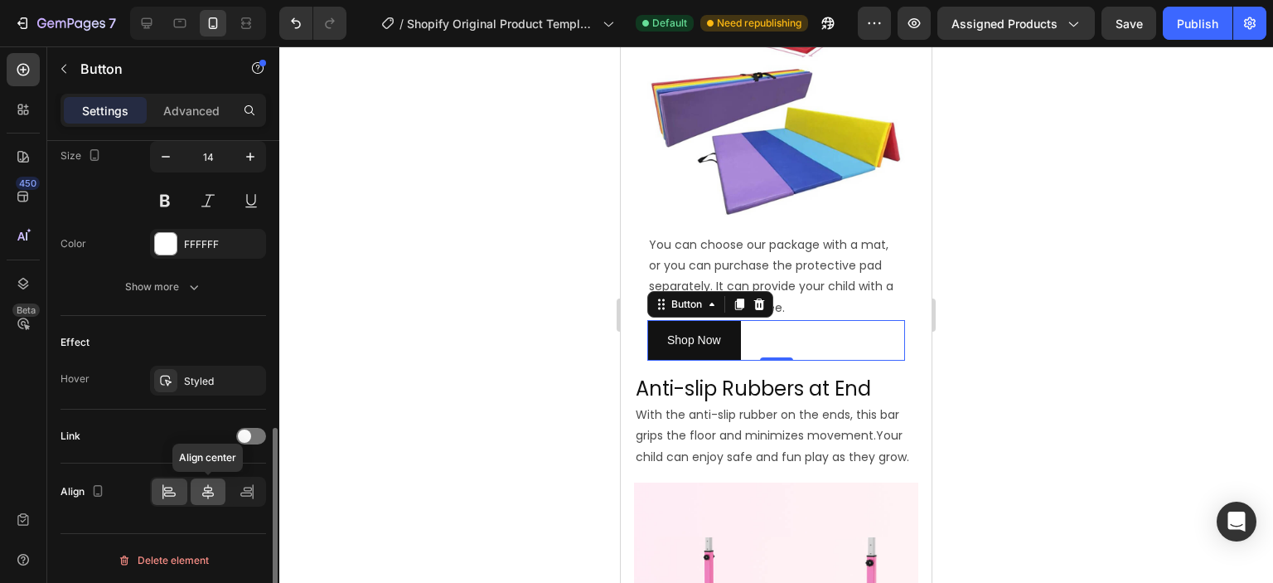
click at [192, 489] on div at bounding box center [209, 491] width 36 height 27
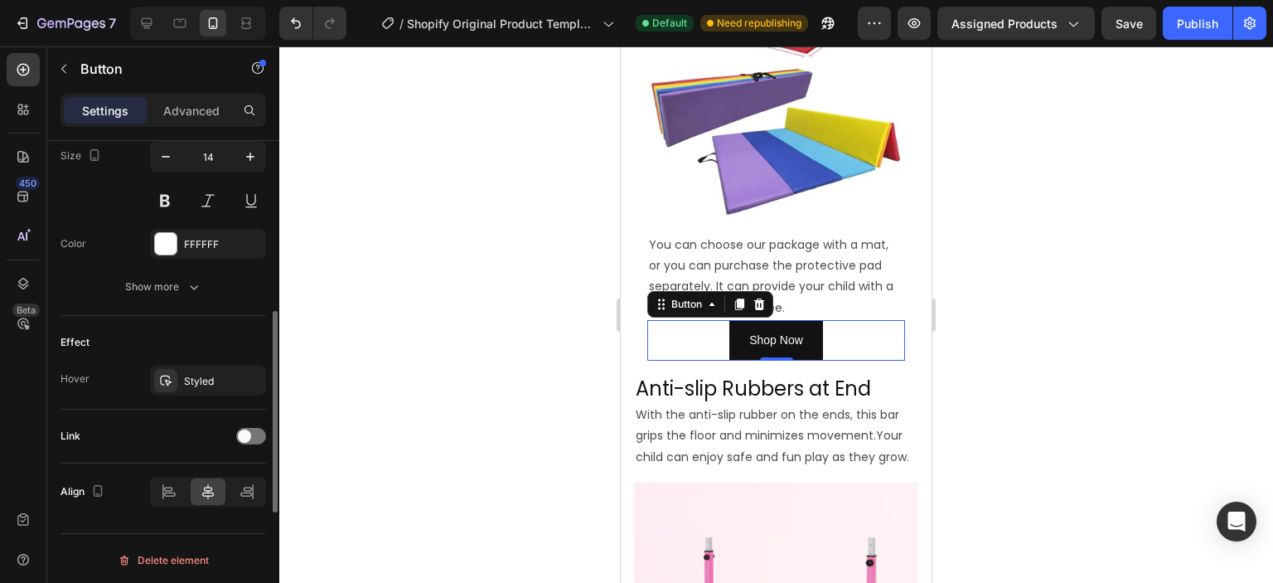
scroll to position [613, 0]
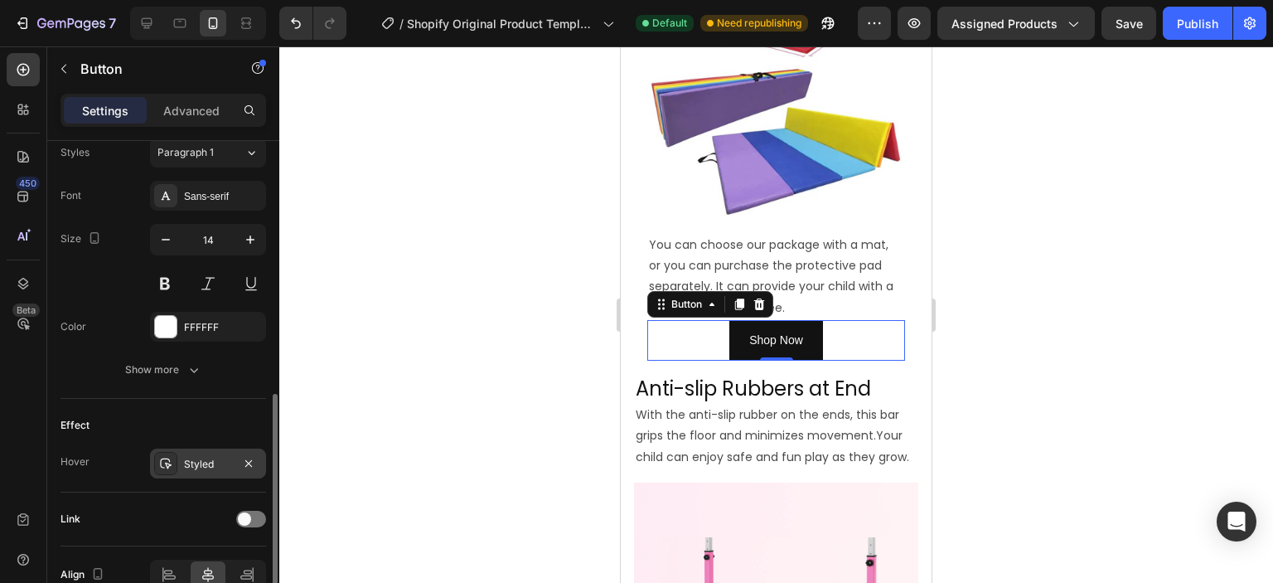
click at [206, 471] on div "Styled" at bounding box center [208, 463] width 116 height 30
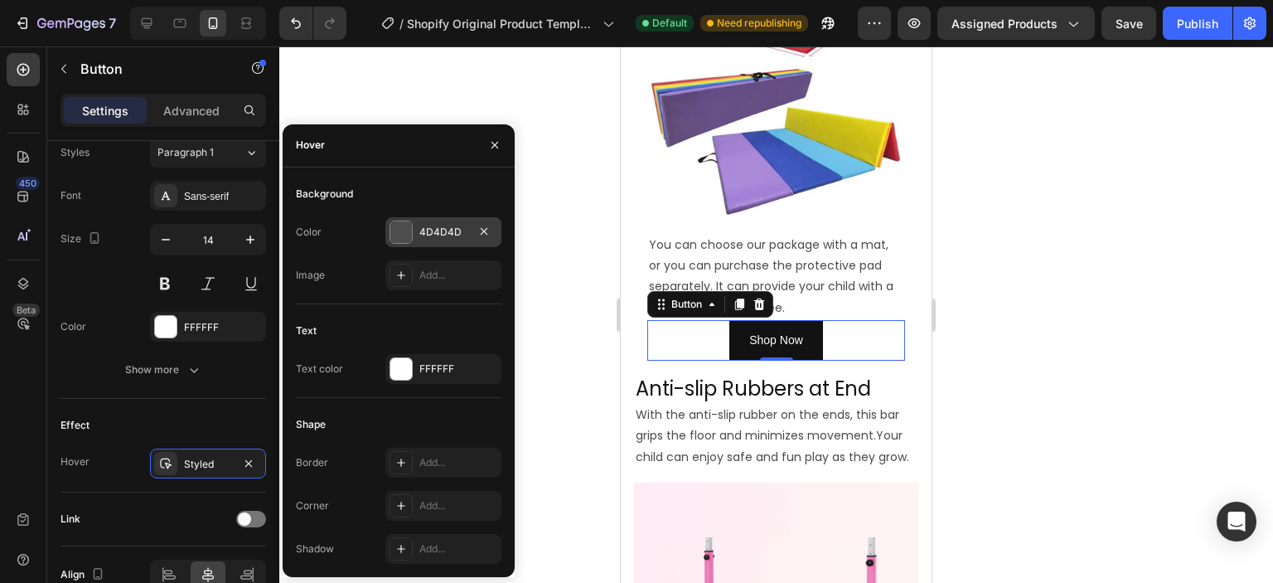
click at [421, 230] on div "4D4D4D" at bounding box center [443, 232] width 48 height 15
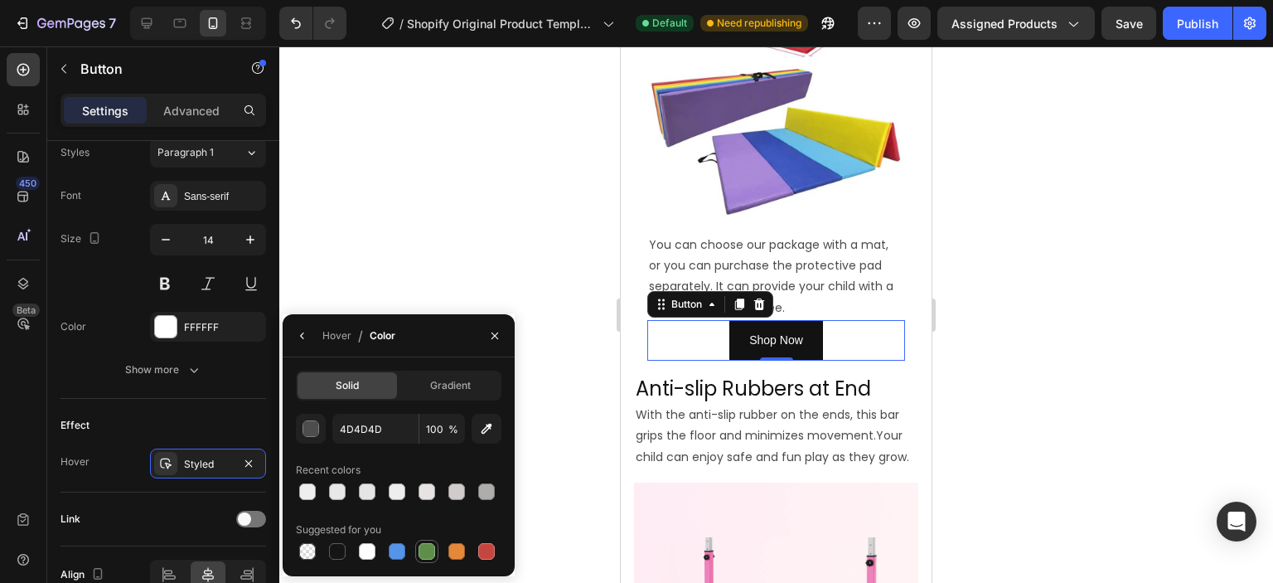
drag, startPoint x: 418, startPoint y: 537, endPoint x: 424, endPoint y: 559, distance: 22.5
click at [424, 559] on div "Suggested for you" at bounding box center [399, 539] width 206 height 46
click at [424, 559] on div at bounding box center [426, 551] width 17 height 17
type input "5E8E49"
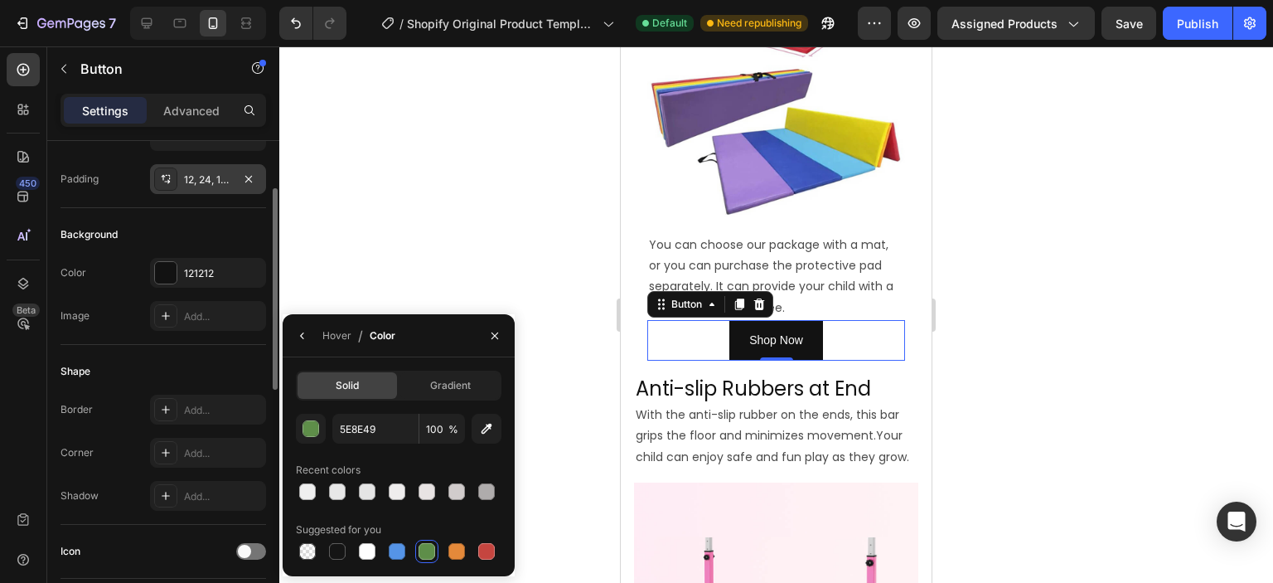
scroll to position [33, 0]
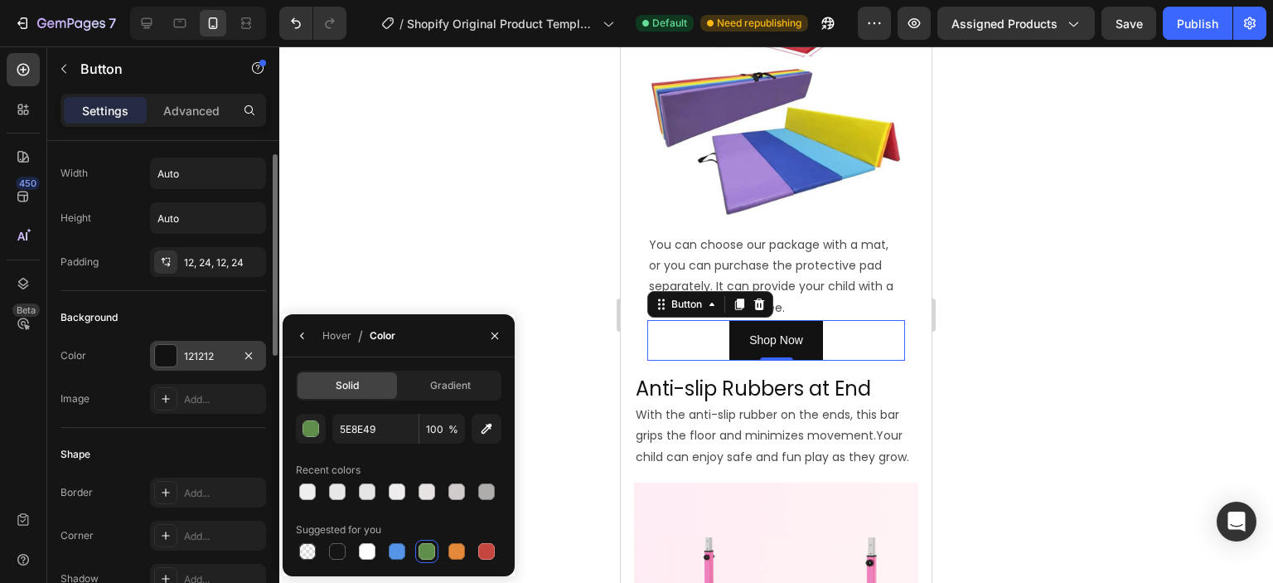
click at [185, 353] on div "121212" at bounding box center [208, 356] width 48 height 15
click at [398, 553] on div at bounding box center [397, 551] width 17 height 17
type input "5594E7"
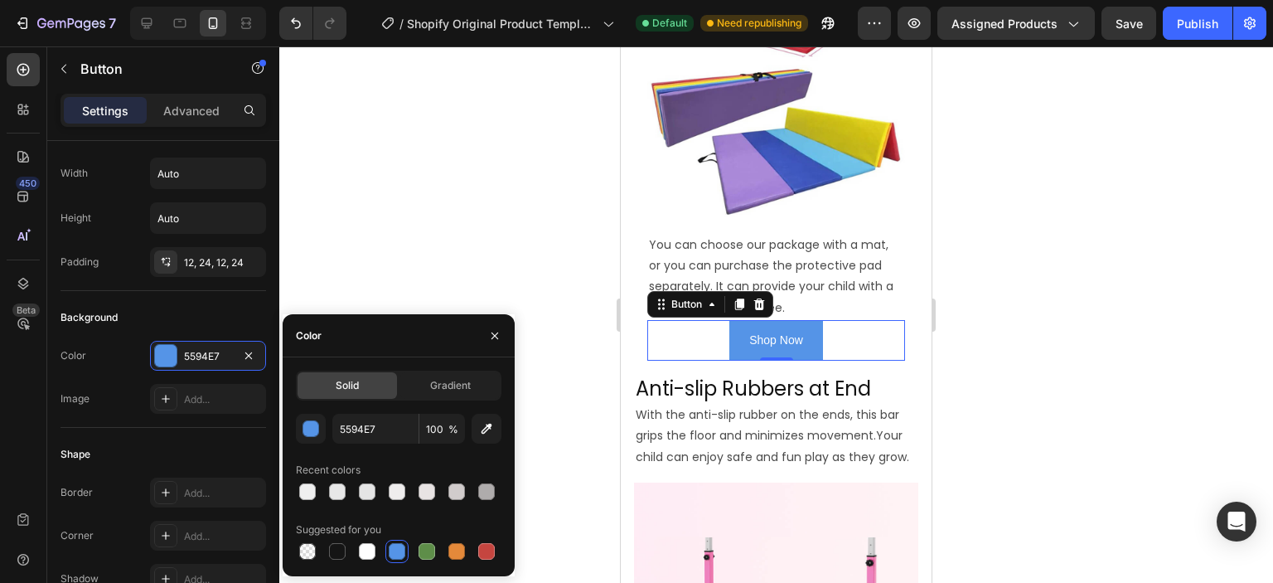
click at [472, 249] on div at bounding box center [776, 314] width 994 height 536
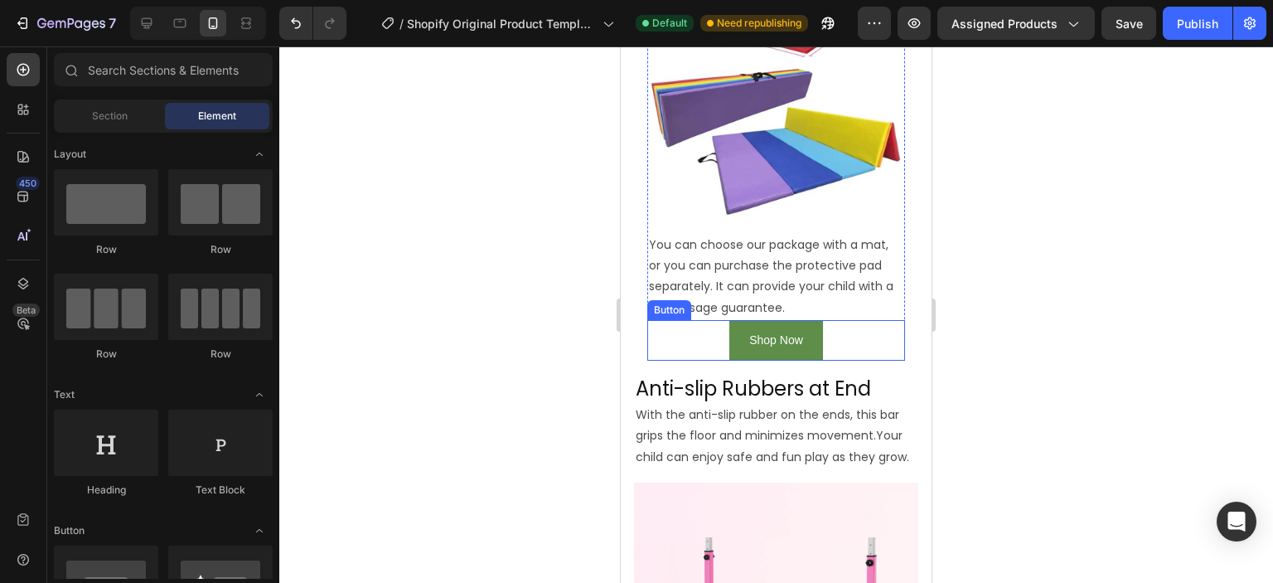
click at [814, 320] on button "Shop Now" at bounding box center [776, 340] width 94 height 41
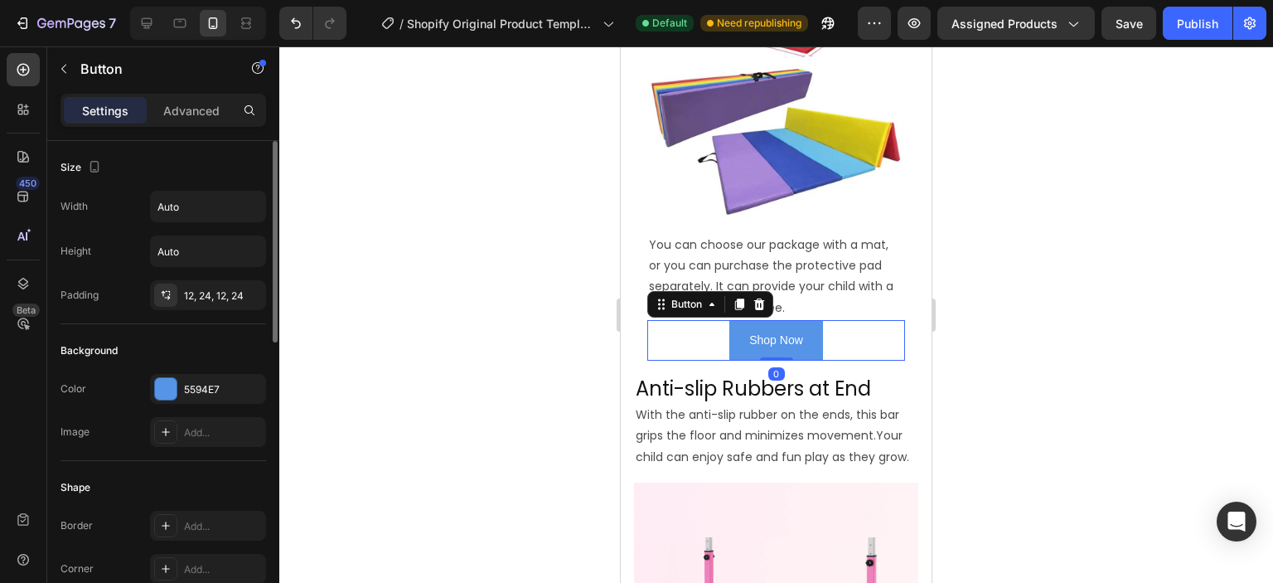
scroll to position [83, 0]
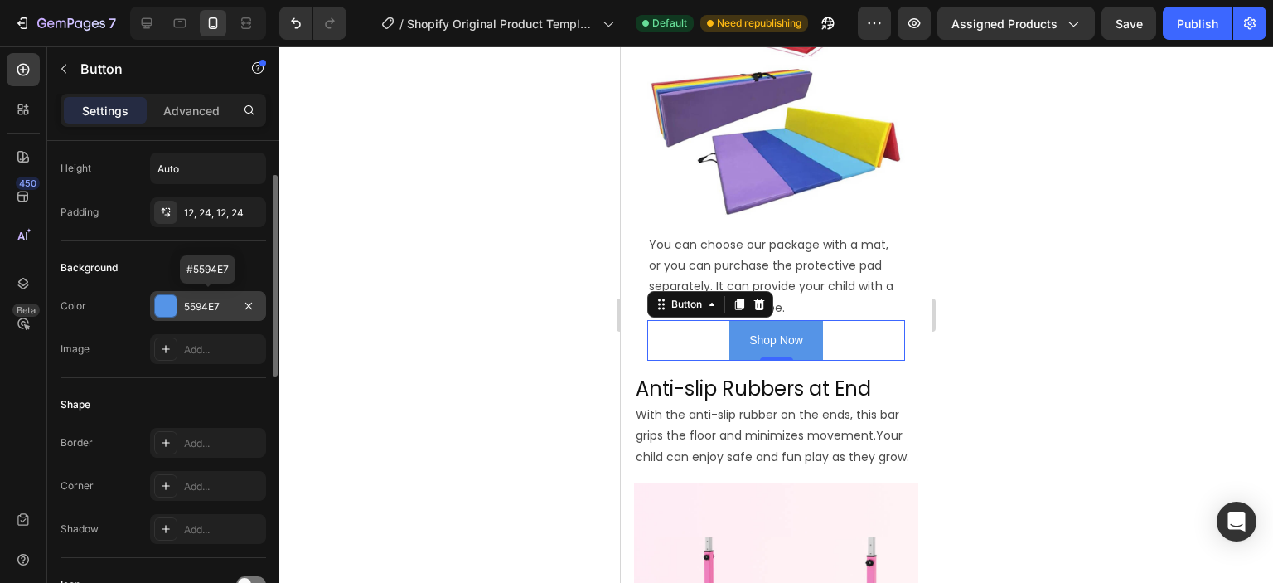
click at [189, 309] on div "5594E7" at bounding box center [208, 306] width 48 height 15
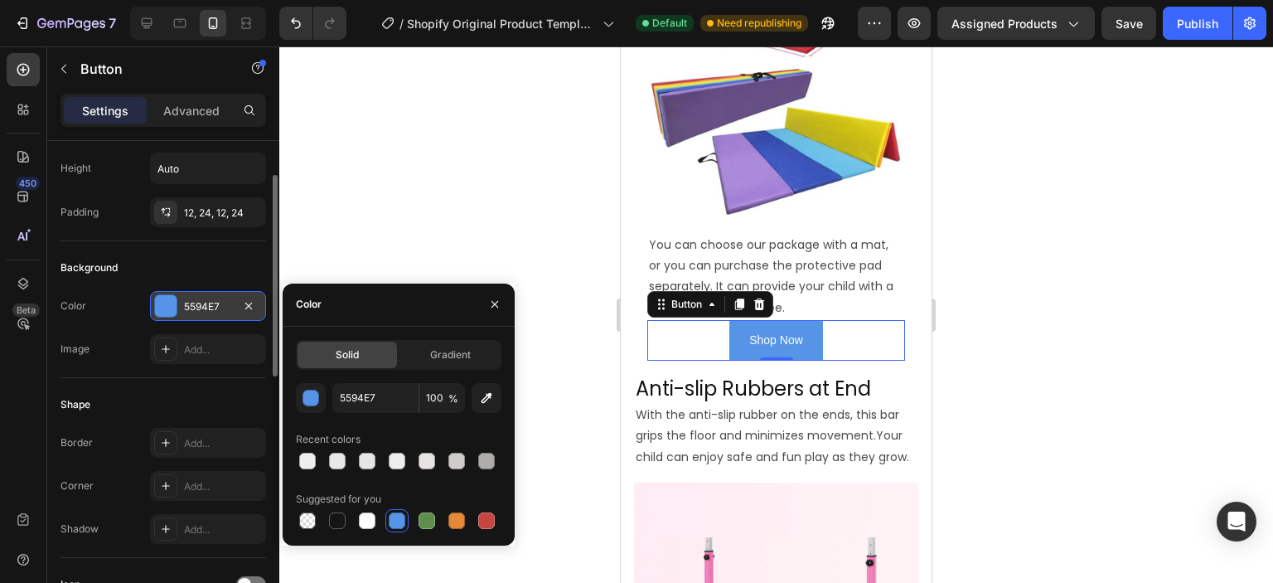
click at [224, 303] on div "5594E7" at bounding box center [208, 306] width 48 height 15
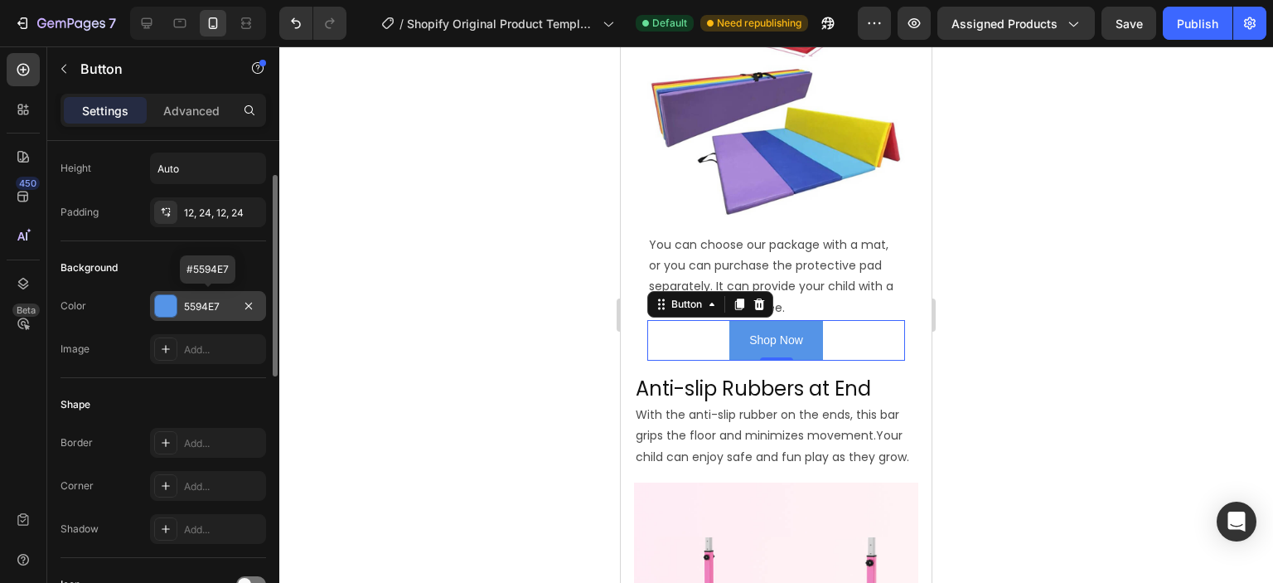
click at [224, 303] on div "5594E7" at bounding box center [208, 306] width 48 height 15
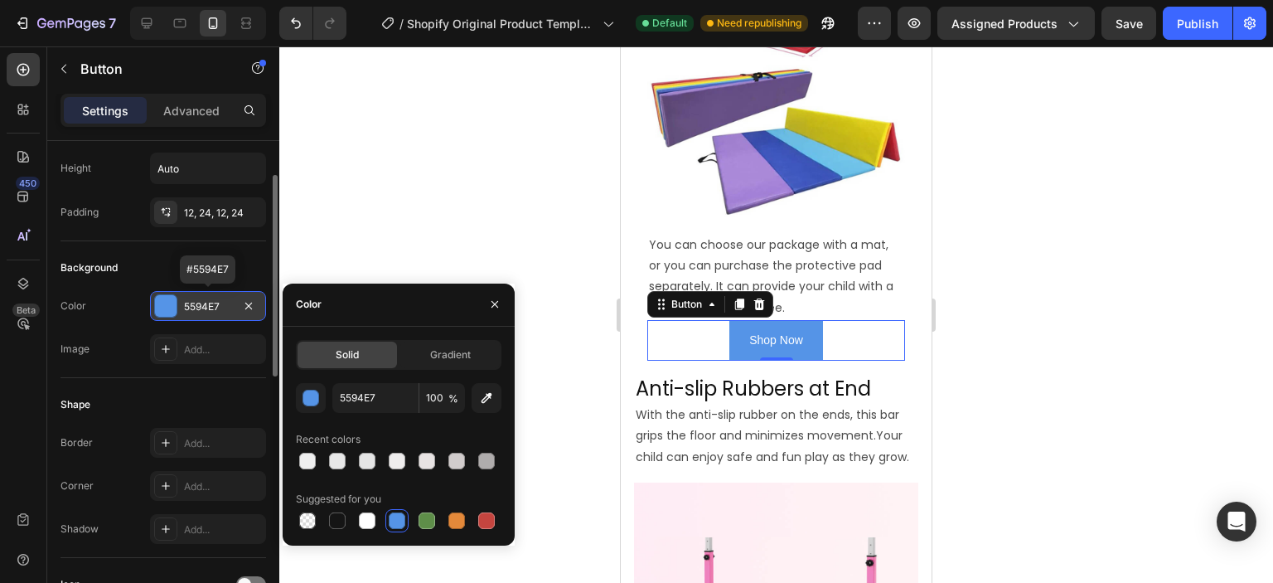
click at [224, 303] on div "5594E7" at bounding box center [208, 306] width 48 height 15
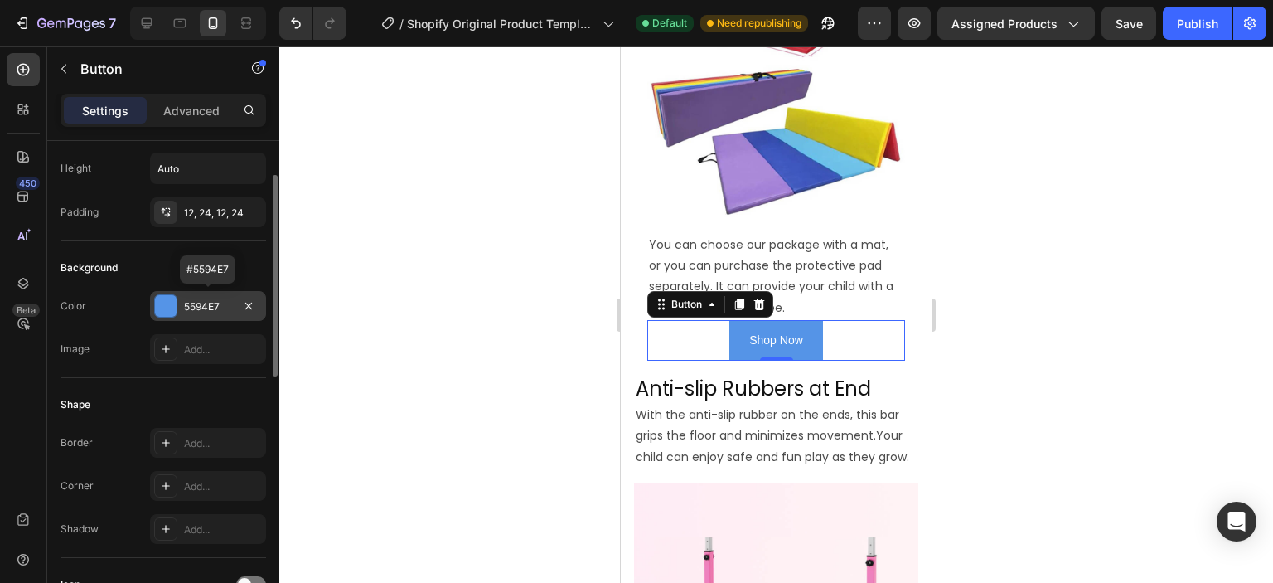
click at [224, 303] on div "5594E7" at bounding box center [208, 306] width 48 height 15
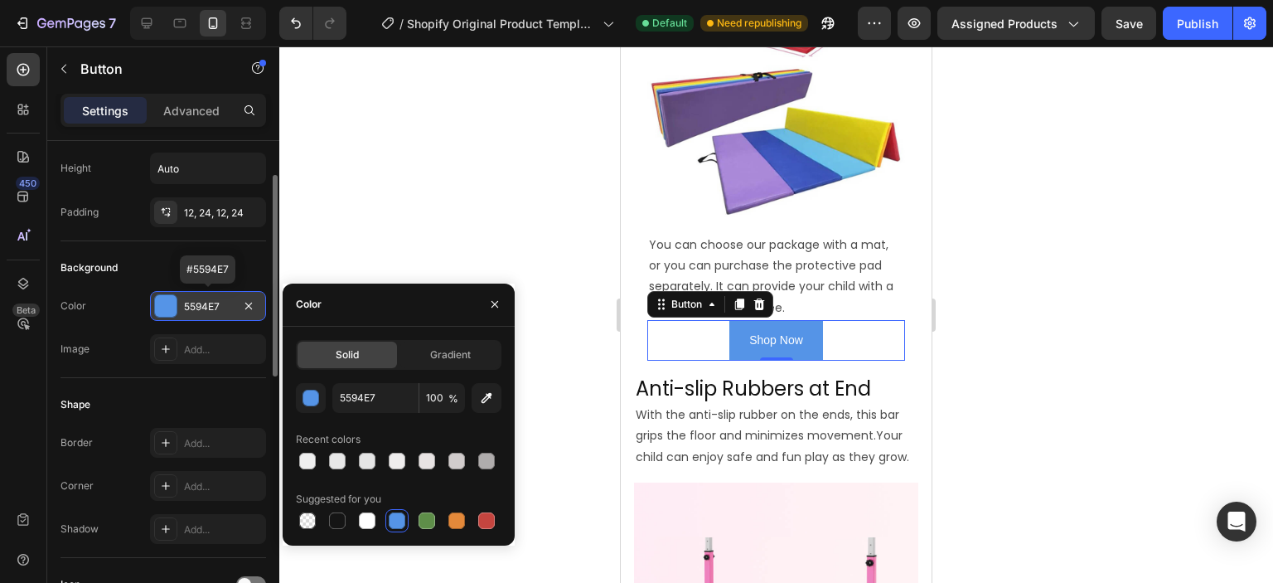
click at [224, 303] on div "5594E7" at bounding box center [208, 306] width 48 height 15
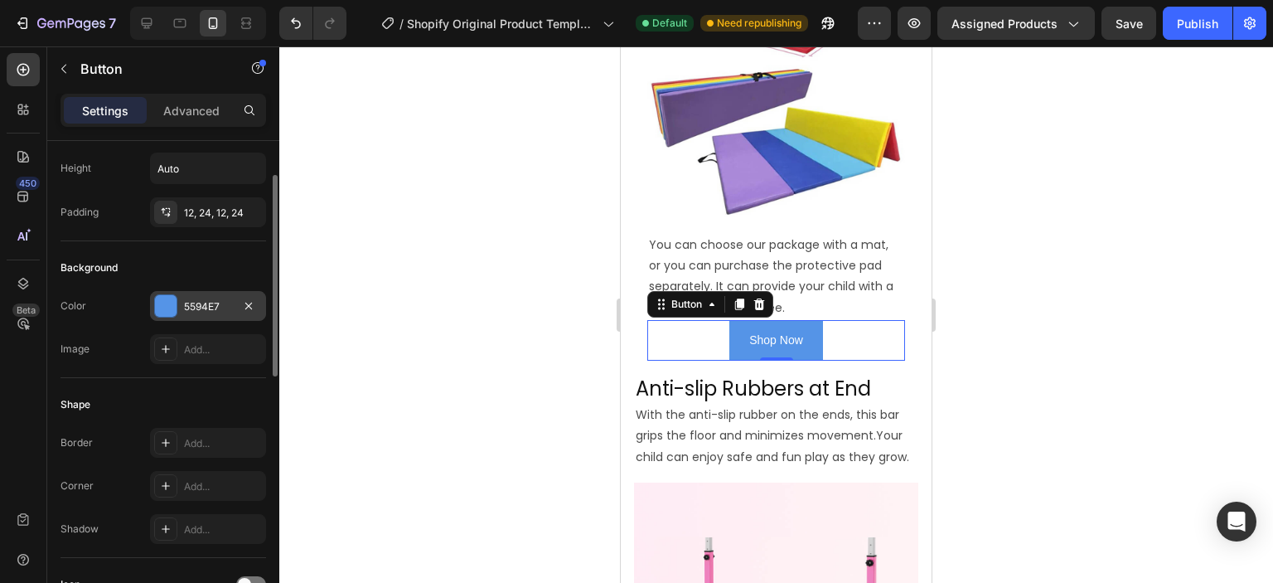
click at [224, 304] on div "5594E7" at bounding box center [208, 306] width 48 height 15
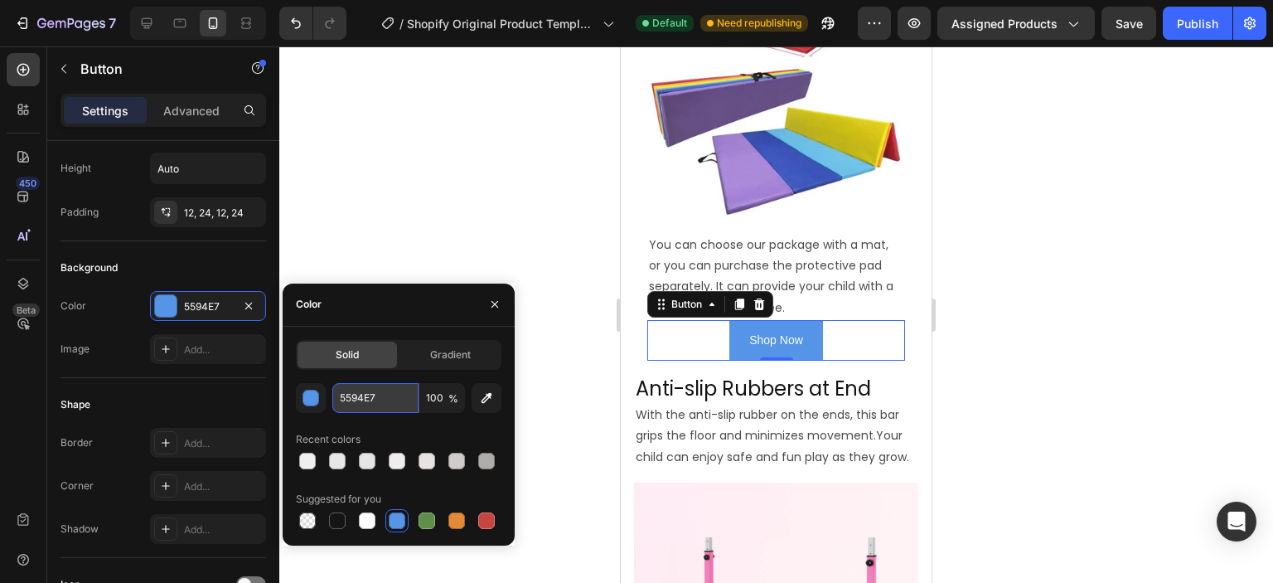
click at [383, 398] on input "5594E7" at bounding box center [375, 398] width 86 height 30
click at [383, 397] on input "5594E7" at bounding box center [375, 398] width 86 height 30
paste input "1767A5"
type input "1767A5"
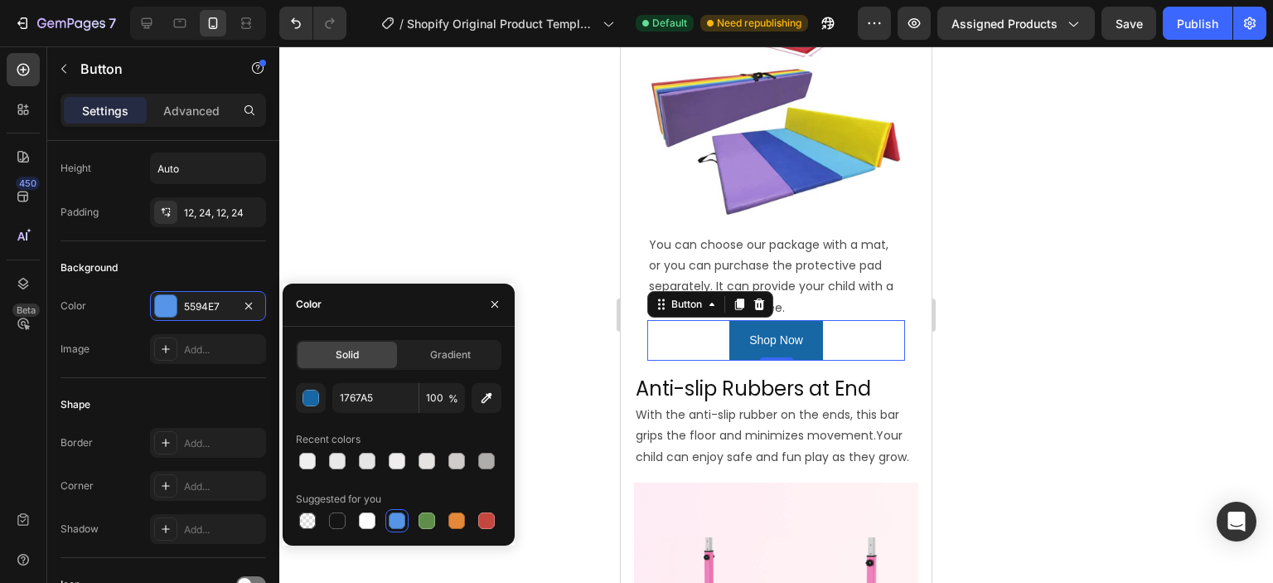
click at [529, 264] on div at bounding box center [776, 314] width 994 height 536
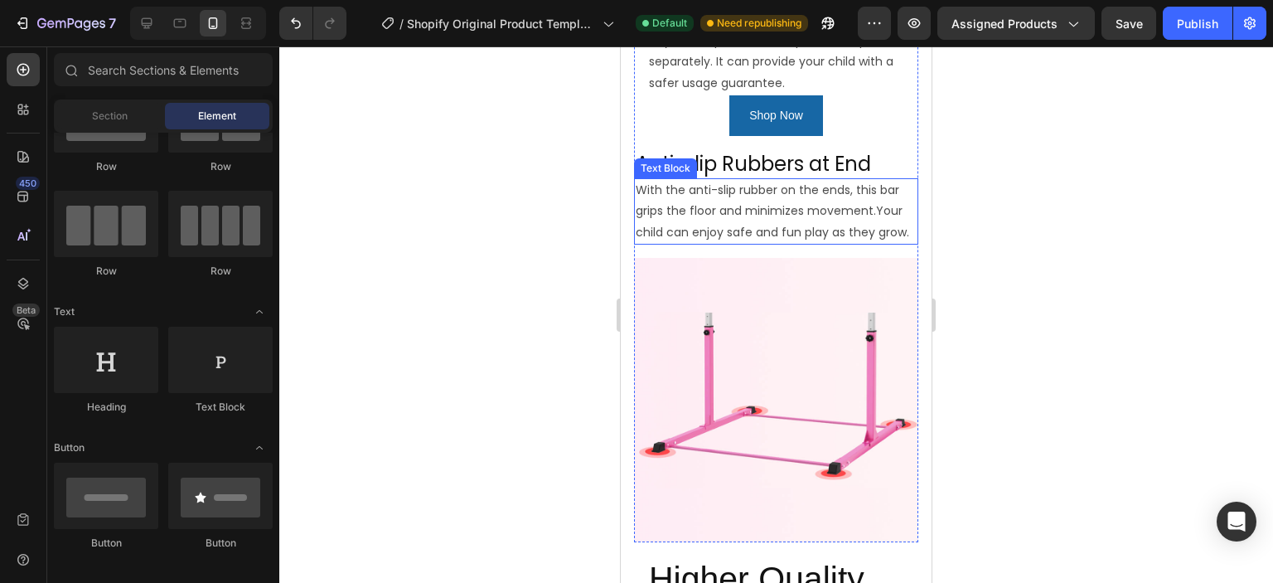
scroll to position [1369, 0]
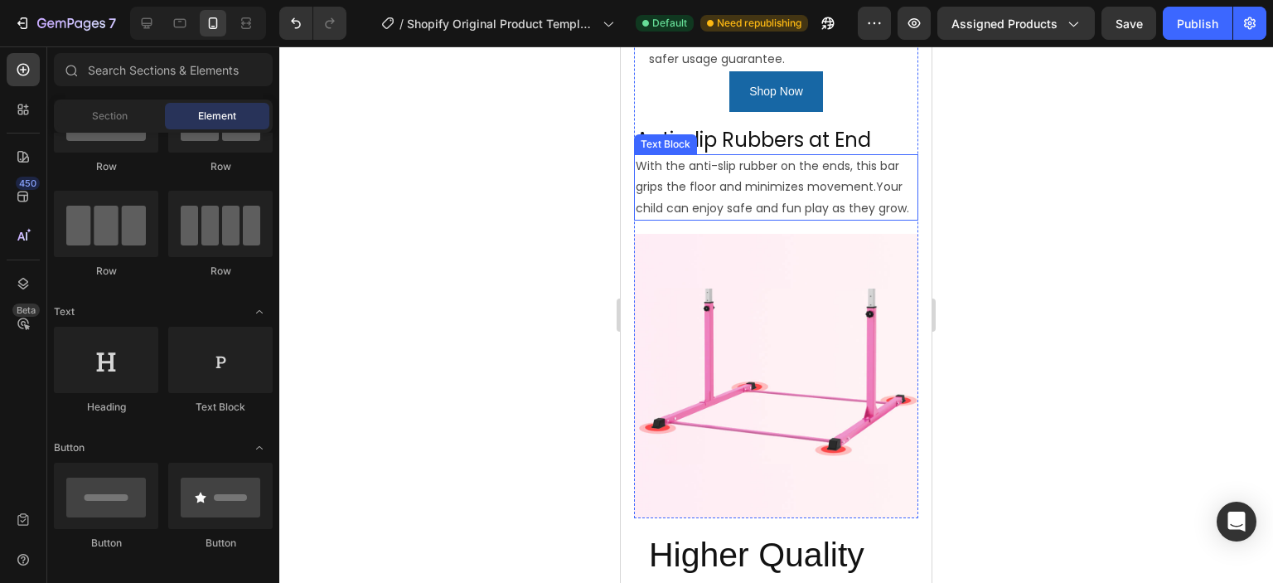
click at [776, 344] on img at bounding box center [776, 376] width 284 height 284
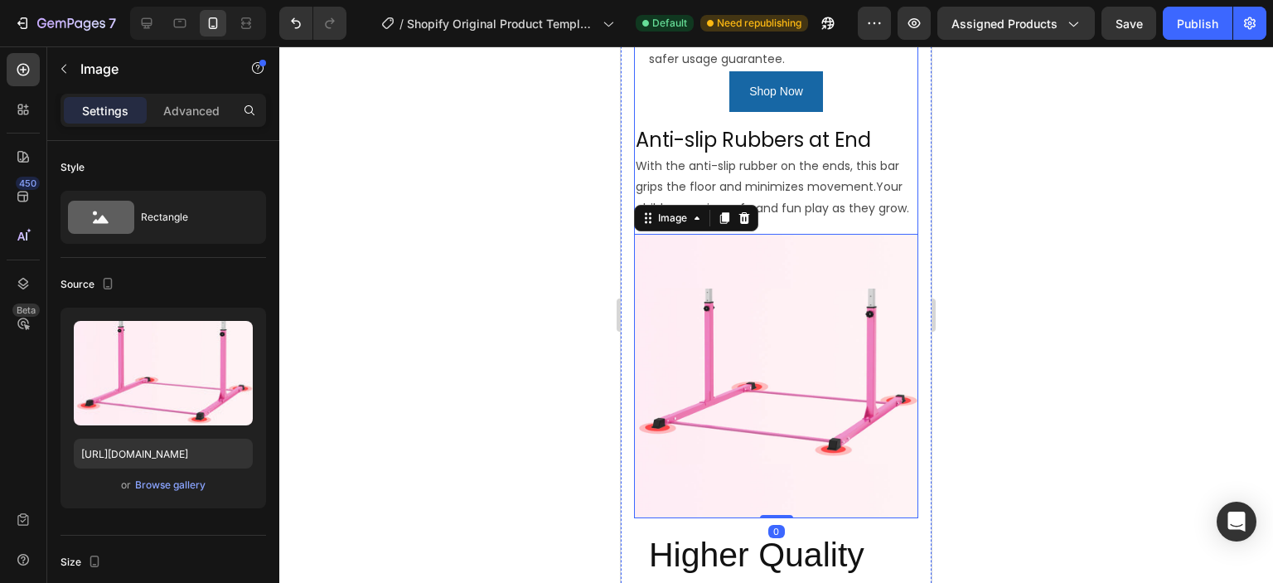
click at [815, 202] on div "Image You can choose our package with a mat, or you can purchase the protective…" at bounding box center [776, 109] width 284 height 818
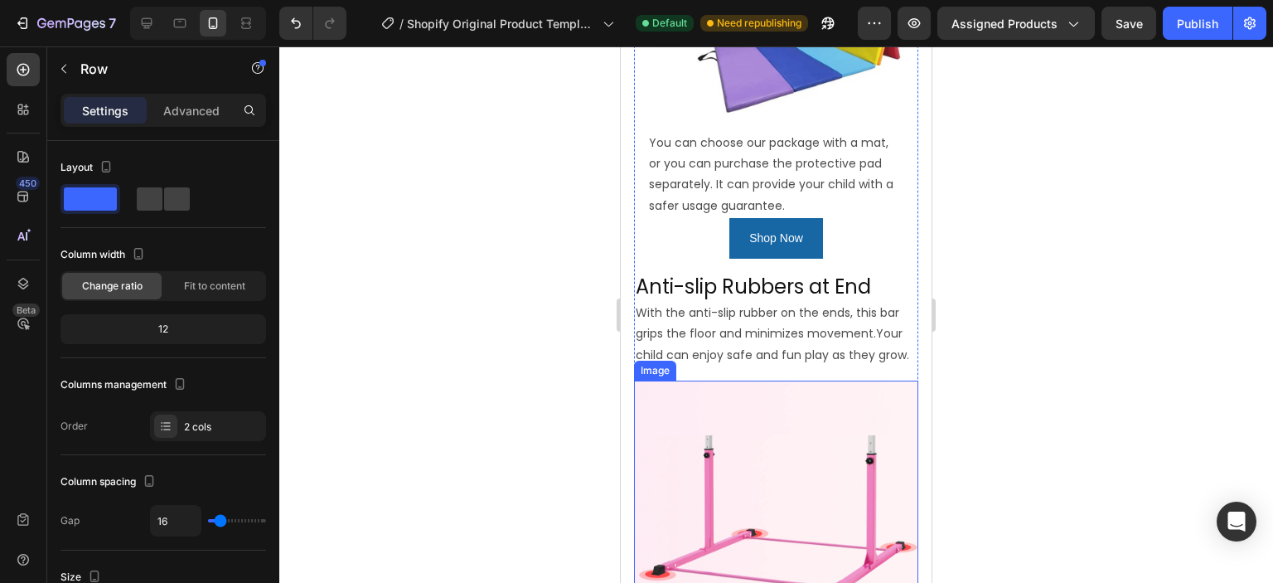
scroll to position [1203, 0]
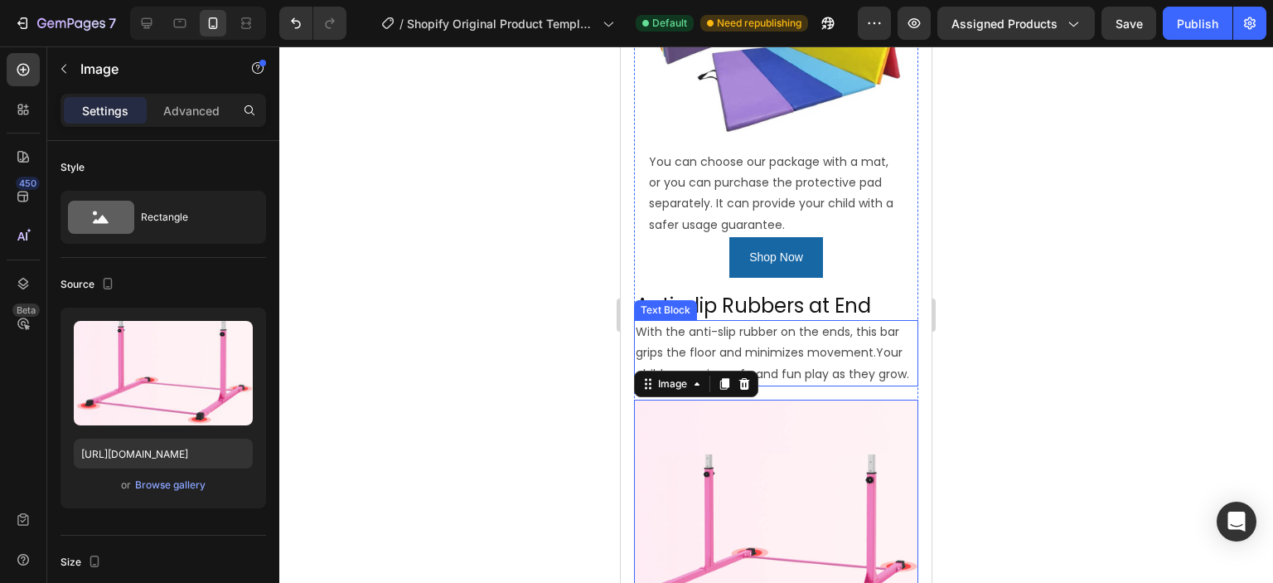
click at [801, 331] on p "With the anti-slip rubber on the ends, this bar grips the floor and minimizes m…" at bounding box center [776, 353] width 281 height 63
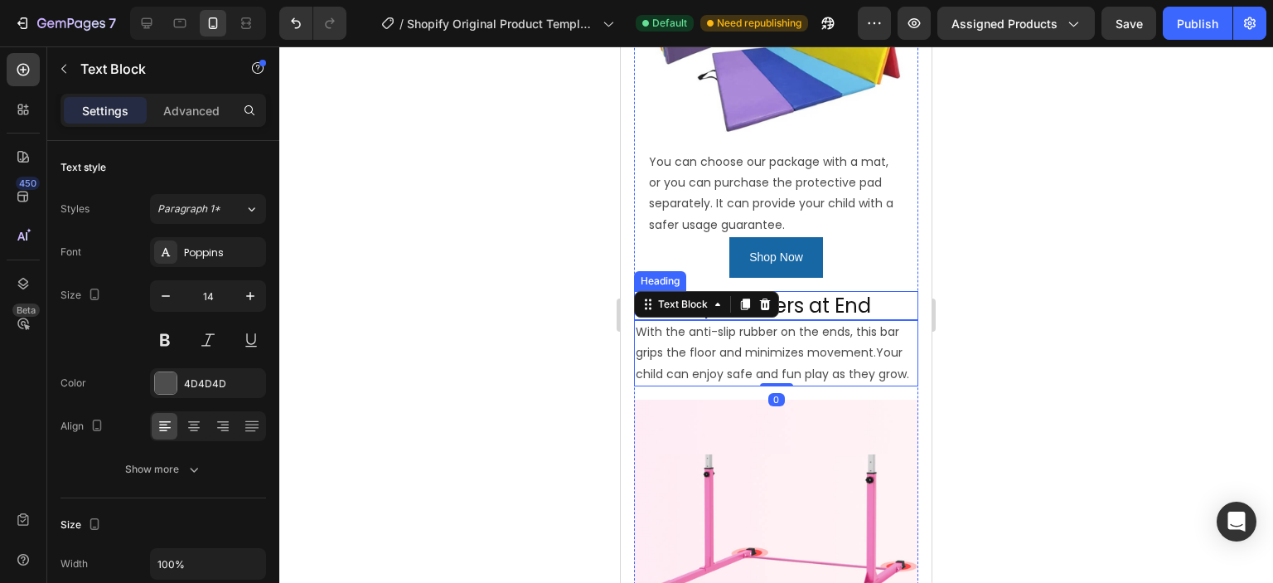
click at [899, 291] on h2 "Anti-slip Rubbers at End" at bounding box center [776, 305] width 284 height 29
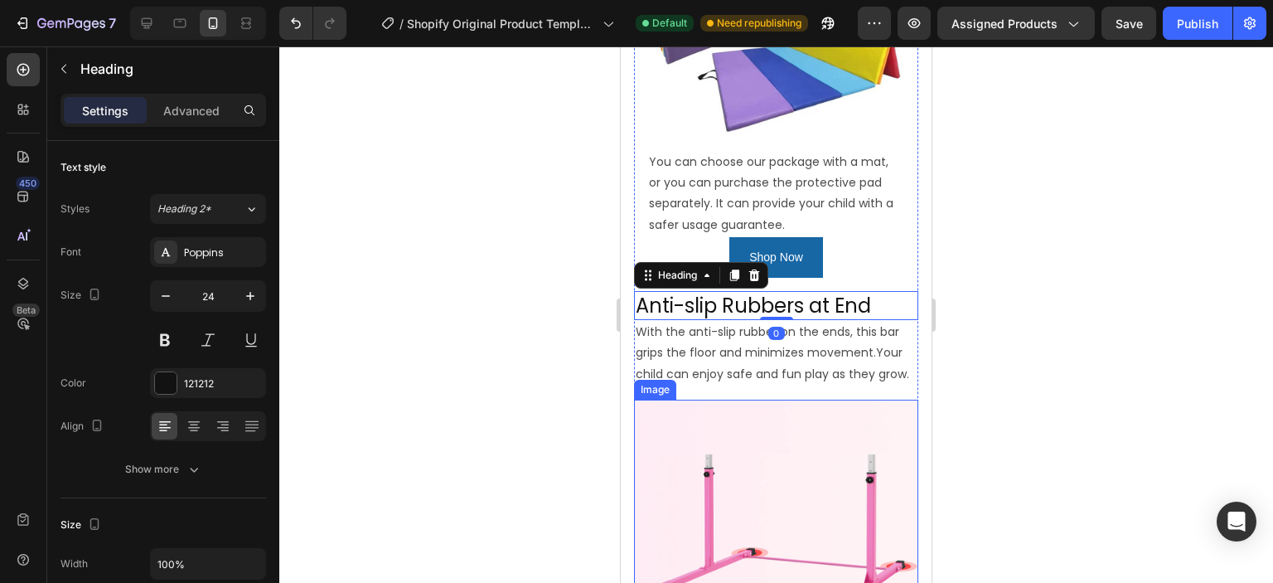
click at [819, 404] on img at bounding box center [776, 541] width 284 height 284
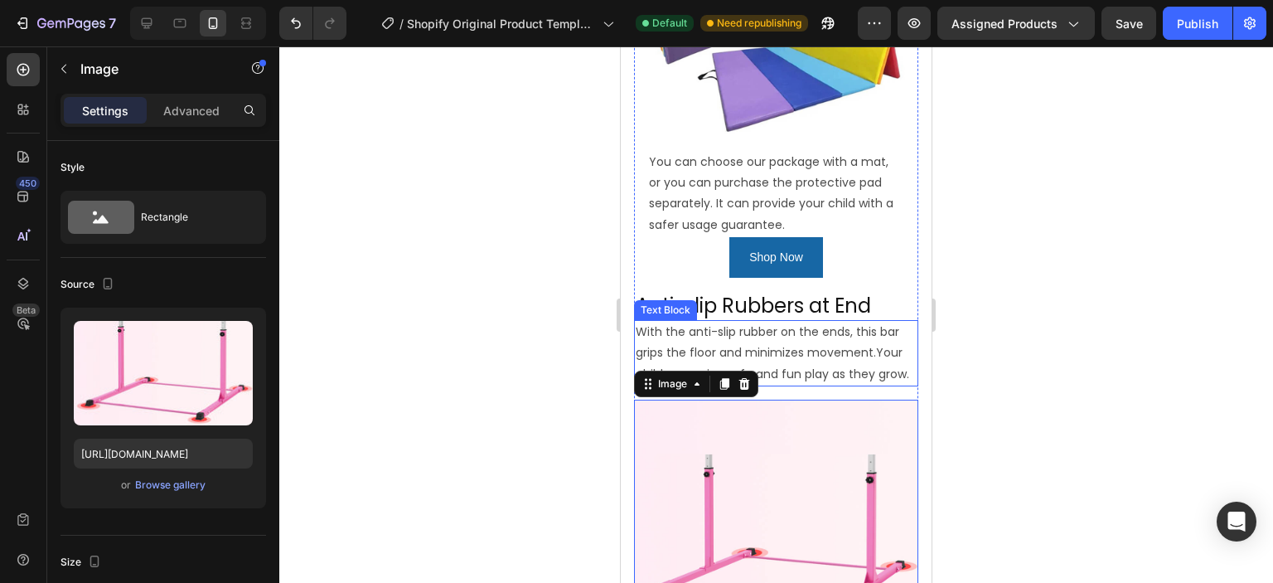
click at [810, 349] on p "With the anti-slip rubber on the ends, this bar grips the floor and minimizes m…" at bounding box center [776, 353] width 281 height 63
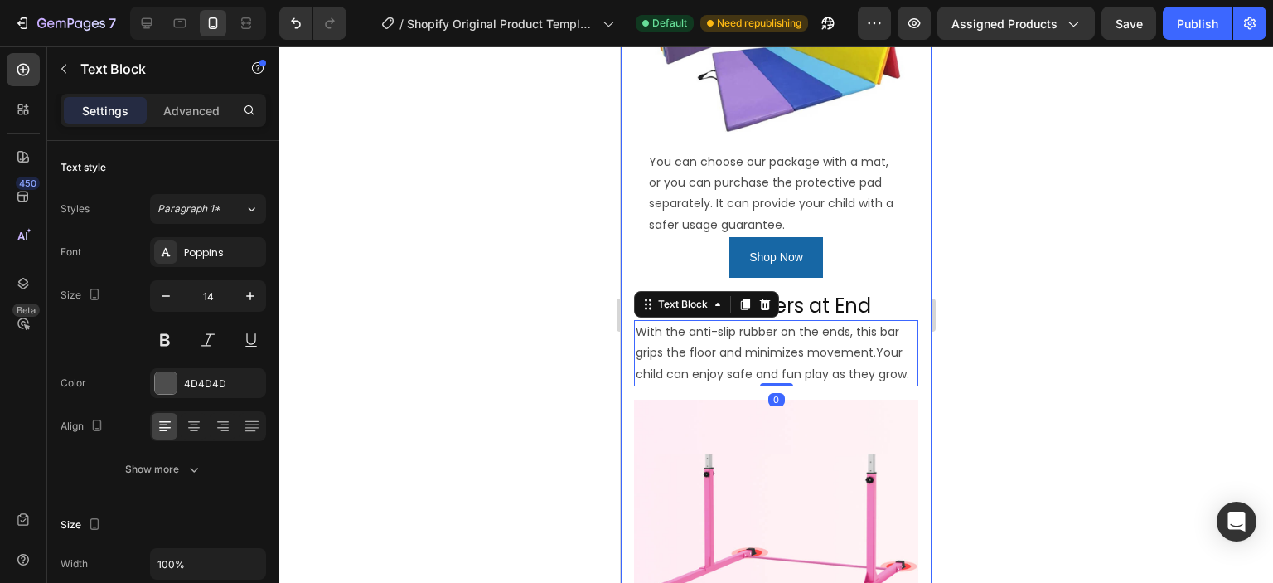
click at [906, 377] on div "Image Steady Triangular Support Heading Safly Fun gymnastics bar is designed ba…" at bounding box center [776, 357] width 311 height 2705
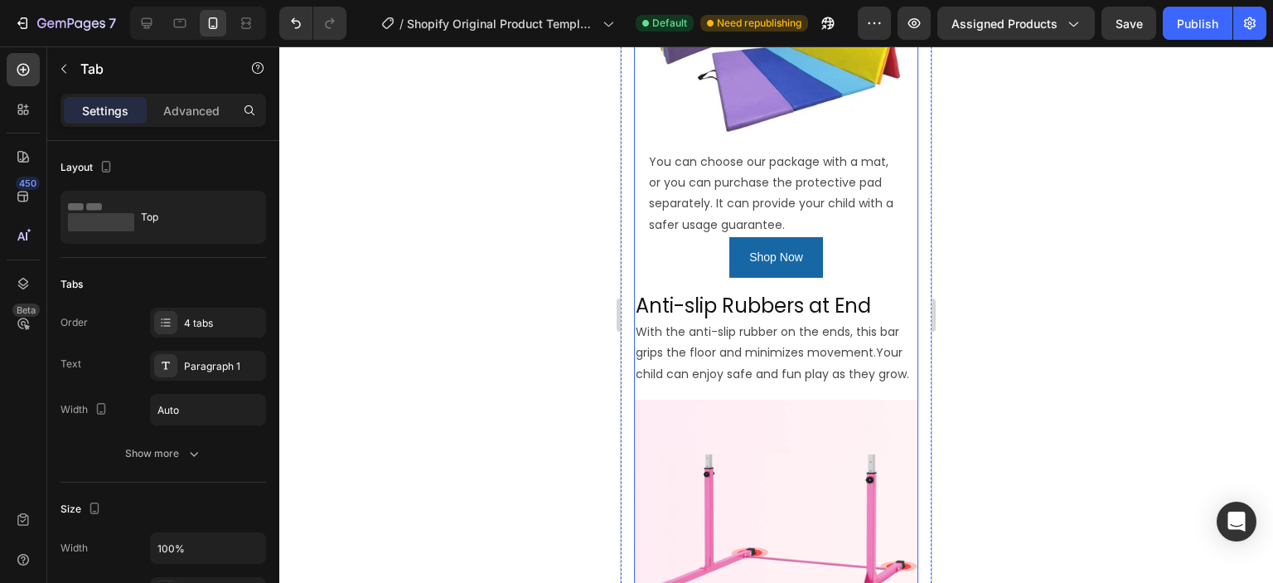
click at [880, 375] on div "Image You can choose our package with a mat, or you can purchase the protective…" at bounding box center [776, 275] width 284 height 818
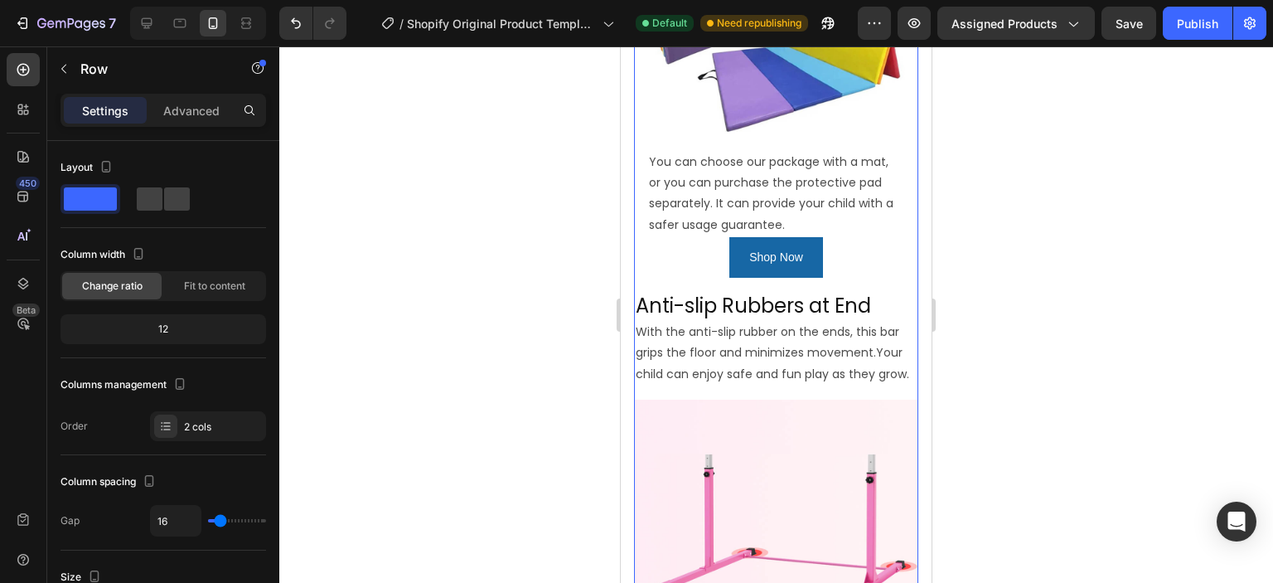
click at [893, 373] on div "Image You can choose our package with a mat, or you can purchase the protective…" at bounding box center [776, 275] width 284 height 818
click at [879, 370] on div "Image You can choose our package with a mat, or you can purchase the protective…" at bounding box center [776, 275] width 284 height 818
click at [806, 376] on div "Image You can choose our package with a mat, or you can purchase the protective…" at bounding box center [776, 275] width 284 height 818
click at [791, 322] on p "With the anti-slip rubber on the ends, this bar grips the floor and minimizes m…" at bounding box center [776, 353] width 281 height 63
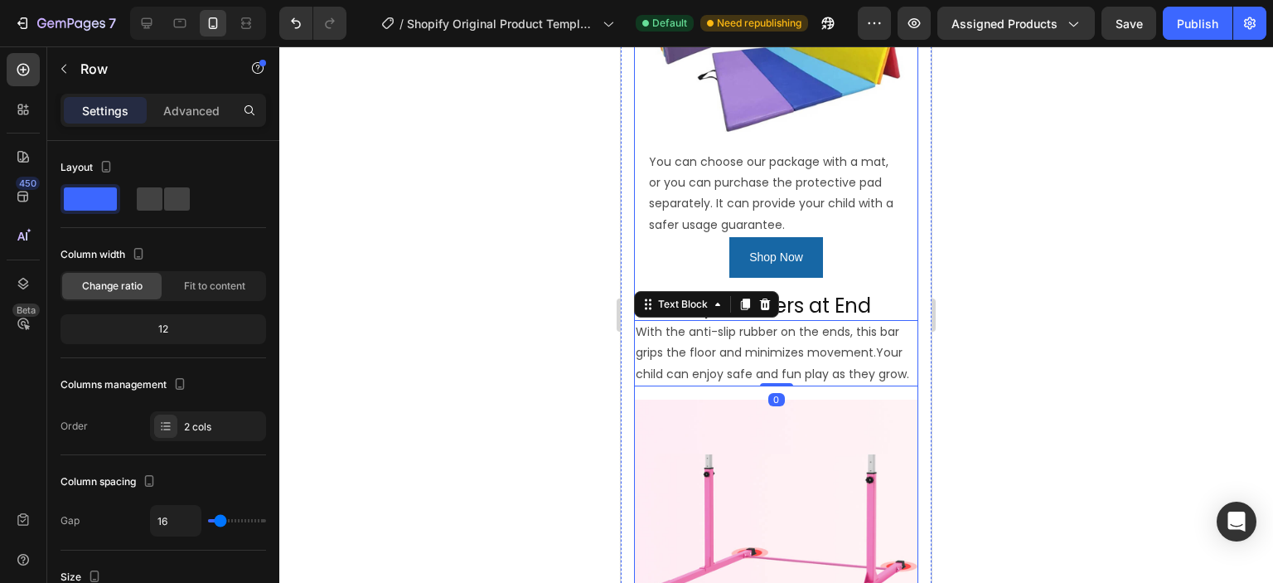
click at [809, 372] on div "Image You can choose our package with a mat, or you can purchase the protective…" at bounding box center [776, 275] width 284 height 818
click at [883, 367] on div "With the anti-slip rubber on the ends, this bar grips the floor and minimizes m…" at bounding box center [776, 353] width 284 height 66
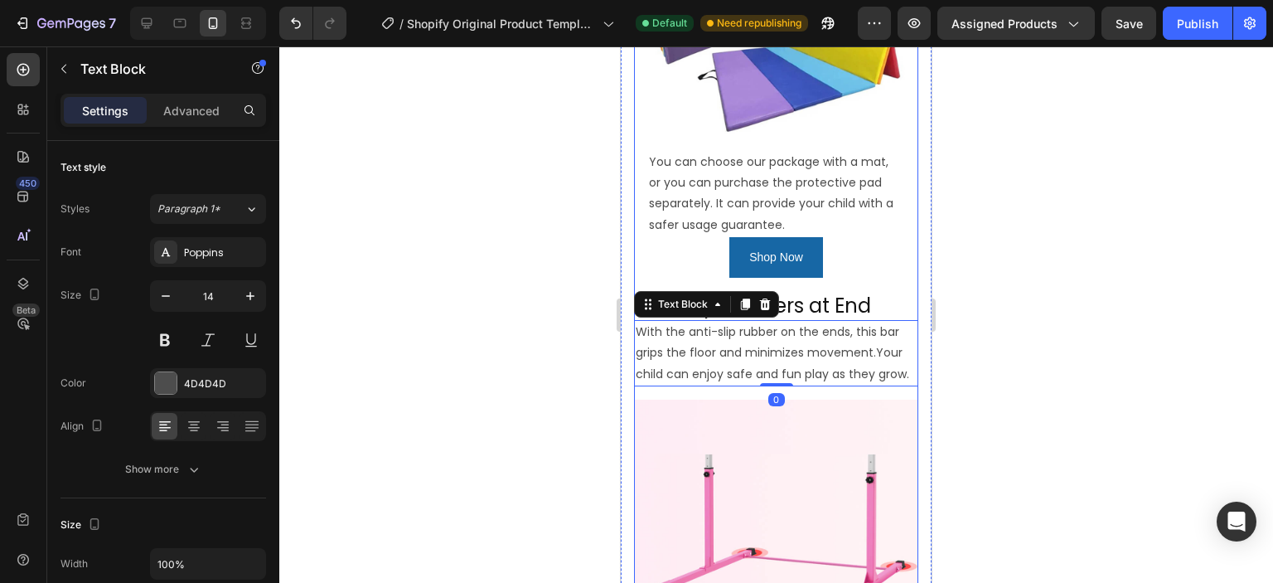
click at [892, 376] on div "Image You can choose our package with a mat, or you can purchase the protective…" at bounding box center [776, 275] width 284 height 818
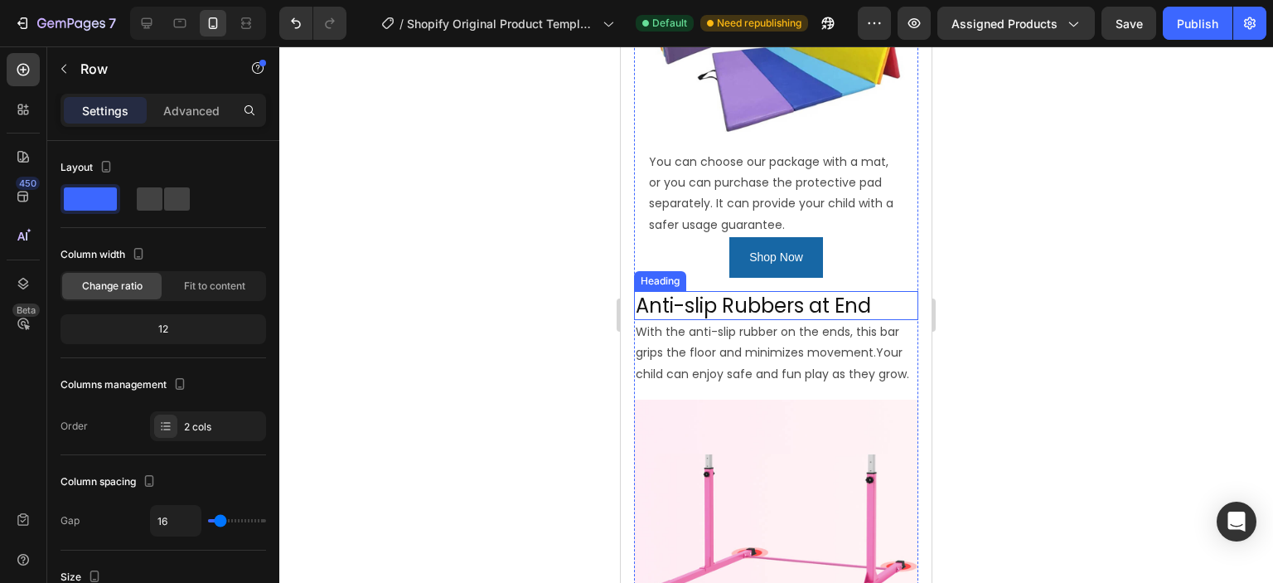
click at [892, 291] on h2 "Anti-slip Rubbers at End" at bounding box center [776, 305] width 284 height 29
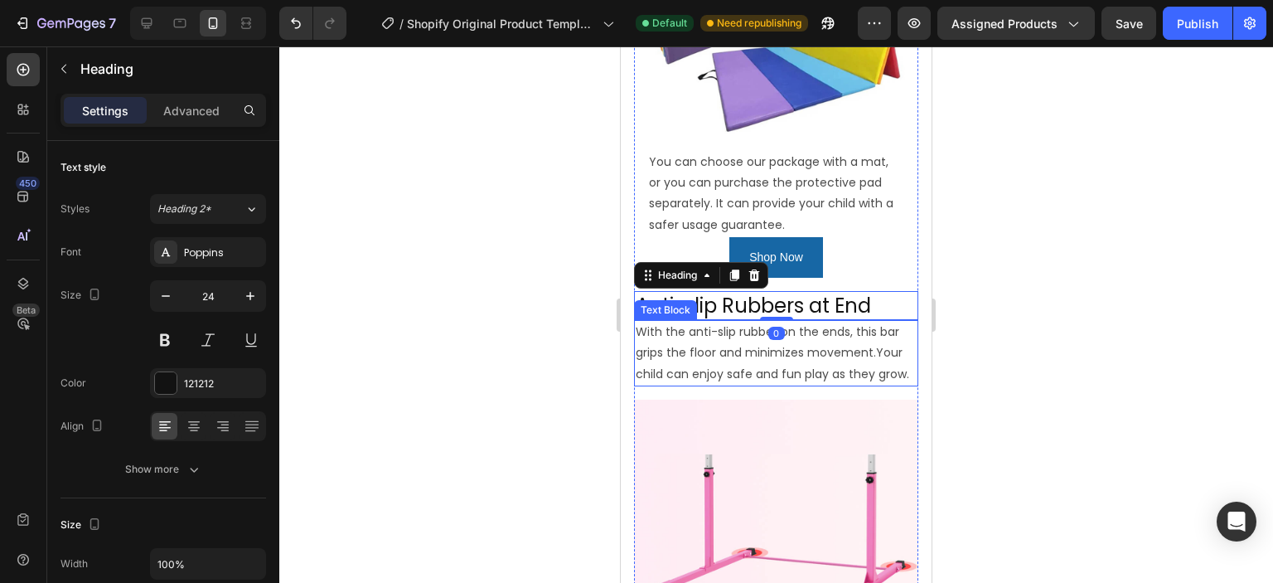
click at [883, 322] on p "With the anti-slip rubber on the ends, this bar grips the floor and minimizes m…" at bounding box center [776, 353] width 281 height 63
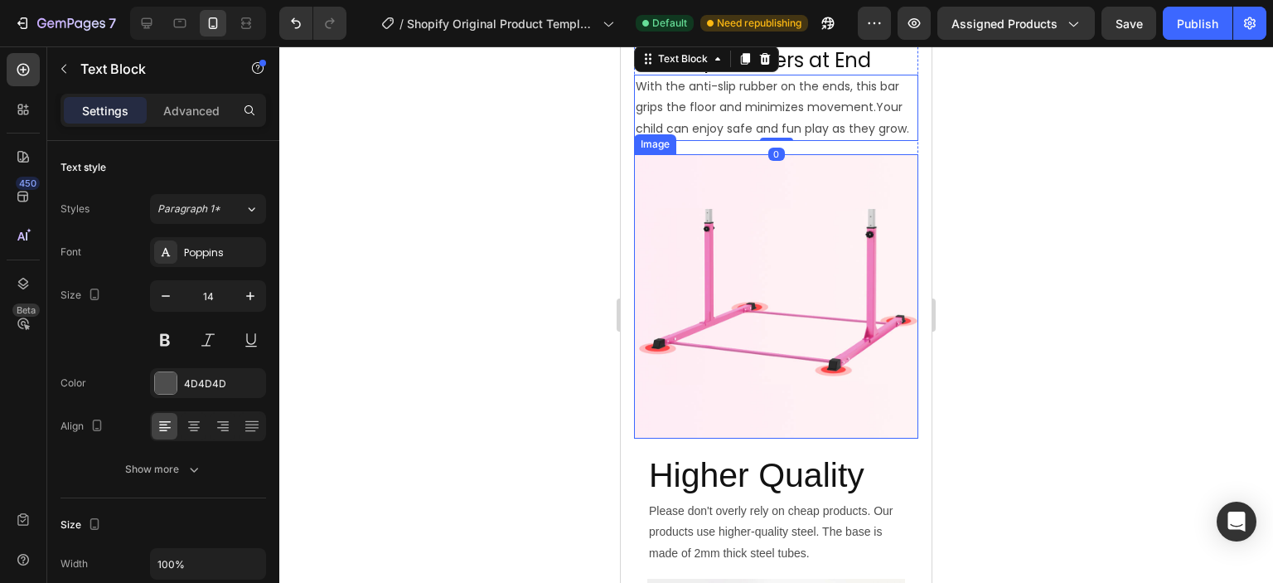
scroll to position [1452, 0]
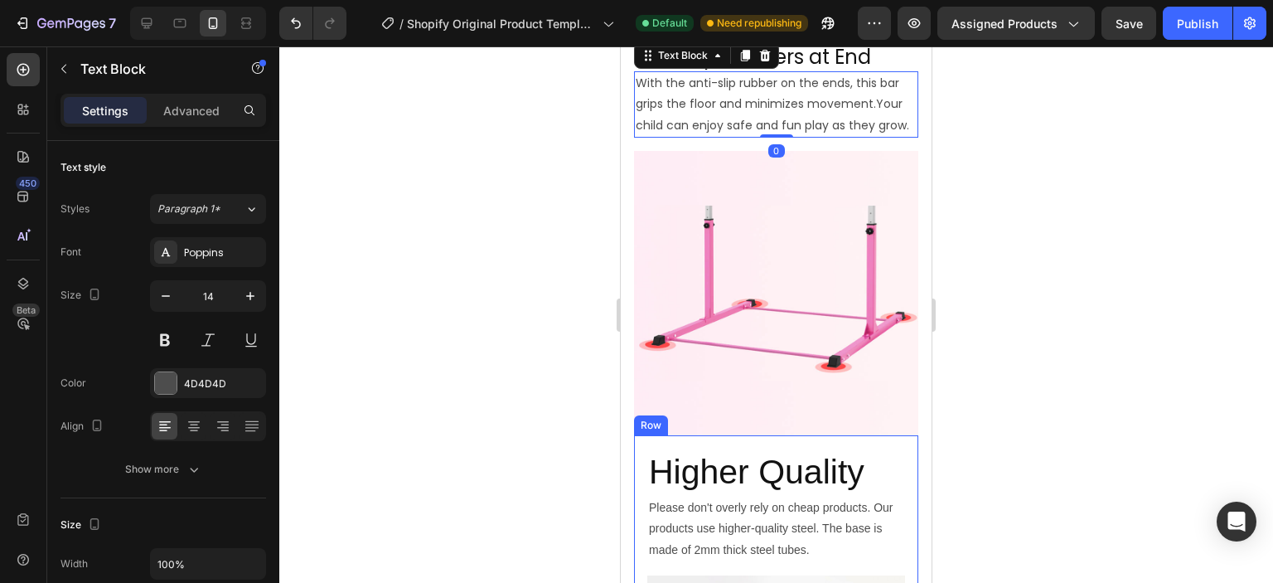
click at [865, 448] on h2 "Higher Quality" at bounding box center [776, 471] width 258 height 47
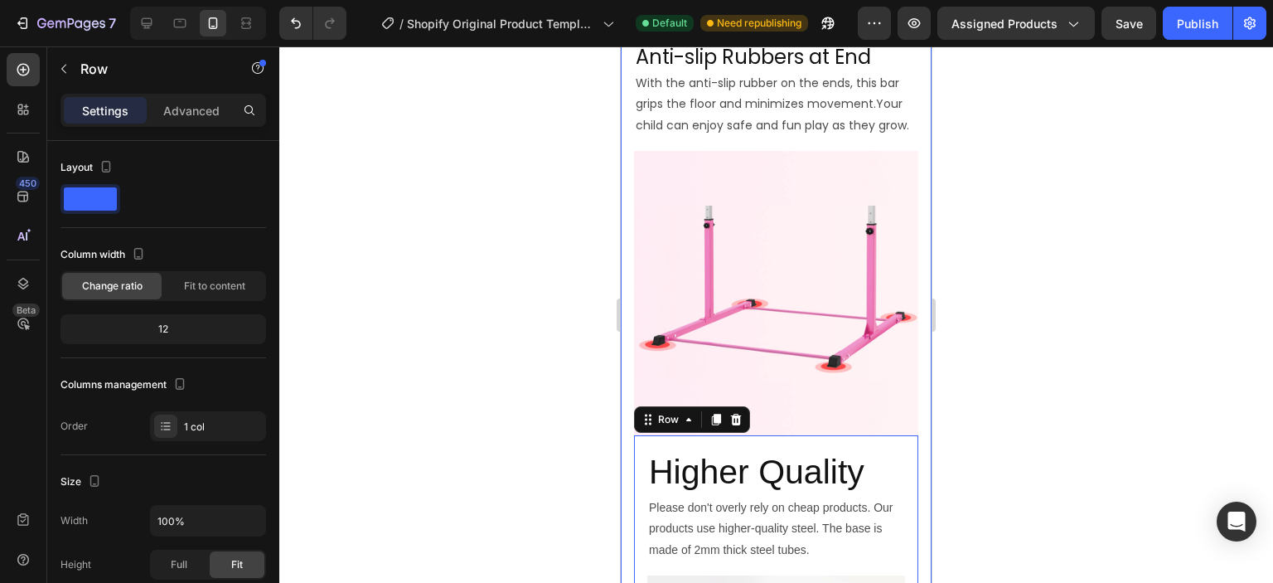
click at [910, 344] on div "Image Steady Triangular Support Heading Safly Fun gymnastics bar is designed ba…" at bounding box center [776, 108] width 311 height 2705
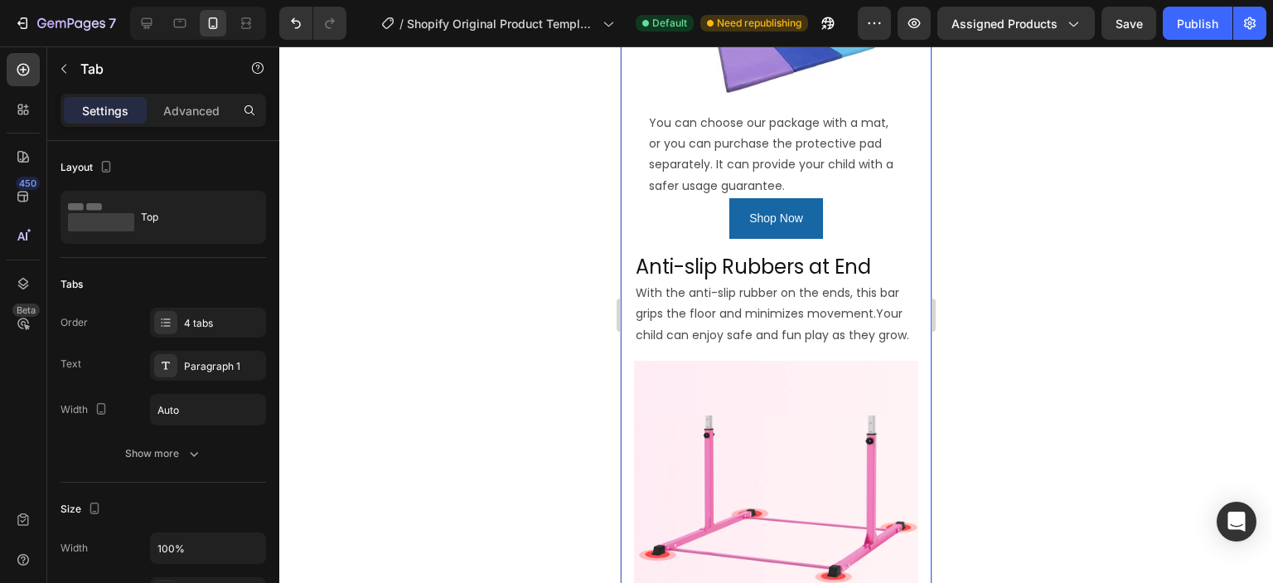
scroll to position [1203, 0]
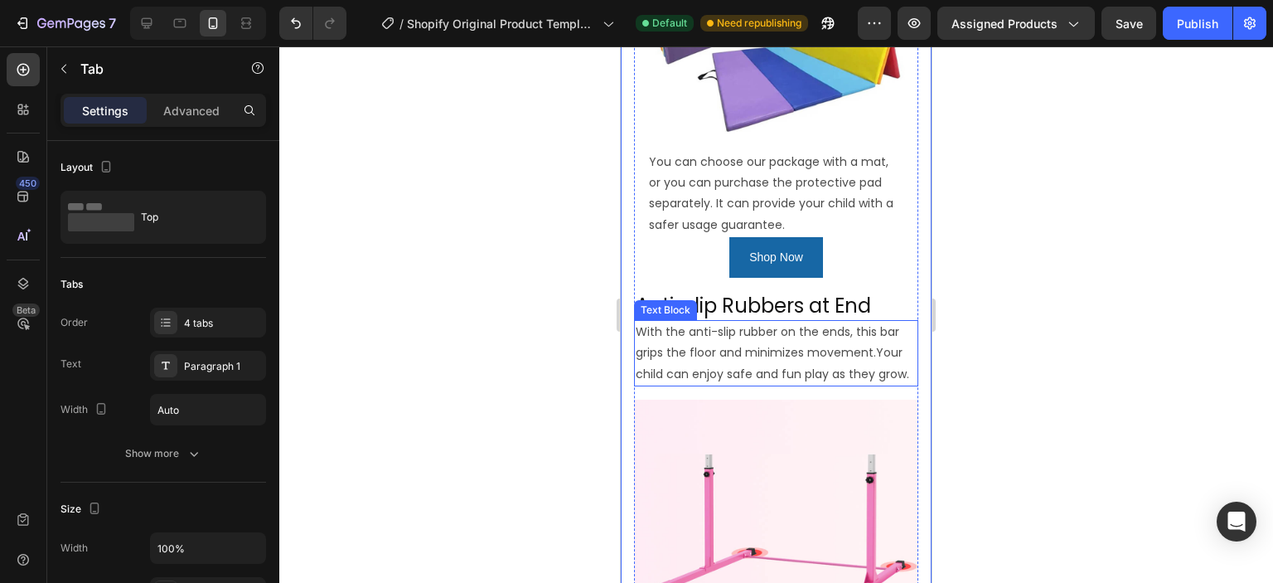
click at [902, 327] on p "With the anti-slip rubber on the ends, this bar grips the floor and minimizes m…" at bounding box center [776, 353] width 281 height 63
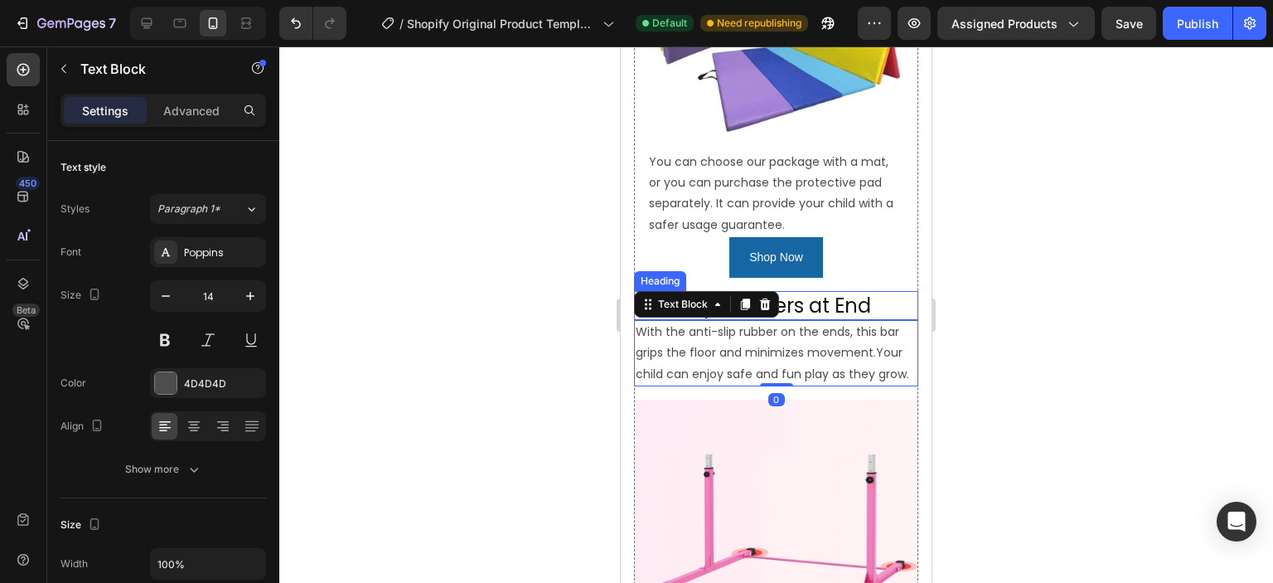
click at [869, 291] on h2 "Anti-slip Rubbers at End" at bounding box center [776, 305] width 284 height 29
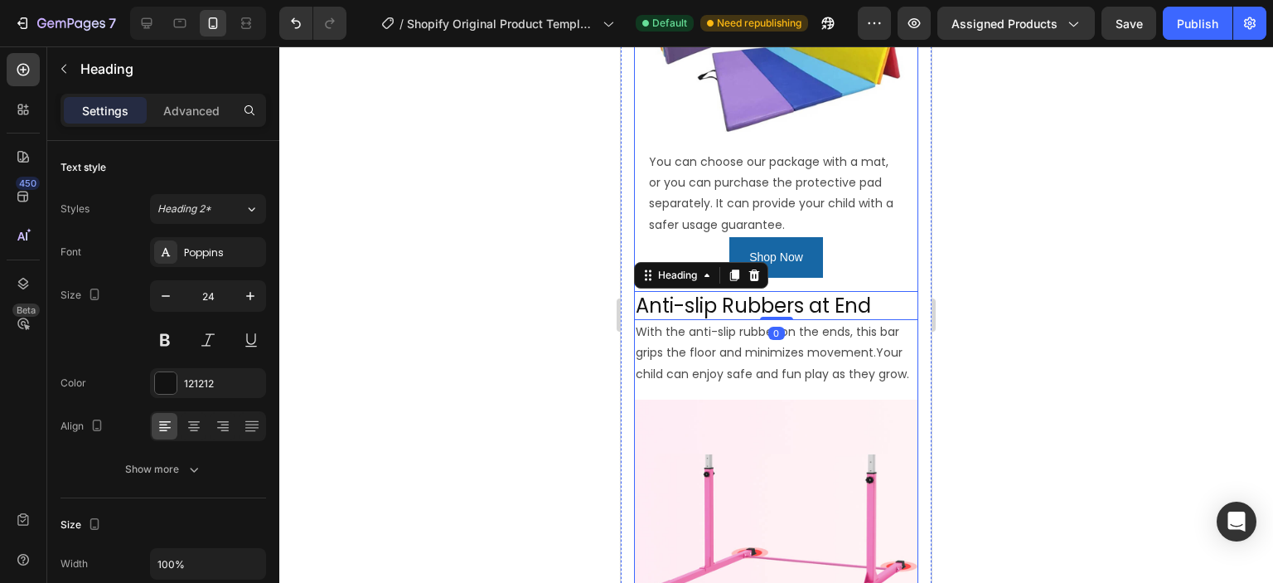
click at [654, 372] on div "Image You can choose our package with a mat, or you can purchase the protective…" at bounding box center [776, 275] width 284 height 818
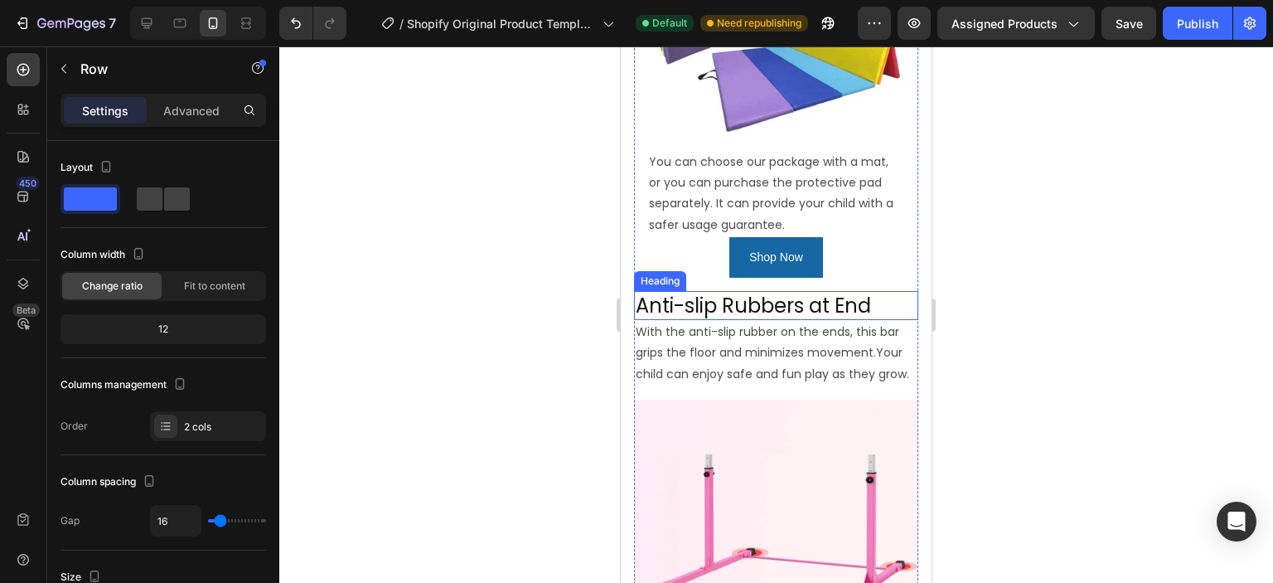
click at [756, 291] on h2 "Anti-slip Rubbers at End" at bounding box center [776, 305] width 284 height 29
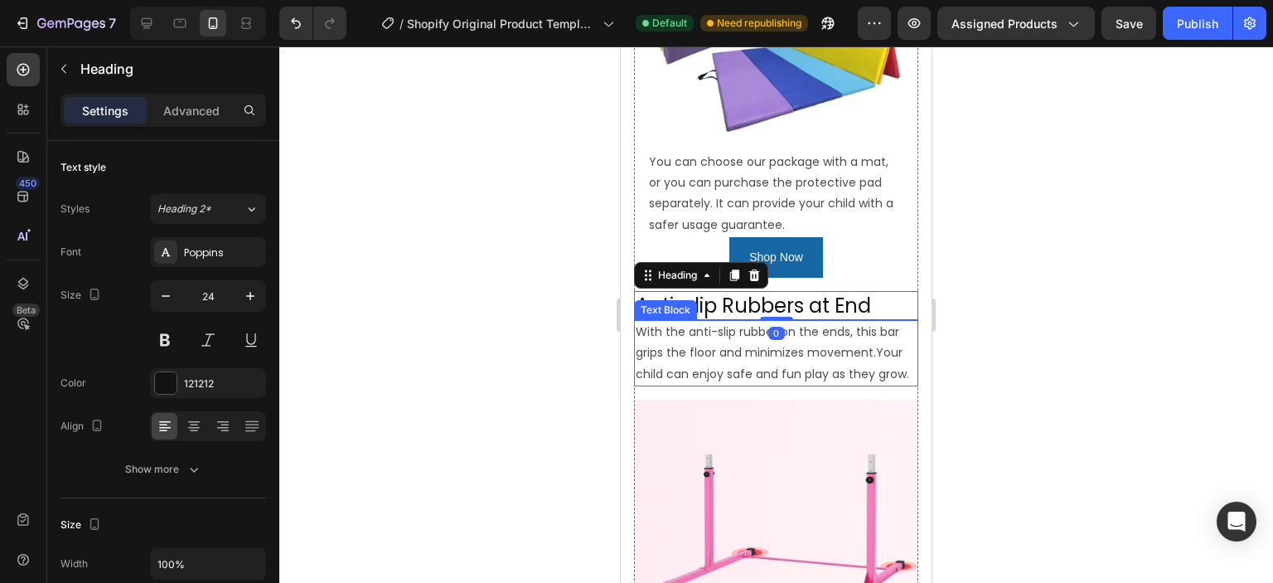
click at [771, 322] on p "With the anti-slip rubber on the ends, this bar grips the floor and minimizes m…" at bounding box center [776, 353] width 281 height 63
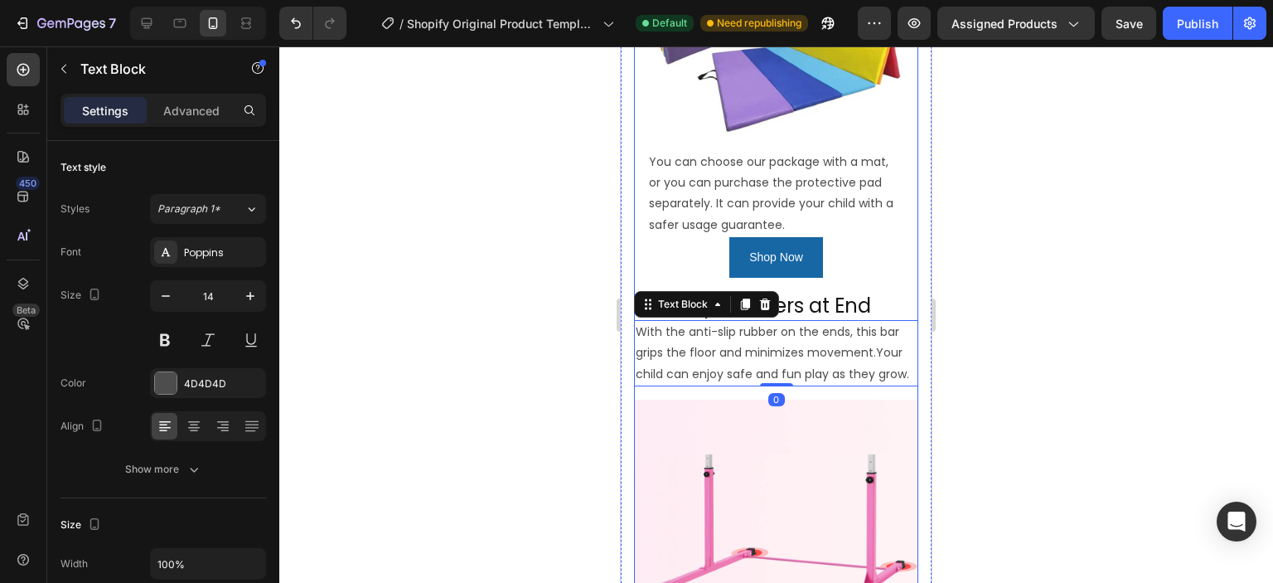
click at [850, 373] on div "Image You can choose our package with a mat, or you can purchase the protective…" at bounding box center [776, 275] width 284 height 818
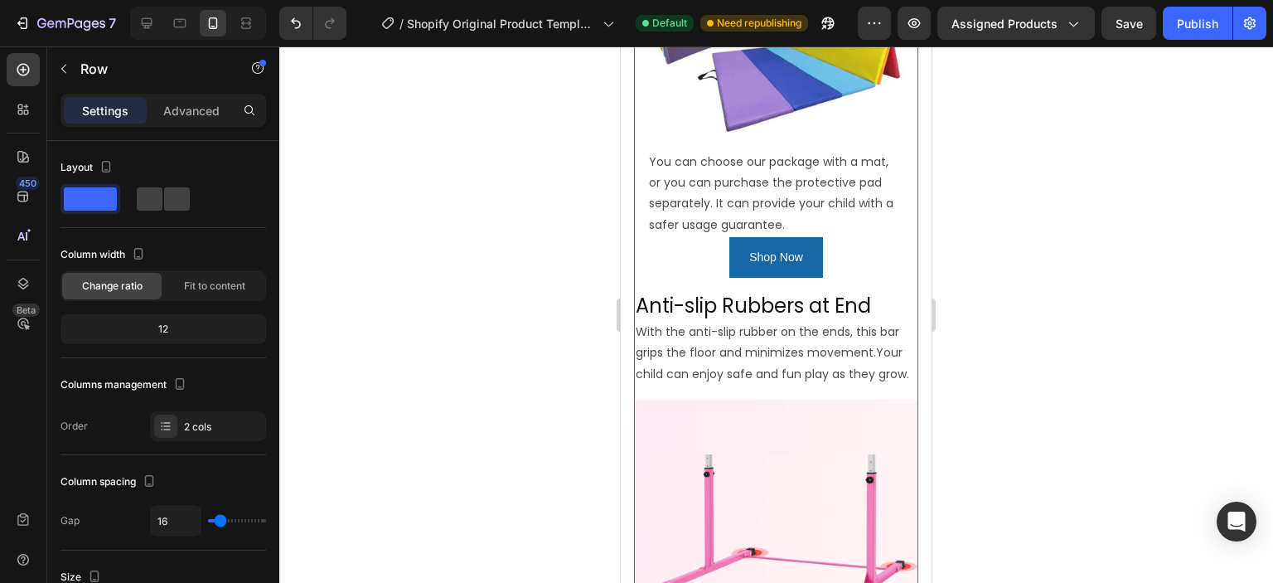
click at [892, 376] on div "Image You can choose our package with a mat, or you can purchase the protective…" at bounding box center [776, 275] width 284 height 818
click at [858, 291] on h2 "Anti-slip Rubbers at End" at bounding box center [776, 305] width 284 height 29
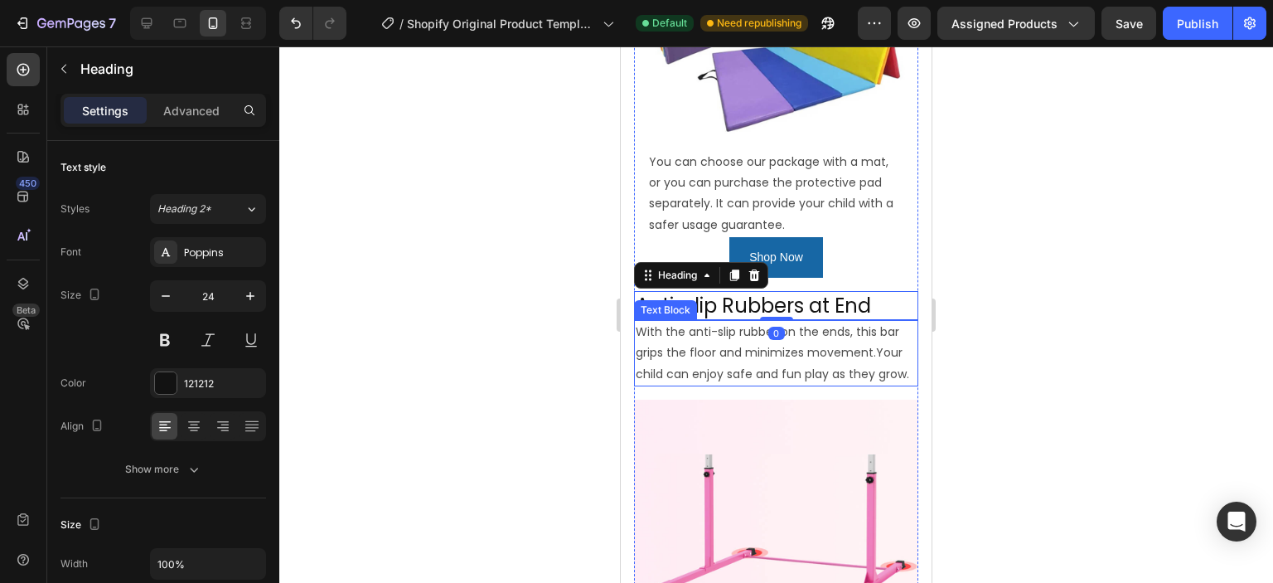
click at [868, 322] on p "With the anti-slip rubber on the ends, this bar grips the floor and minimizes m…" at bounding box center [776, 353] width 281 height 63
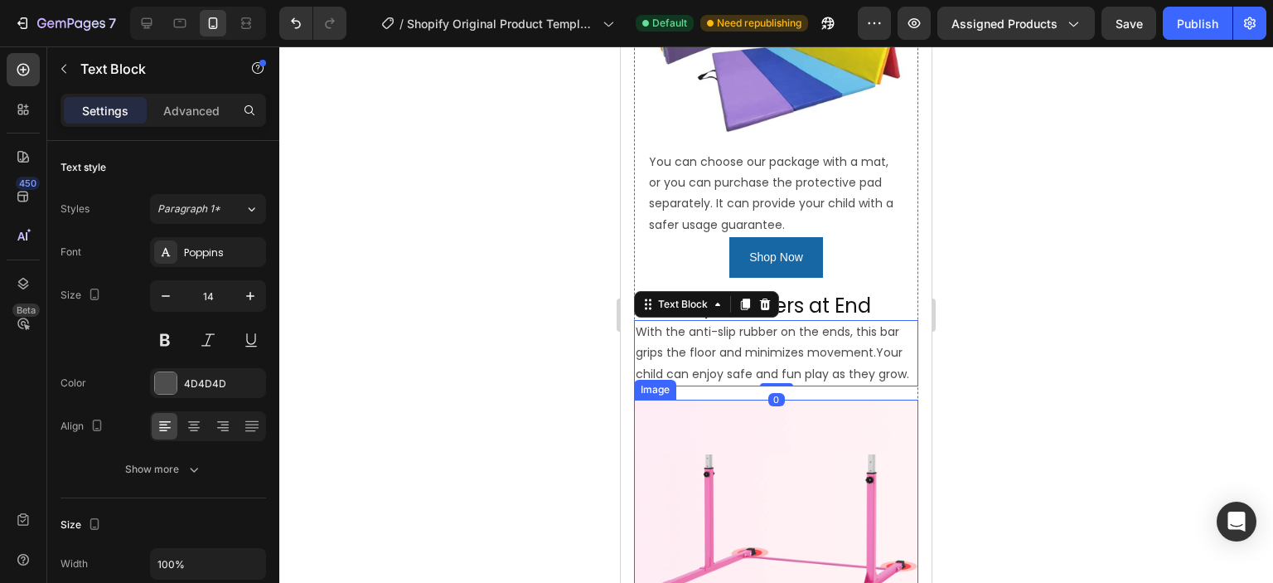
click at [830, 400] on img at bounding box center [776, 541] width 284 height 284
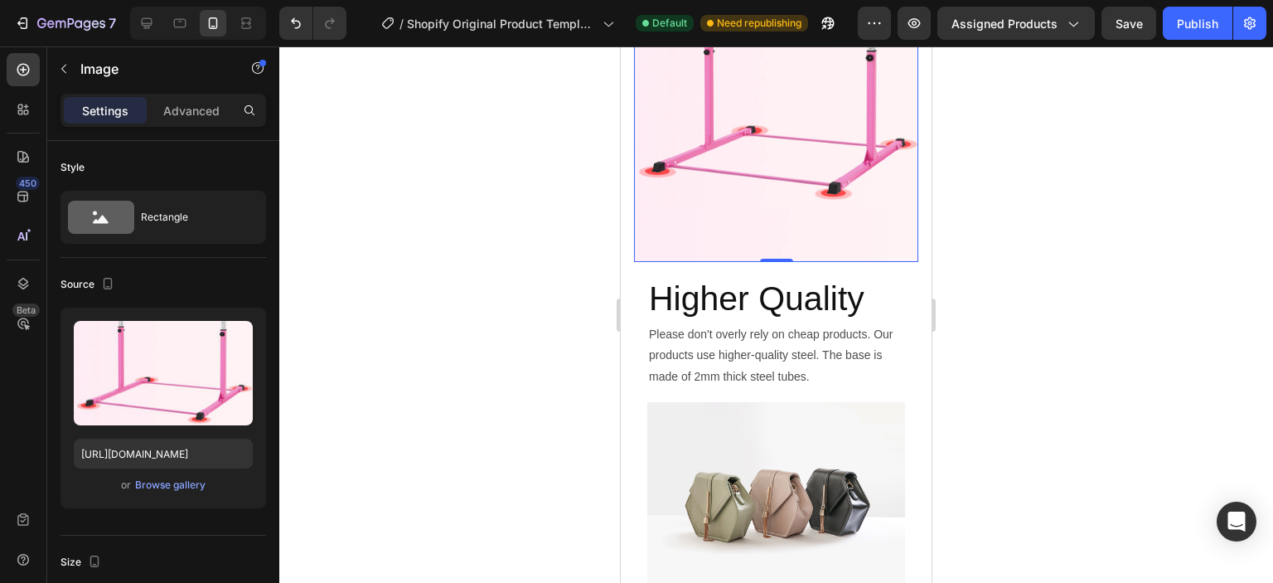
scroll to position [1700, 0]
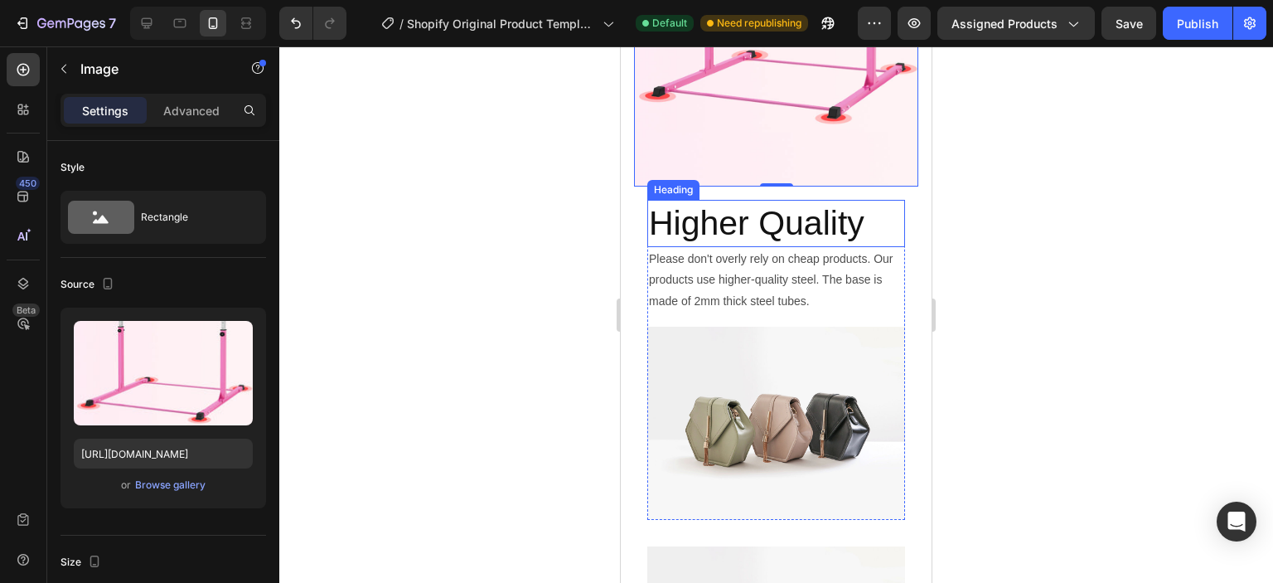
click at [735, 203] on h2 "Higher Quality" at bounding box center [776, 223] width 258 height 47
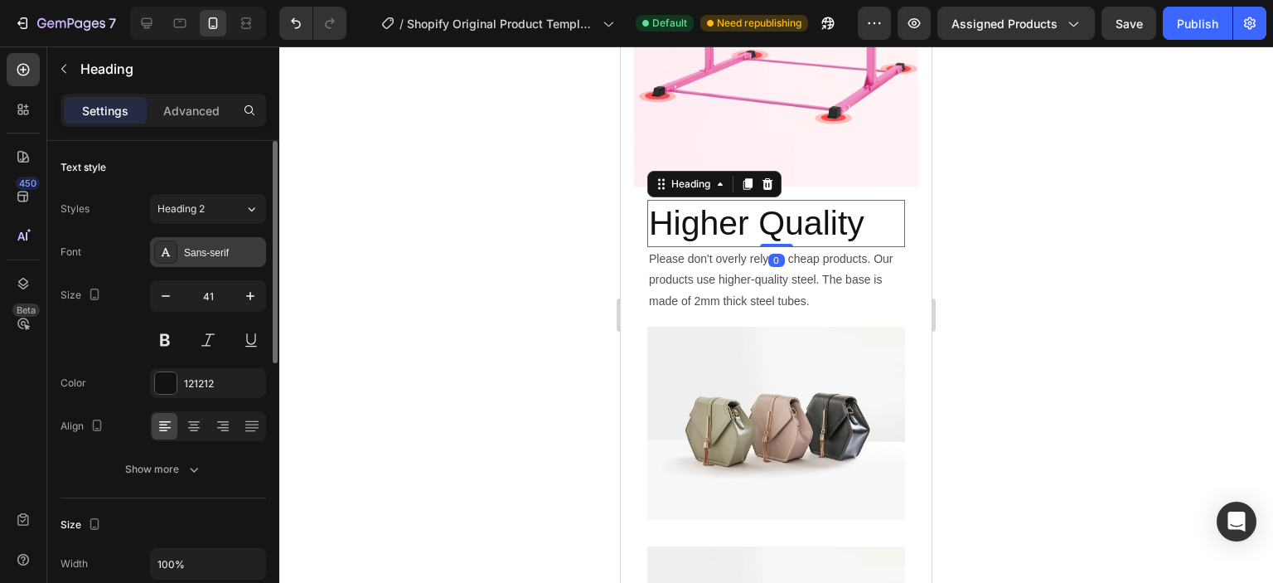
click at [190, 259] on div "Sans-serif" at bounding box center [208, 252] width 116 height 30
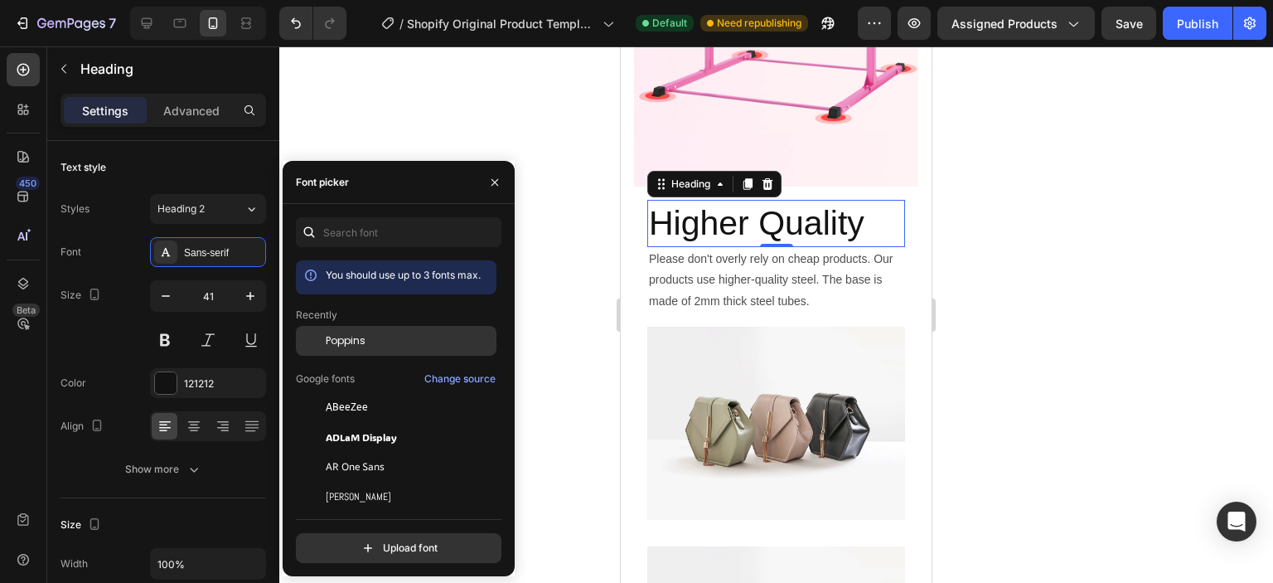
click at [339, 346] on span "Poppins" at bounding box center [346, 340] width 40 height 15
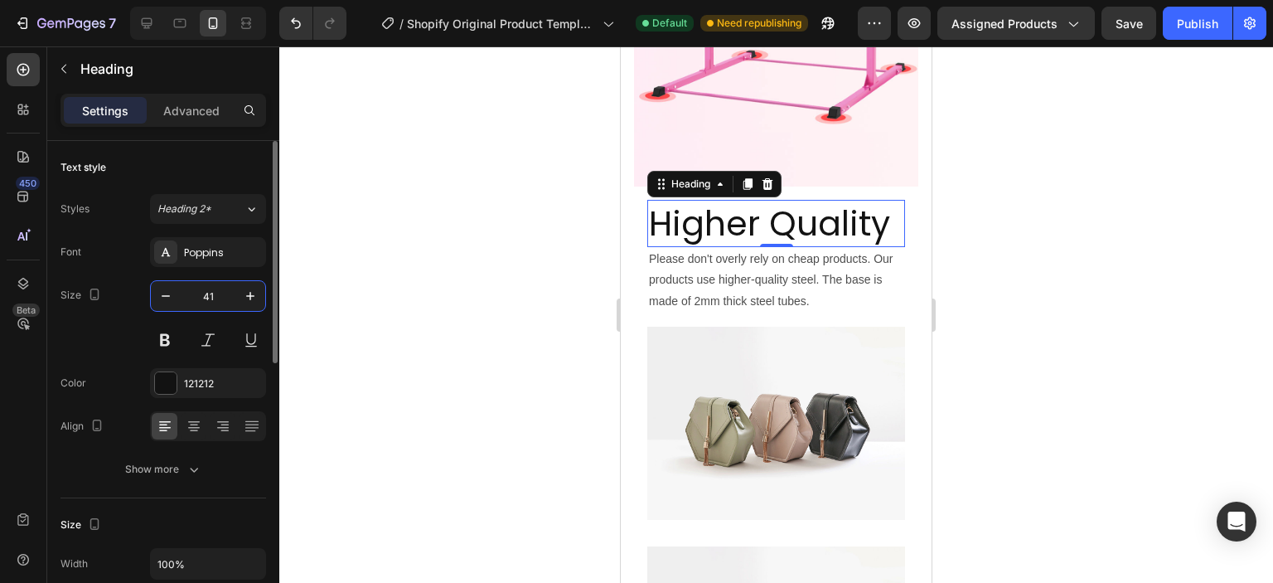
click at [219, 291] on input "41" at bounding box center [208, 296] width 55 height 30
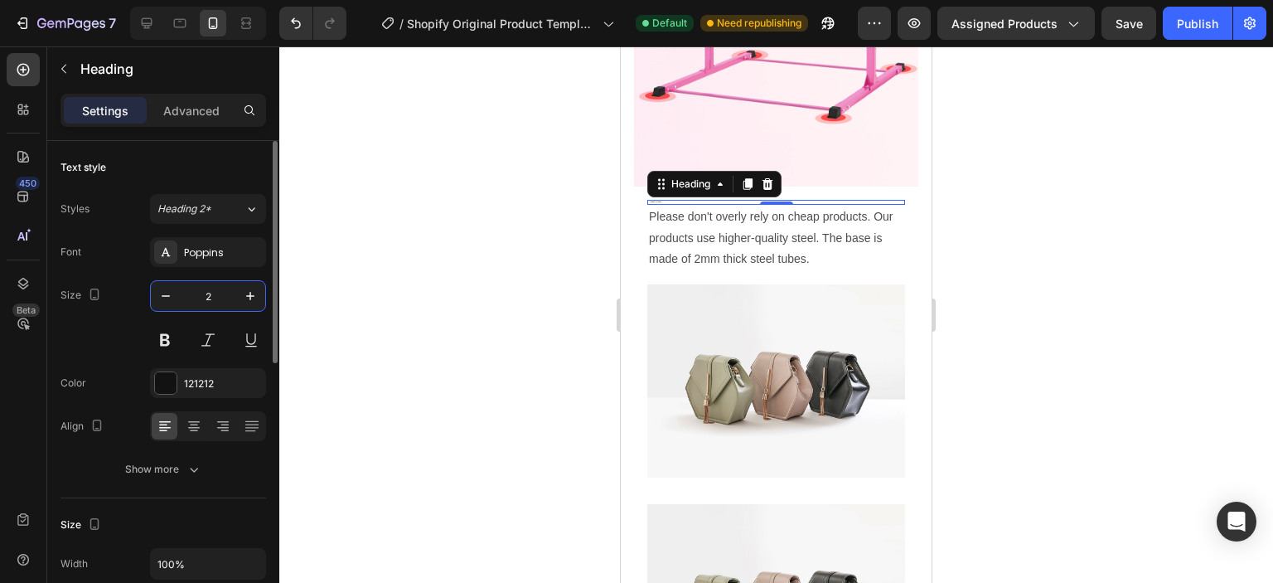
type input "24"
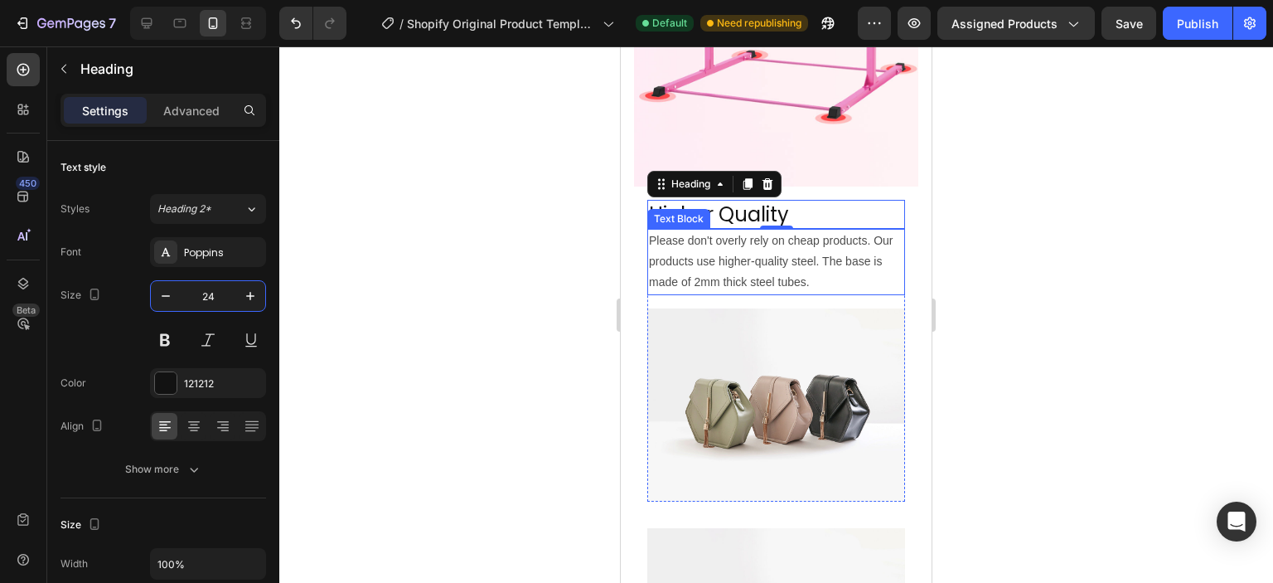
click at [718, 248] on p "Please don't overly rely on cheap products. Our products use higher-quality ste…" at bounding box center [776, 261] width 254 height 63
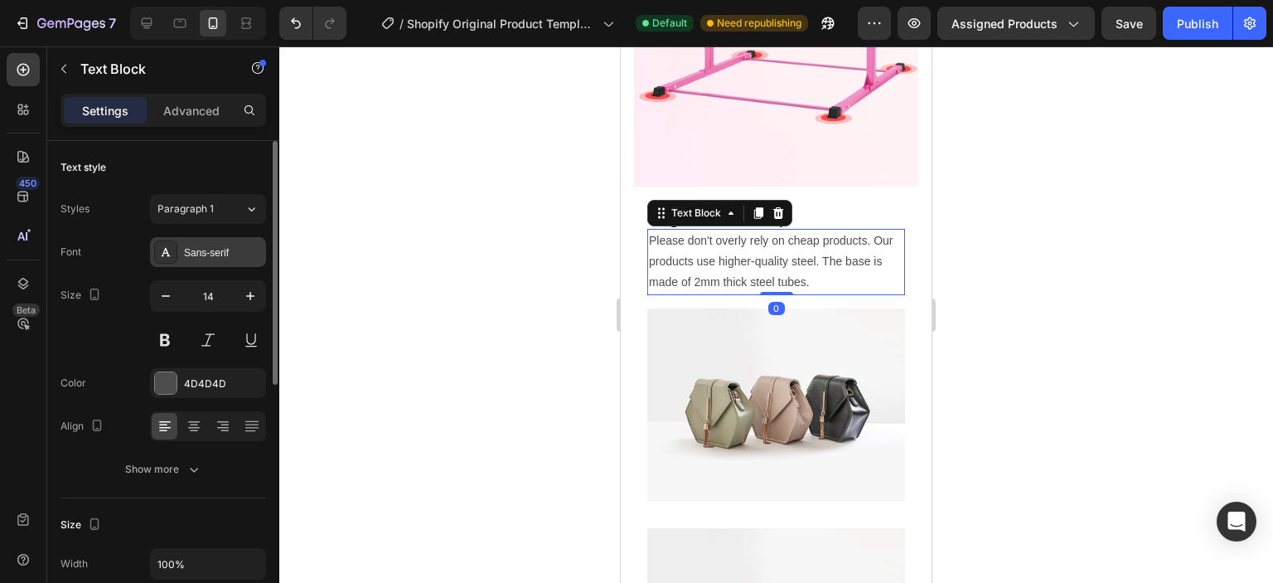
click at [210, 254] on div "Sans-serif" at bounding box center [223, 252] width 78 height 15
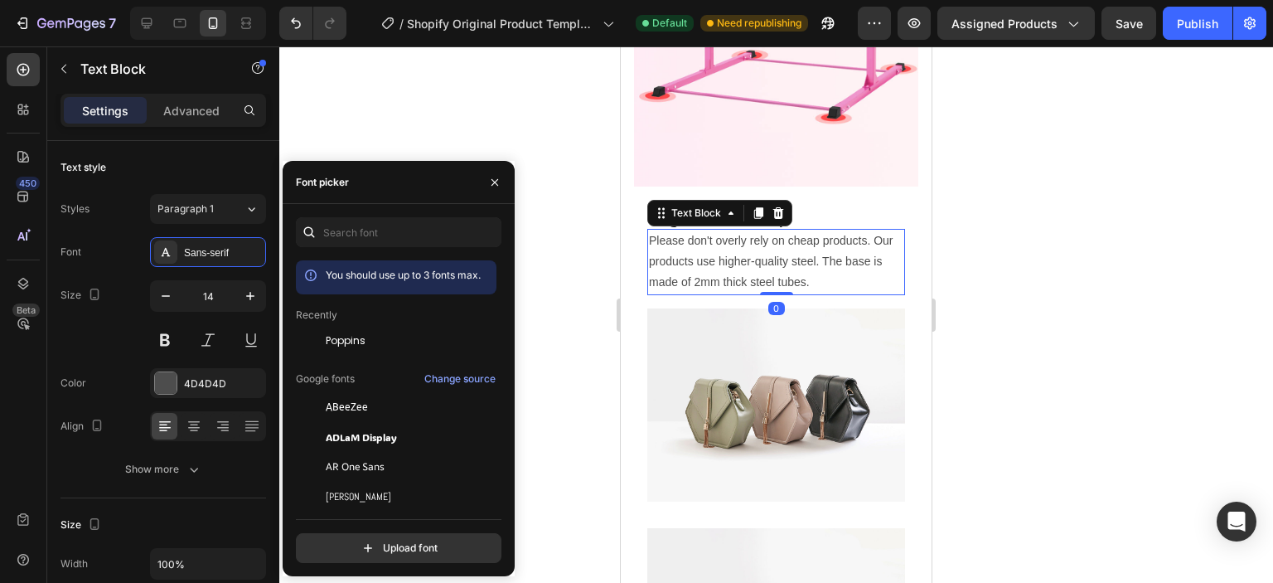
click at [338, 347] on span "Poppins" at bounding box center [346, 340] width 40 height 15
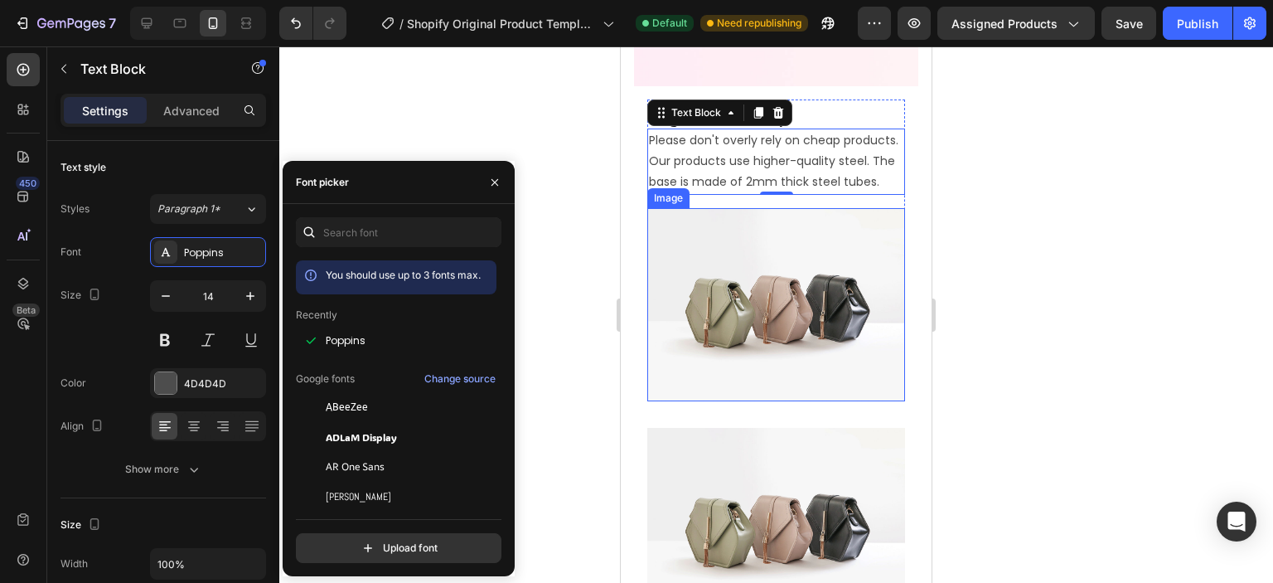
scroll to position [1949, 0]
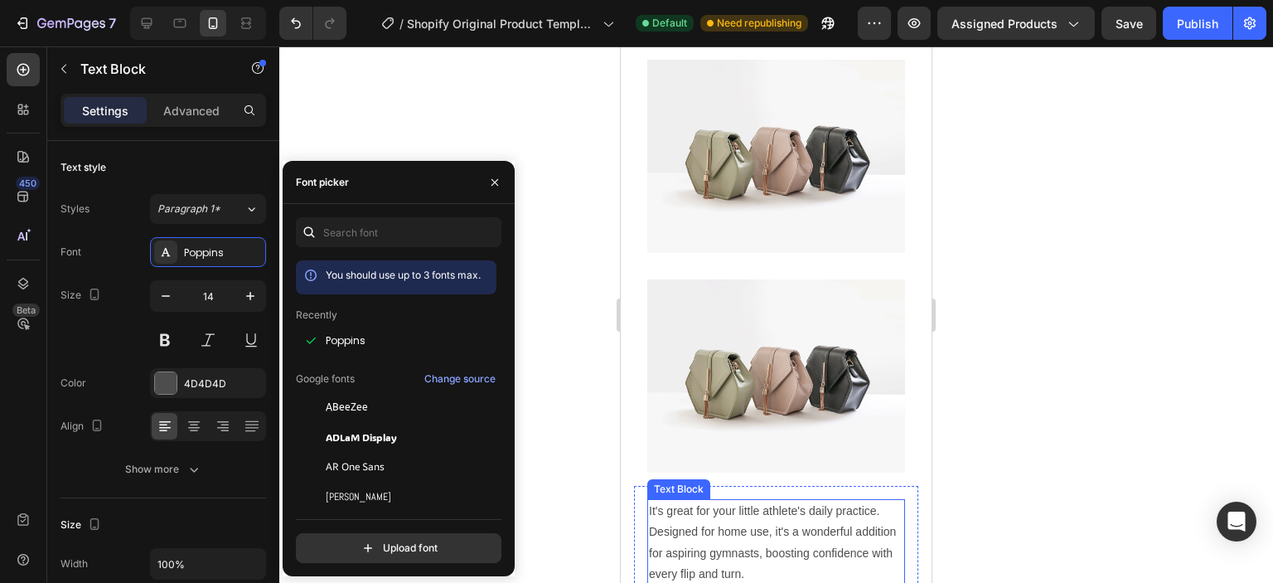
click at [707, 501] on p "It's great for your little athlete's daily practice. Designed for home use, it'…" at bounding box center [776, 543] width 254 height 84
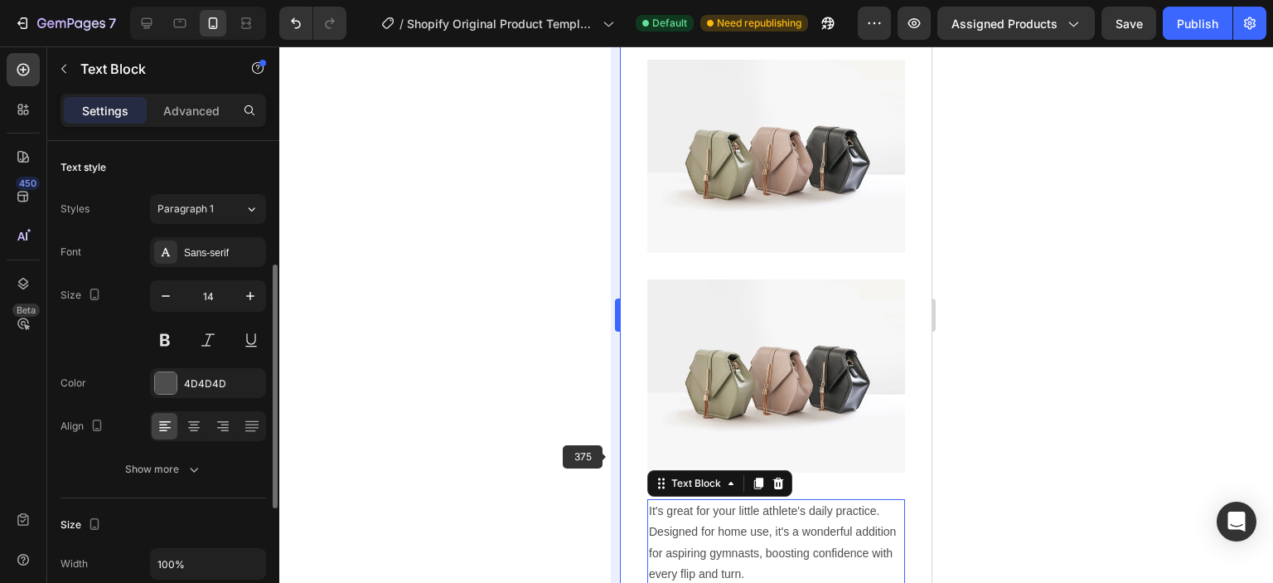
scroll to position [83, 0]
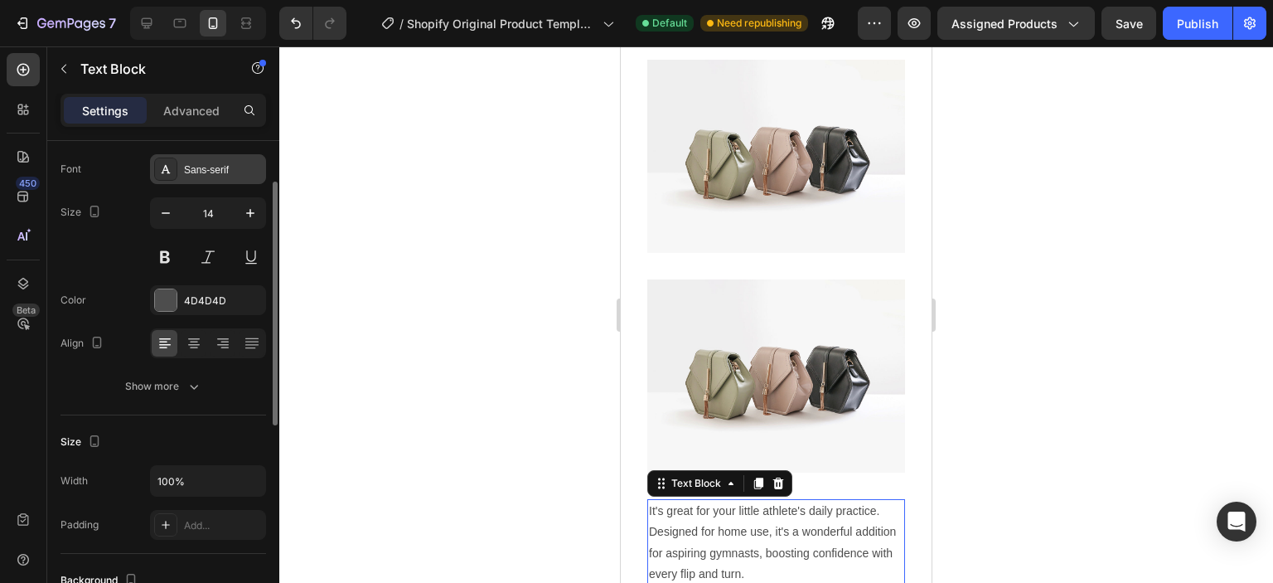
click at [209, 171] on div "Sans-serif" at bounding box center [223, 169] width 78 height 15
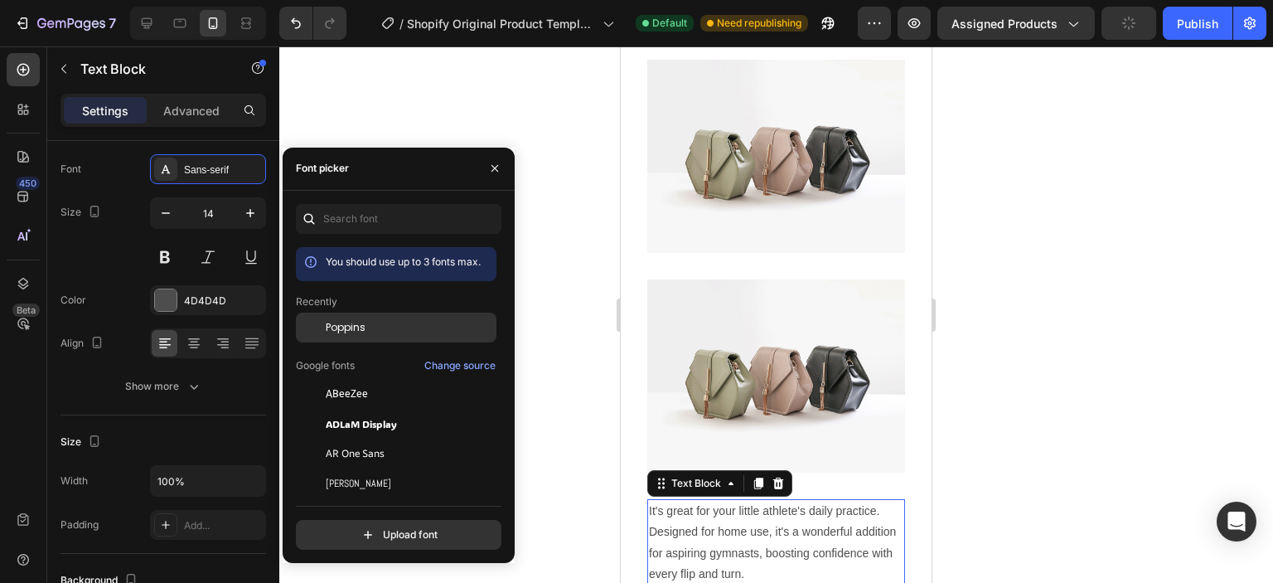
click at [340, 337] on div "Poppins" at bounding box center [396, 327] width 201 height 30
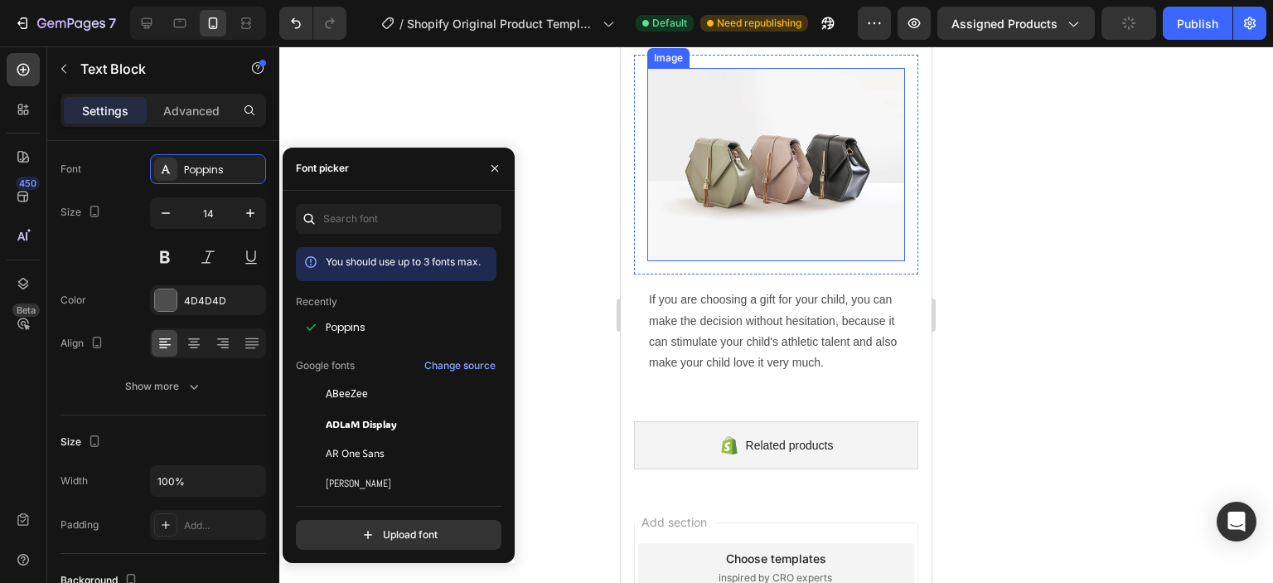
scroll to position [2529, 0]
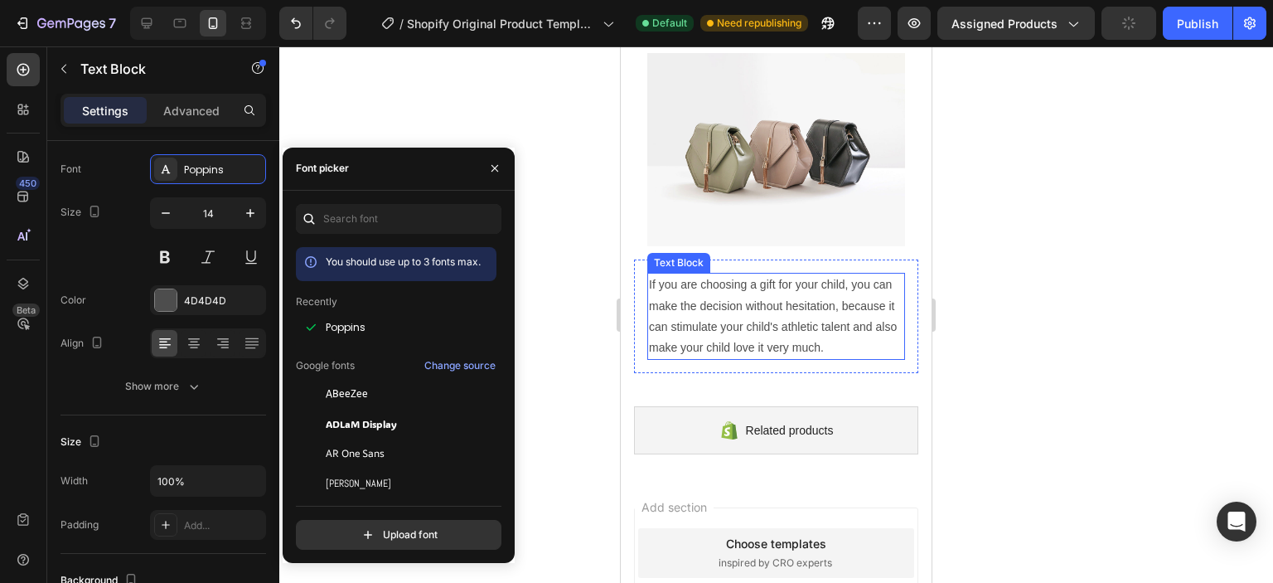
click at [724, 293] on p "If you are choosing a gift for your child, you can make the decision without he…" at bounding box center [776, 316] width 254 height 84
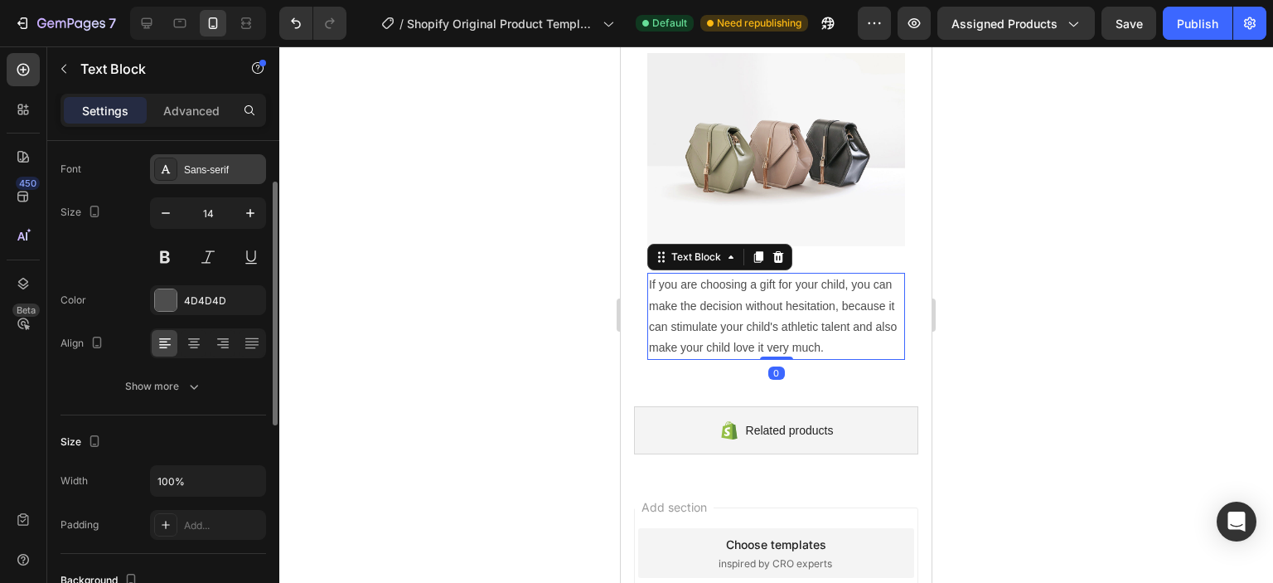
click at [200, 165] on div "Sans-serif" at bounding box center [223, 169] width 78 height 15
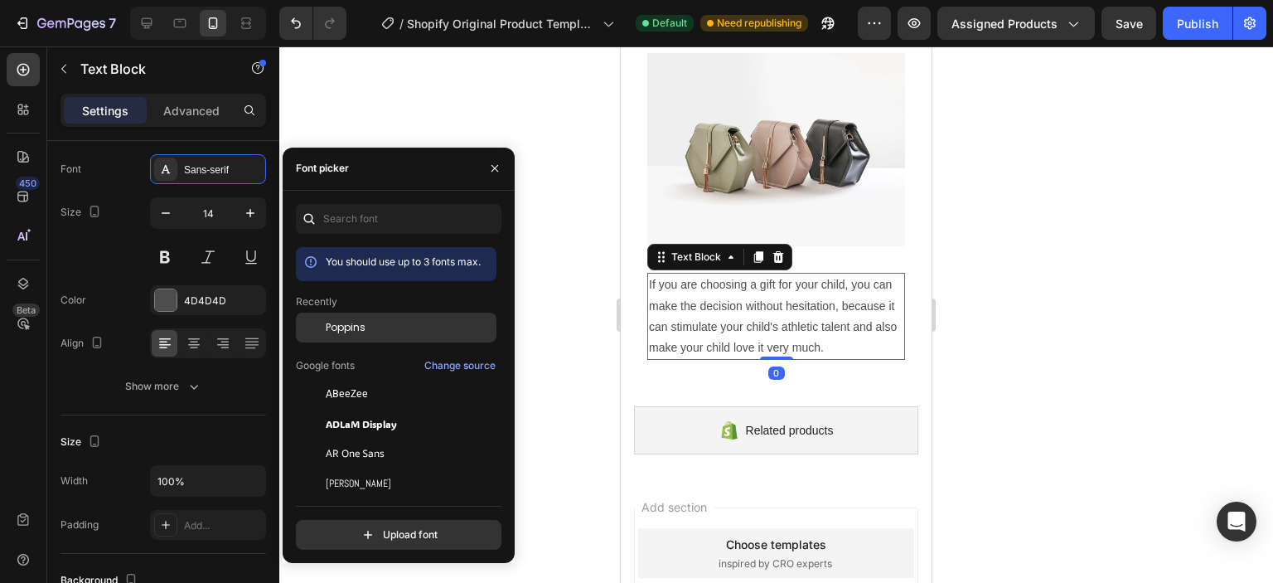
click at [337, 327] on span "Poppins" at bounding box center [346, 327] width 40 height 15
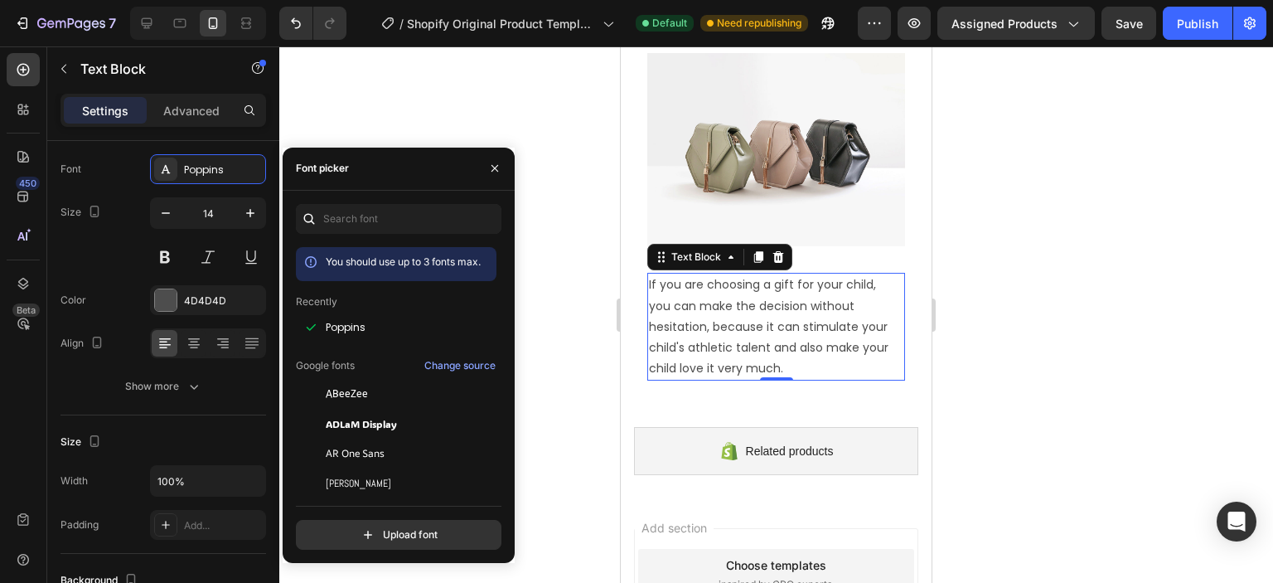
click at [990, 394] on div at bounding box center [776, 314] width 994 height 536
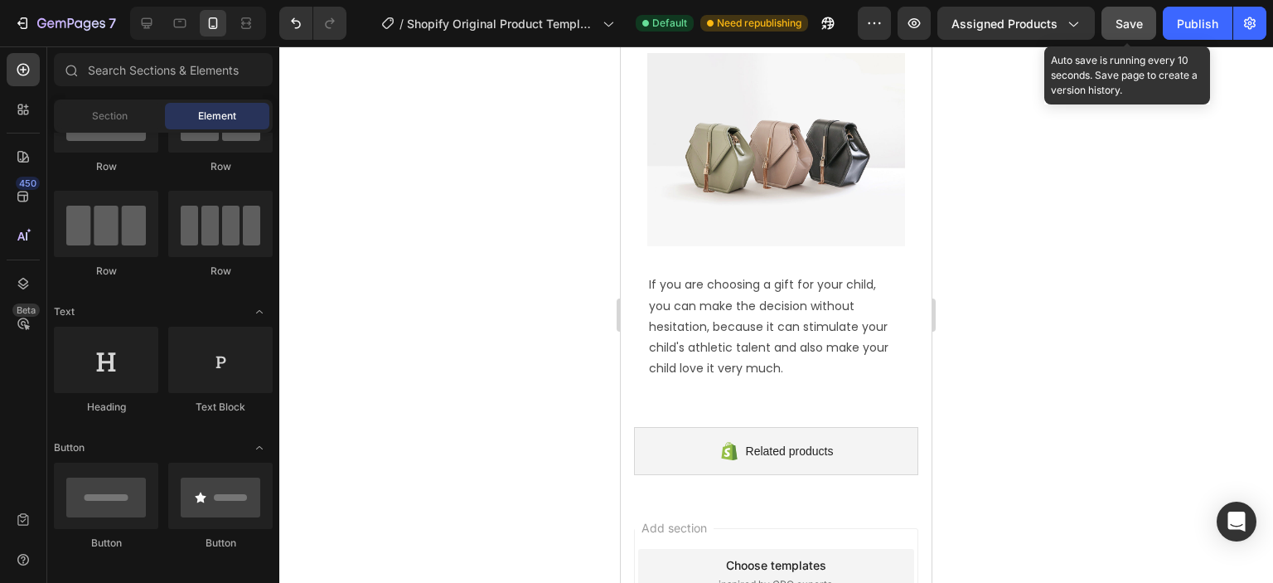
click at [1137, 27] on span "Save" at bounding box center [1128, 24] width 27 height 14
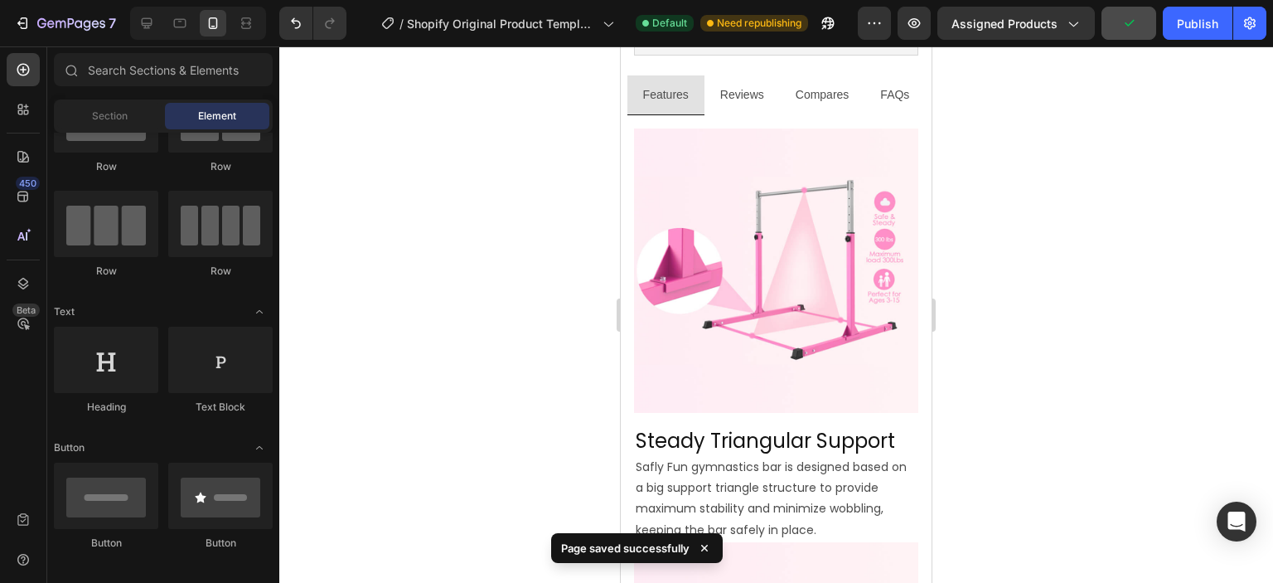
scroll to position [0, 0]
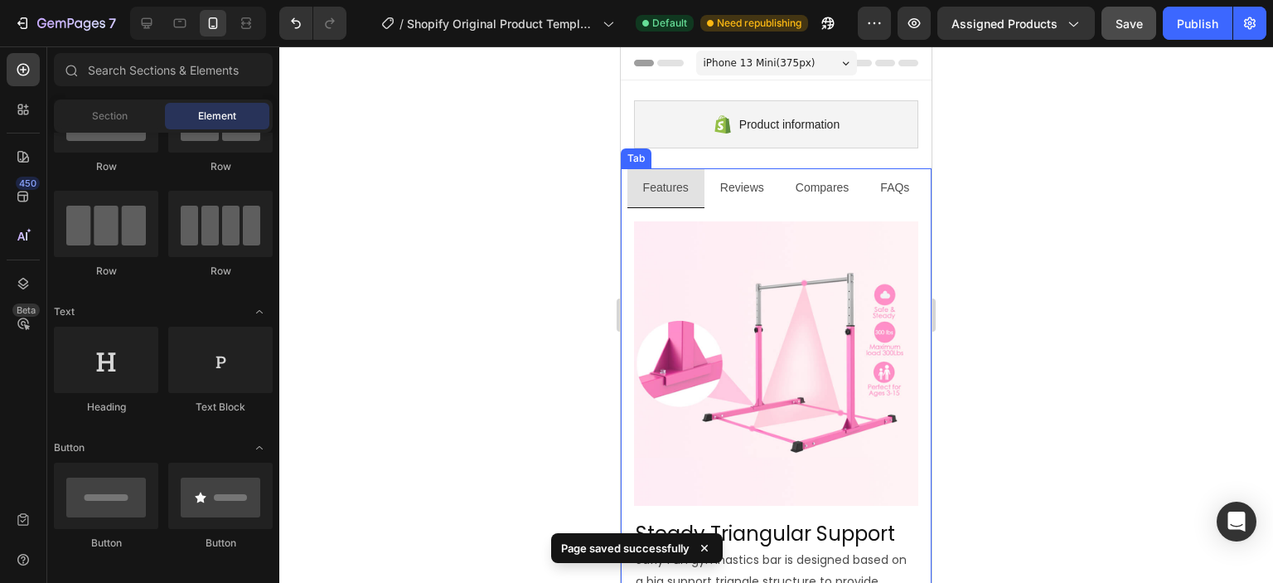
click at [673, 188] on p "Features" at bounding box center [666, 187] width 46 height 21
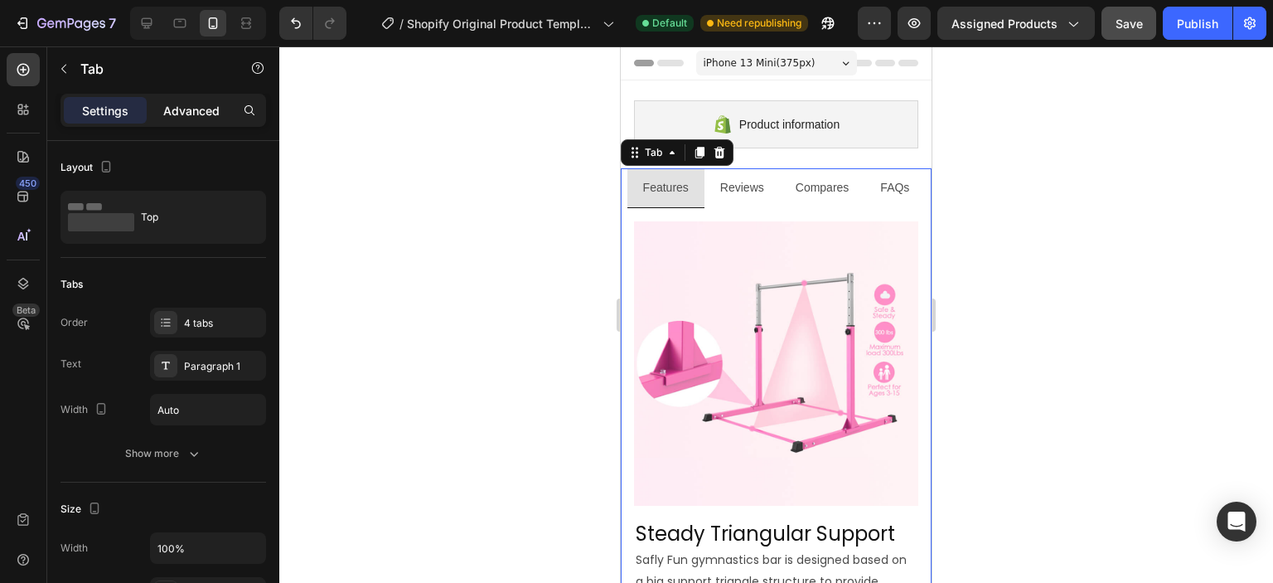
click at [178, 111] on p "Advanced" at bounding box center [191, 110] width 56 height 17
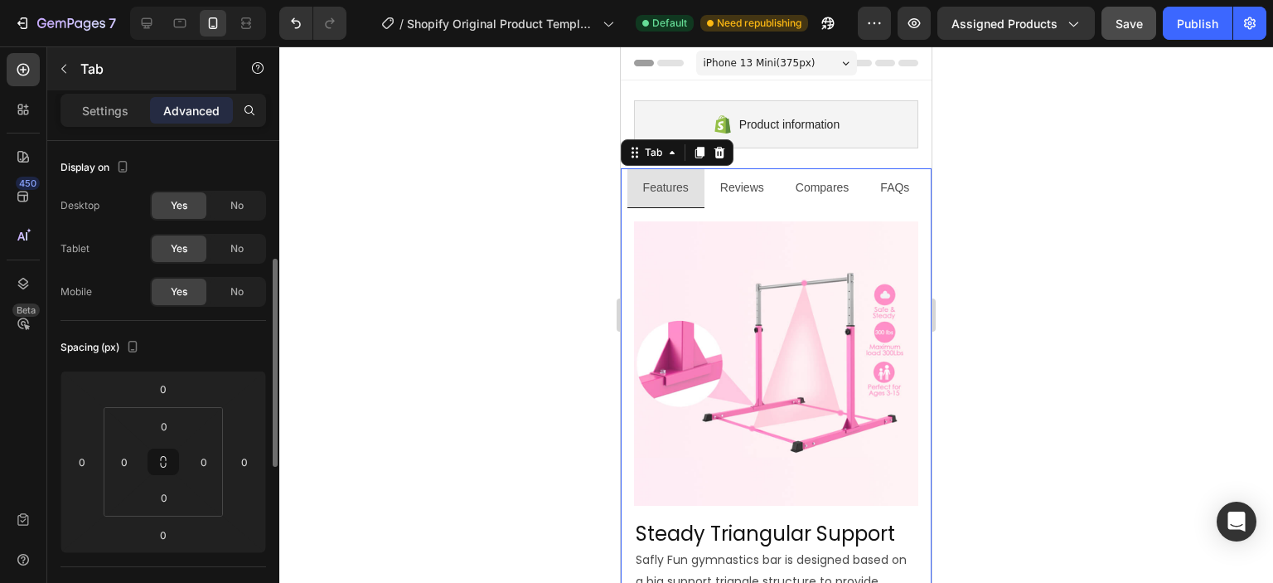
scroll to position [83, 0]
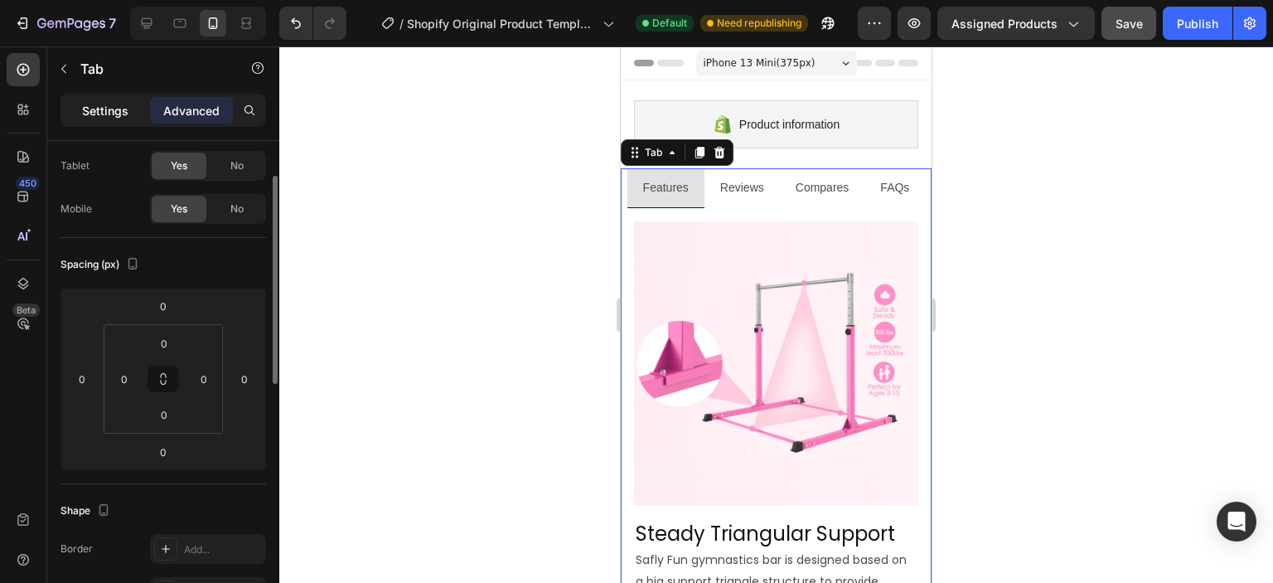
click at [93, 108] on p "Settings" at bounding box center [105, 110] width 46 height 17
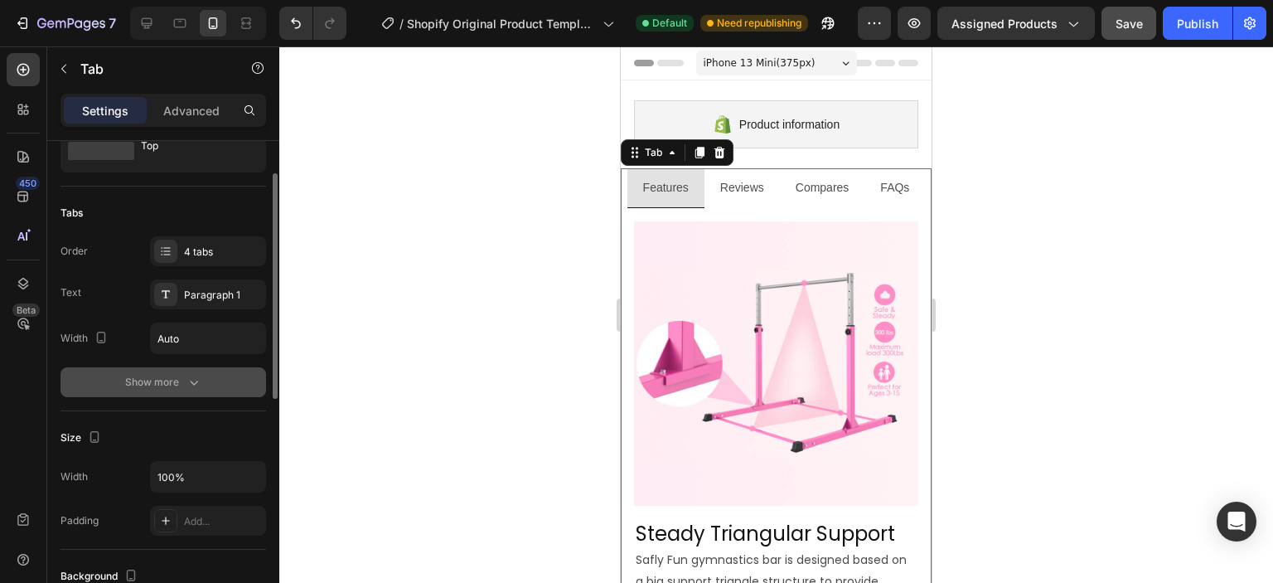
scroll to position [0, 0]
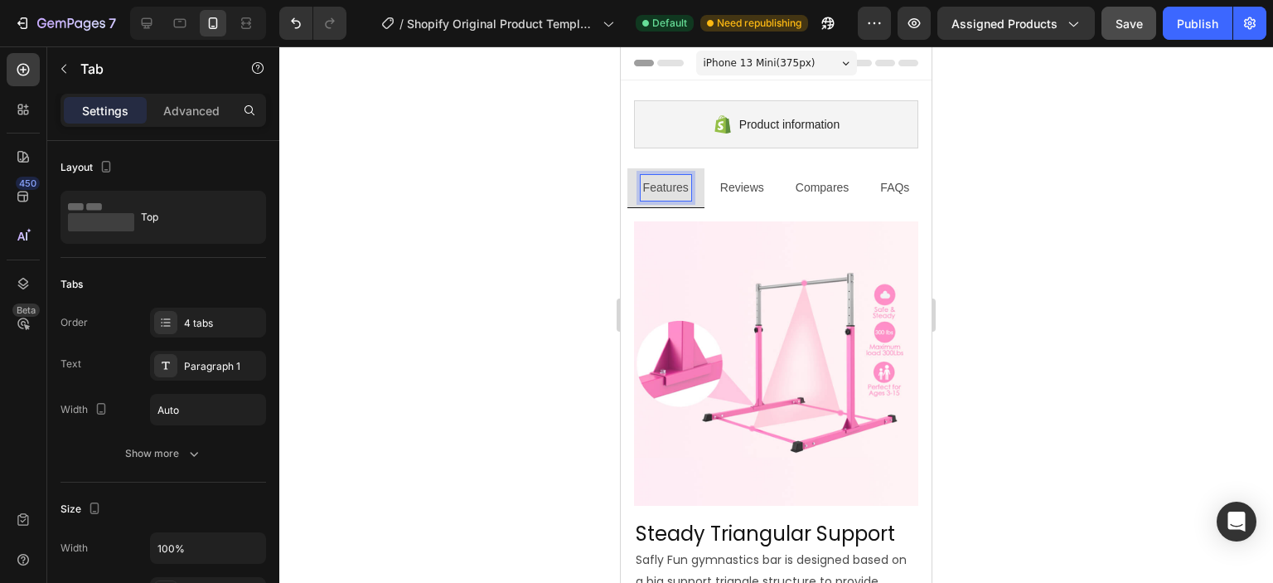
click at [659, 187] on p "Features" at bounding box center [666, 187] width 46 height 21
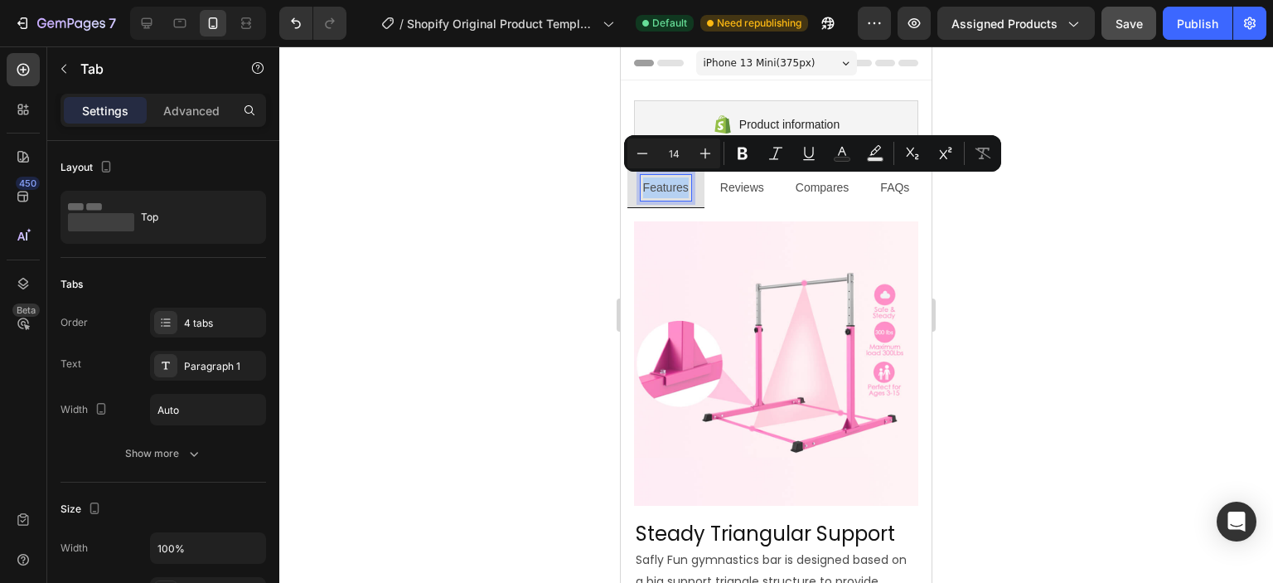
click at [692, 188] on li "Features" at bounding box center [665, 188] width 77 height 40
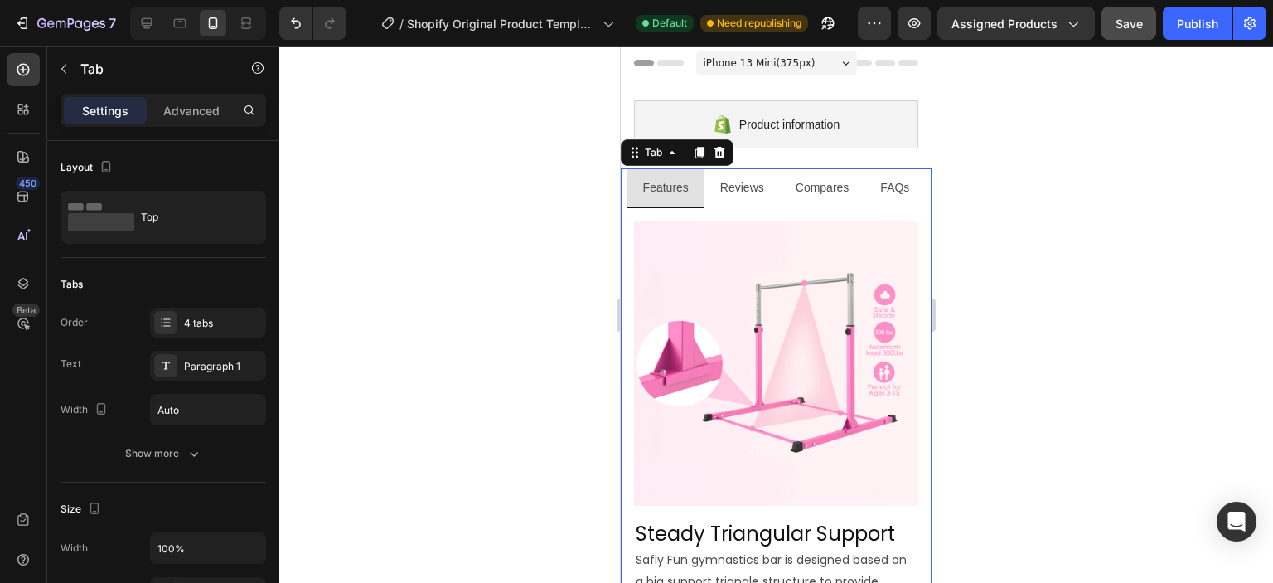
click at [739, 199] on div "Reviews" at bounding box center [742, 188] width 49 height 26
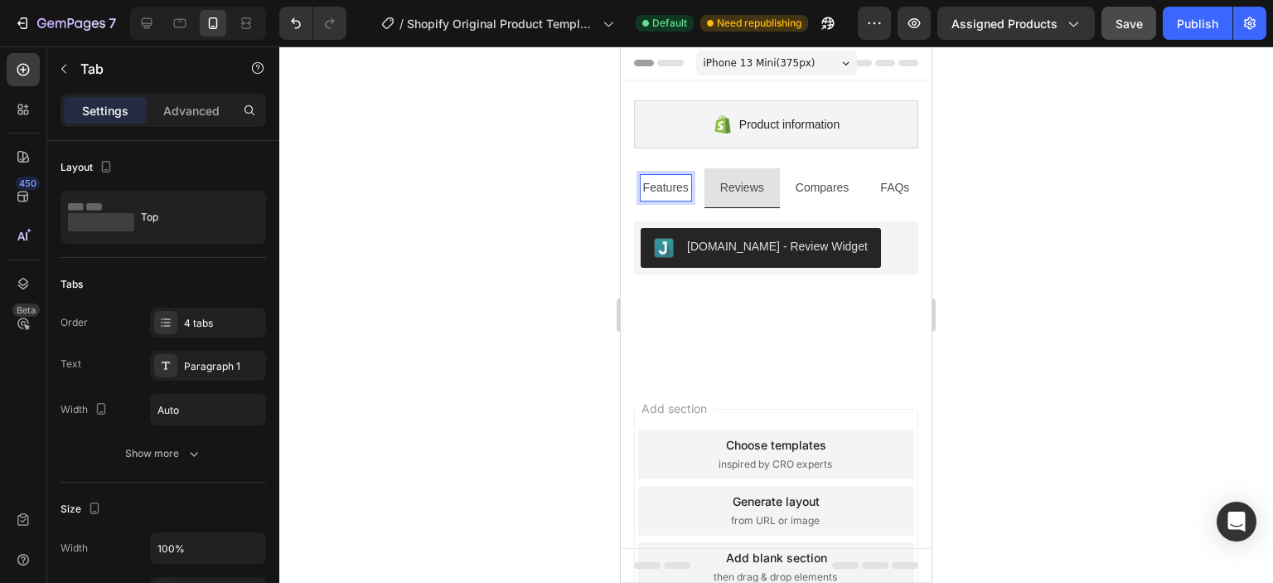
click at [680, 199] on div "Features" at bounding box center [666, 188] width 51 height 26
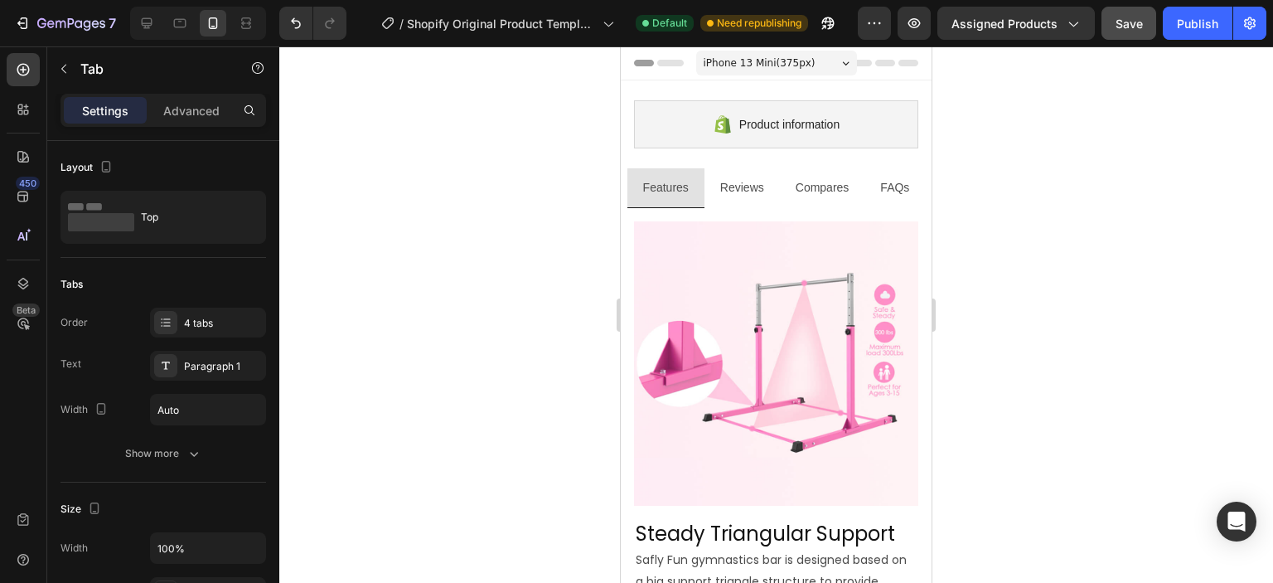
click at [696, 198] on li "Features" at bounding box center [665, 188] width 77 height 40
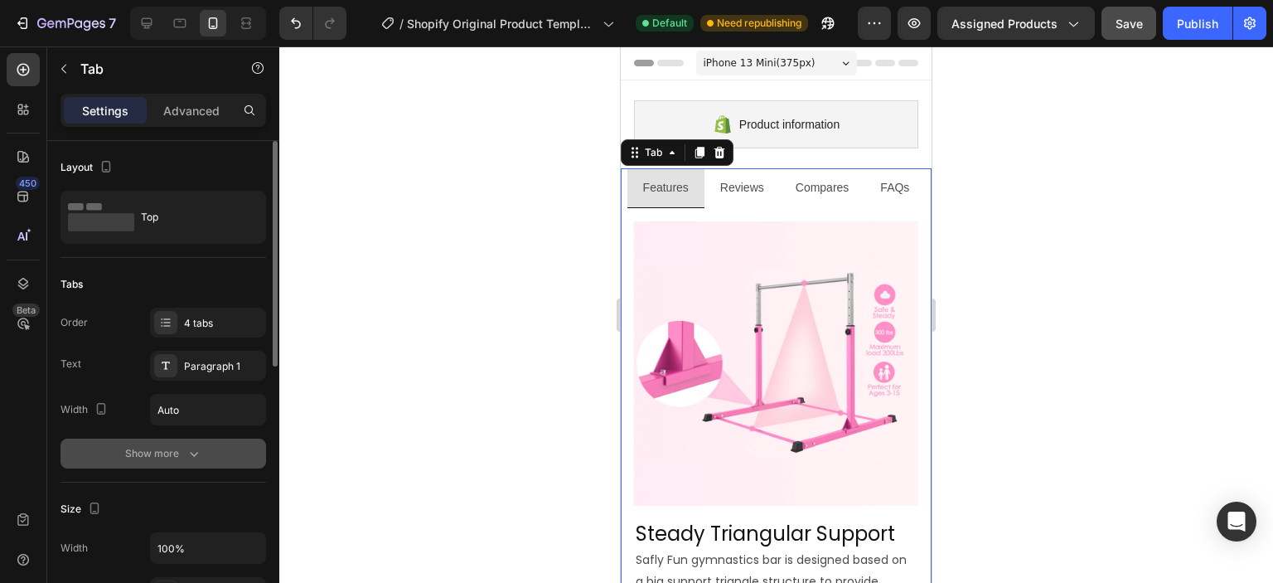
click at [189, 445] on icon "button" at bounding box center [194, 453] width 17 height 17
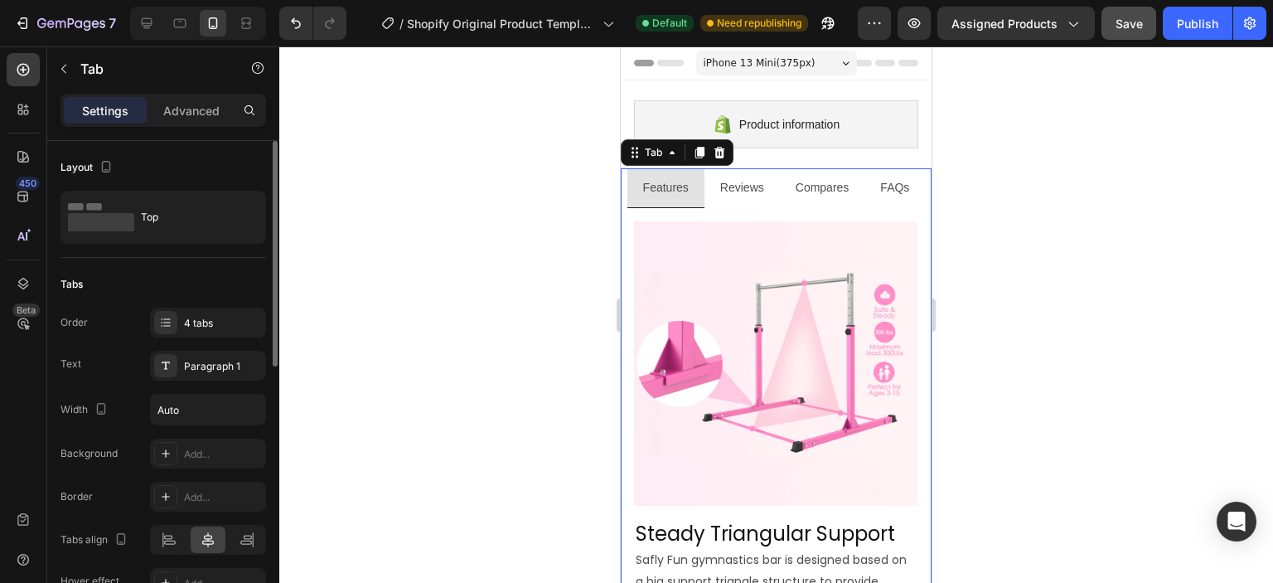
scroll to position [166, 0]
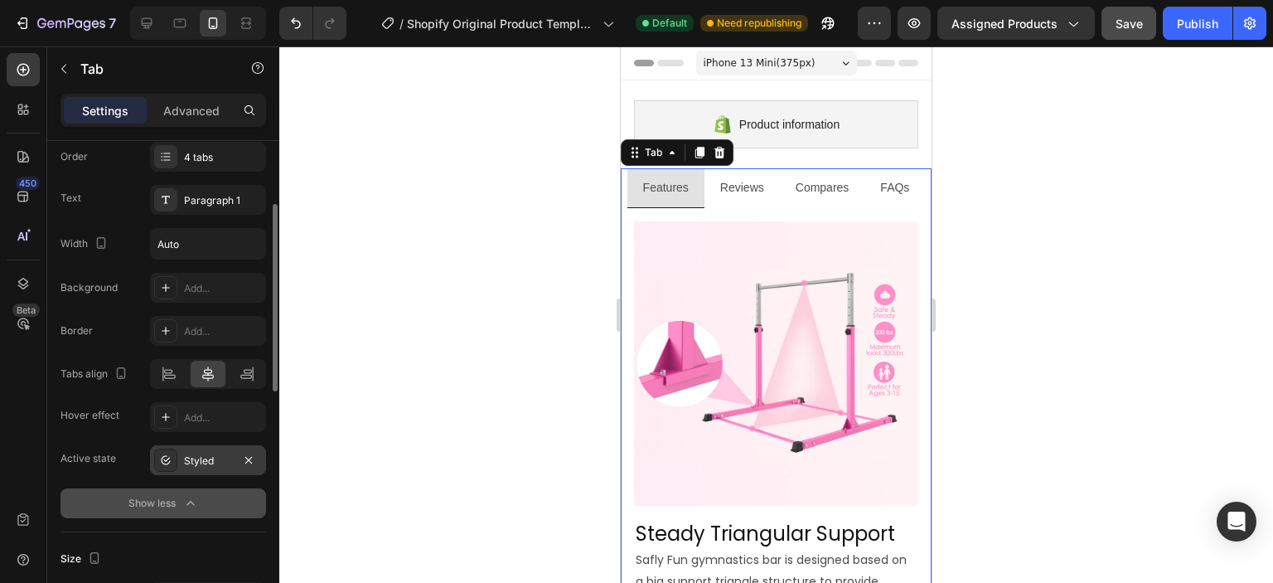
click at [197, 462] on div "Styled" at bounding box center [208, 460] width 48 height 15
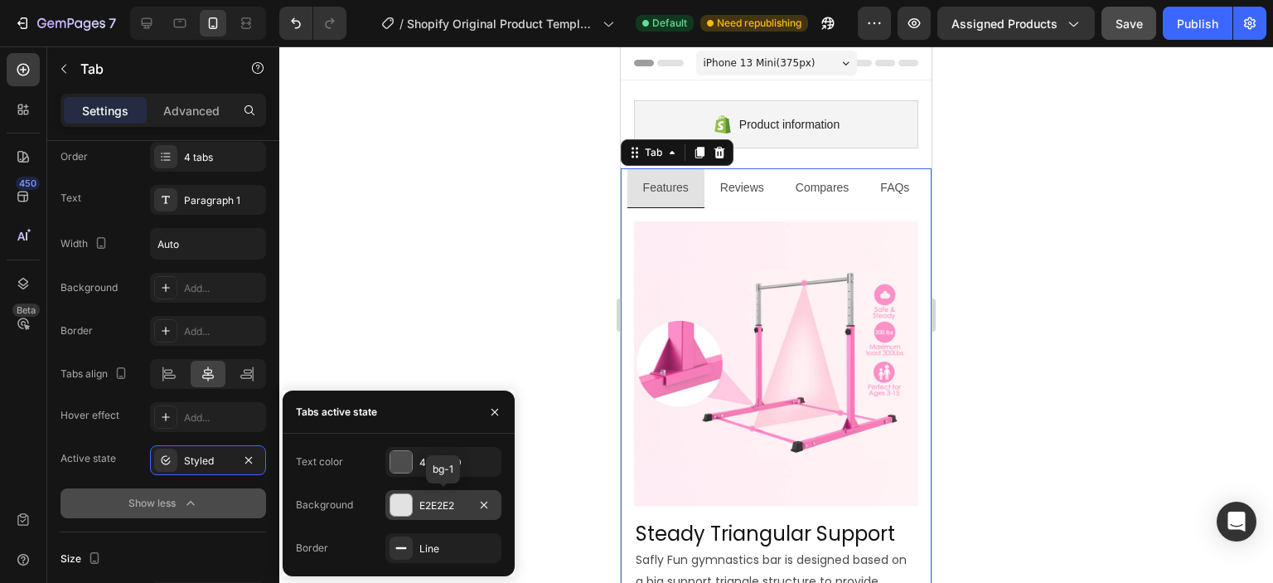
click at [419, 502] on div "E2E2E2" at bounding box center [443, 505] width 48 height 15
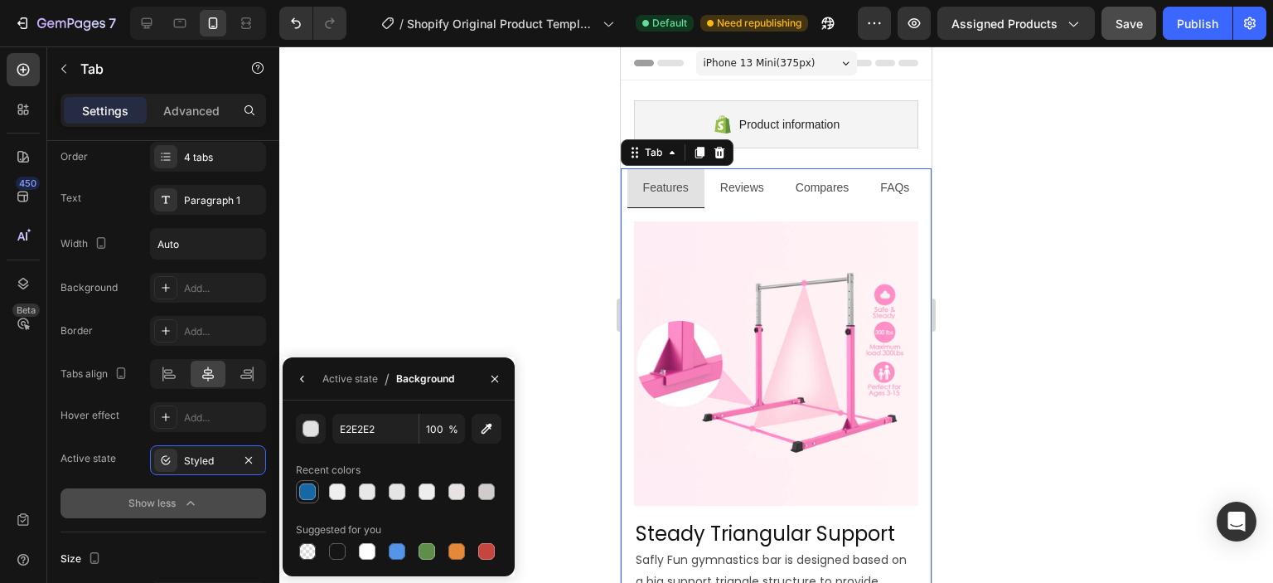
click at [307, 493] on div at bounding box center [307, 491] width 17 height 17
click at [315, 424] on div "button" at bounding box center [311, 429] width 17 height 17
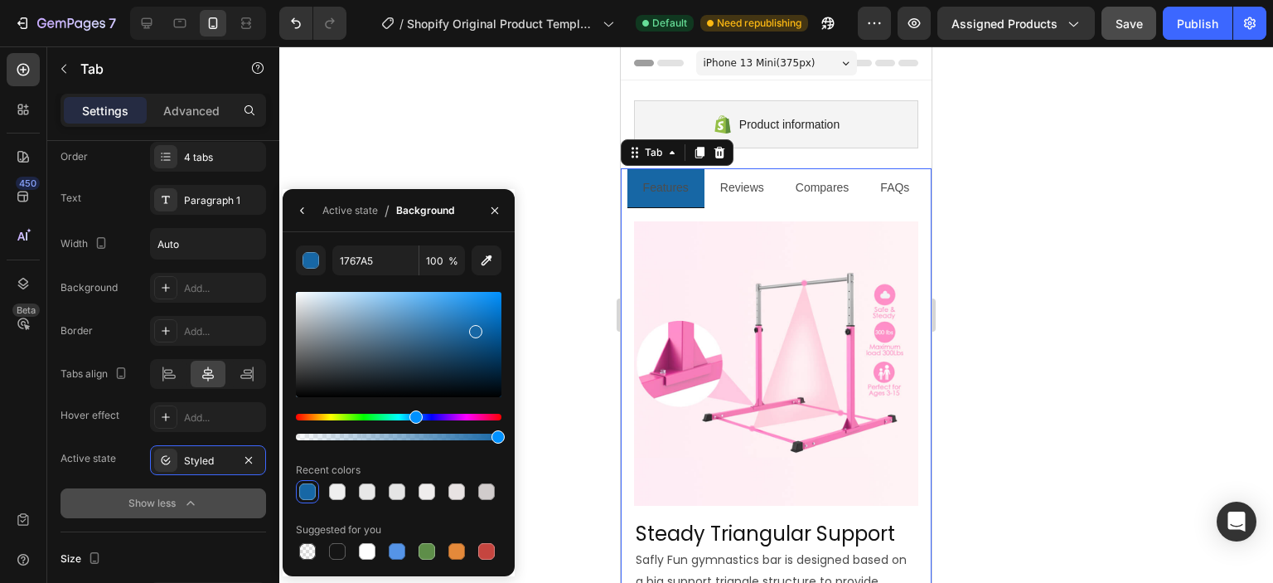
click at [385, 311] on div at bounding box center [399, 344] width 206 height 105
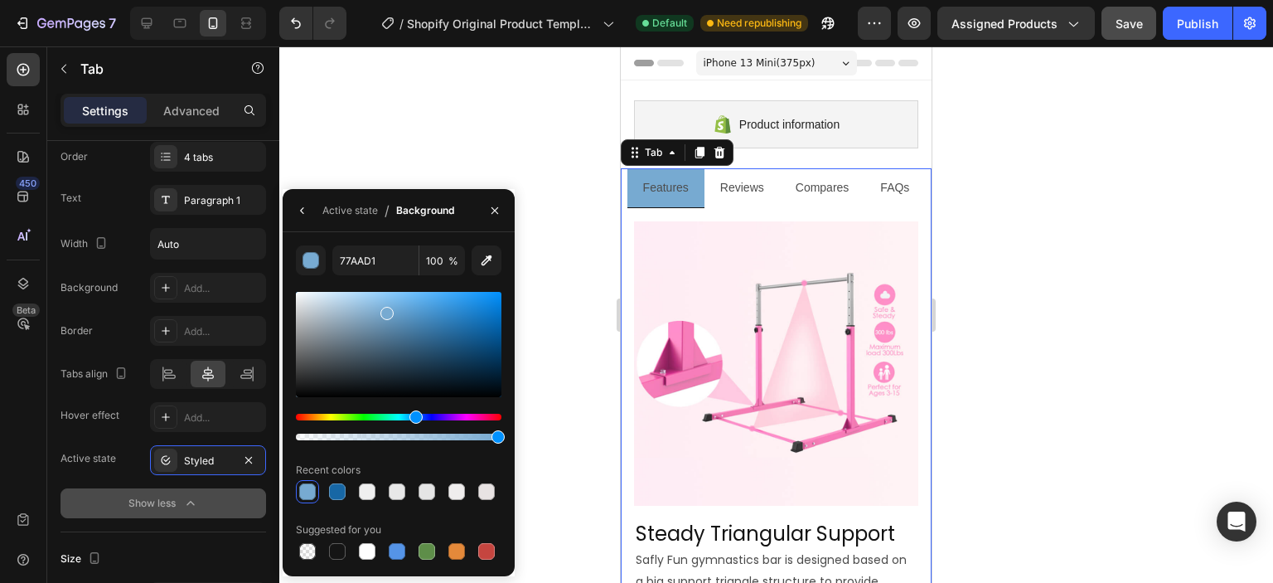
click at [363, 302] on div at bounding box center [399, 344] width 206 height 105
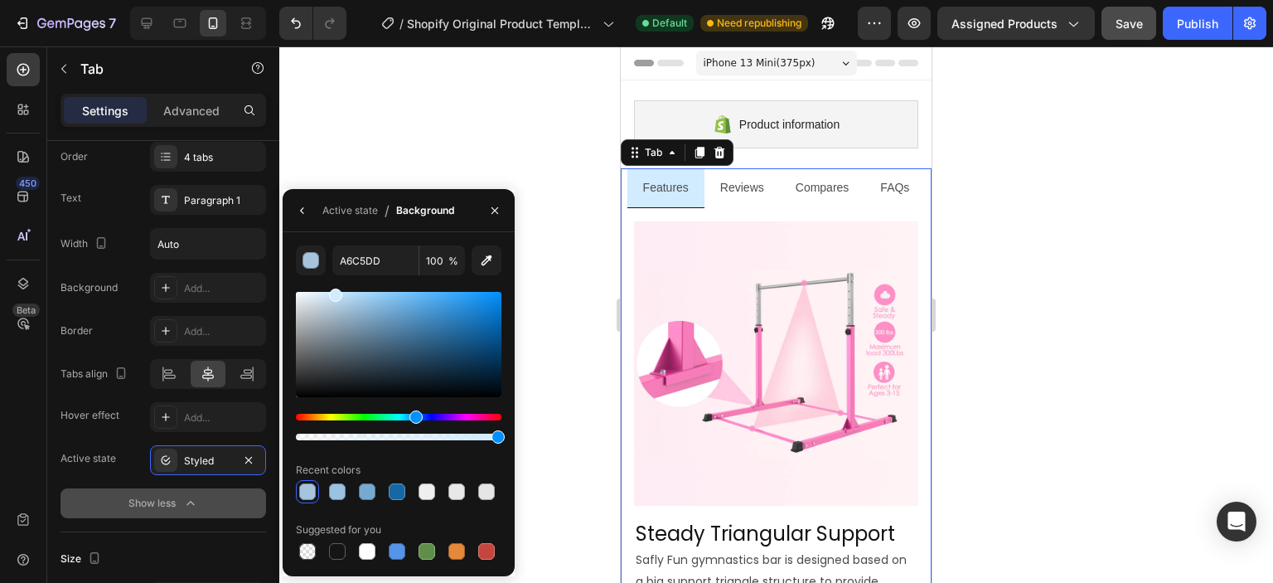
drag, startPoint x: 348, startPoint y: 301, endPoint x: 334, endPoint y: 291, distance: 17.2
click at [334, 292] on div at bounding box center [399, 344] width 206 height 105
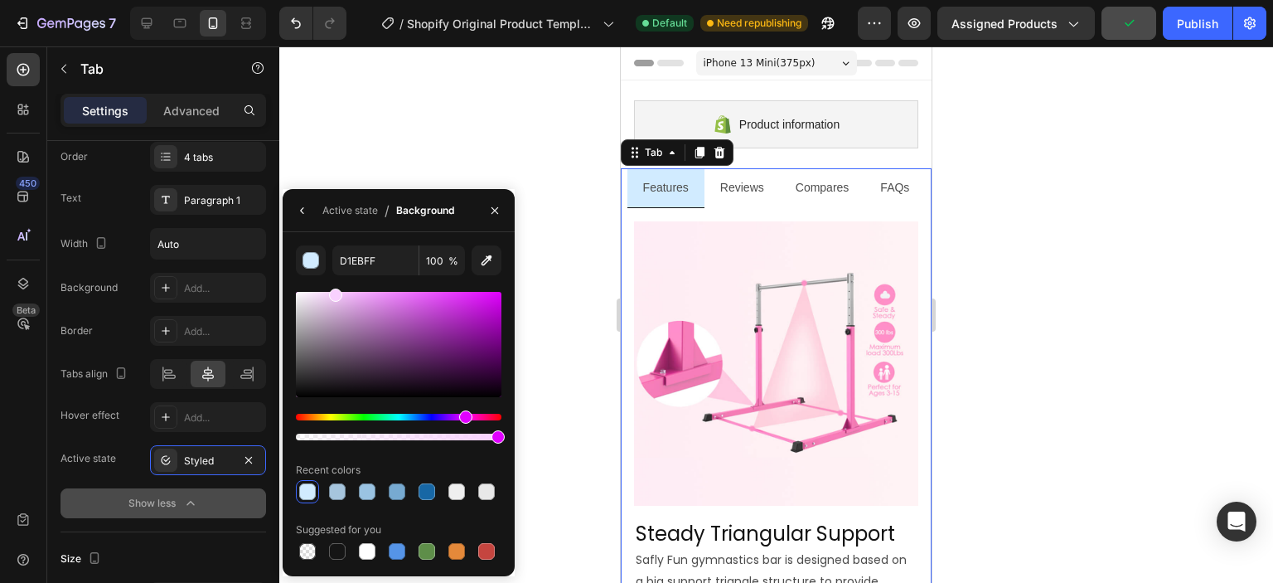
click at [464, 414] on div "Hue" at bounding box center [399, 417] width 206 height 7
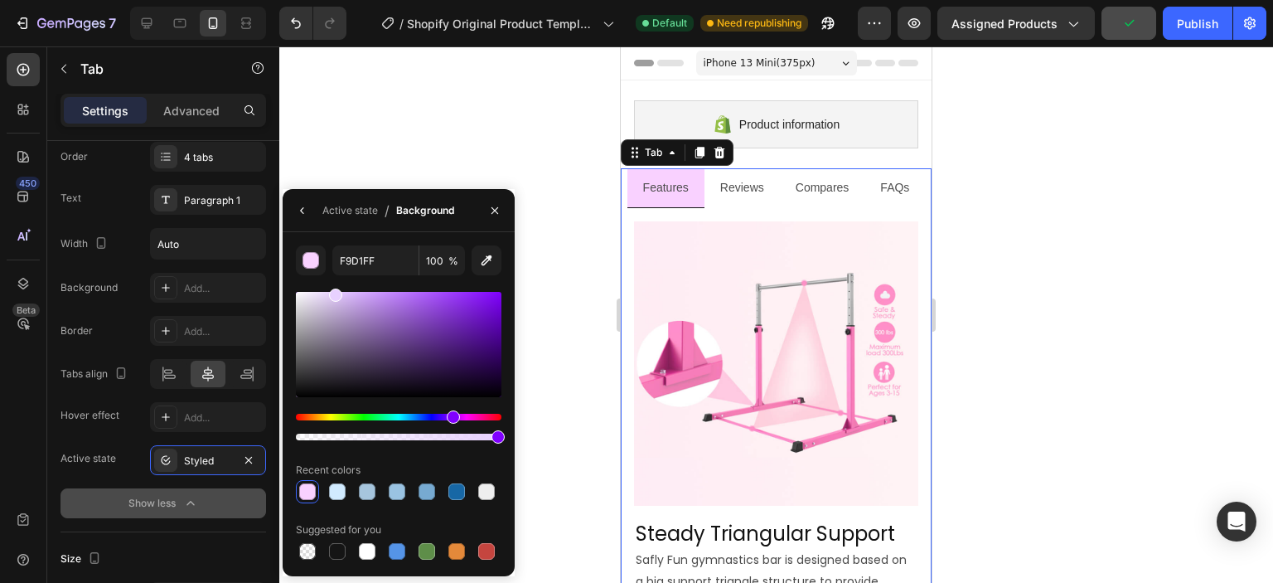
click at [451, 416] on div "Hue" at bounding box center [399, 417] width 206 height 7
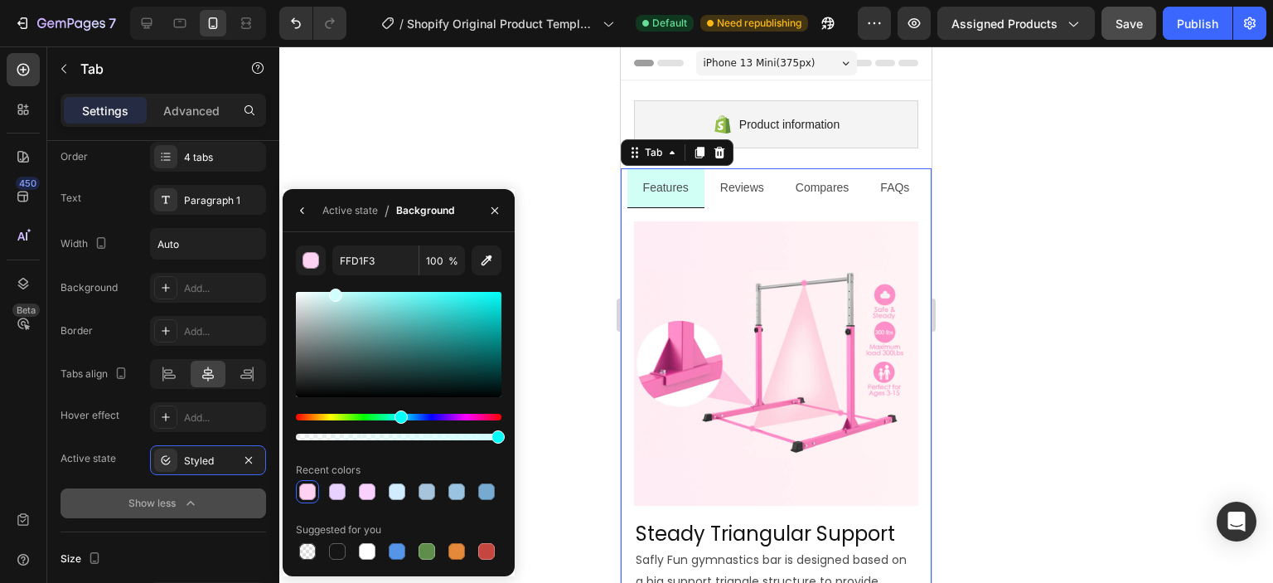
drag, startPoint x: 457, startPoint y: 417, endPoint x: 402, endPoint y: 371, distance: 71.8
click at [402, 371] on div at bounding box center [399, 365] width 206 height 155
click at [490, 208] on icon "button" at bounding box center [494, 210] width 13 height 13
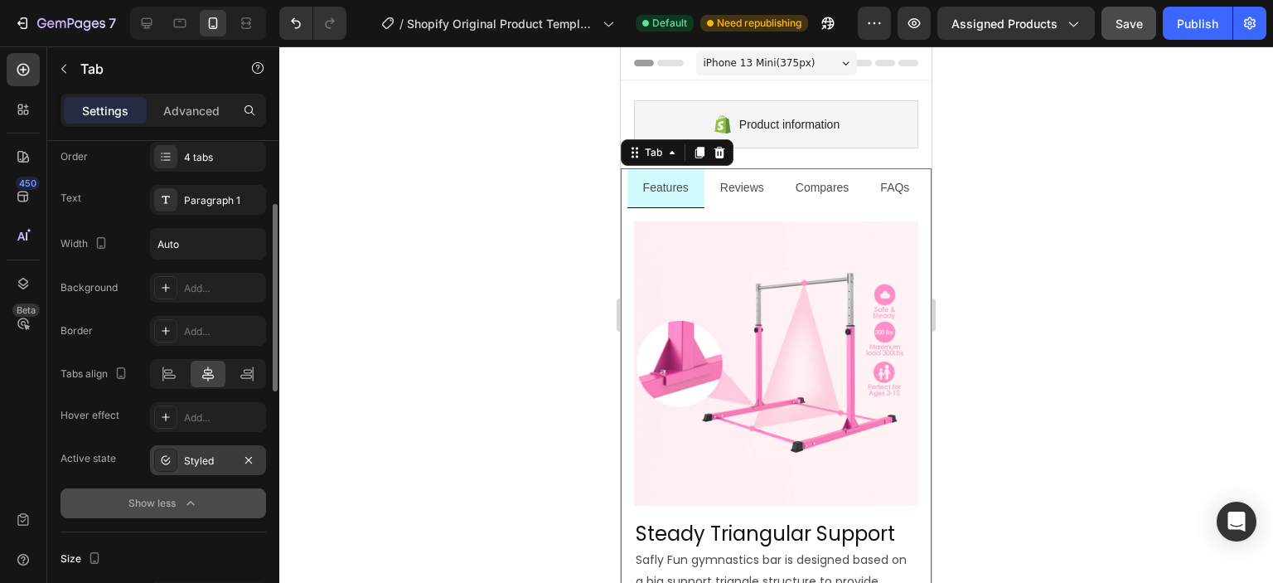
click at [186, 458] on div "Styled" at bounding box center [208, 460] width 48 height 15
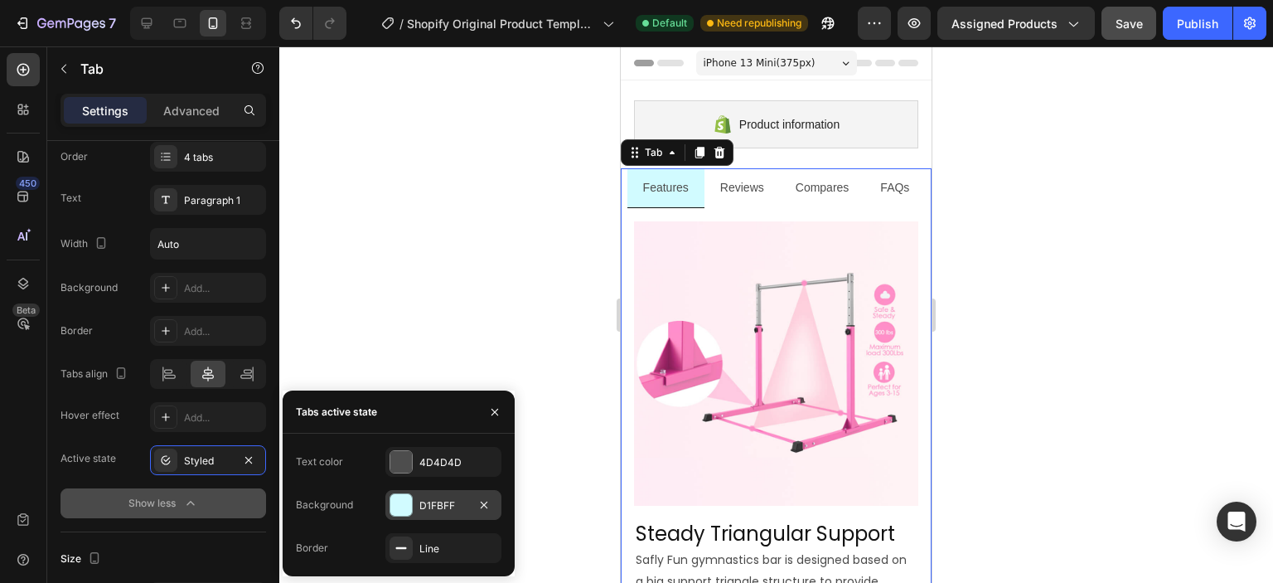
click at [428, 503] on div "D1FBFF" at bounding box center [443, 505] width 48 height 15
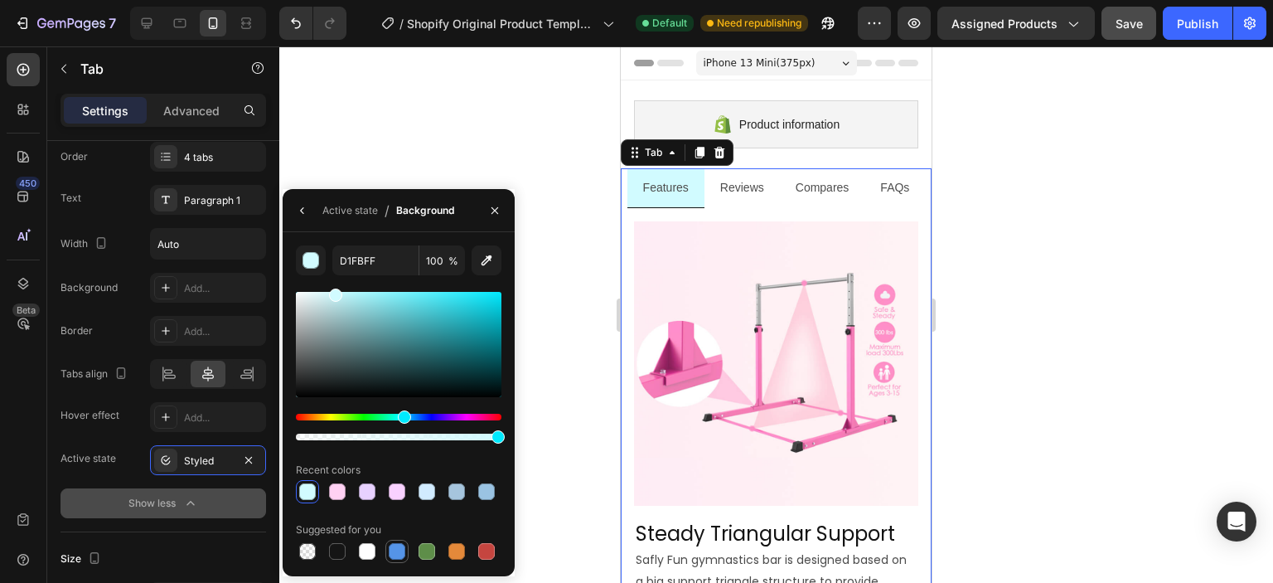
click at [400, 549] on div at bounding box center [397, 551] width 17 height 17
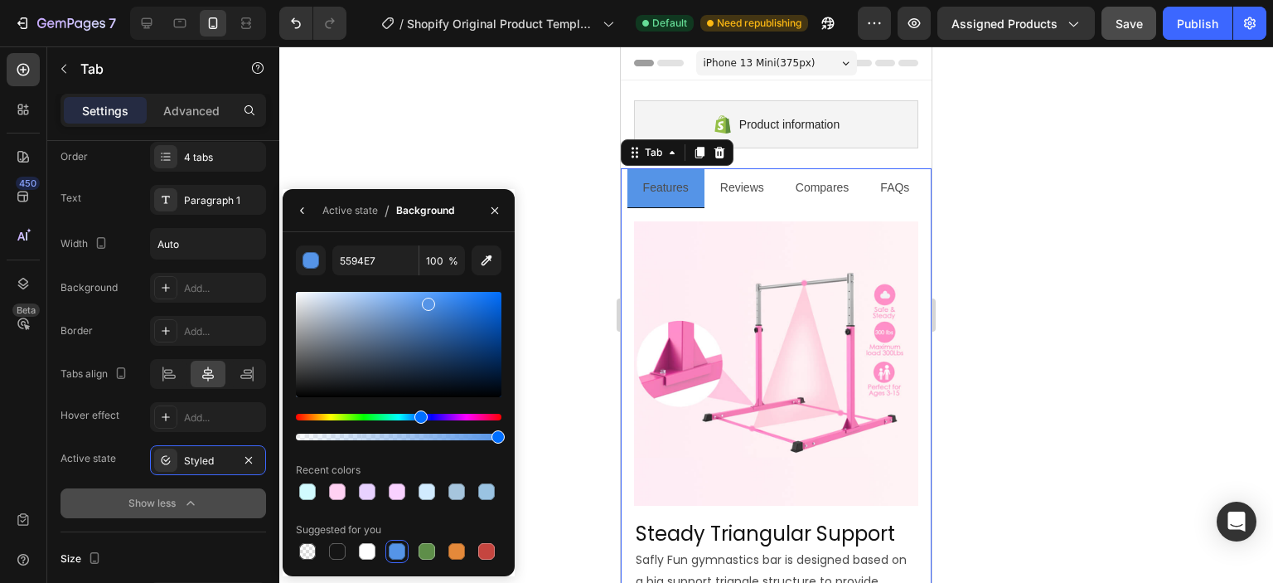
click at [369, 314] on div at bounding box center [399, 344] width 206 height 105
click at [358, 311] on div at bounding box center [399, 344] width 206 height 105
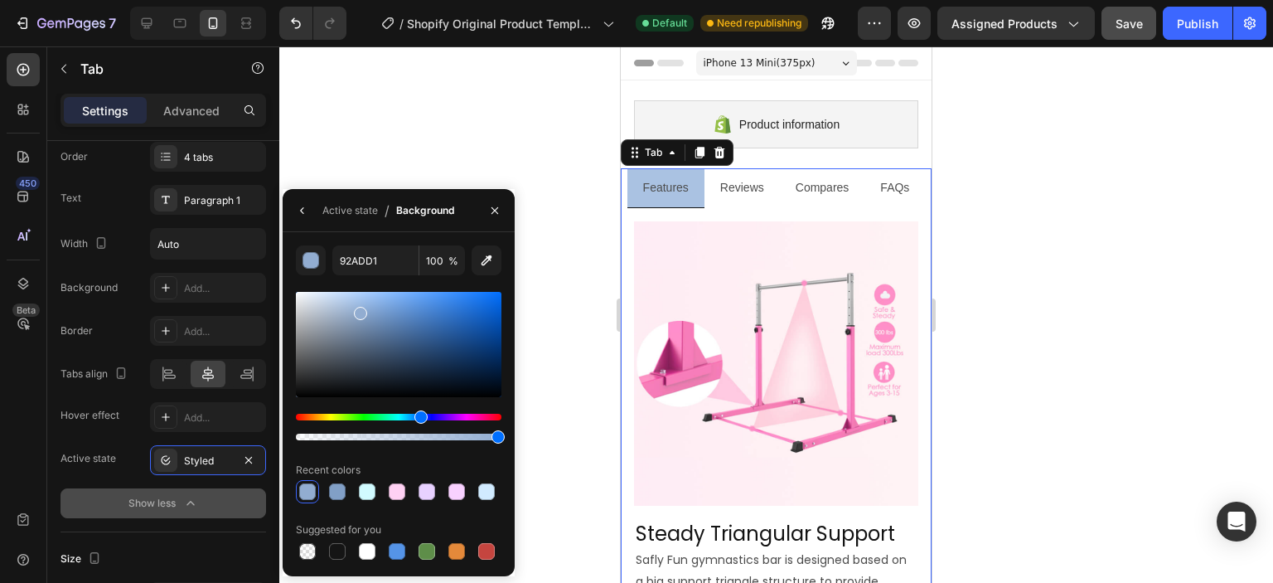
click at [347, 302] on div at bounding box center [399, 344] width 206 height 105
click at [333, 300] on div at bounding box center [399, 344] width 206 height 105
drag, startPoint x: 337, startPoint y: 306, endPoint x: 319, endPoint y: 303, distance: 18.4
click at [319, 303] on div at bounding box center [321, 305] width 13 height 13
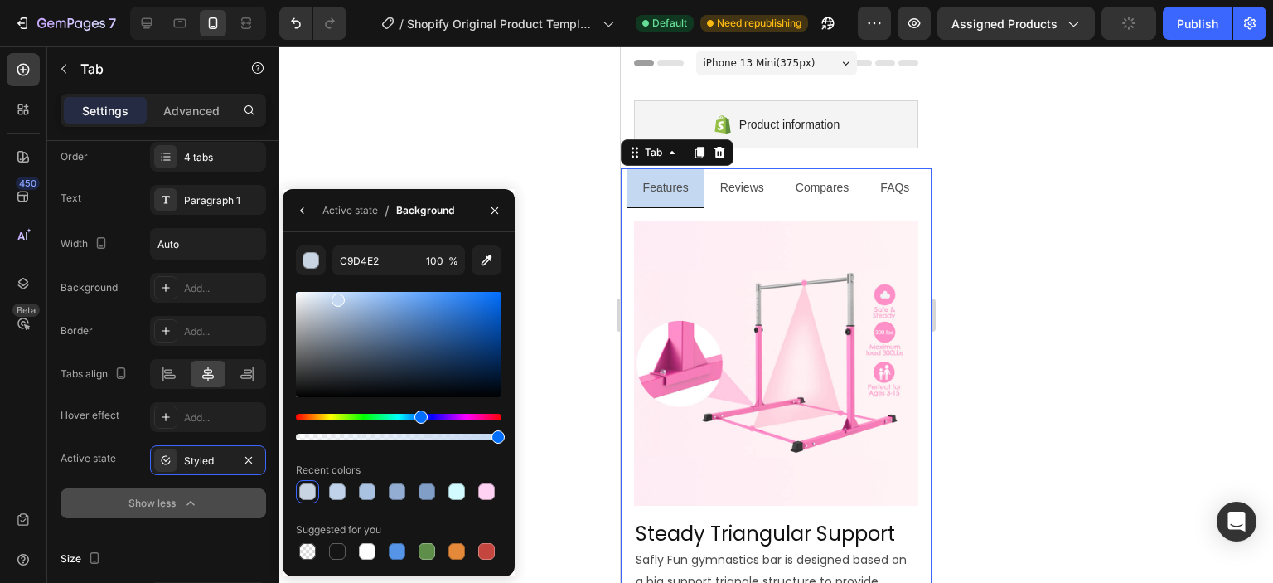
type input "C4D8F2"
drag, startPoint x: 320, startPoint y: 303, endPoint x: 336, endPoint y: 297, distance: 17.1
click at [336, 297] on div at bounding box center [337, 299] width 13 height 13
click at [545, 123] on div at bounding box center [776, 314] width 994 height 536
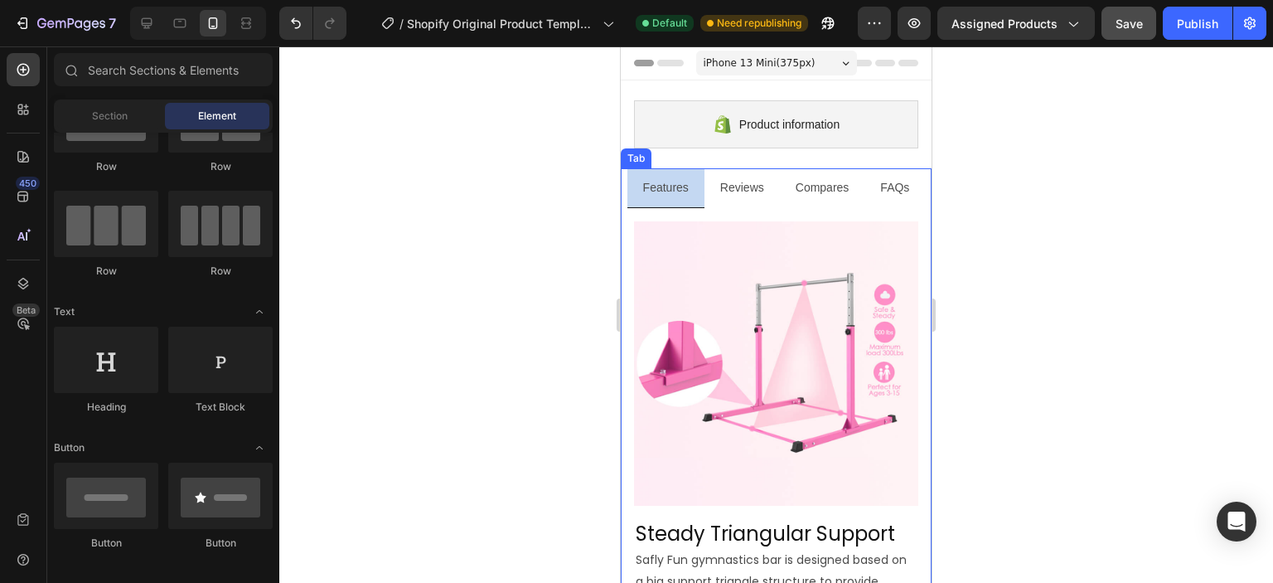
click at [751, 200] on div "Reviews" at bounding box center [742, 188] width 49 height 27
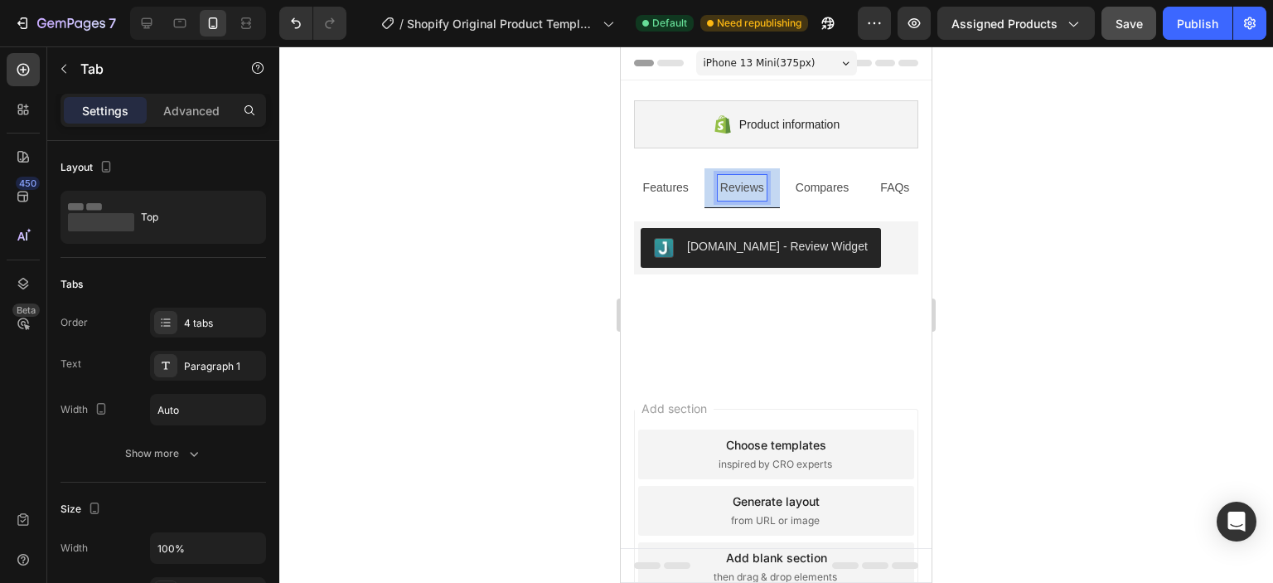
click at [812, 193] on p "Compares" at bounding box center [823, 187] width 54 height 21
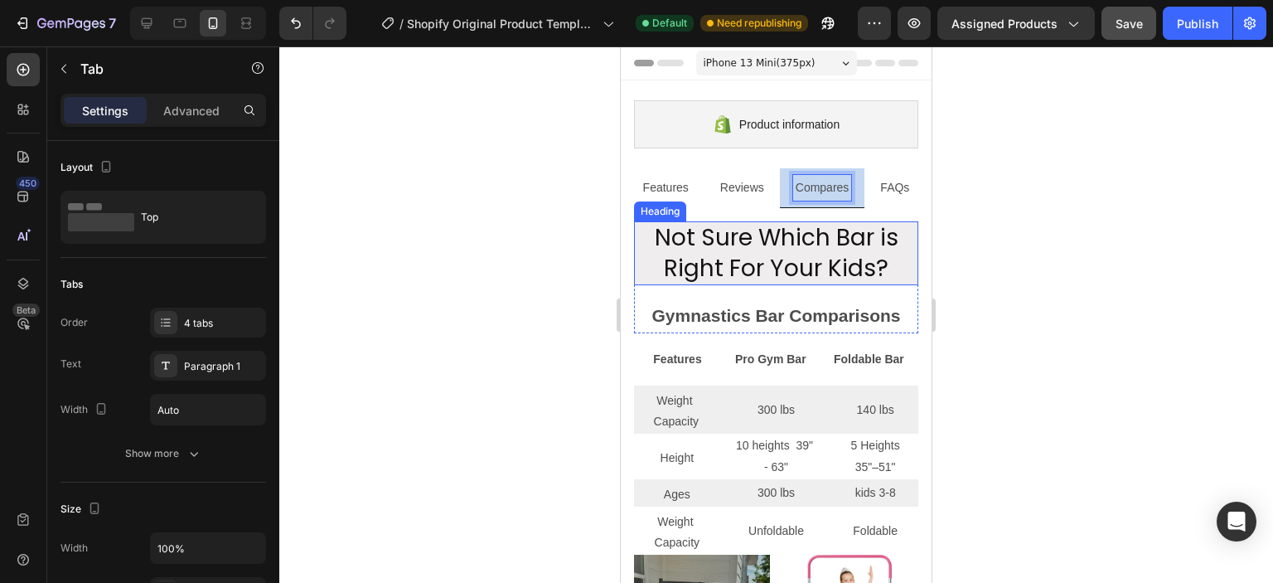
click at [820, 253] on h2 "Not Sure Which Bar is Right For Your Kids?" at bounding box center [776, 253] width 284 height 64
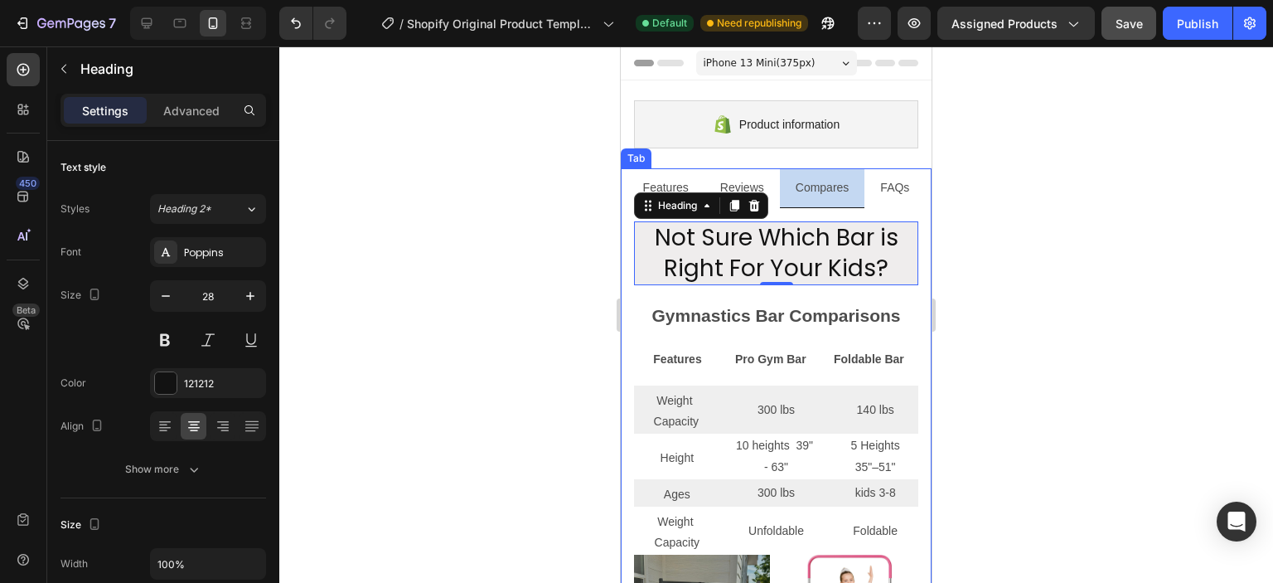
click at [902, 188] on p "FAQs" at bounding box center [894, 187] width 29 height 21
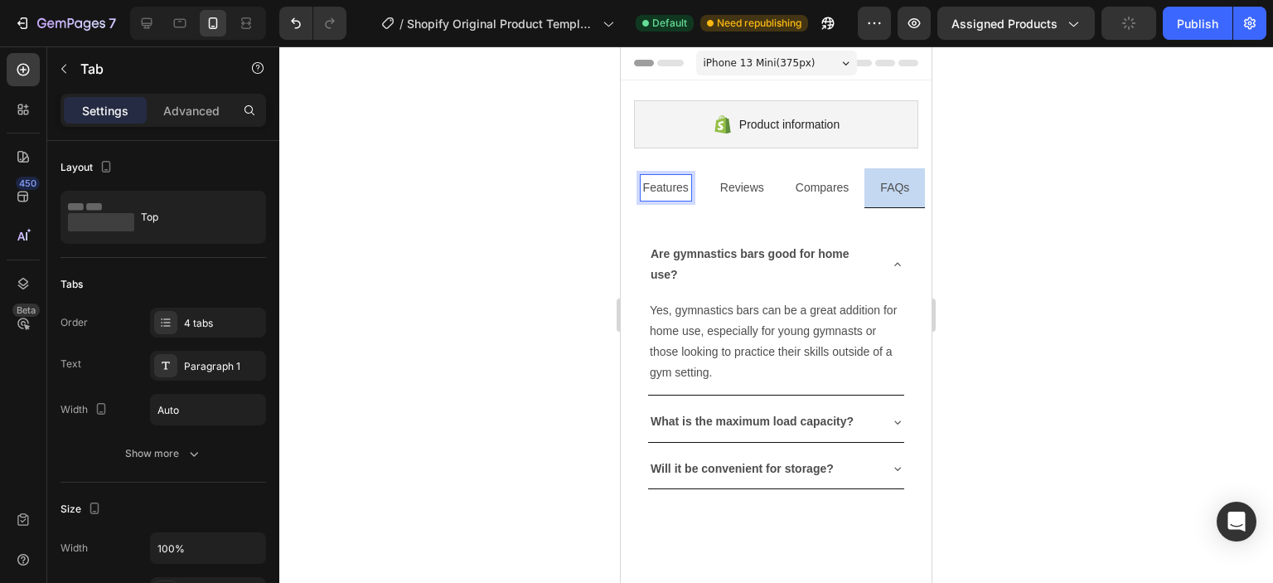
click at [663, 191] on p "Features" at bounding box center [666, 187] width 46 height 21
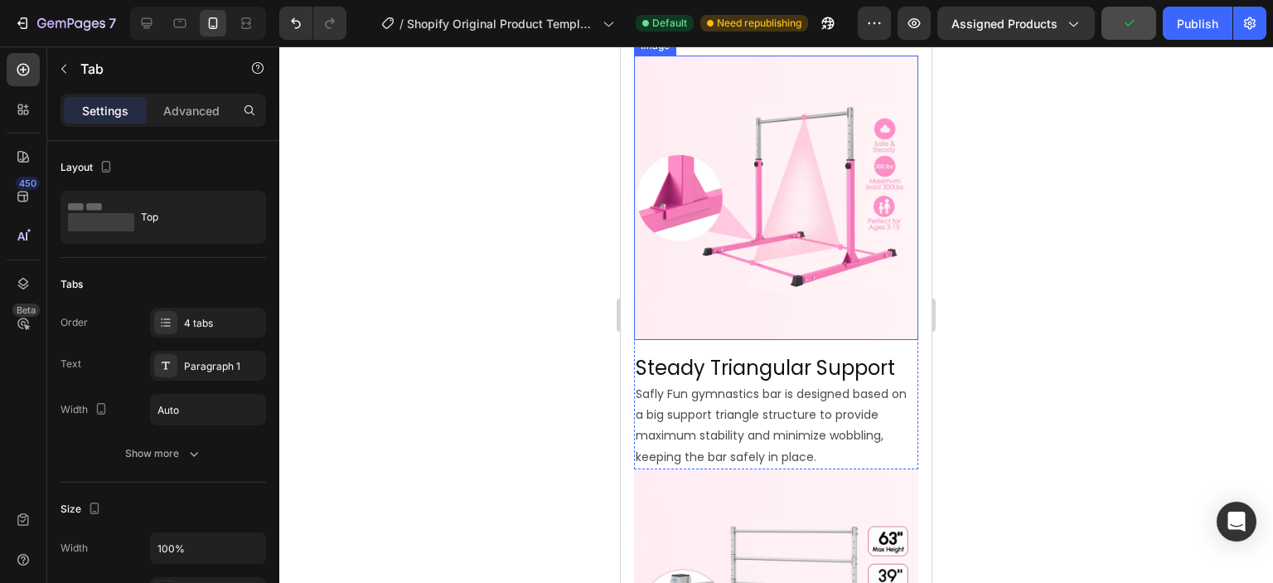
scroll to position [0, 0]
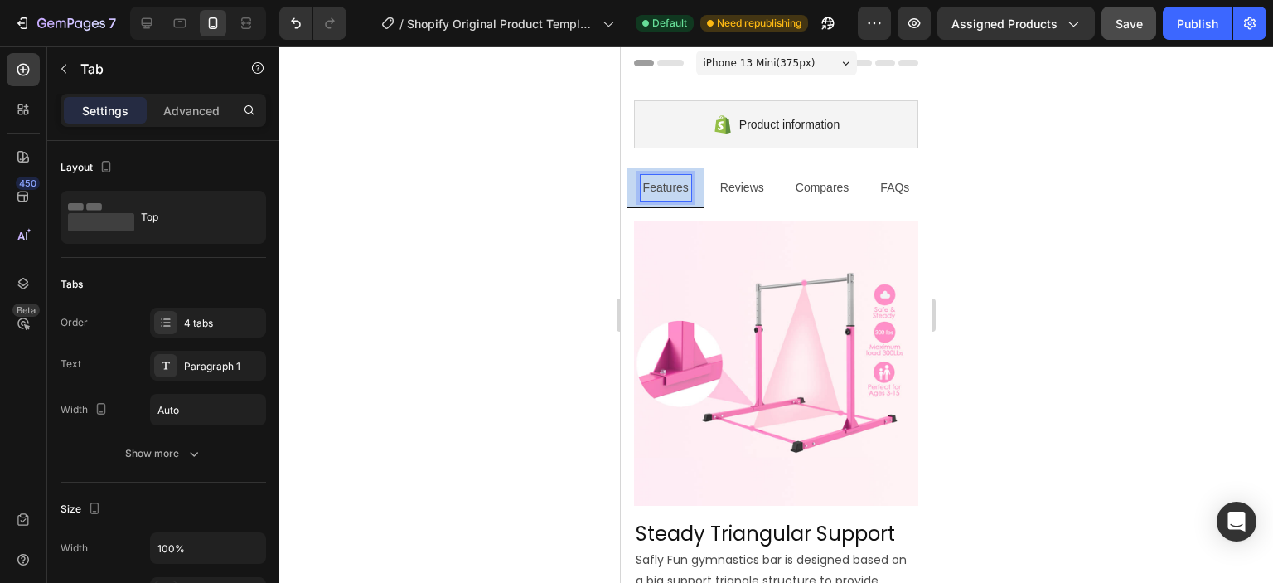
click at [720, 189] on p "Reviews" at bounding box center [742, 187] width 44 height 21
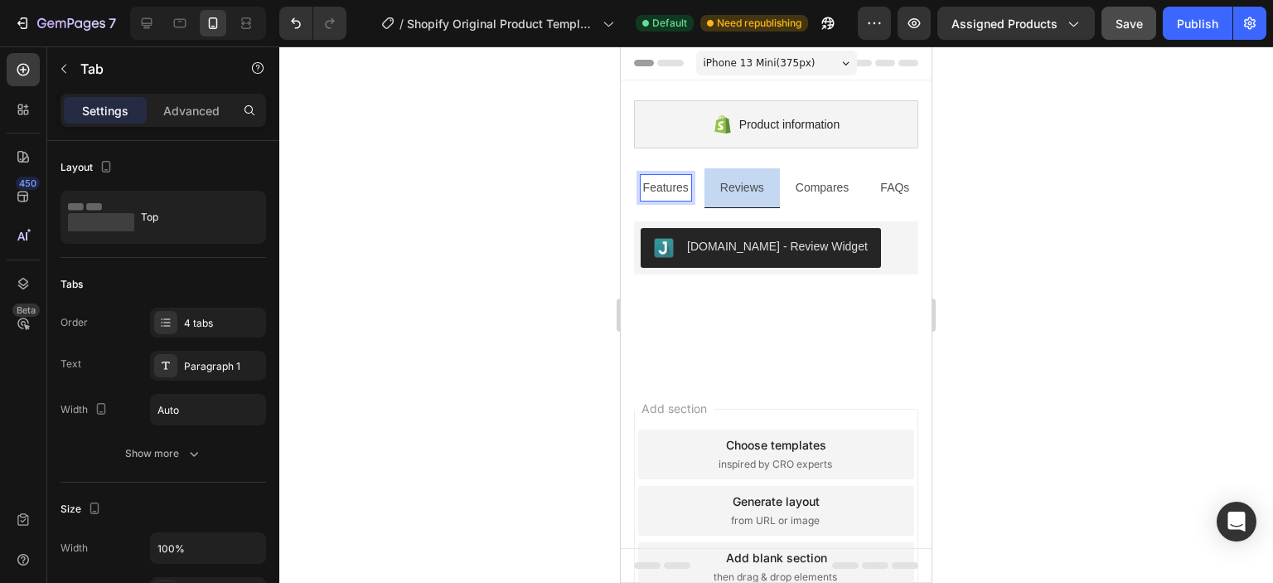
click at [690, 199] on div "Features" at bounding box center [666, 188] width 51 height 26
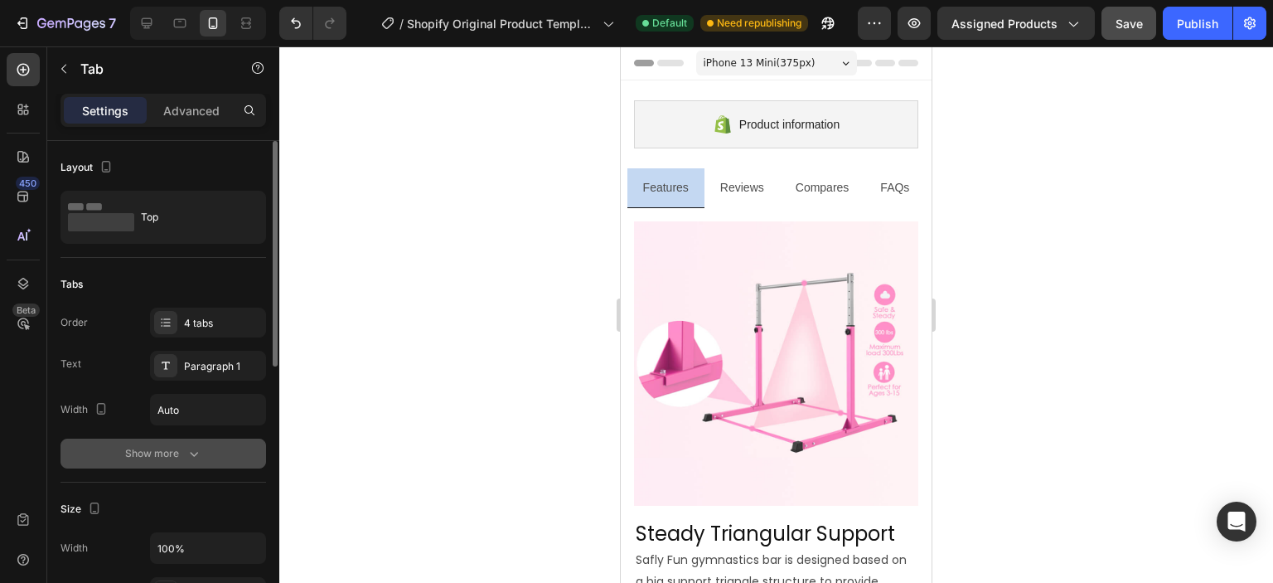
click at [174, 452] on div "Show more" at bounding box center [163, 453] width 77 height 17
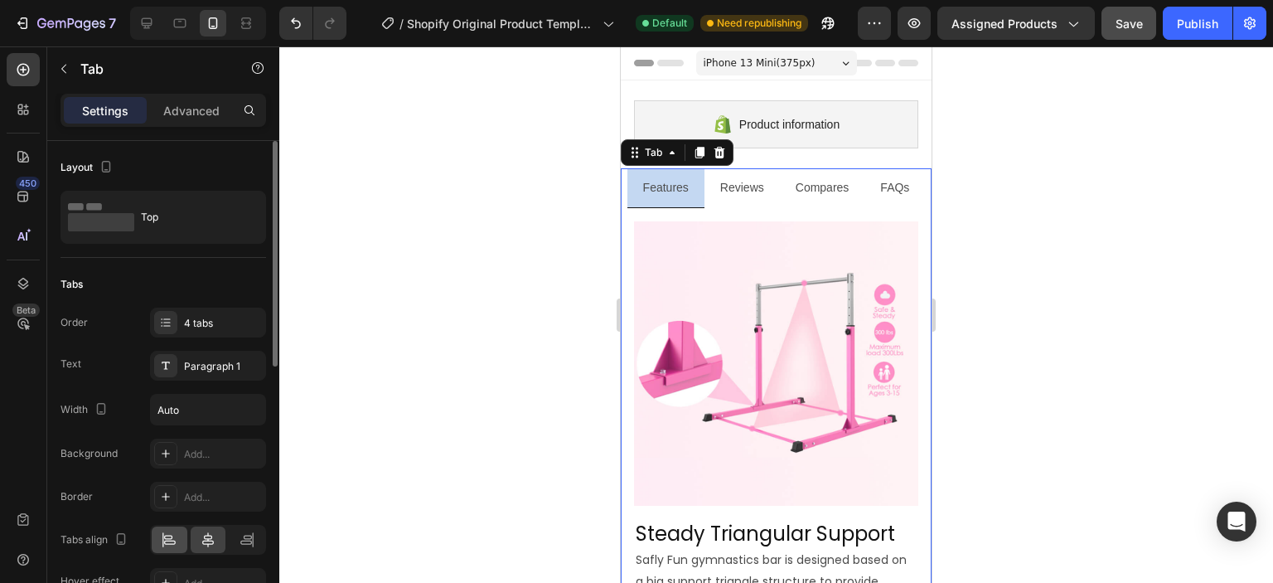
scroll to position [249, 0]
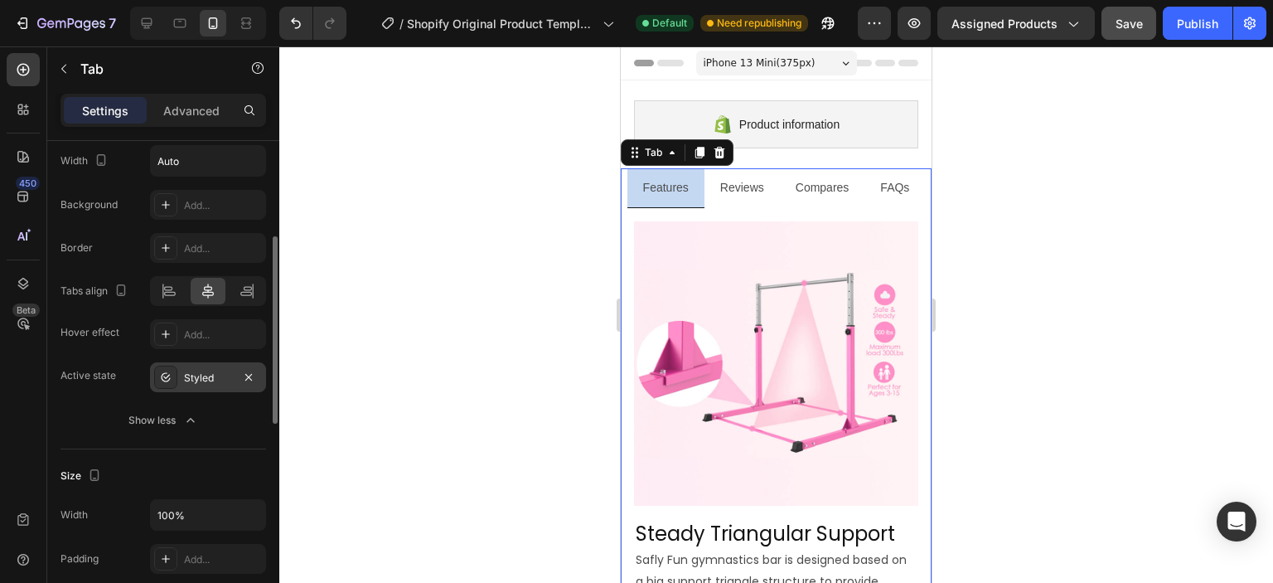
click at [181, 379] on div "Styled" at bounding box center [208, 377] width 116 height 30
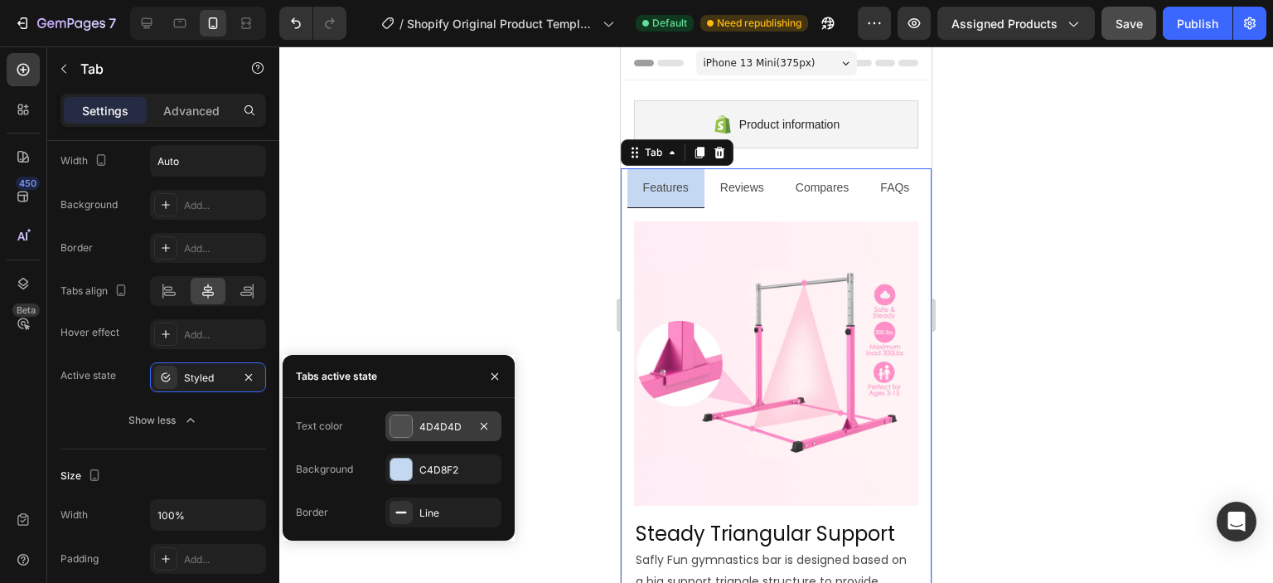
click at [408, 432] on div at bounding box center [401, 426] width 22 height 22
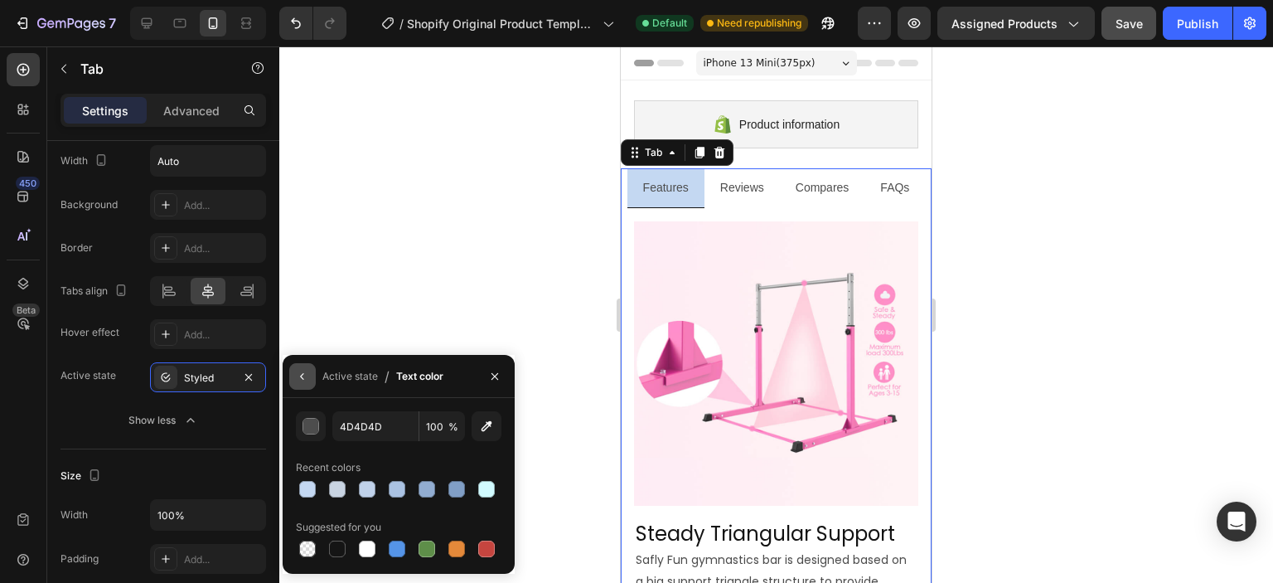
click at [303, 374] on icon "button" at bounding box center [302, 376] width 13 height 13
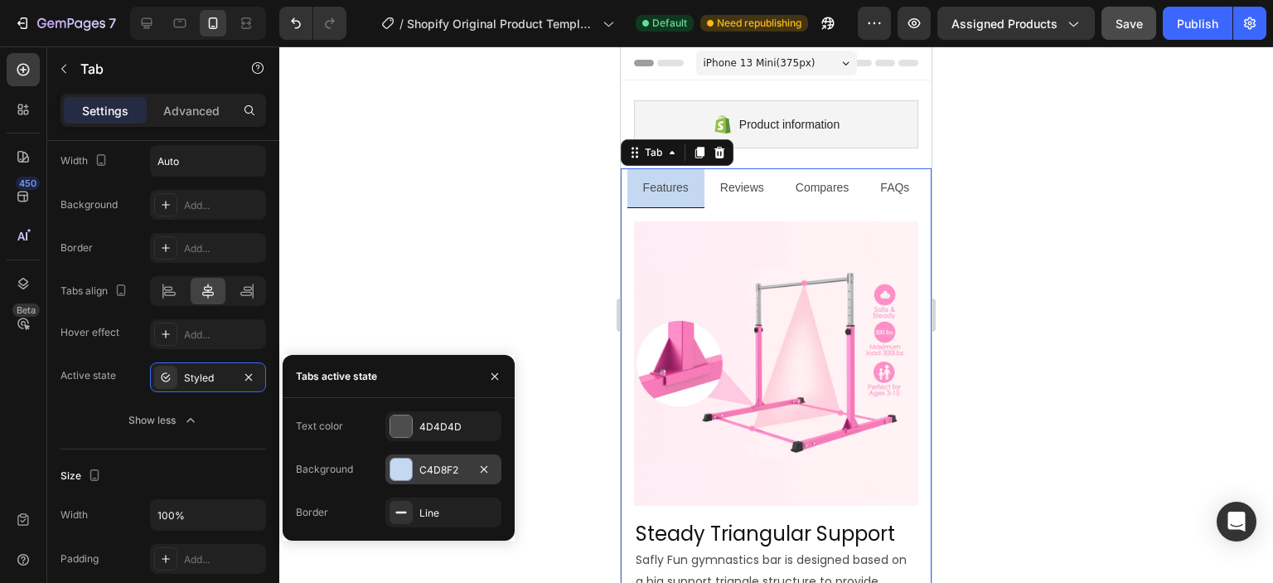
click at [422, 474] on div "C4D8F2" at bounding box center [443, 469] width 48 height 15
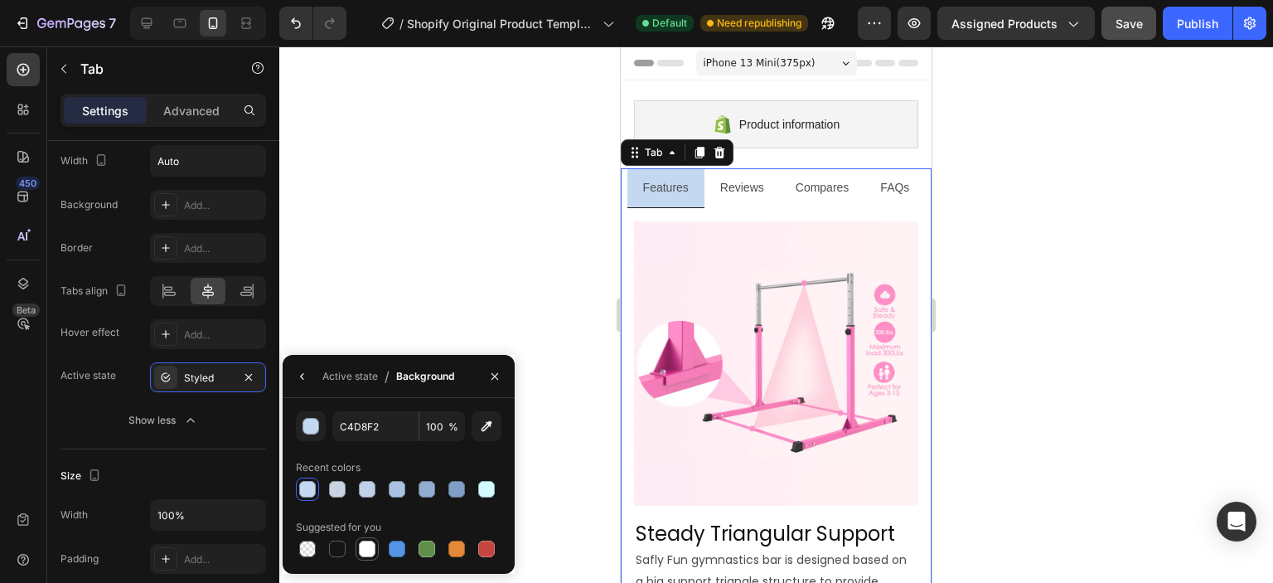
click at [365, 552] on div at bounding box center [367, 548] width 17 height 17
click at [306, 547] on div at bounding box center [307, 548] width 17 height 17
type input "000000"
type input "0"
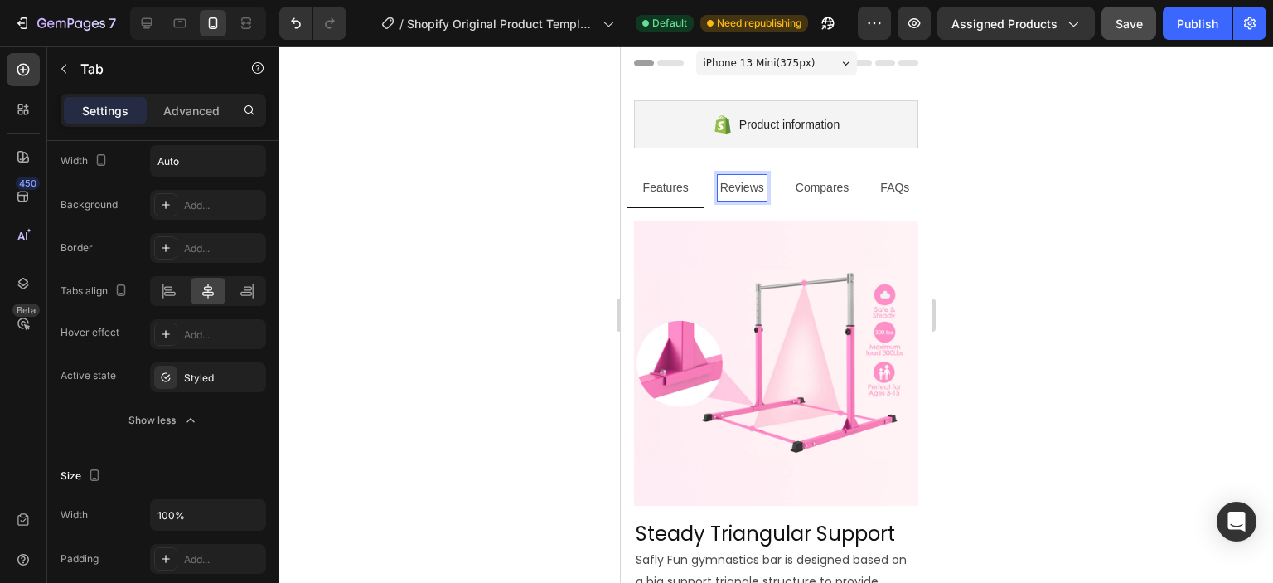
click at [739, 192] on p "Reviews" at bounding box center [742, 187] width 44 height 21
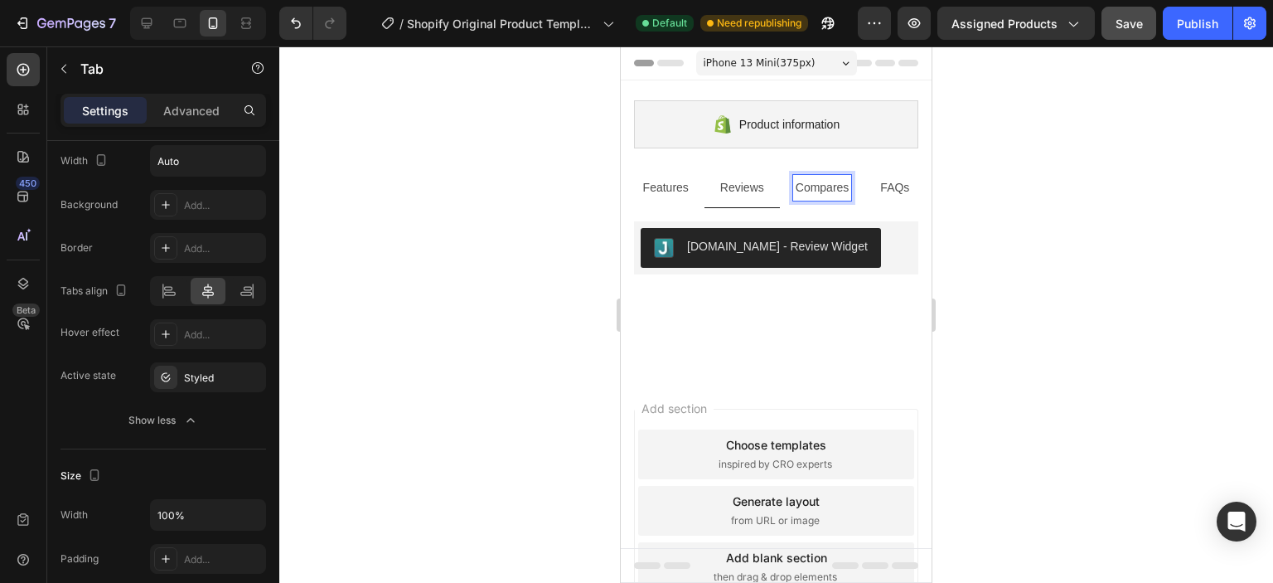
click at [794, 191] on div "Compares" at bounding box center [822, 188] width 59 height 26
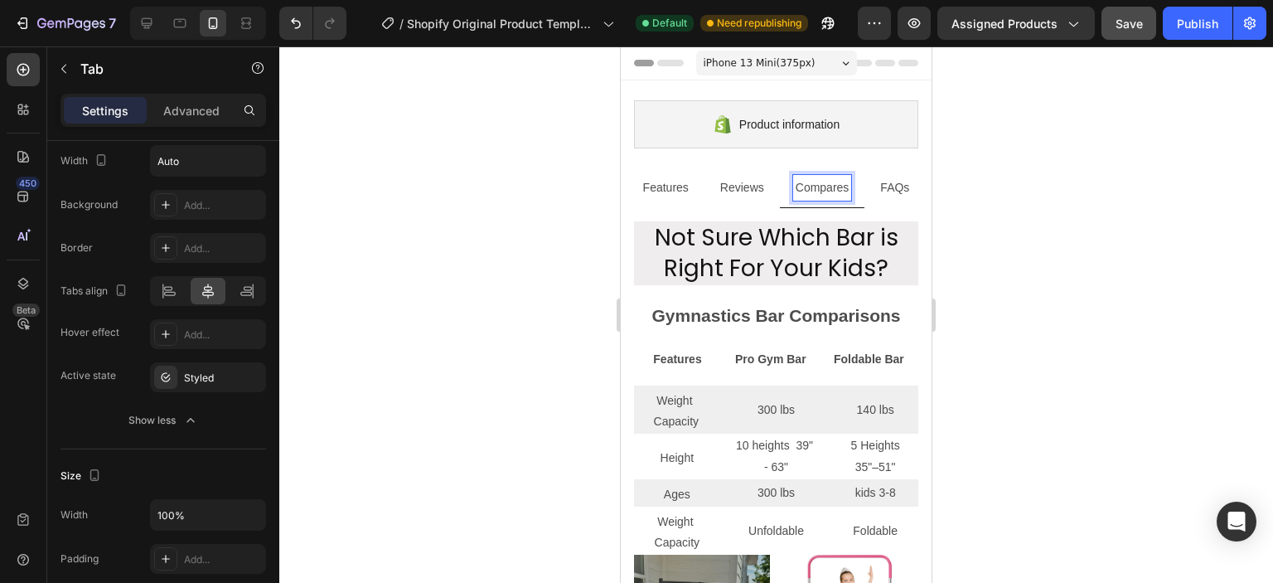
click at [661, 188] on p "Features" at bounding box center [666, 187] width 46 height 21
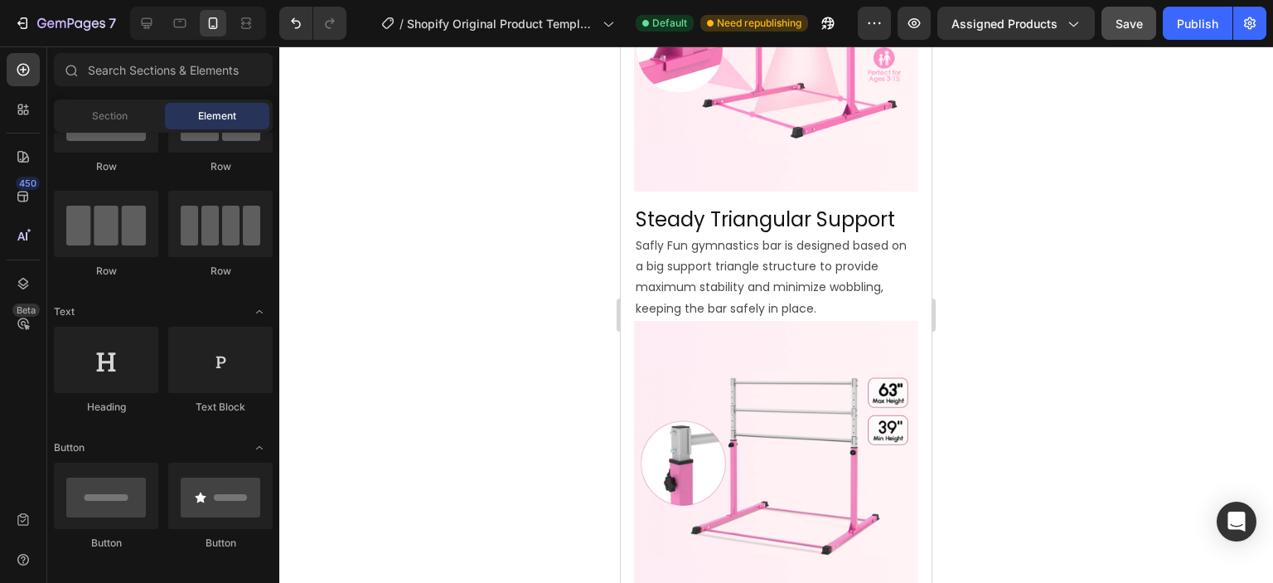
scroll to position [0, 0]
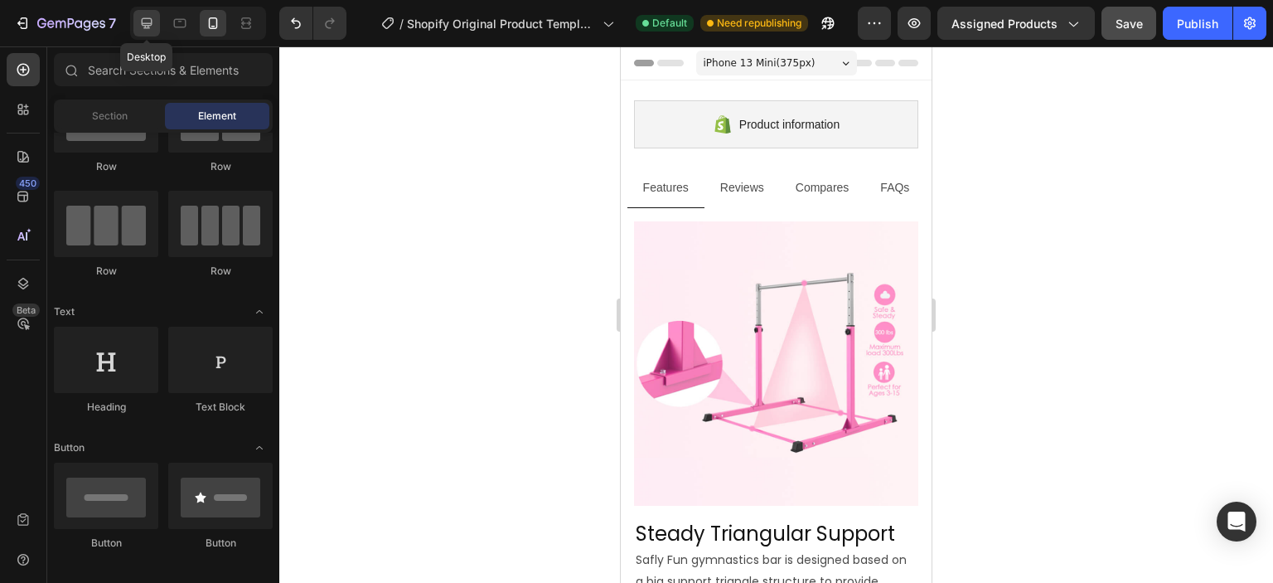
click at [150, 22] on icon at bounding box center [146, 23] width 17 height 17
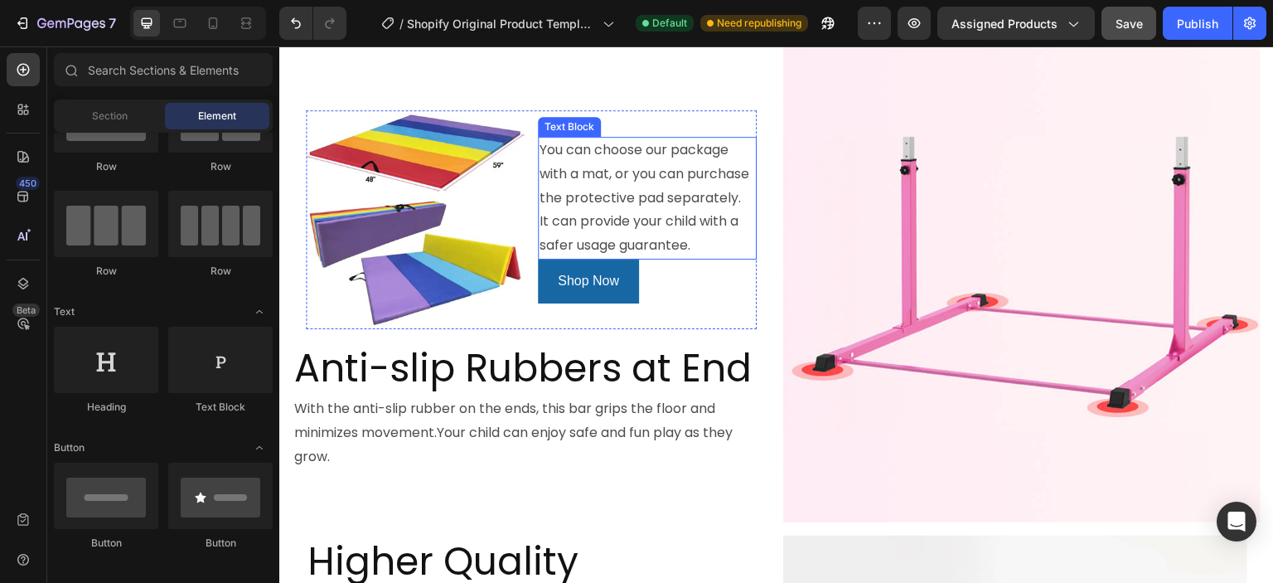
scroll to position [1326, 0]
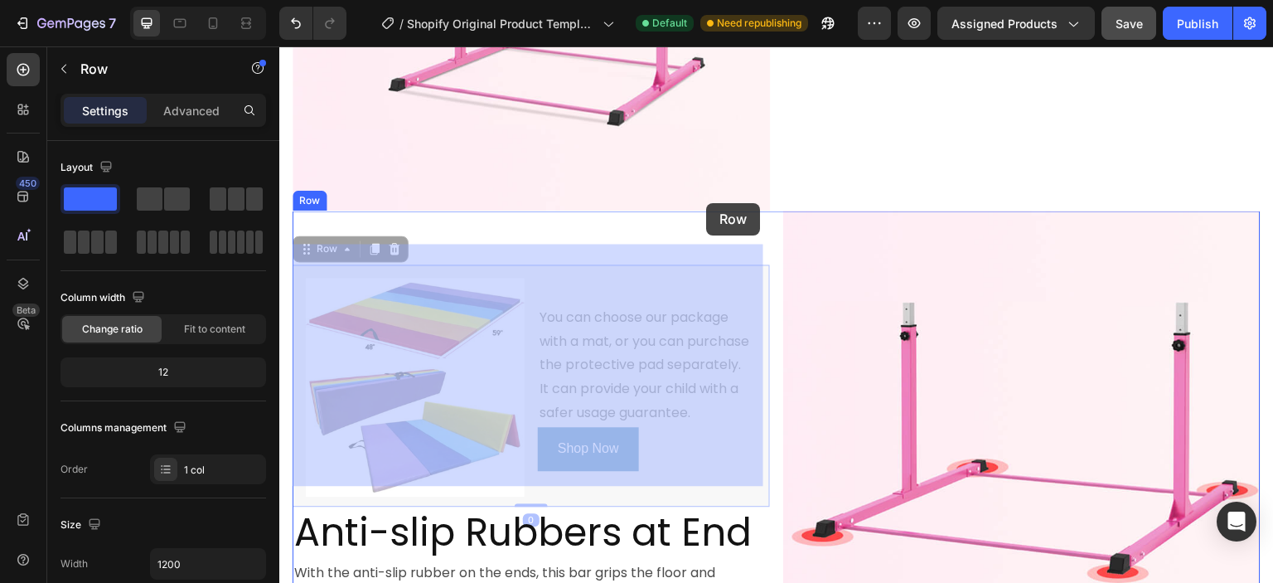
drag, startPoint x: 634, startPoint y: 255, endPoint x: 706, endPoint y: 203, distance: 89.0
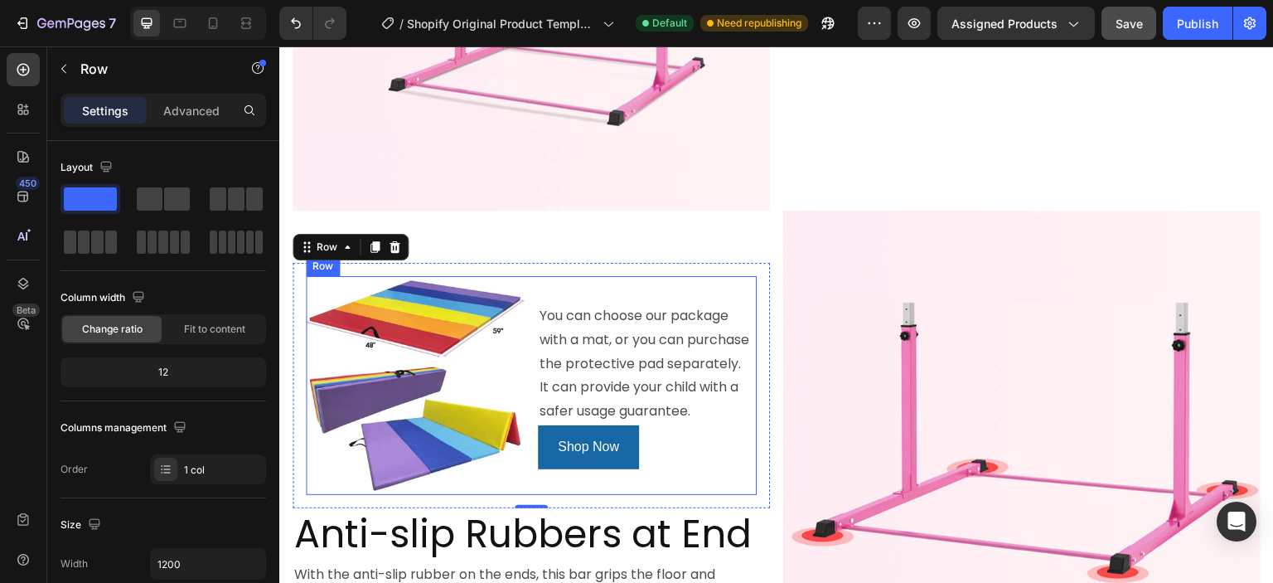
click at [559, 276] on div "You can choose our package with a mat, or you can purchase the protective pad s…" at bounding box center [647, 385] width 219 height 219
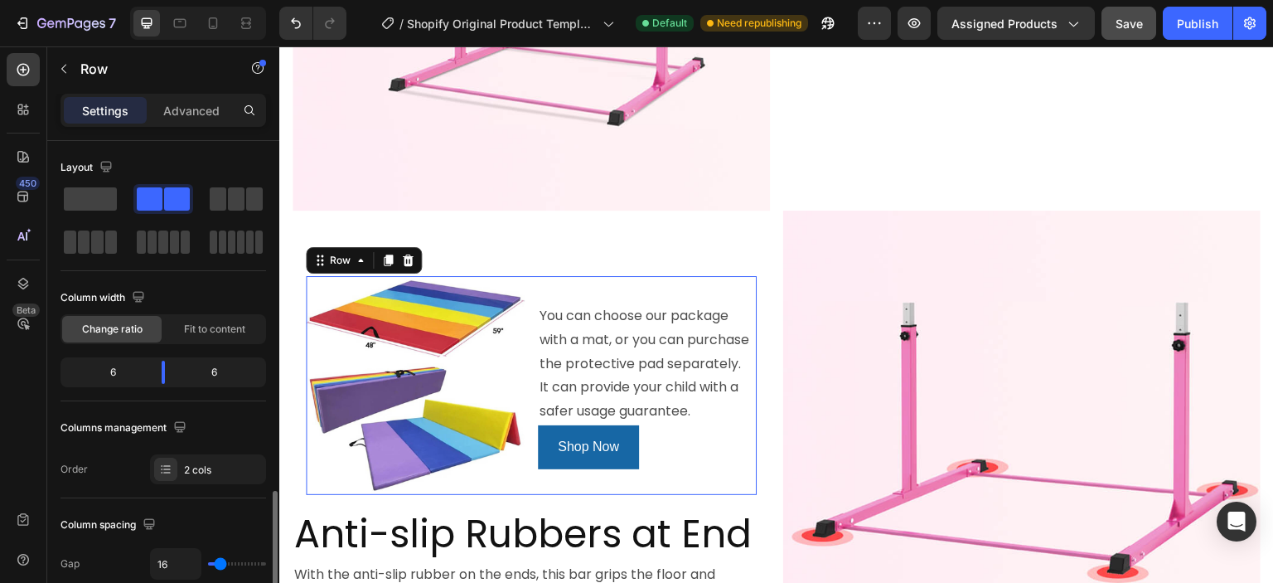
scroll to position [249, 0]
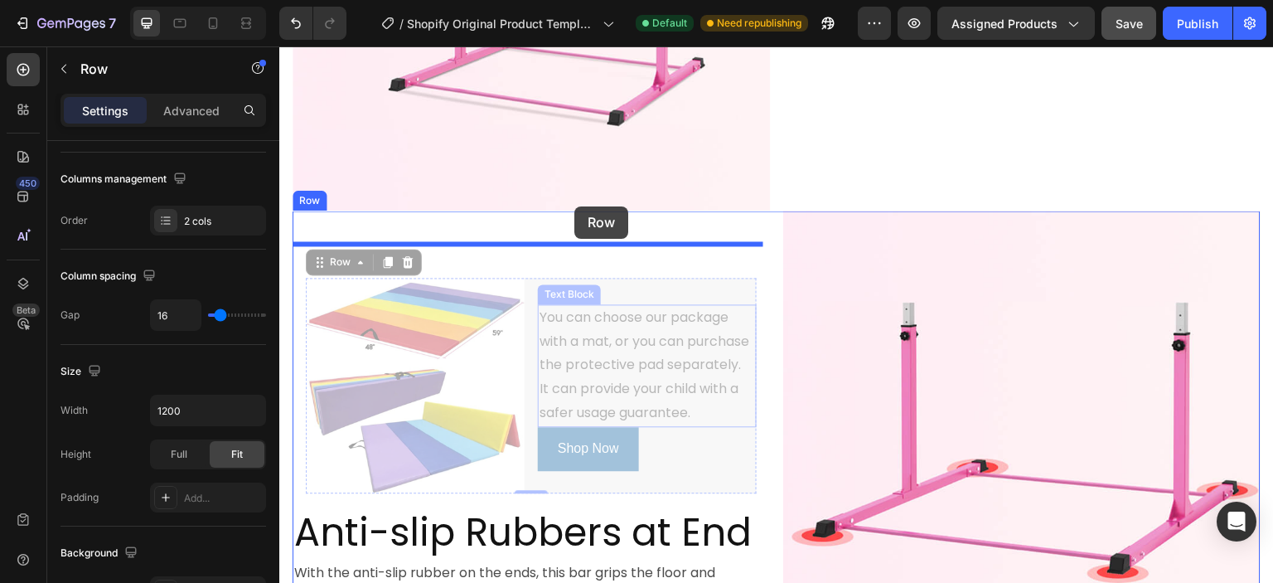
drag, startPoint x: 536, startPoint y: 266, endPoint x: 574, endPoint y: 206, distance: 70.8
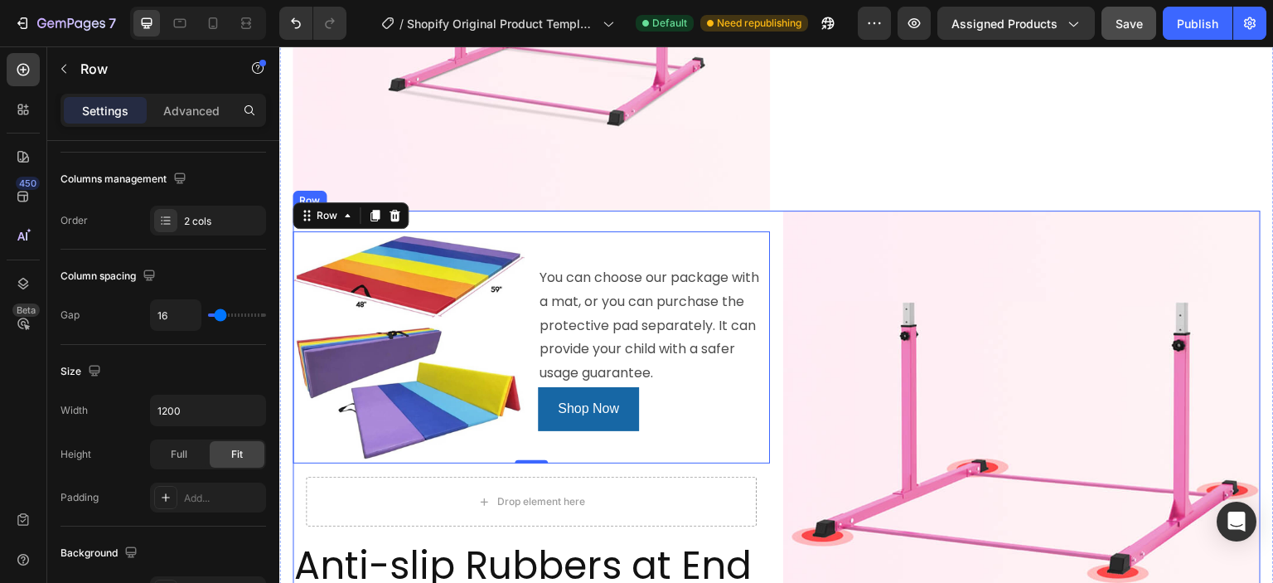
click at [764, 210] on div "Image You can choose our package with a mat, or you can purchase the protective…" at bounding box center [777, 448] width 968 height 477
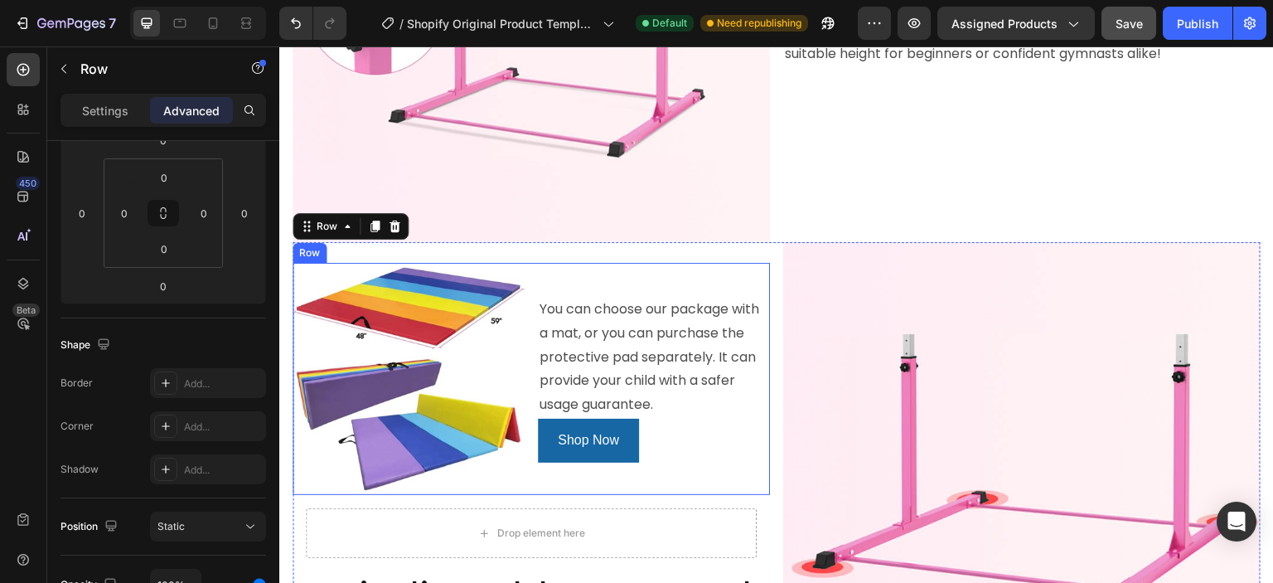
scroll to position [1243, 0]
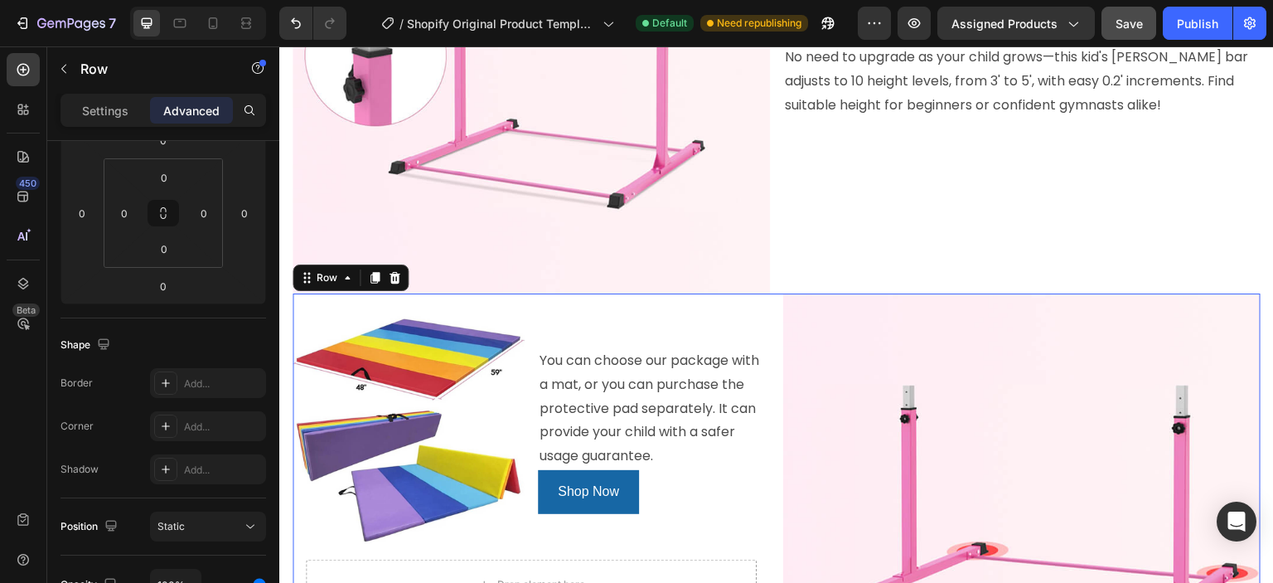
click at [369, 271] on icon at bounding box center [374, 277] width 13 height 13
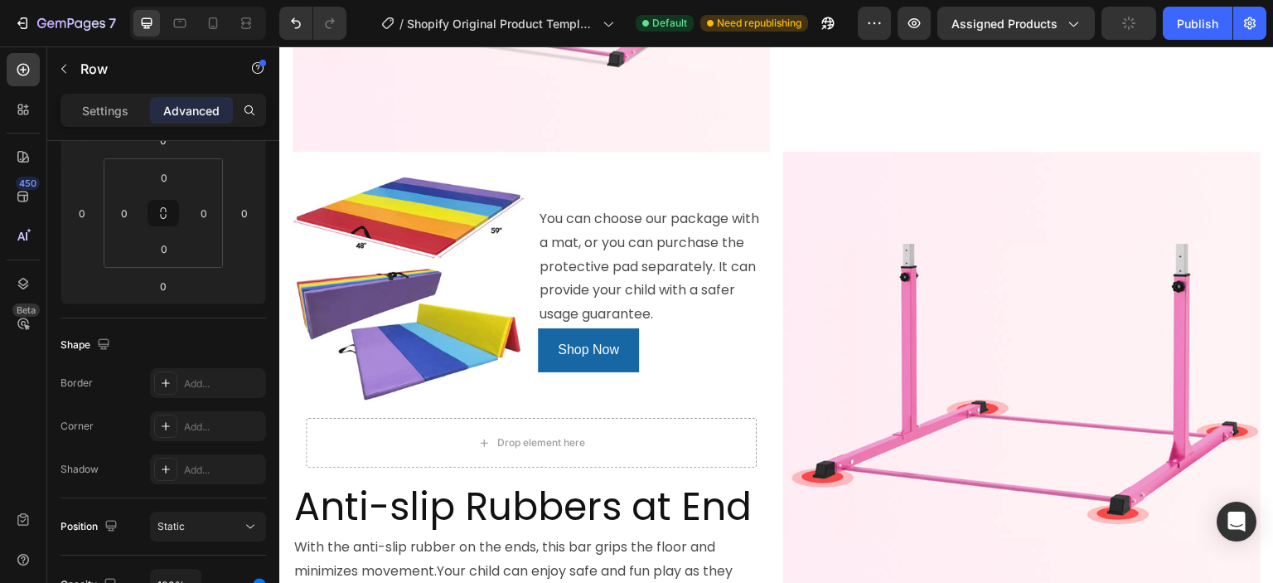
scroll to position [1388, 0]
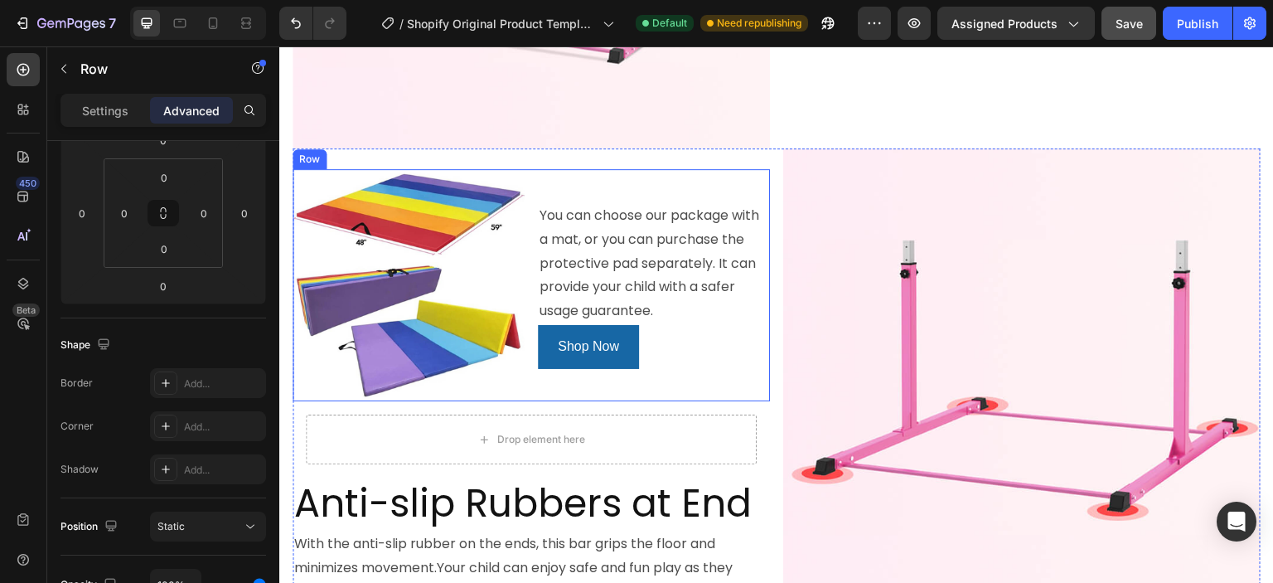
click at [689, 359] on div "You can choose our package with a mat, or you can purchase the protective pad s…" at bounding box center [654, 285] width 232 height 232
click at [397, 148] on icon at bounding box center [394, 154] width 11 height 12
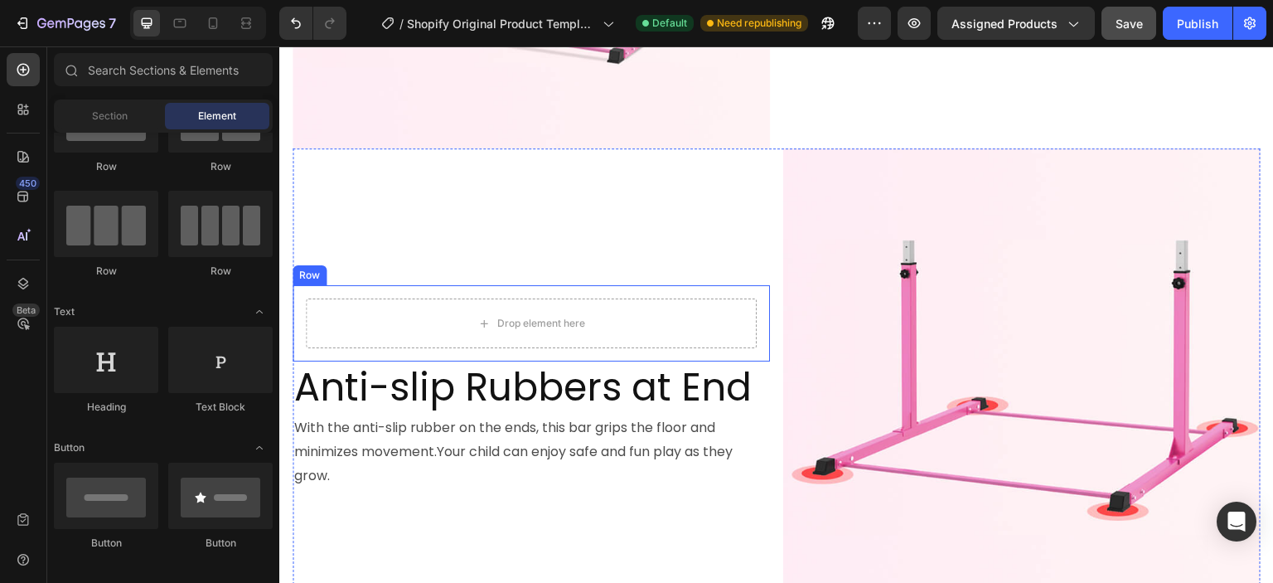
click at [750, 328] on div "Drop element here Row" at bounding box center [531, 323] width 477 height 76
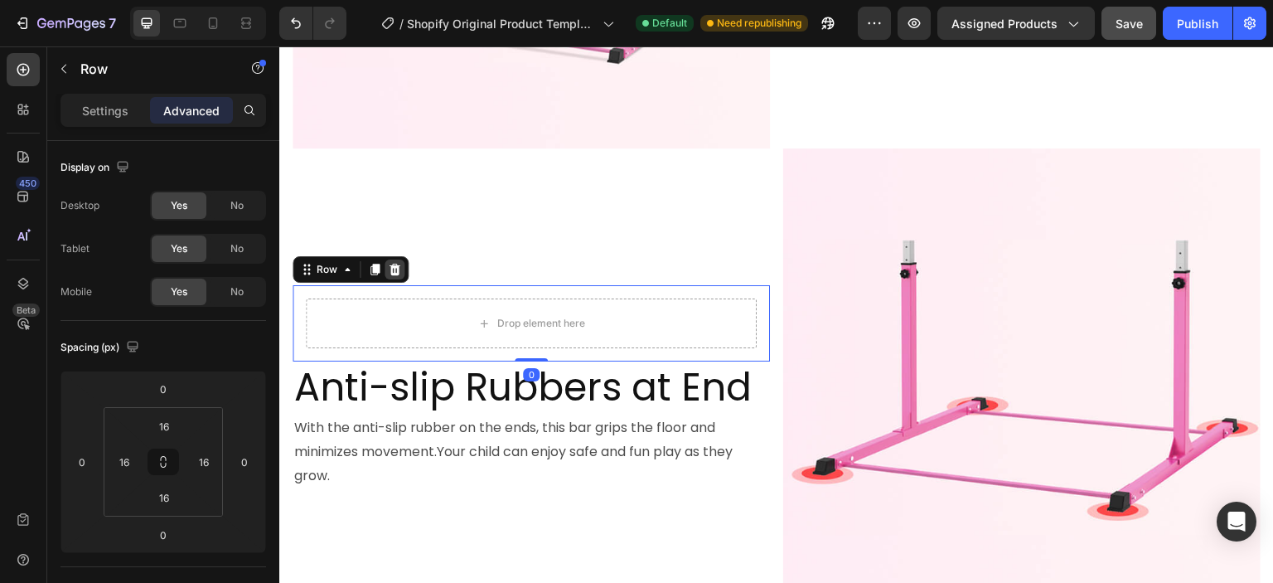
click at [398, 263] on icon at bounding box center [394, 269] width 13 height 13
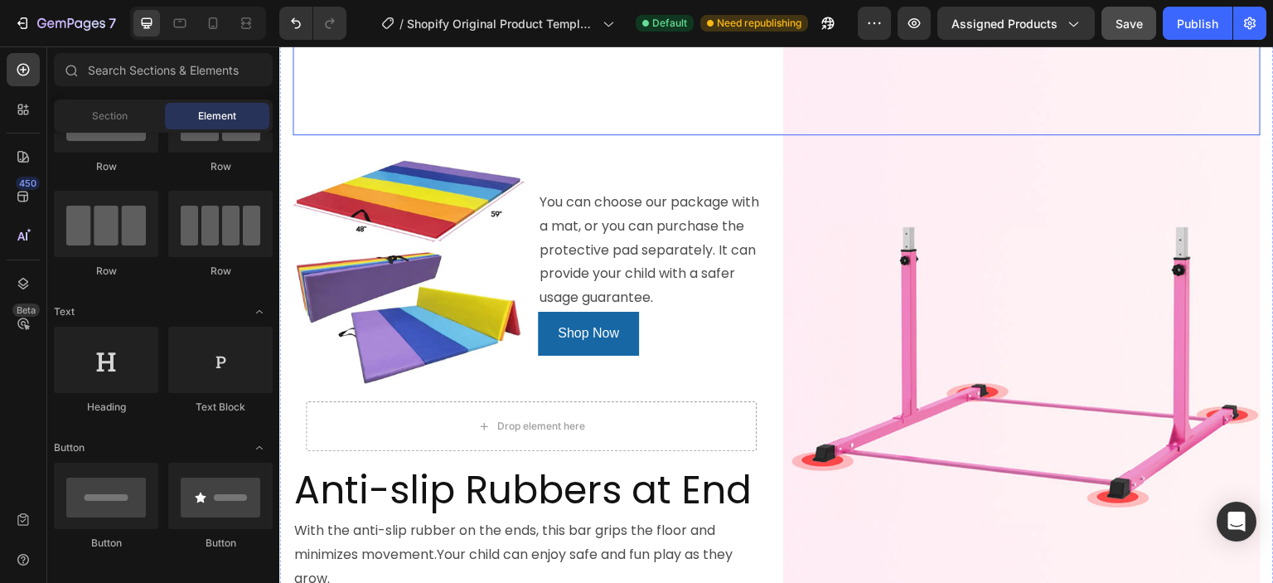
scroll to position [1885, 0]
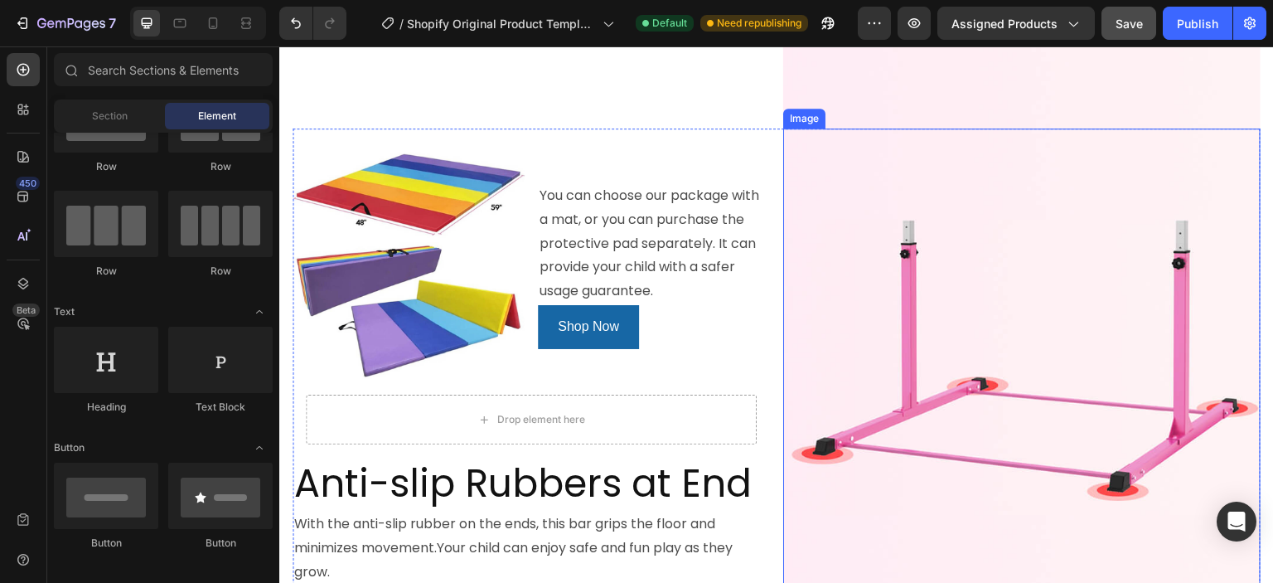
click at [907, 312] on img at bounding box center [1021, 366] width 477 height 477
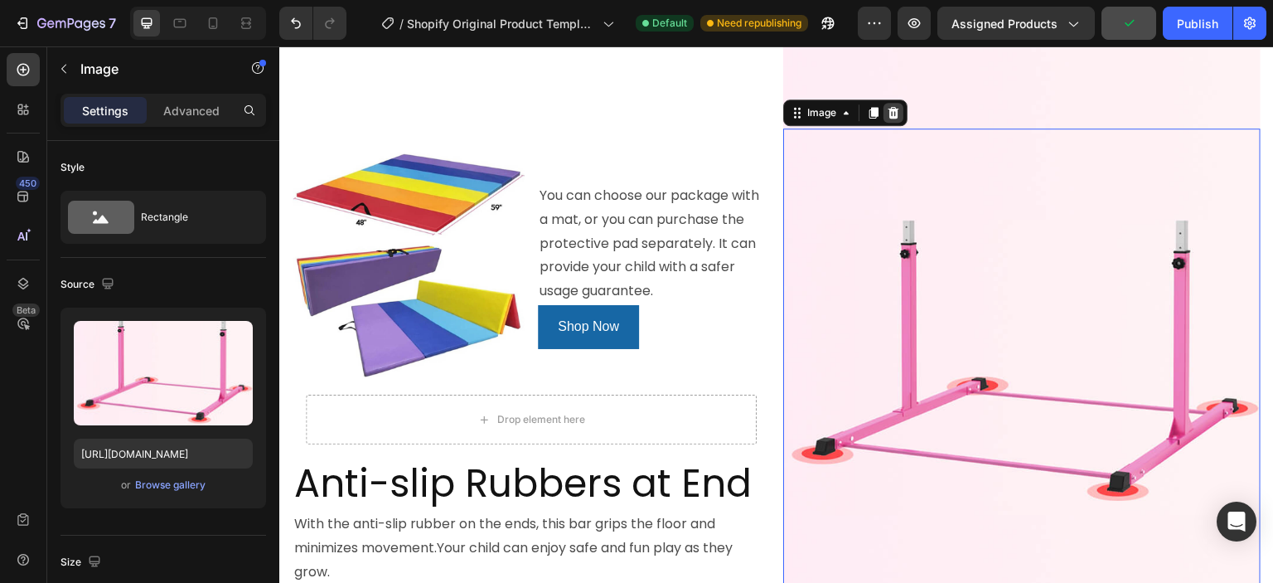
click at [891, 106] on icon at bounding box center [893, 112] width 13 height 13
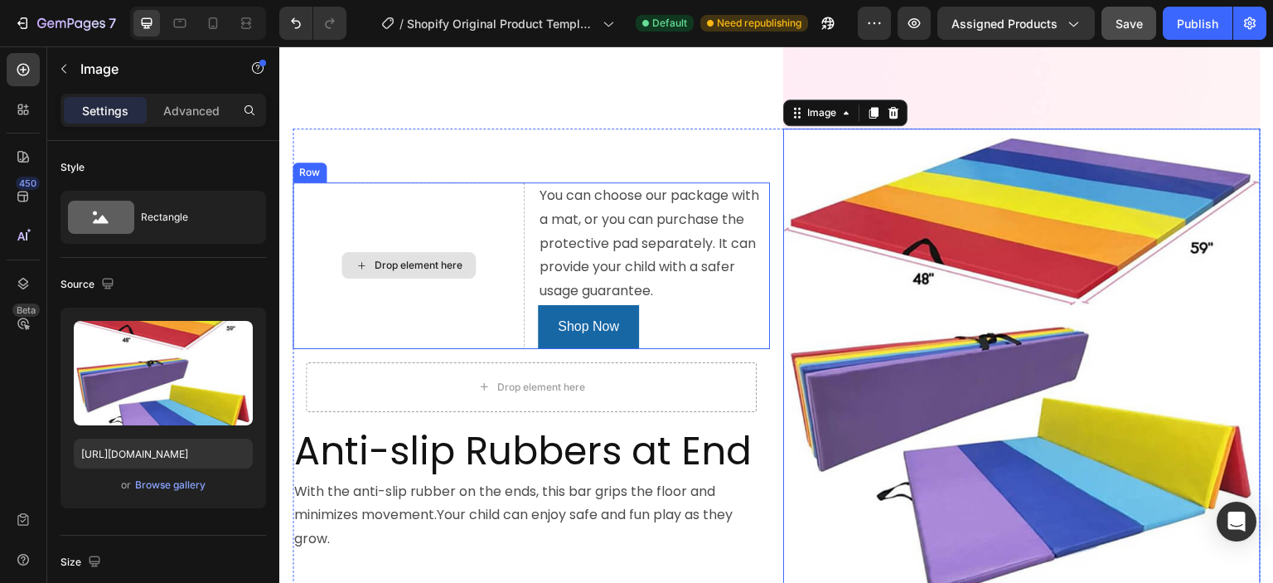
click at [489, 255] on div "Drop element here" at bounding box center [409, 265] width 232 height 167
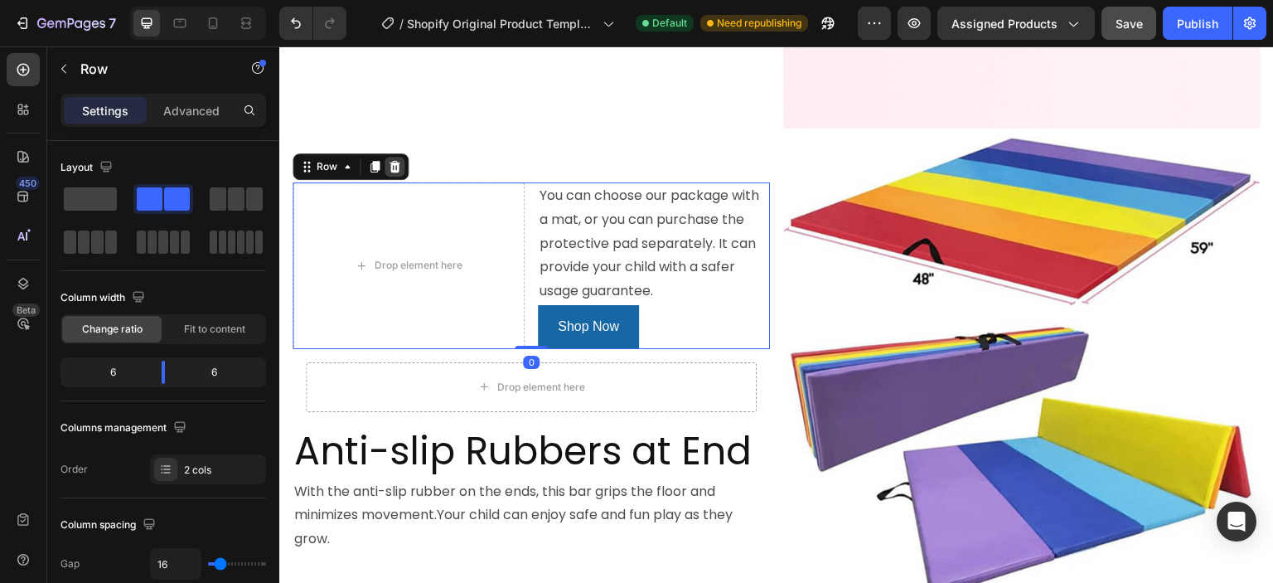
click at [390, 161] on icon at bounding box center [394, 167] width 11 height 12
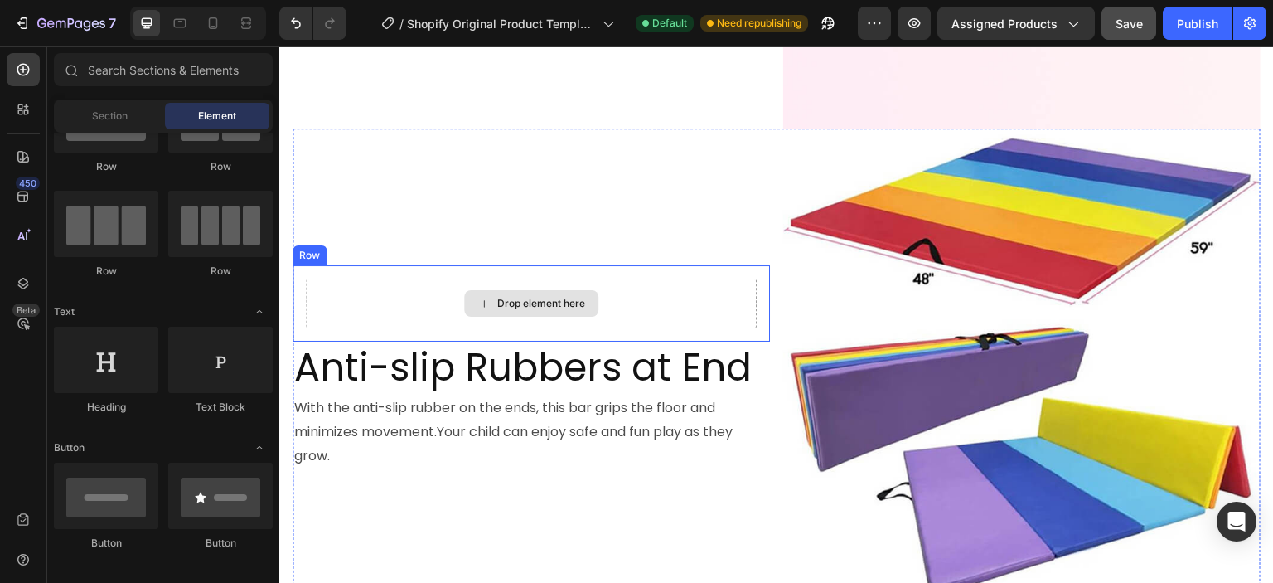
click at [676, 278] on div "Drop element here" at bounding box center [531, 303] width 451 height 50
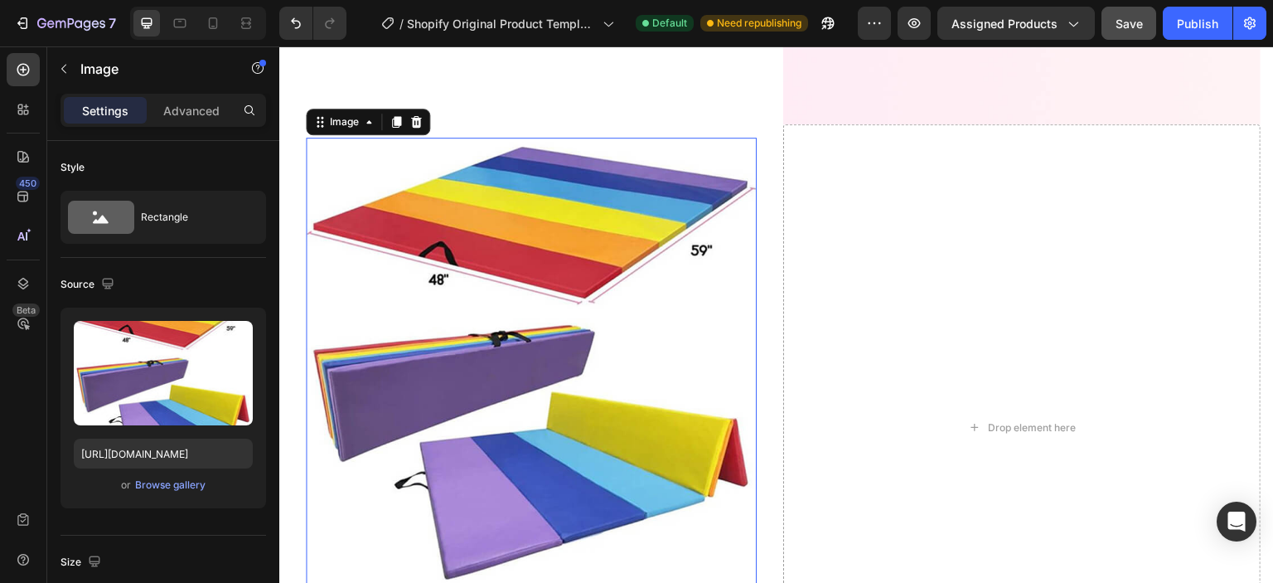
scroll to position [2051, 0]
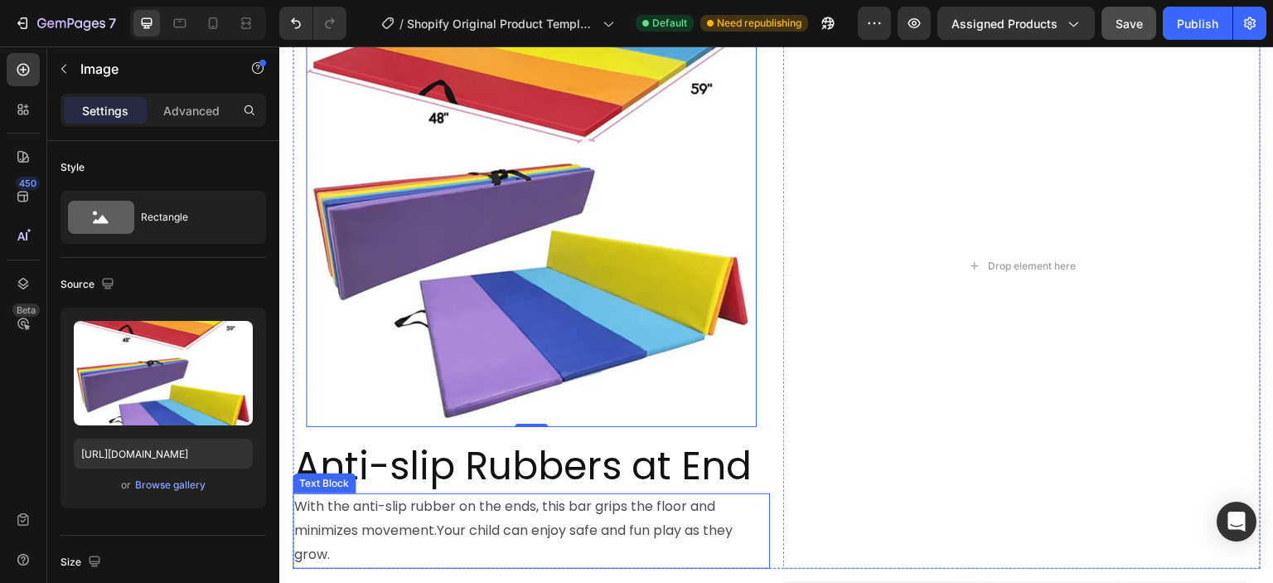
click at [515, 511] on p "With the anti-slip rubber on the ends, this bar grips the floor and minimizes m…" at bounding box center [531, 530] width 474 height 71
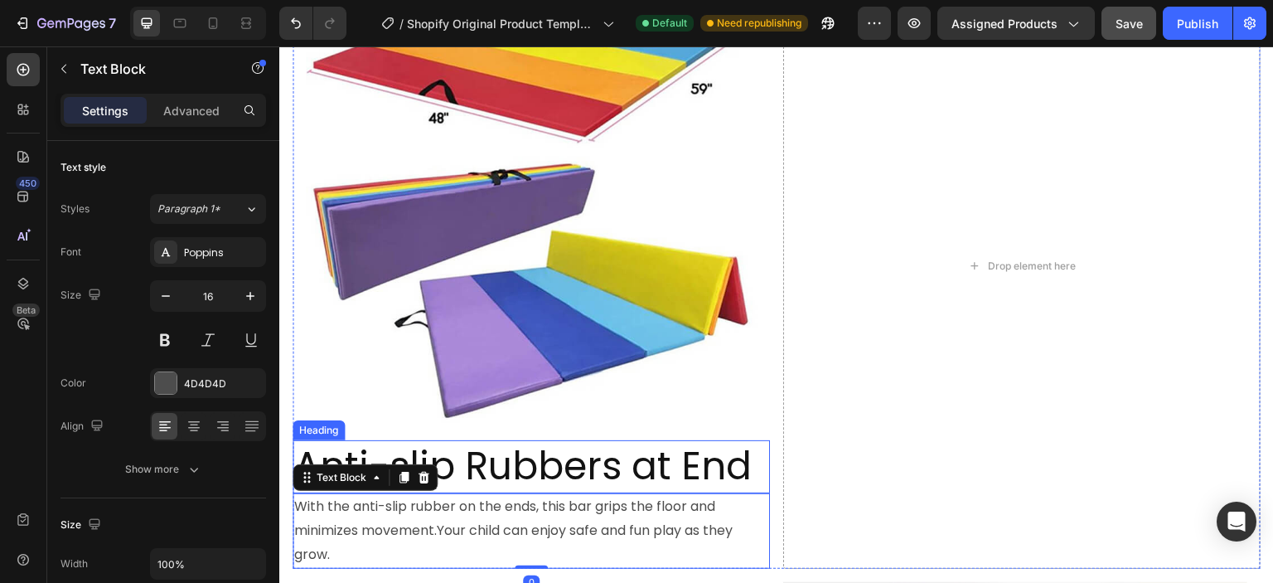
click at [542, 447] on h2 "Anti-slip Rubbers at End" at bounding box center [531, 466] width 477 height 53
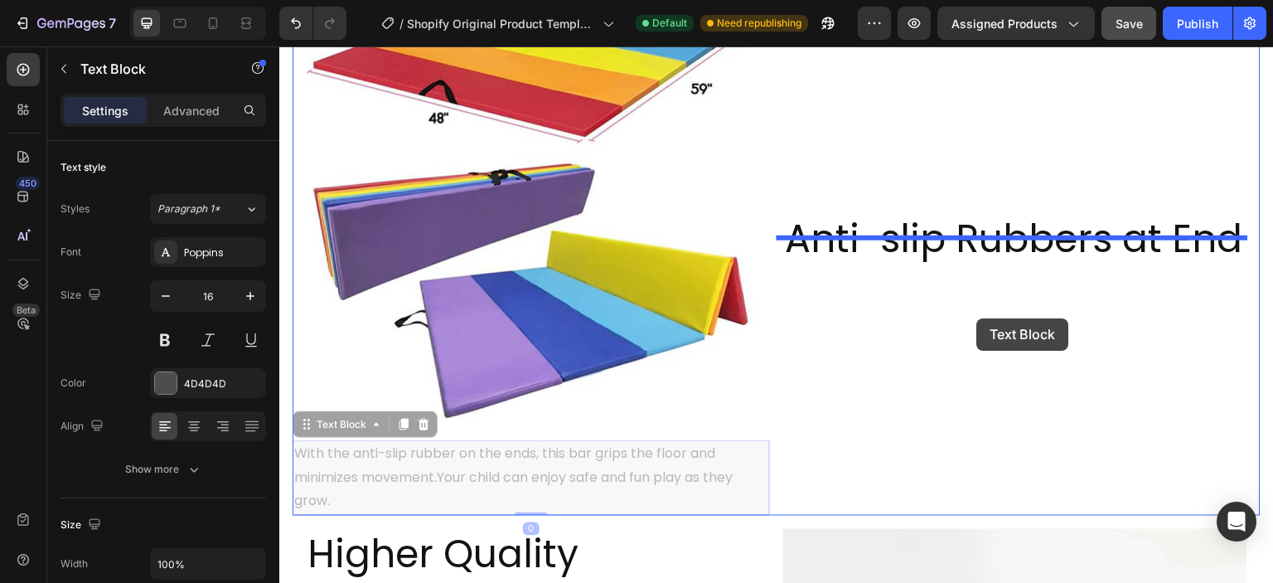
drag, startPoint x: 464, startPoint y: 447, endPoint x: 986, endPoint y: 308, distance: 540.3
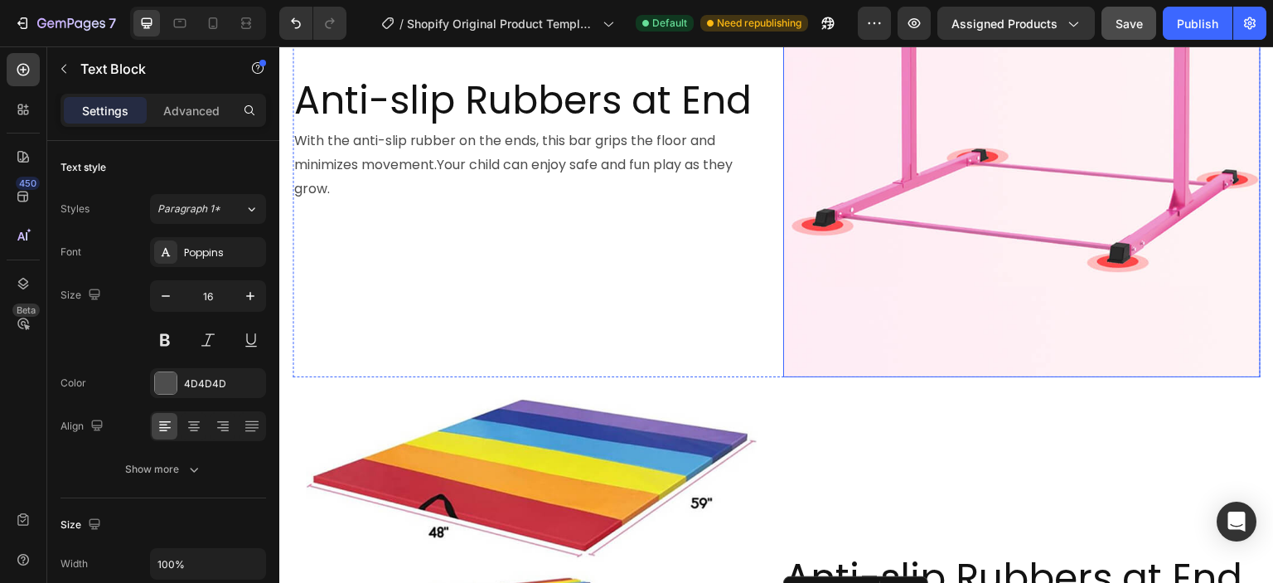
click at [805, 268] on img at bounding box center [1021, 138] width 477 height 477
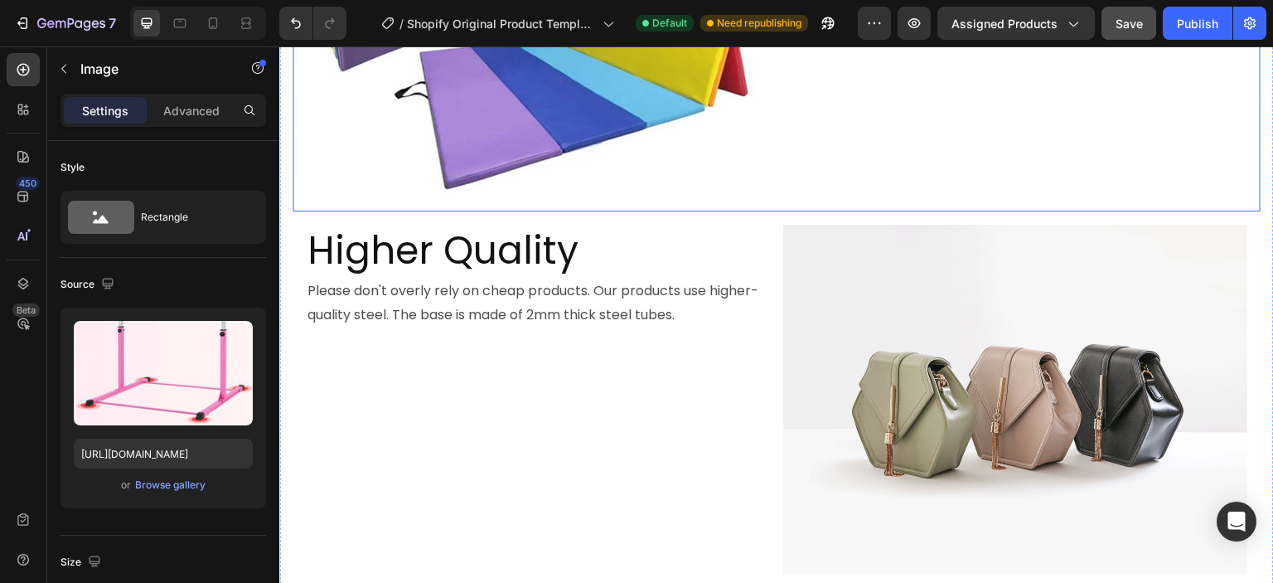
scroll to position [2382, 0]
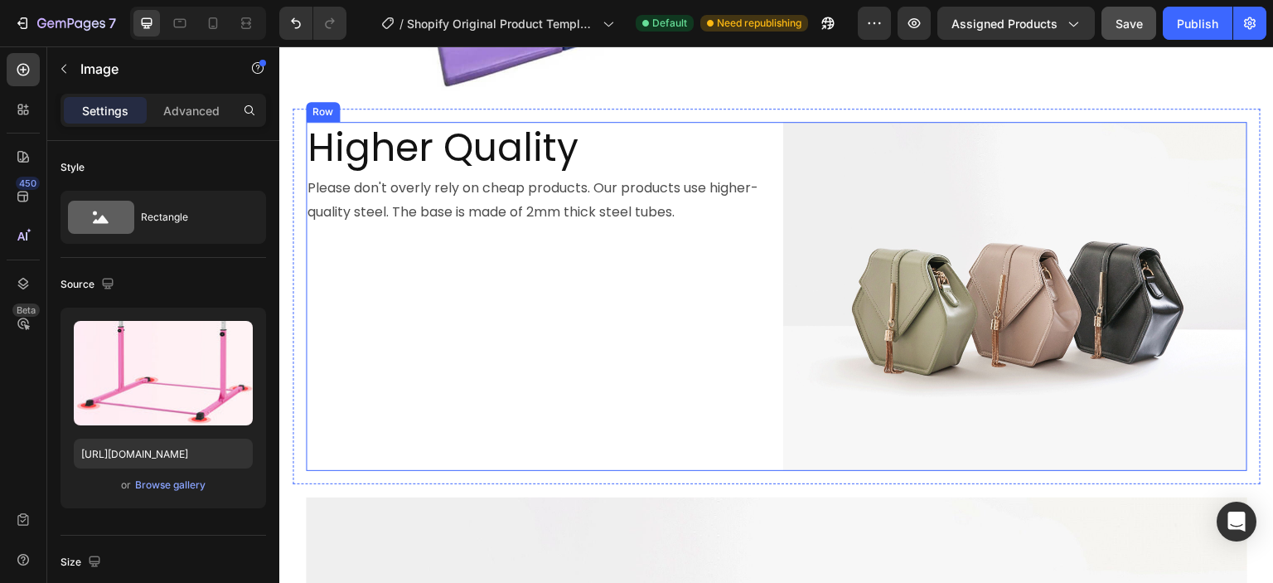
click at [709, 277] on div "Higher Quality Heading Please don't overly rely on cheap products. Our products…" at bounding box center [538, 296] width 464 height 348
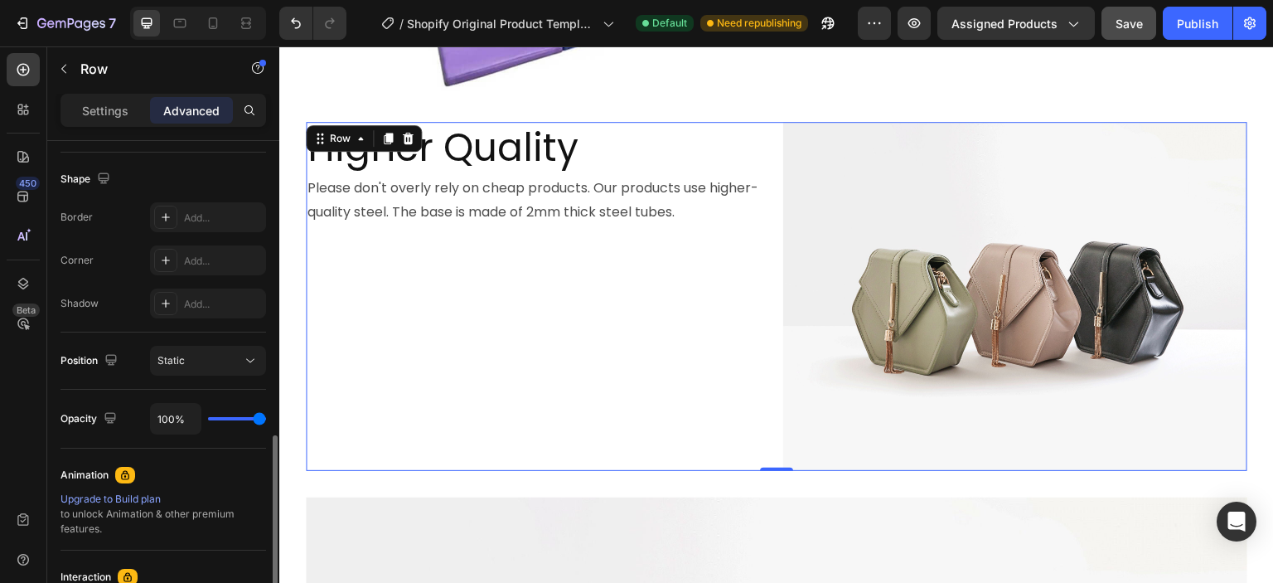
scroll to position [331, 0]
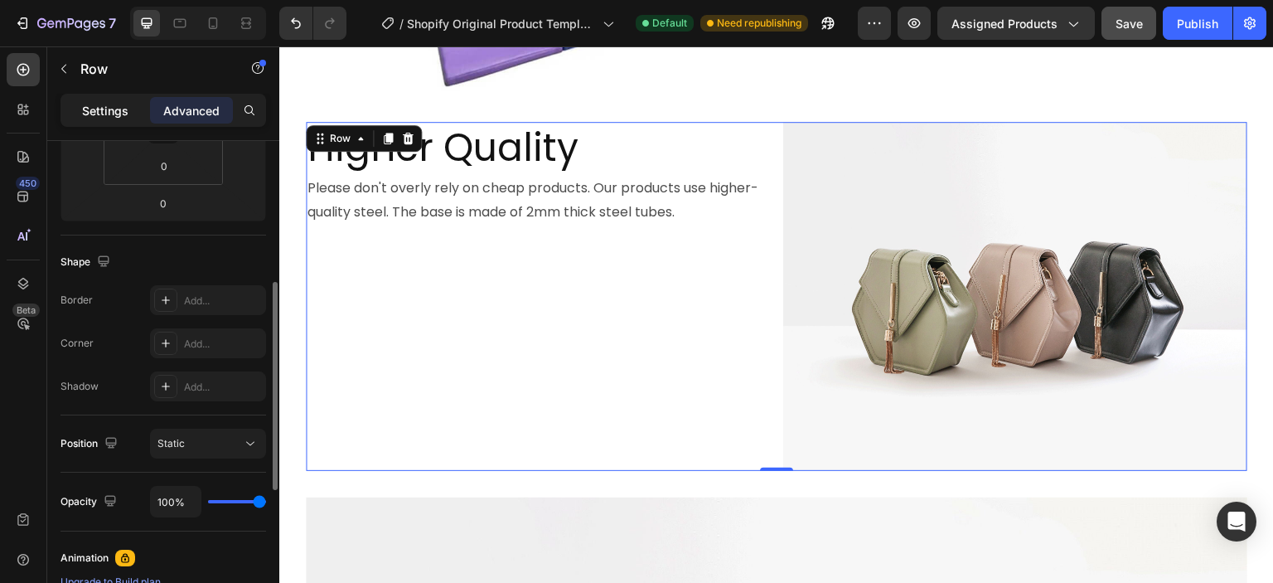
click at [103, 122] on div "Settings" at bounding box center [105, 110] width 83 height 27
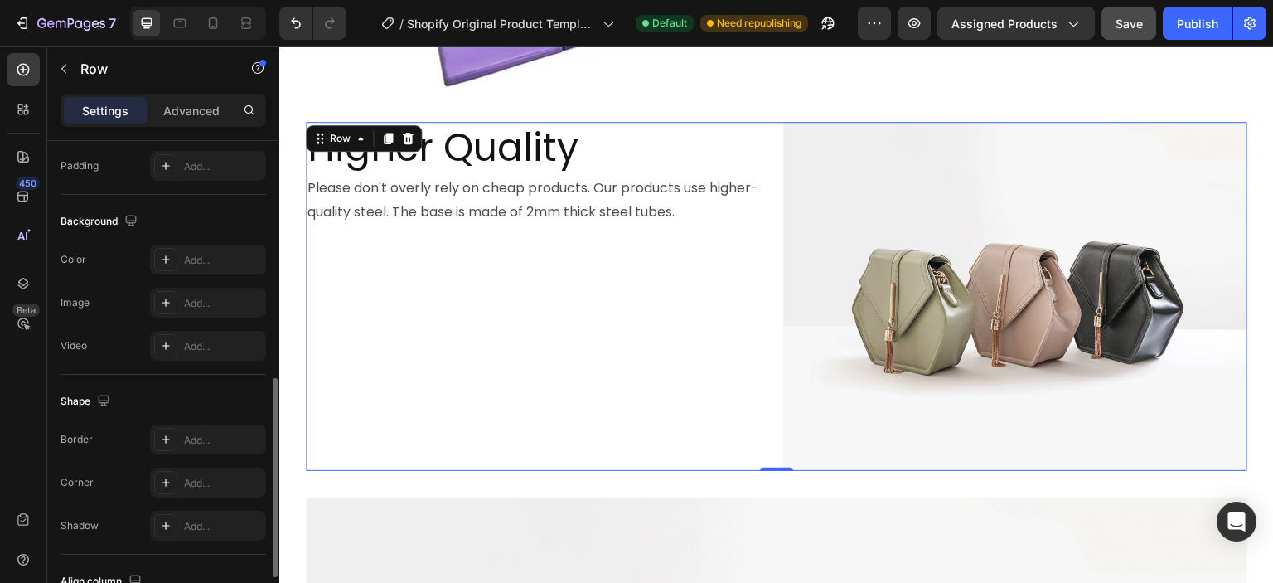
scroll to position [709, 0]
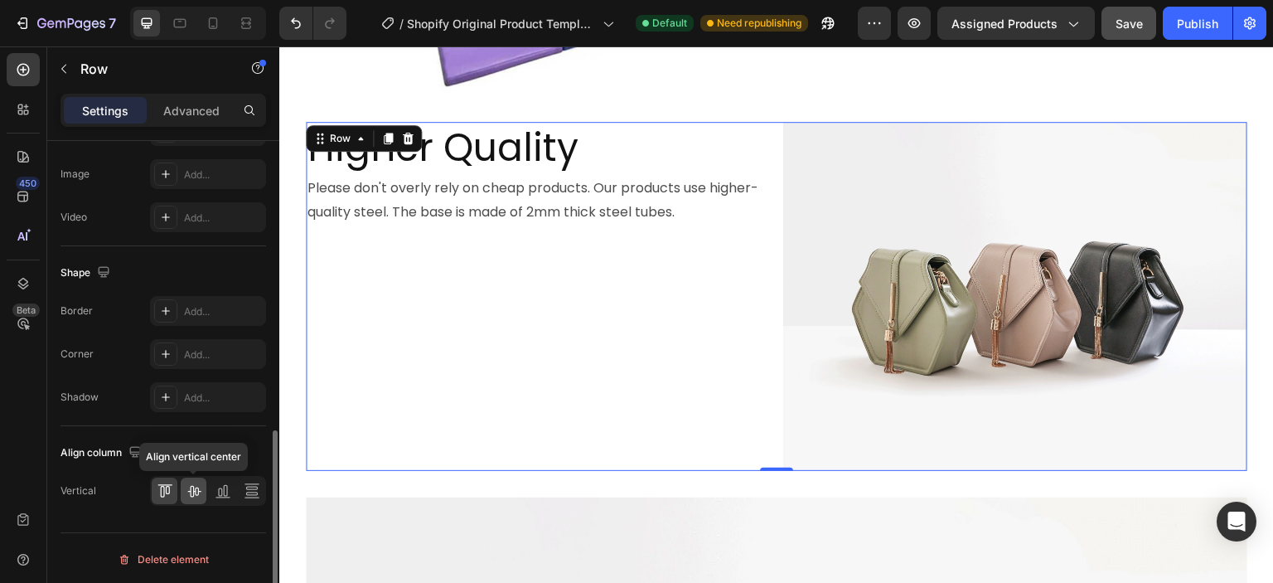
click at [193, 490] on icon at bounding box center [194, 490] width 17 height 17
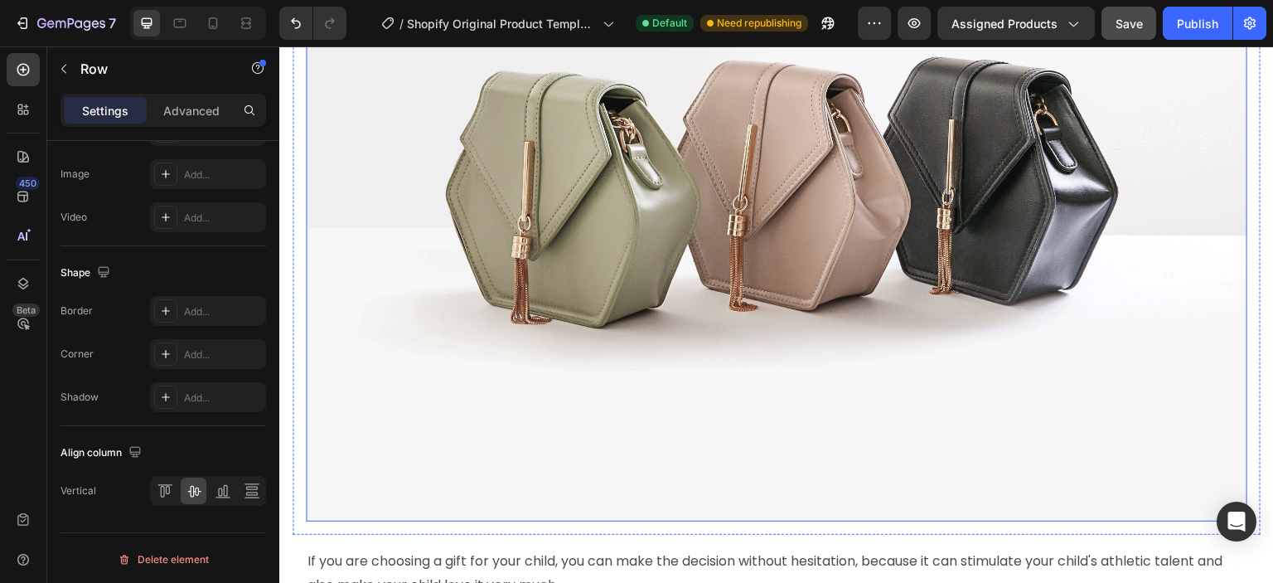
scroll to position [4148, 0]
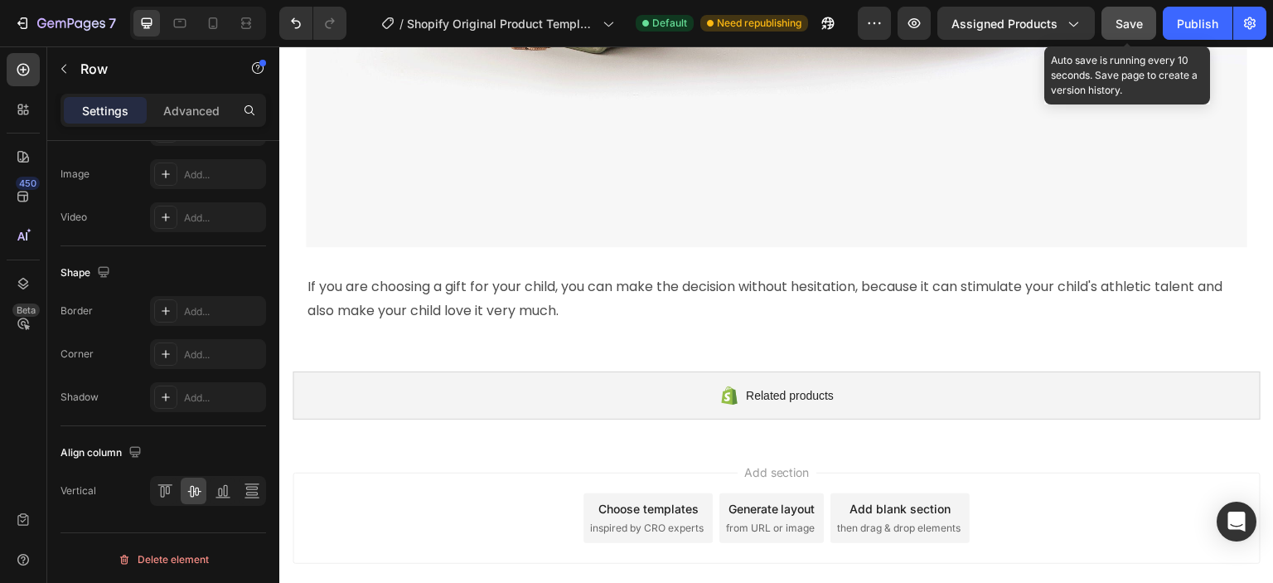
click at [1115, 25] on span "Save" at bounding box center [1128, 24] width 27 height 14
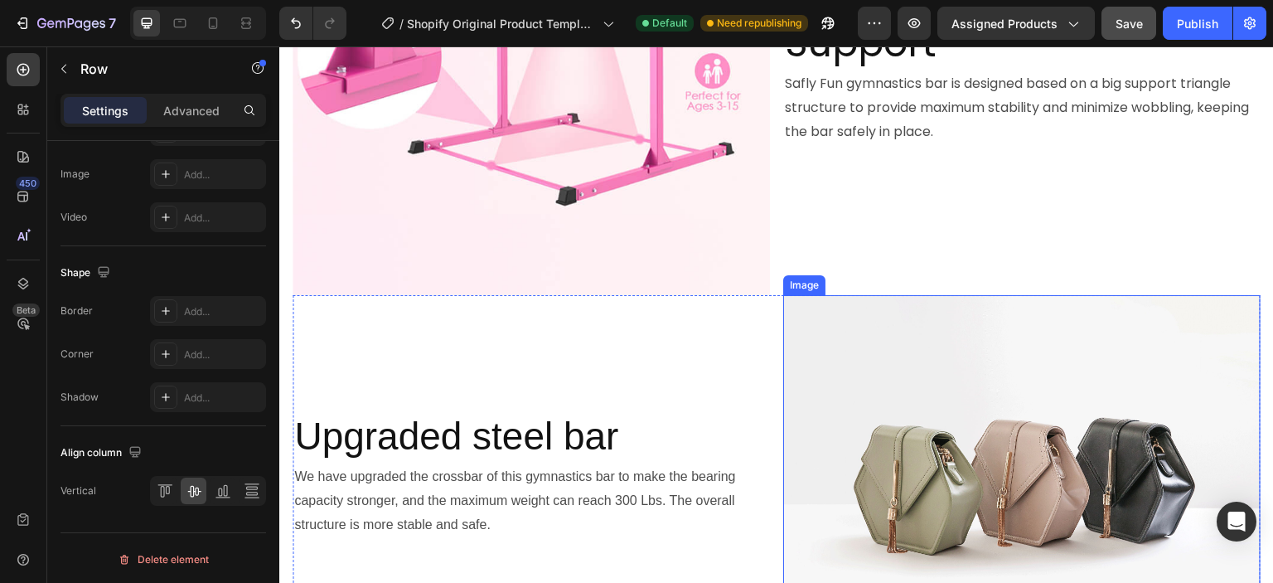
scroll to position [497, 0]
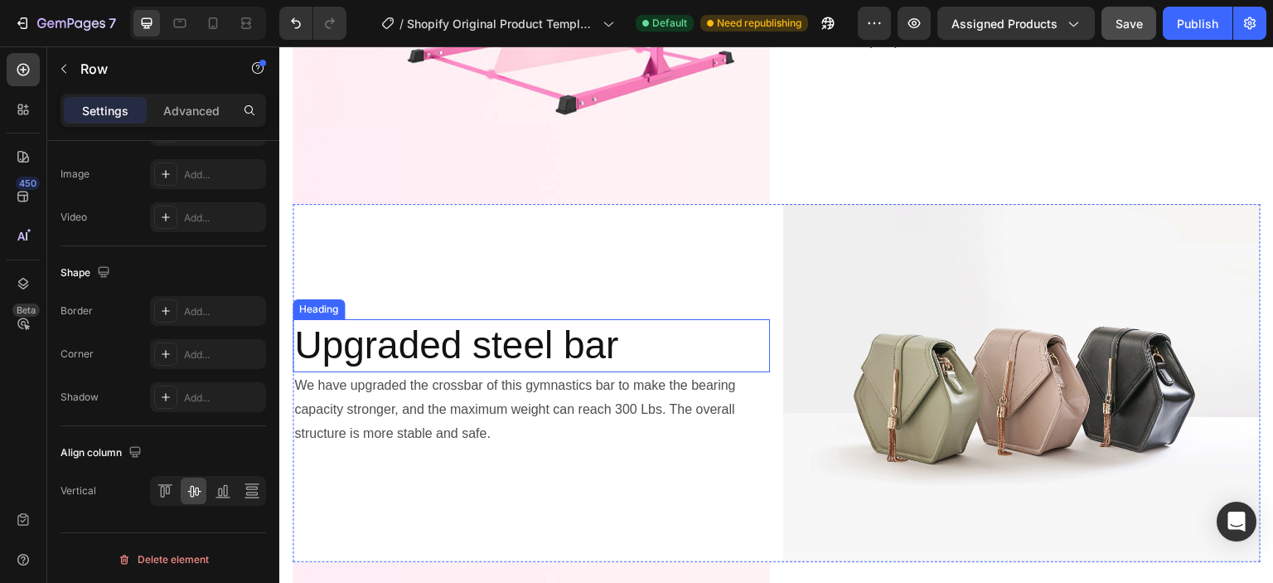
click at [501, 345] on h2 "Upgraded steel bar" at bounding box center [531, 345] width 477 height 53
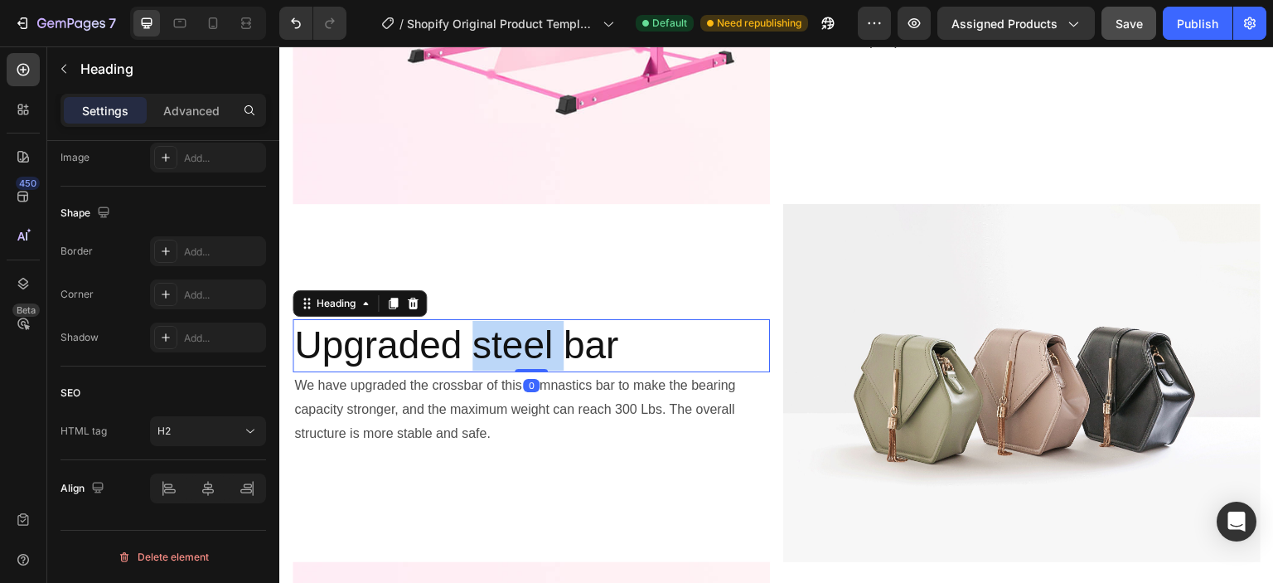
scroll to position [0, 0]
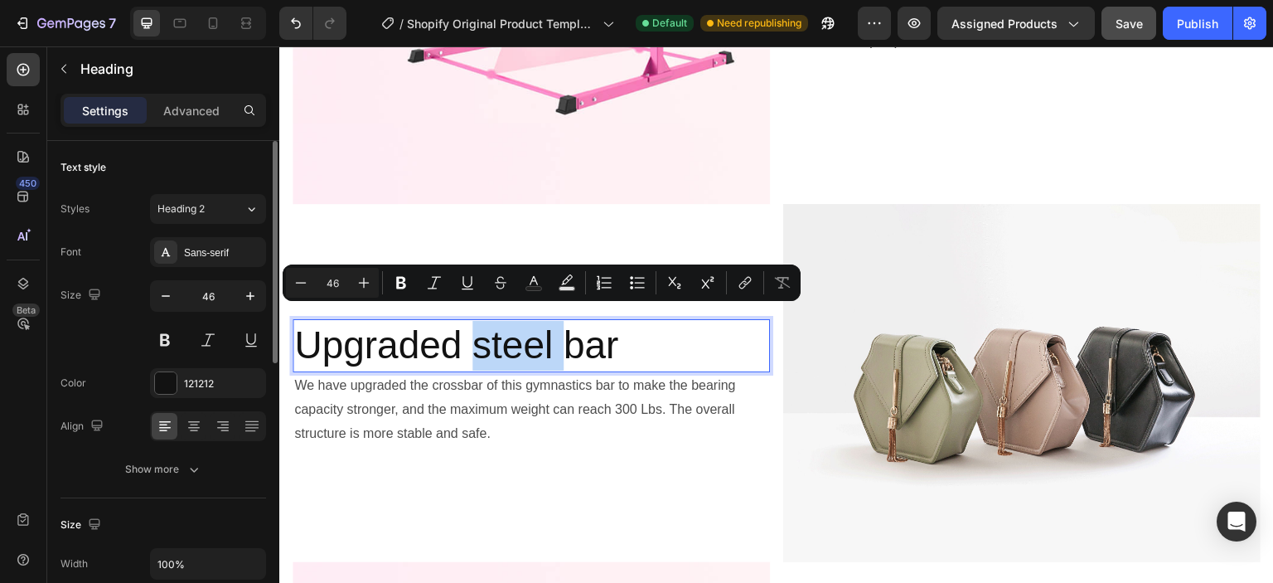
click at [499, 344] on p "Upgraded steel bar" at bounding box center [531, 346] width 474 height 50
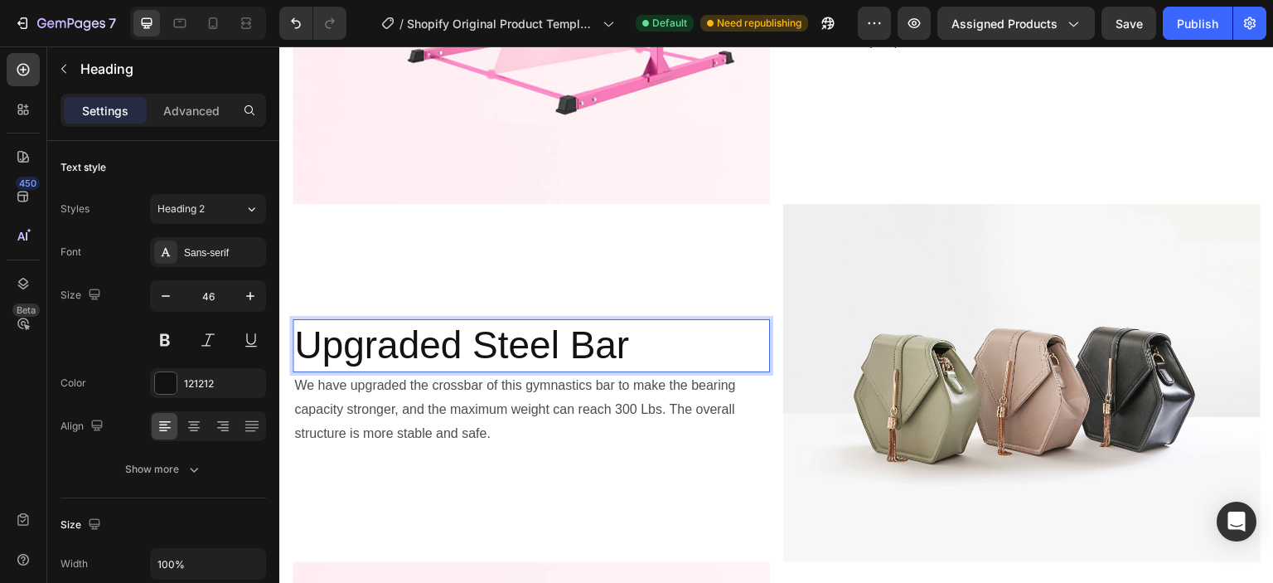
click at [585, 389] on p "We have upgraded the crossbar of this gymnastics bar to make the bearing capaci…" at bounding box center [531, 409] width 474 height 71
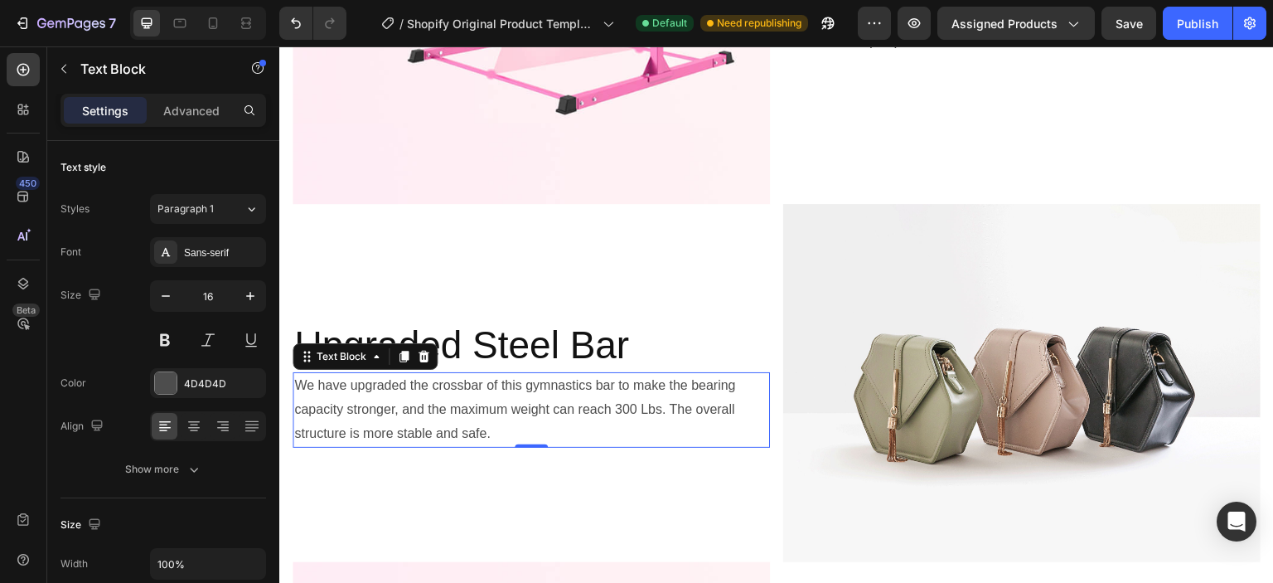
click at [500, 411] on p "We have upgraded the crossbar of this gymnastics bar to make the bearing capaci…" at bounding box center [531, 409] width 474 height 71
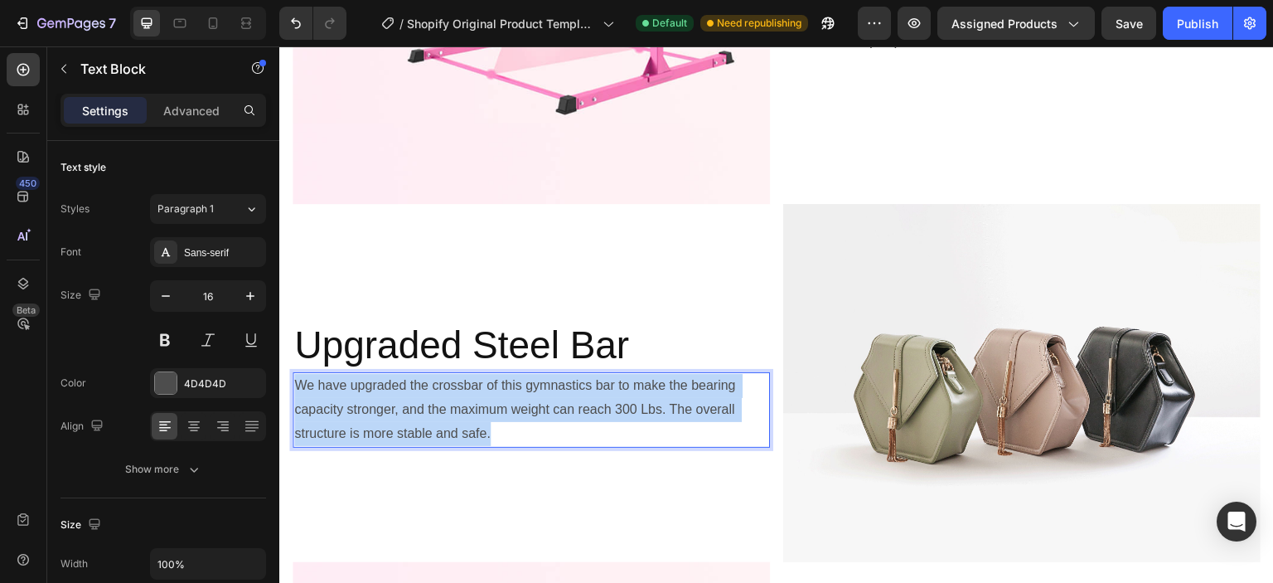
drag, startPoint x: 521, startPoint y: 424, endPoint x: 293, endPoint y: 365, distance: 235.6
click at [294, 374] on p "We have upgraded the crossbar of this gymnastics bar to make the bearing capaci…" at bounding box center [531, 409] width 474 height 71
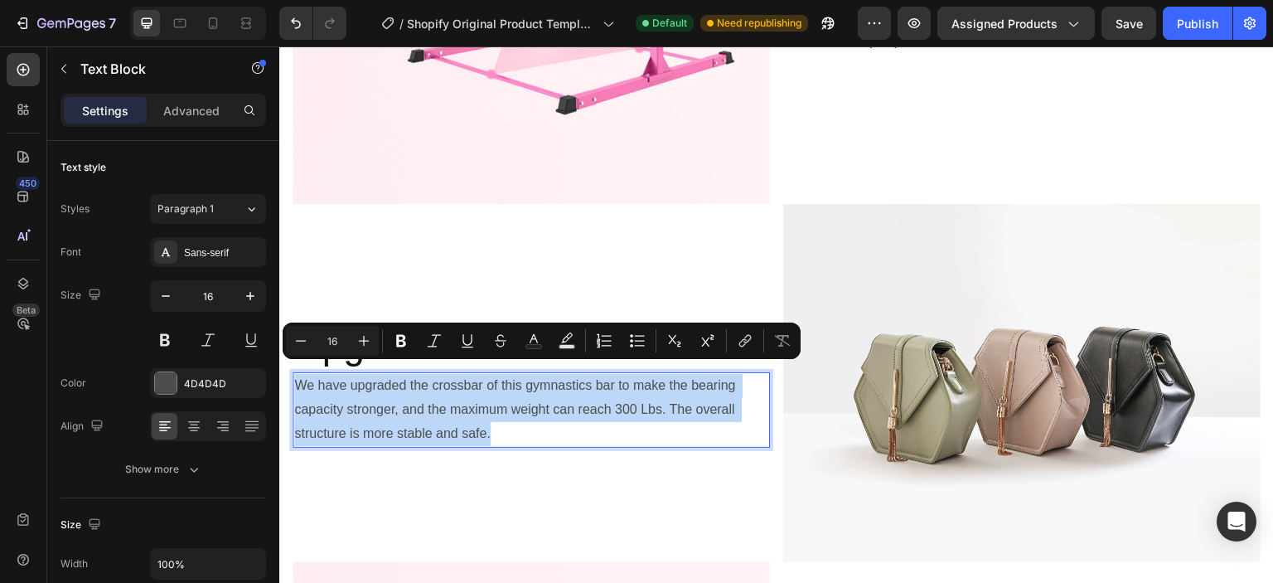
copy p "We have upgraded the crossbar of this gymnastics bar to make the bearing capaci…"
